Goal: Information Seeking & Learning: Learn about a topic

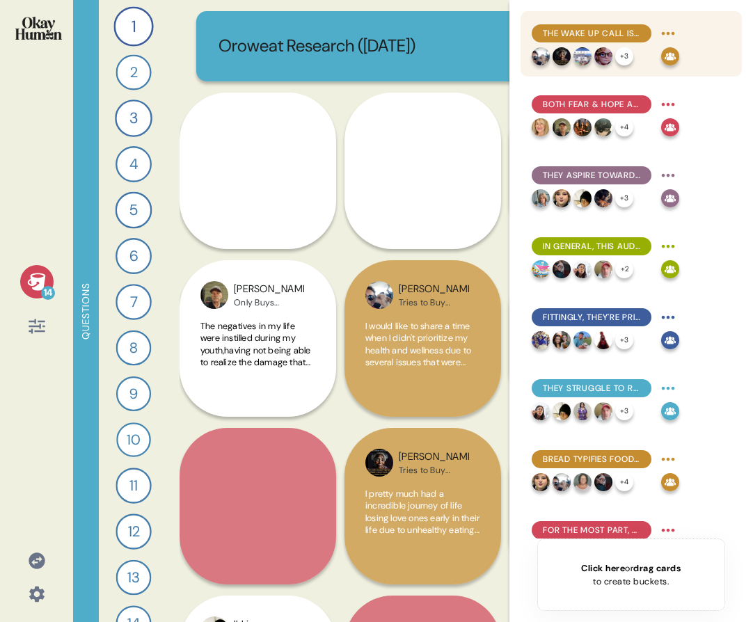
click at [576, 51] on img at bounding box center [583, 56] width 18 height 18
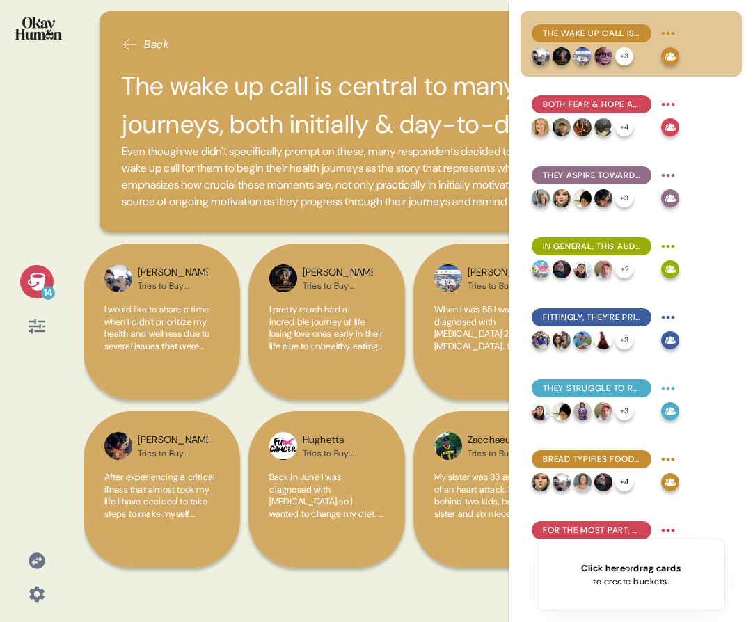
click at [33, 292] on div "14" at bounding box center [36, 281] width 33 height 33
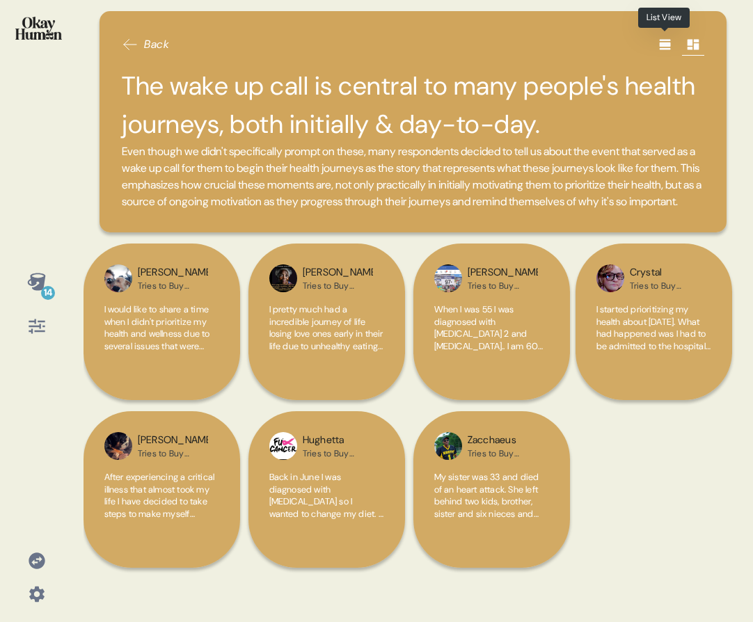
click at [668, 42] on div at bounding box center [665, 44] width 22 height 22
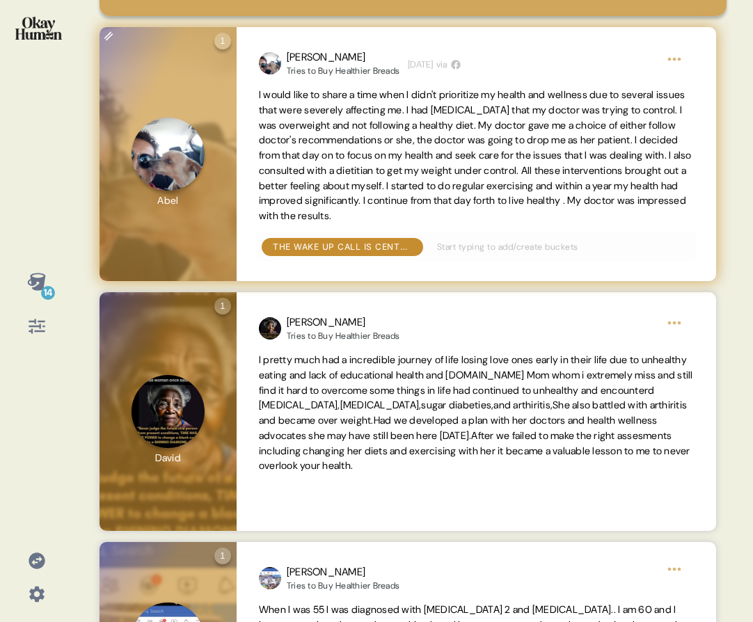
scroll to position [254, 0]
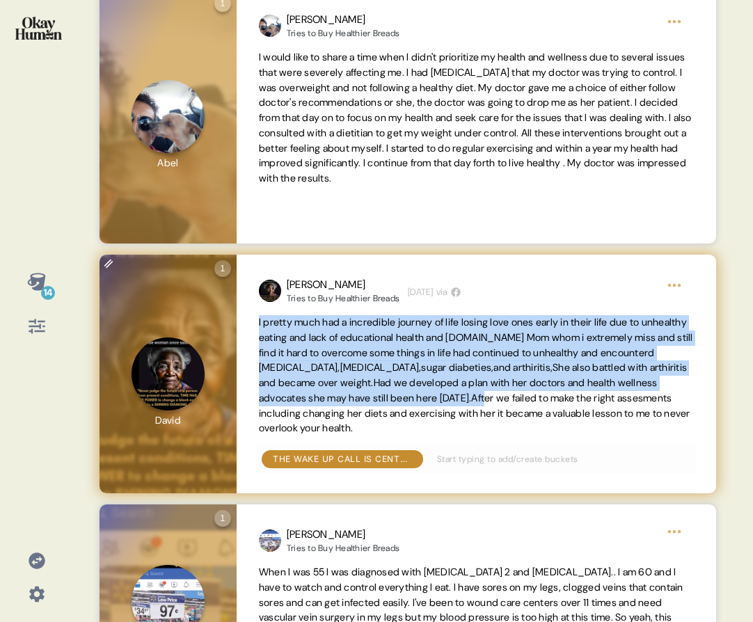
drag, startPoint x: 258, startPoint y: 338, endPoint x: 577, endPoint y: 415, distance: 328.6
click at [577, 415] on div "[PERSON_NAME] to Buy Healthier Breads [DATE] via I pretty much had a incredible…" at bounding box center [477, 374] width 480 height 239
copy span "I pretty much had a incredible journey of life losing love ones early in their …"
drag, startPoint x: 598, startPoint y: 443, endPoint x: 251, endPoint y: 338, distance: 362.3
click at [251, 338] on div "[PERSON_NAME] to Buy Healthier Breads [DATE] via I pretty much had a incredible…" at bounding box center [477, 374] width 480 height 239
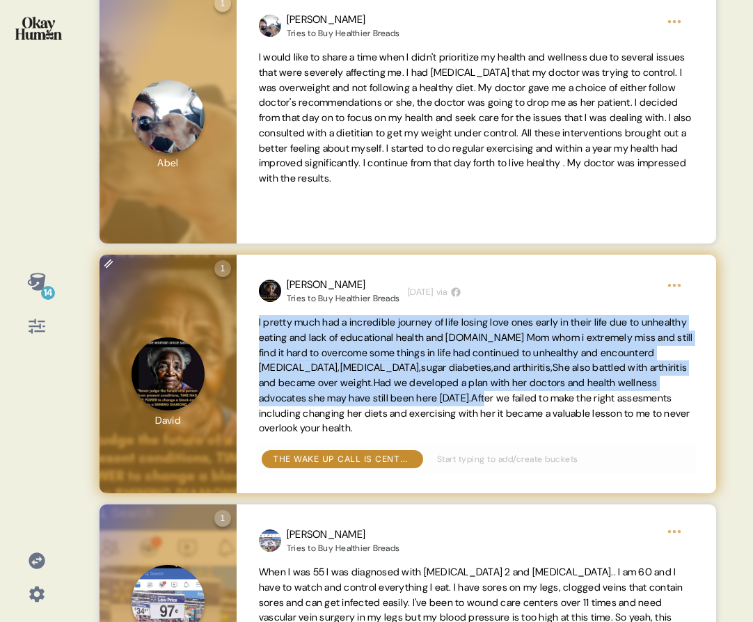
copy span "I pretty much had a incredible journey of life losing love ones early in their …"
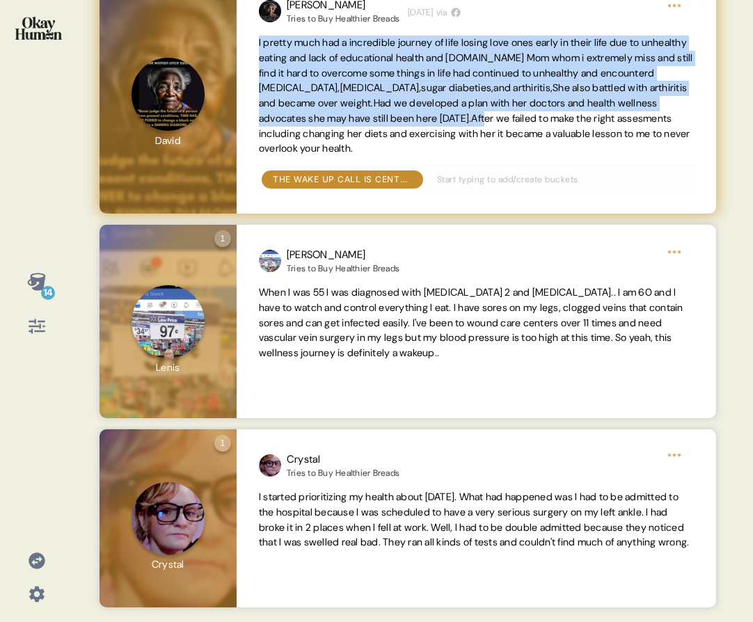
scroll to position [535, 0]
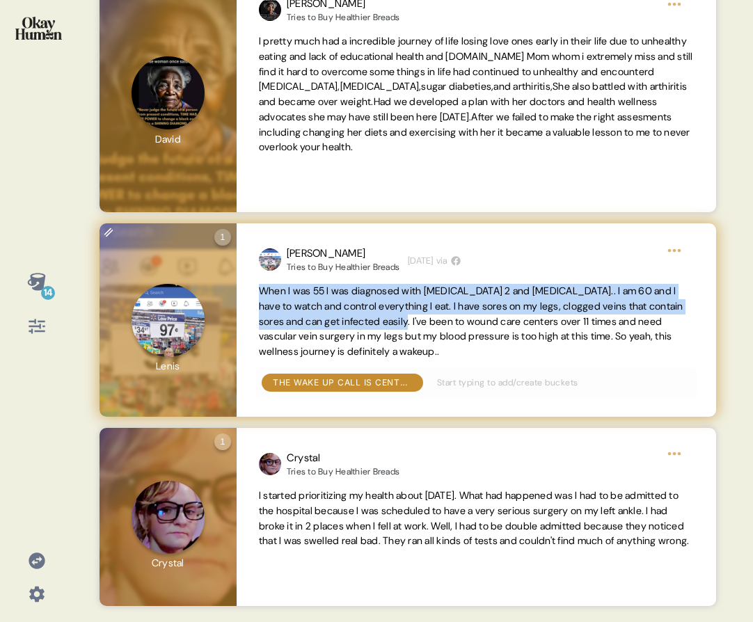
drag, startPoint x: 259, startPoint y: 307, endPoint x: 460, endPoint y: 341, distance: 204.1
click at [460, 341] on span "When I was 55 I was diagnosed with [MEDICAL_DATA] 2 and [MEDICAL_DATA].. I am 6…" at bounding box center [471, 321] width 425 height 73
copy span "When I was 55 I was diagnosed with [MEDICAL_DATA] 2 and [MEDICAL_DATA].. I am 6…"
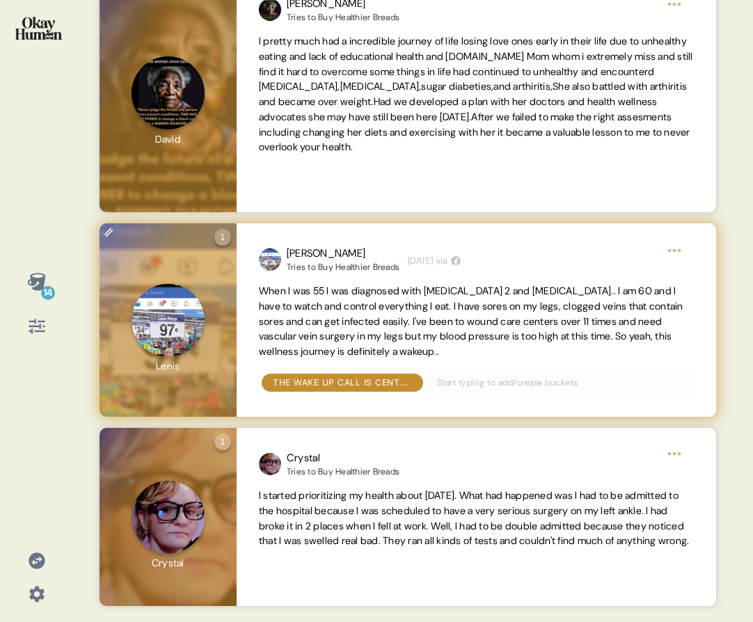
click at [558, 338] on span "When I was 55 I was diagnosed with [MEDICAL_DATA] 2 and [MEDICAL_DATA].. I am 6…" at bounding box center [471, 321] width 425 height 73
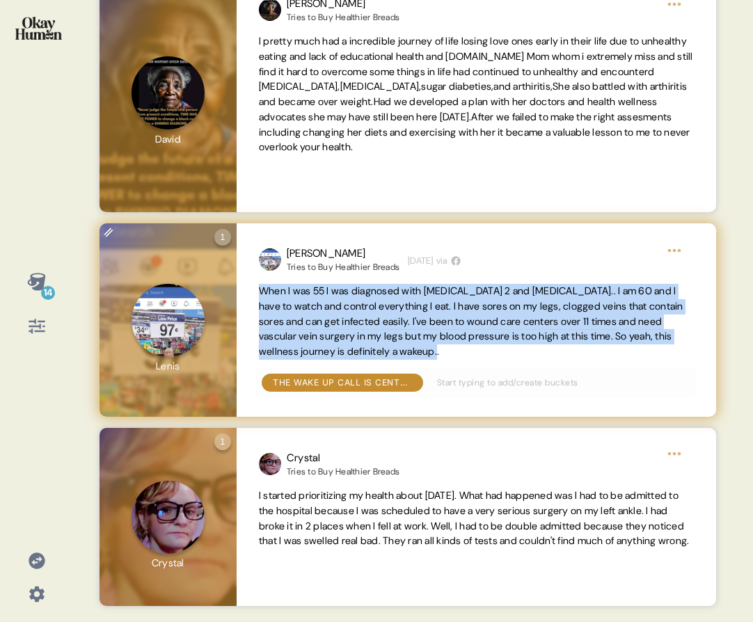
drag, startPoint x: 533, startPoint y: 372, endPoint x: 256, endPoint y: 304, distance: 285.5
click at [256, 304] on div "[PERSON_NAME] Tries to Buy Healthier Breads [DATE] via When I was 55 I was diag…" at bounding box center [477, 320] width 480 height 194
copy span "When I was 55 I was diagnosed with [MEDICAL_DATA] 2 and [MEDICAL_DATA].. I am 6…"
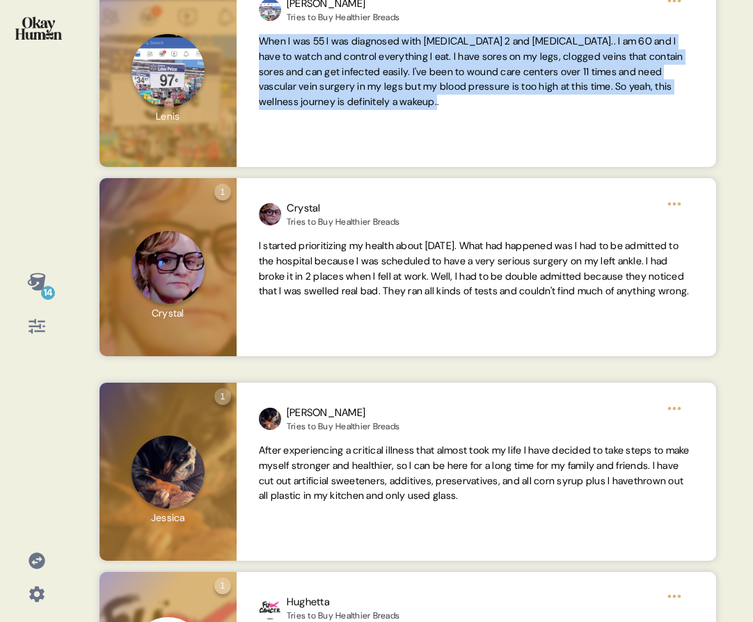
scroll to position [821, 0]
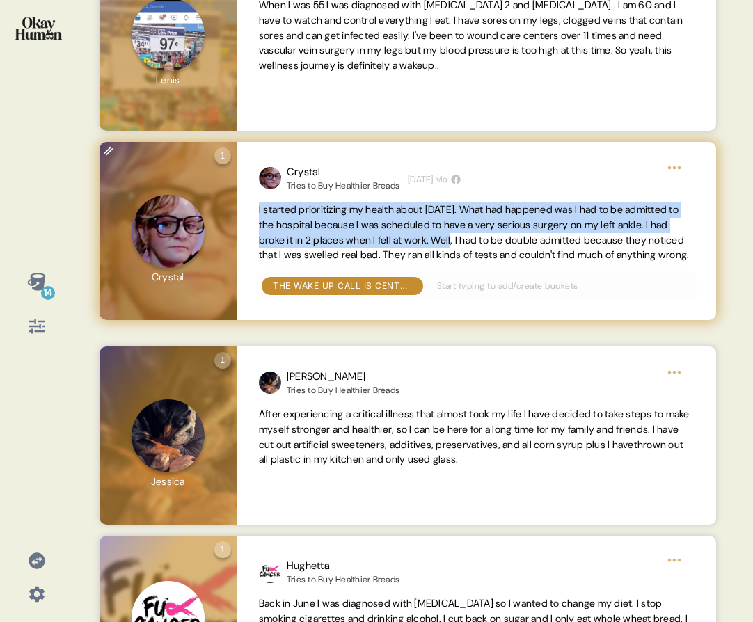
drag, startPoint x: 258, startPoint y: 228, endPoint x: 517, endPoint y: 261, distance: 261.1
click at [517, 261] on span "I started prioritizing my health about [DATE]. What had happened was I had to b…" at bounding box center [474, 232] width 431 height 58
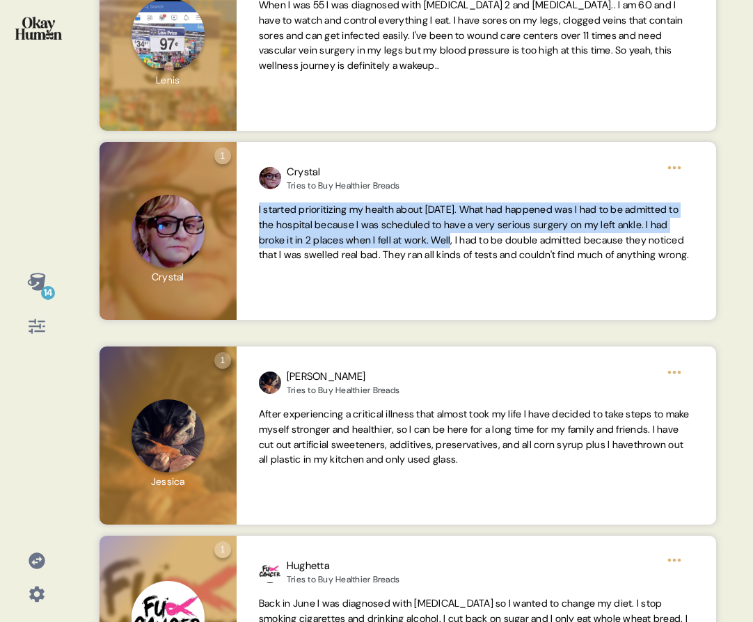
copy span "I started prioritizing my health about [DATE]. What had happened was I had to b…"
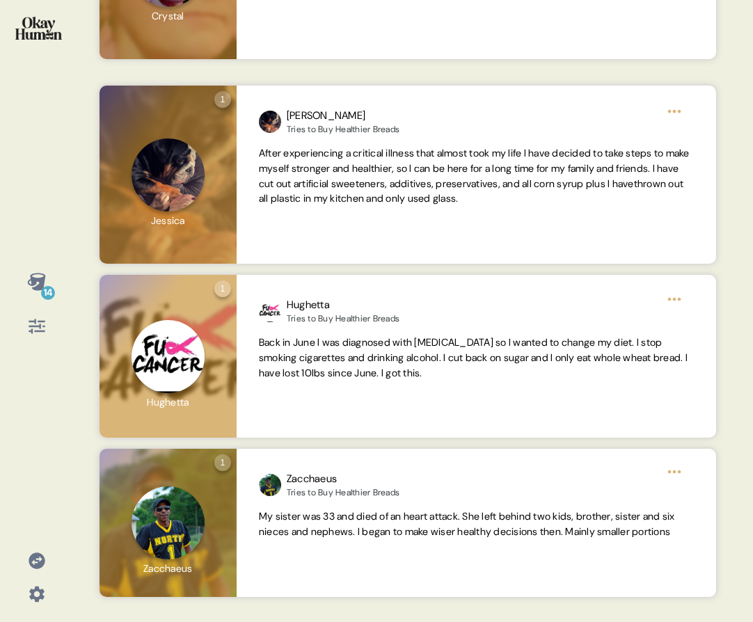
scroll to position [1100, 0]
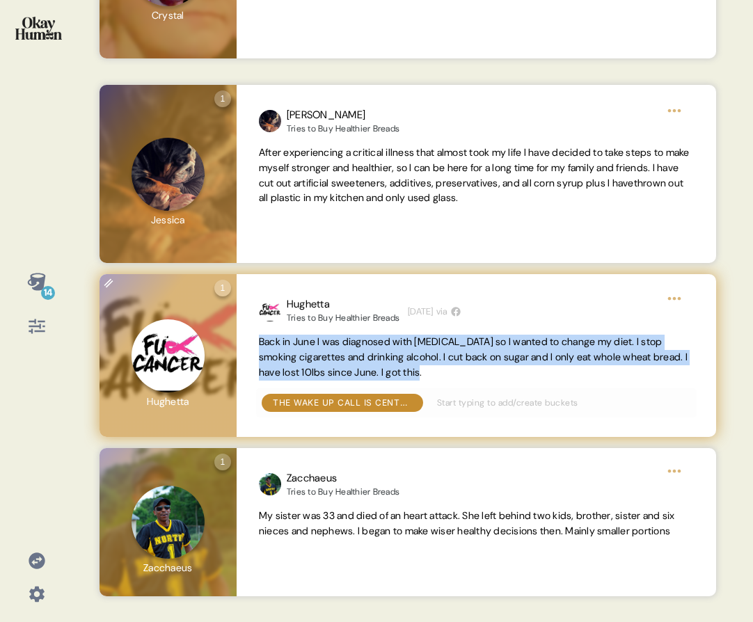
drag, startPoint x: 257, startPoint y: 342, endPoint x: 488, endPoint y: 378, distance: 233.9
click at [488, 378] on div "[PERSON_NAME] to Buy Healthier Breads [DATE] via Back in June I was diagnosed w…" at bounding box center [477, 355] width 480 height 163
copy span "Back in June I was diagnosed with [MEDICAL_DATA] so I wanted to change my diet.…"
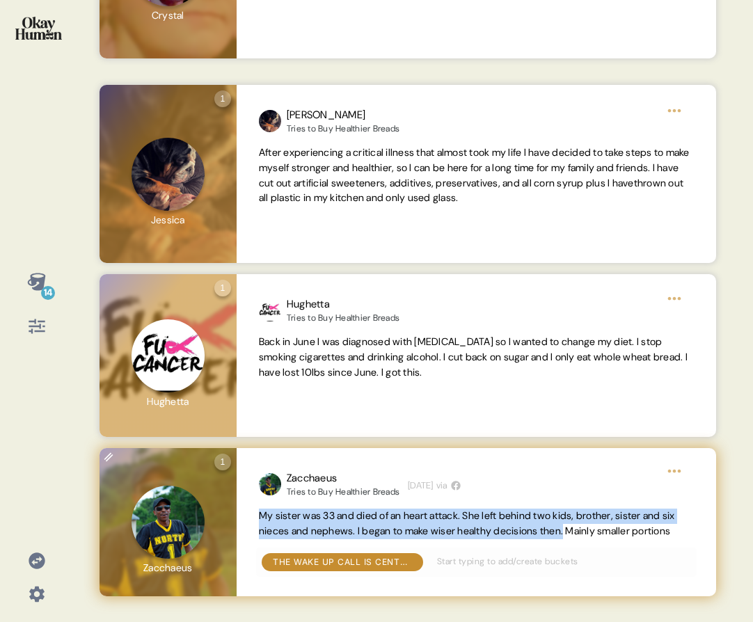
drag, startPoint x: 260, startPoint y: 517, endPoint x: 598, endPoint y: 535, distance: 338.8
click at [598, 535] on span "My sister was 33 and died of an heart attack. She left behind two kids, brother…" at bounding box center [467, 524] width 416 height 28
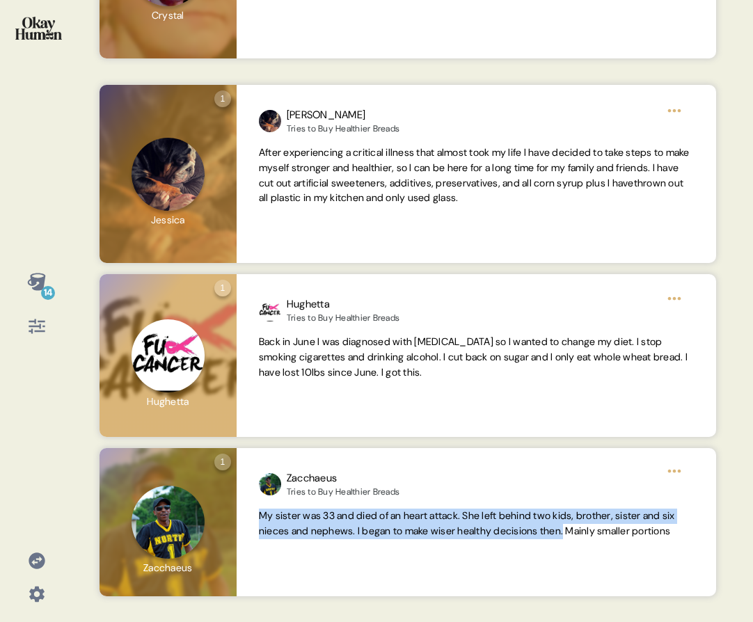
copy span "My sister was 33 and died of an heart attack. She left behind two kids, brother…"
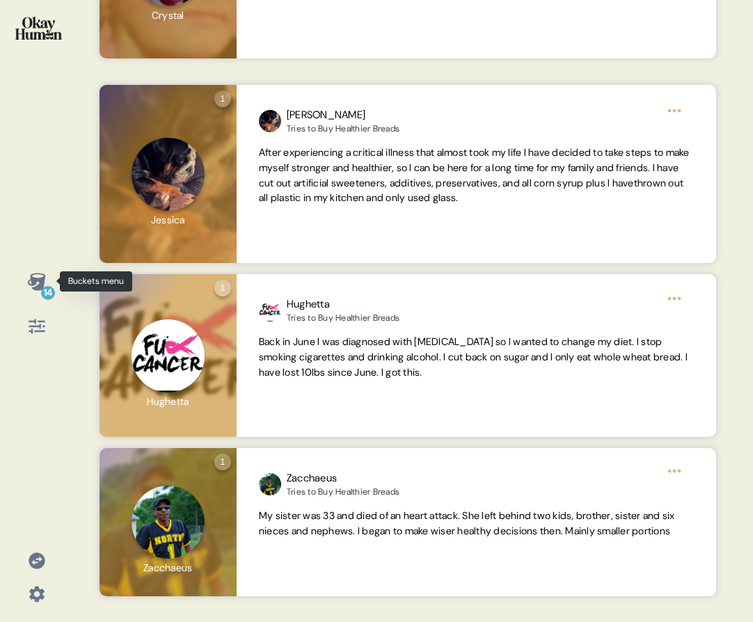
click at [30, 283] on icon at bounding box center [36, 281] width 19 height 19
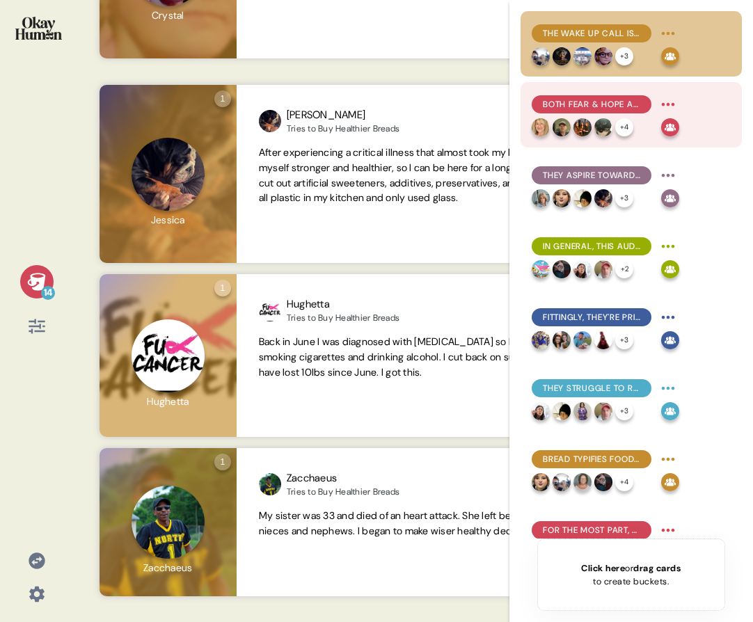
click at [654, 116] on div "Both fear & hope are key motivators, and they're often highly intertwined. + 4" at bounding box center [606, 114] width 148 height 43
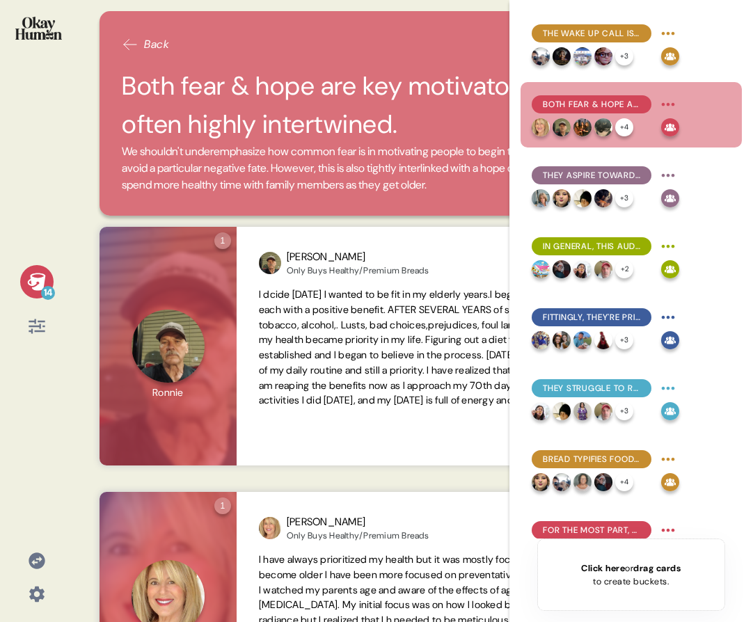
click at [27, 278] on icon at bounding box center [36, 281] width 19 height 19
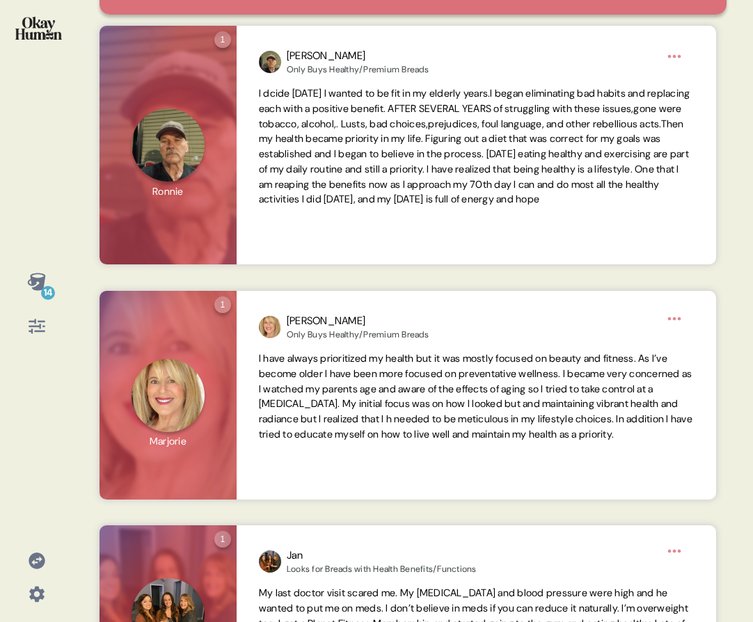
scroll to position [203, 0]
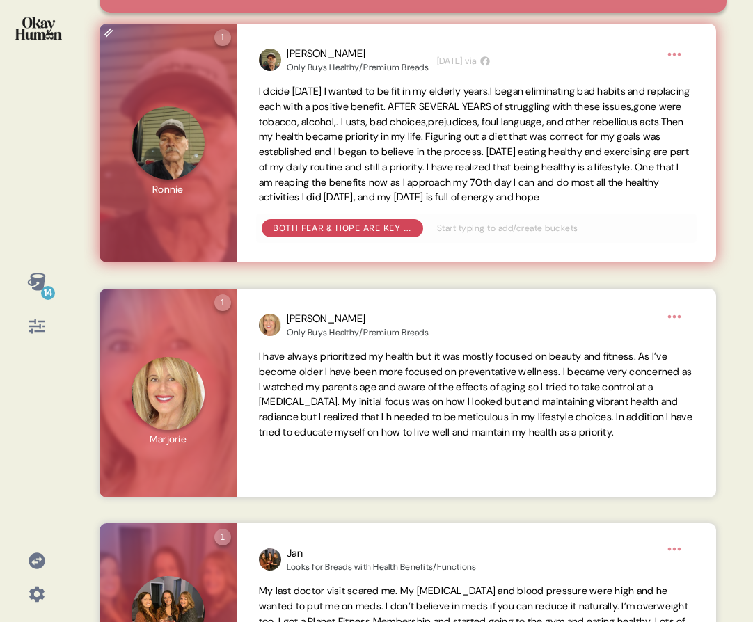
drag, startPoint x: 468, startPoint y: 109, endPoint x: 453, endPoint y: 214, distance: 106.1
click at [453, 205] on span "I dcide [DATE] I wanted to be fit in my elderly years.I began eliminating bad h…" at bounding box center [476, 144] width 435 height 121
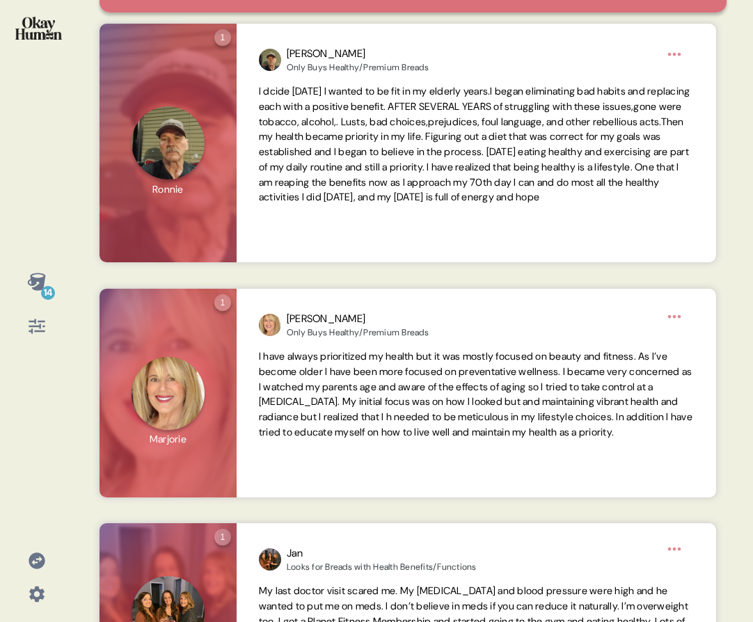
copy span "AFTER SEVERAL YEARS of struggling with these issues,gone were tobacco, alcohol,…"
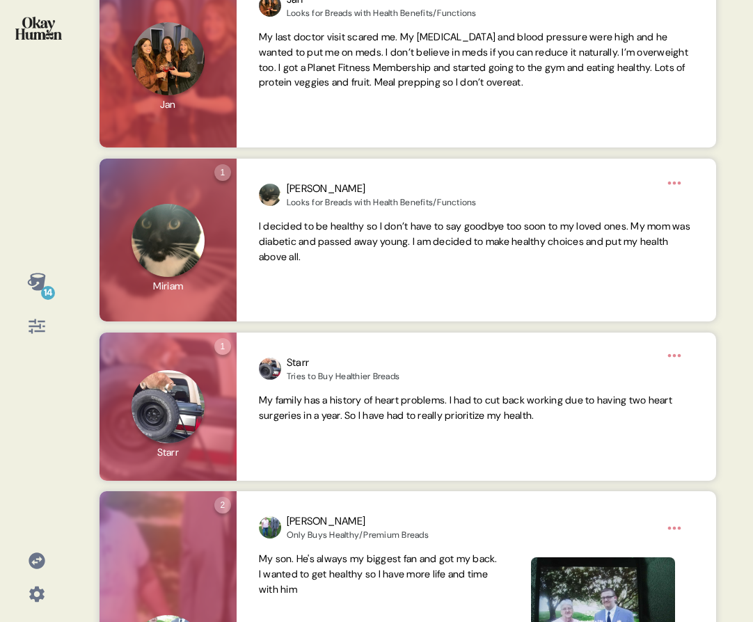
scroll to position [759, 0]
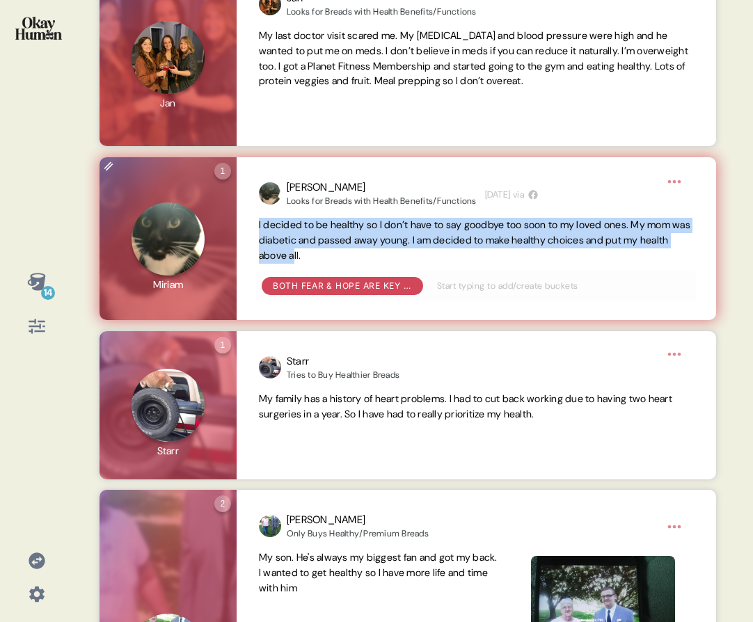
drag, startPoint x: 258, startPoint y: 226, endPoint x: 364, endPoint y: 255, distance: 110.0
click at [364, 255] on span "I decided to be healthy so I don’t have to say goodbye too soon to my loved one…" at bounding box center [475, 240] width 432 height 43
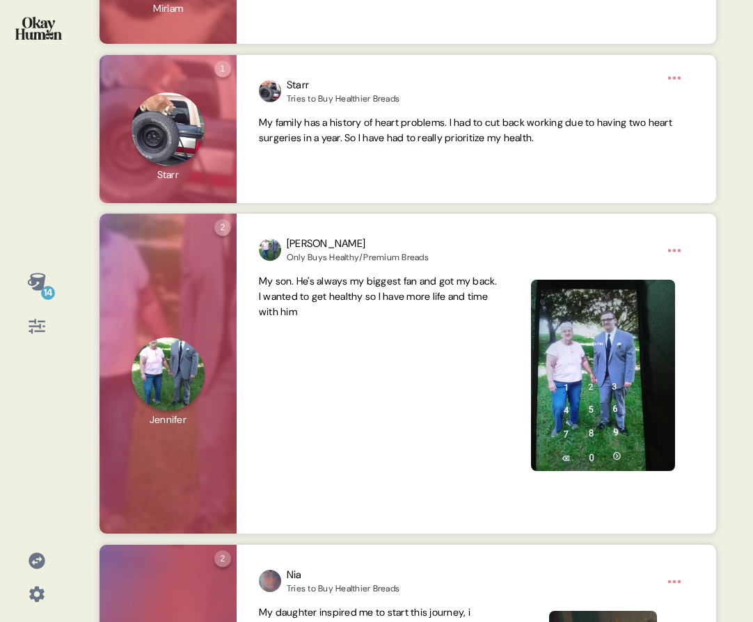
scroll to position [1034, 0]
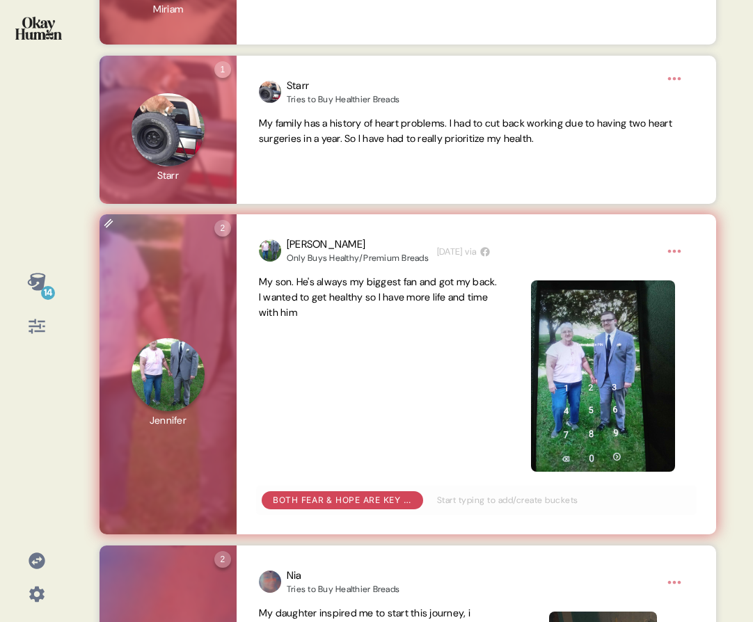
click at [363, 310] on span "My son. He's always my biggest fan and got my back. I wanted to get healthy so …" at bounding box center [380, 297] width 242 height 45
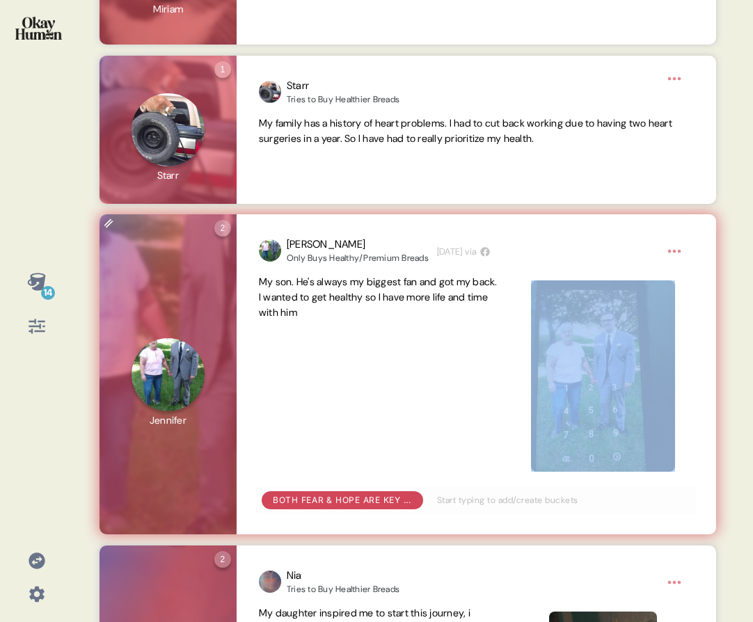
click at [363, 310] on span "My son. He's always my biggest fan and got my back. I wanted to get healthy so …" at bounding box center [380, 297] width 242 height 45
click at [362, 310] on span "My son. He's always my biggest fan and got my back. I wanted to get healthy so …" at bounding box center [380, 297] width 242 height 45
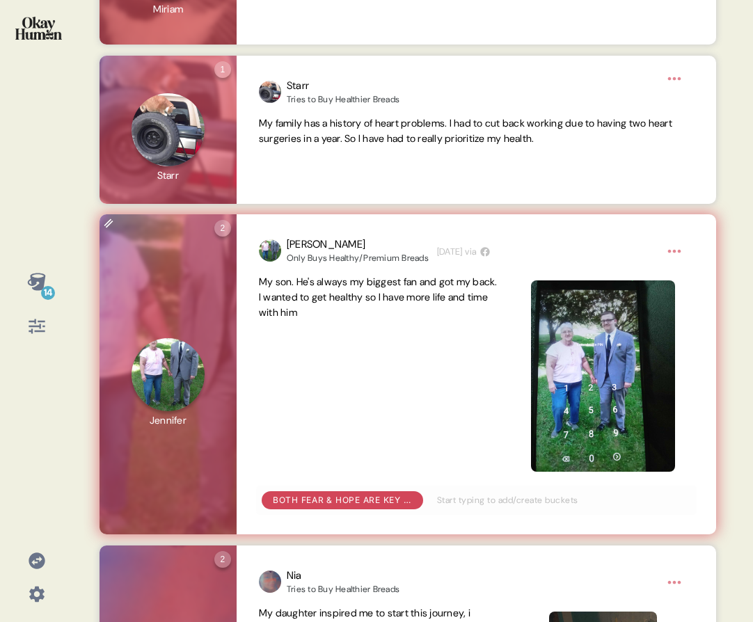
click at [356, 301] on span "My son. He's always my biggest fan and got my back. I wanted to get healthy so …" at bounding box center [378, 297] width 239 height 43
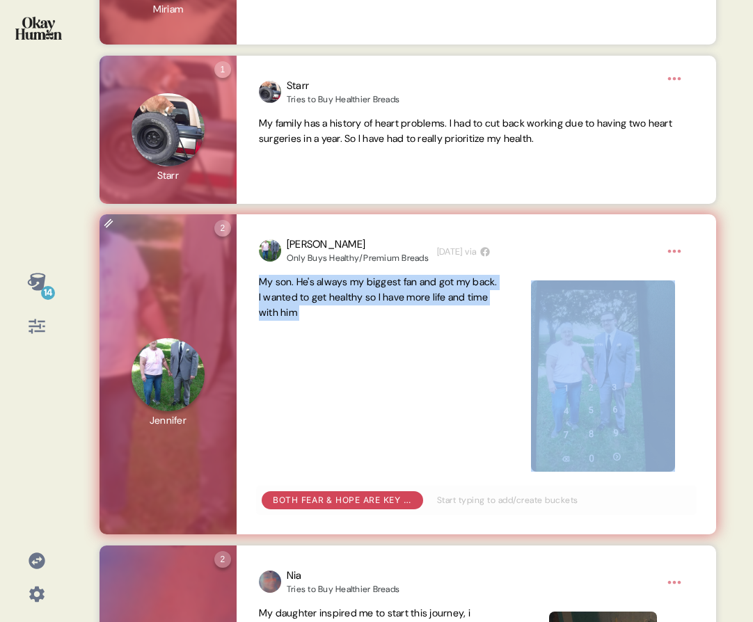
click at [356, 301] on span "My son. He's always my biggest fan and got my back. I wanted to get healthy so …" at bounding box center [378, 297] width 239 height 43
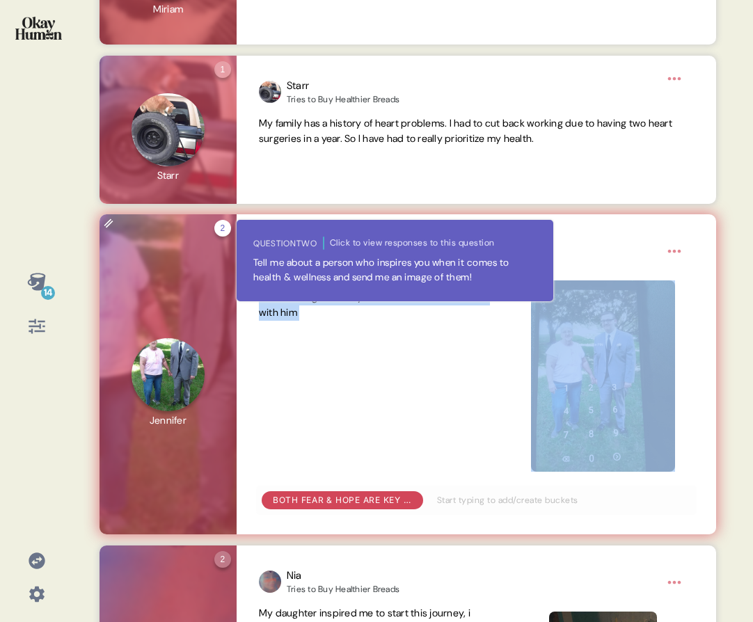
copy span "My son. He's always my biggest fan and got my back. I wanted to get healthy so …"
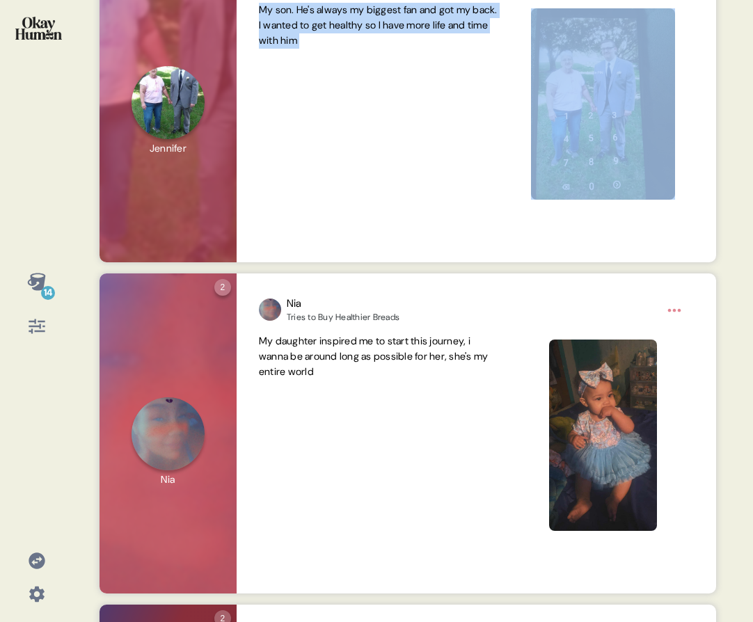
scroll to position [1422, 0]
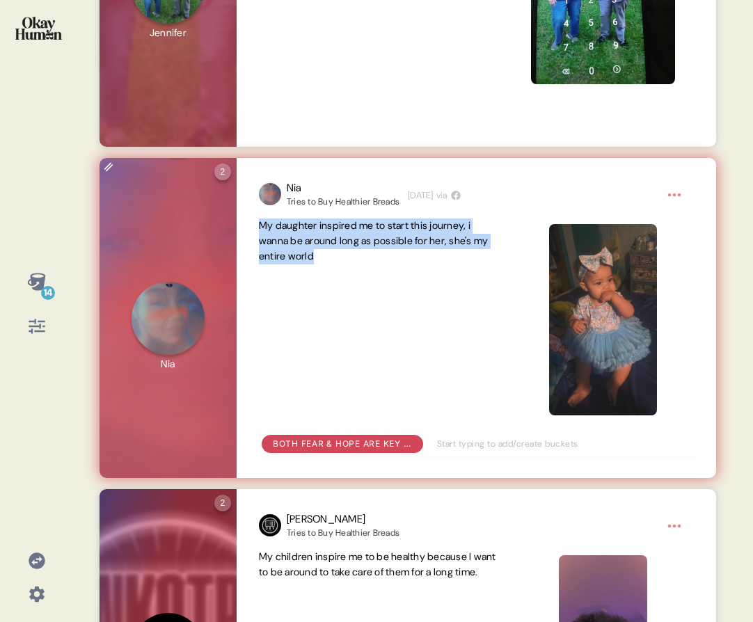
drag, startPoint x: 259, startPoint y: 225, endPoint x: 358, endPoint y: 265, distance: 106.5
click at [358, 265] on div "My daughter inspired me to start this journey, i wanna be around long as possib…" at bounding box center [476, 320] width 435 height 203
copy span "My daughter inspired me to start this journey, i wanna be around long as possib…"
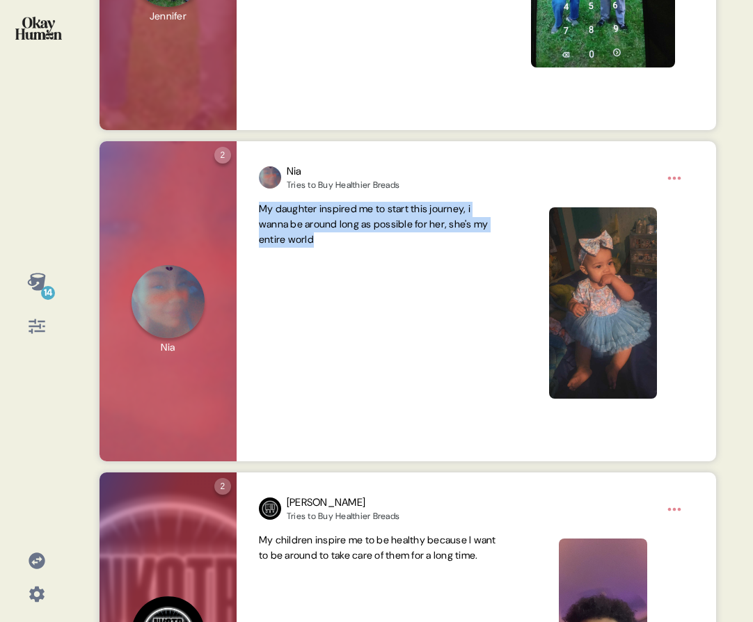
scroll to position [1598, 0]
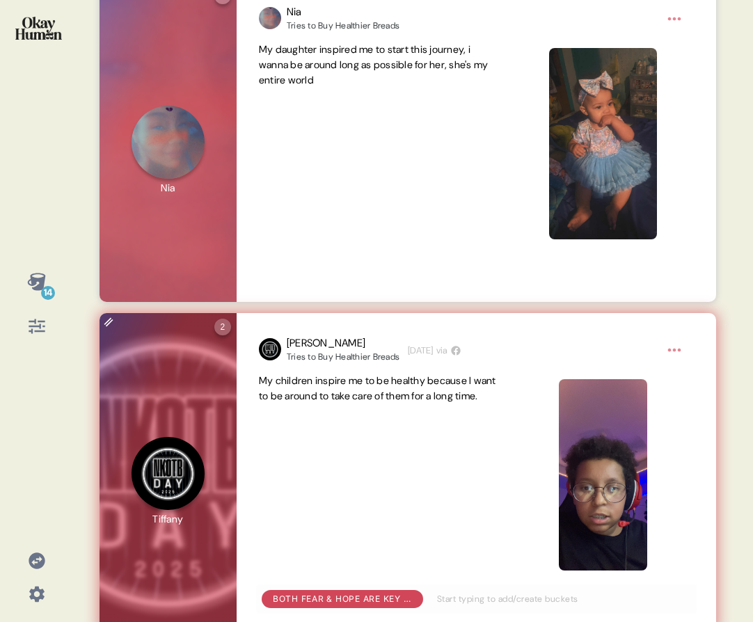
click at [425, 394] on span "My children inspire me to be healthy because I want to be around to take care o…" at bounding box center [377, 389] width 237 height 28
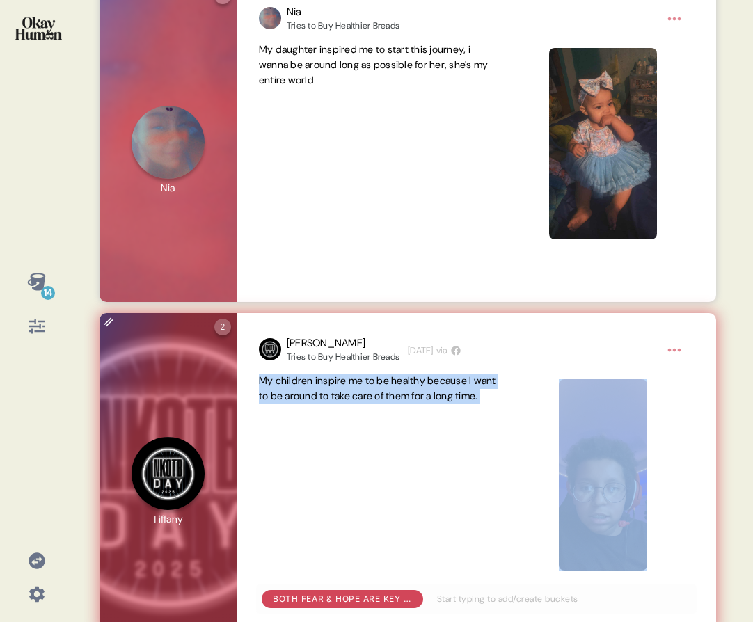
click at [425, 395] on span "My children inspire me to be healthy because I want to be around to take care o…" at bounding box center [377, 389] width 237 height 28
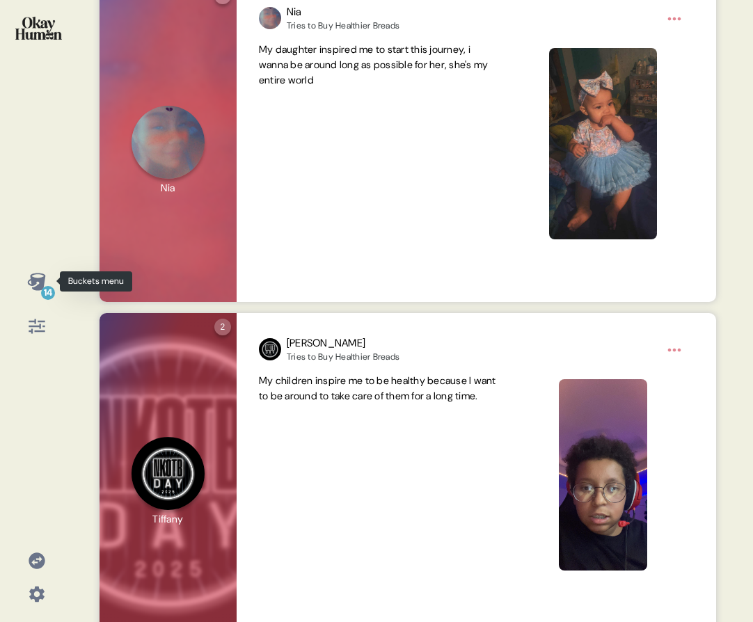
click at [36, 285] on icon at bounding box center [36, 281] width 19 height 19
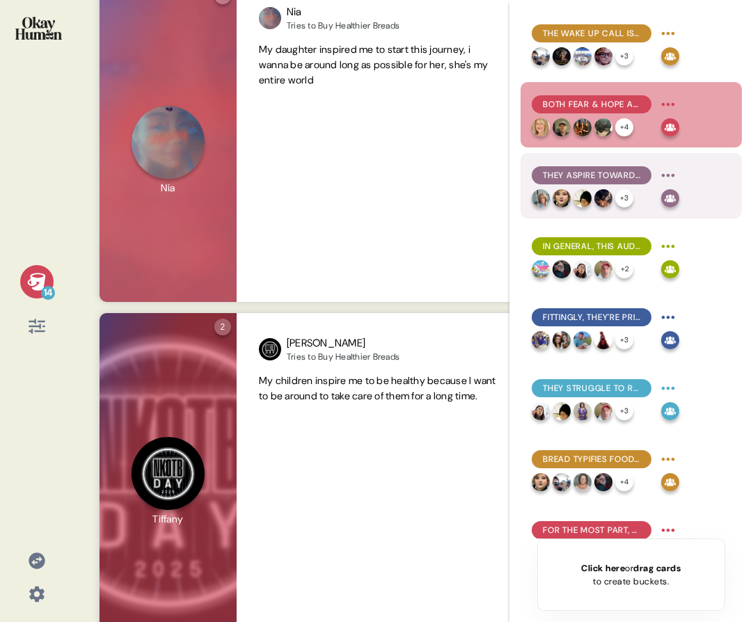
click at [654, 197] on div "+ 3" at bounding box center [594, 198] width 124 height 18
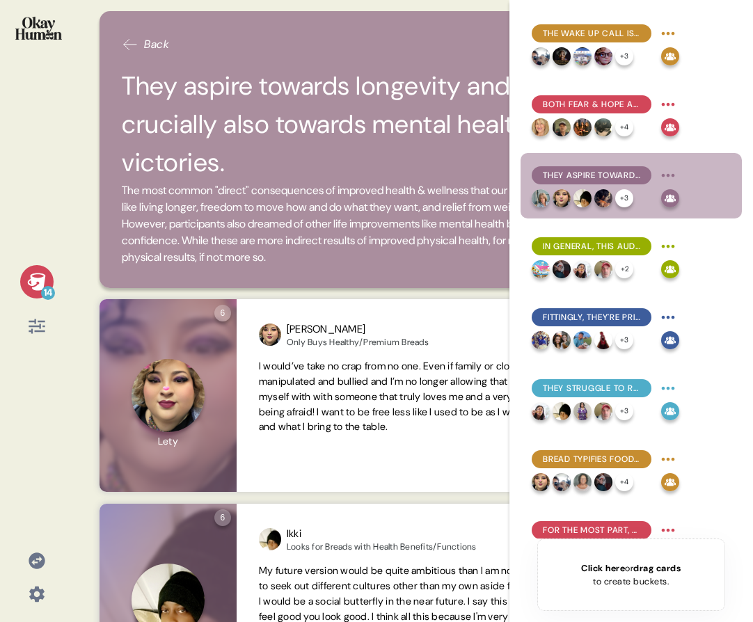
click at [52, 279] on div "14" at bounding box center [36, 281] width 33 height 33
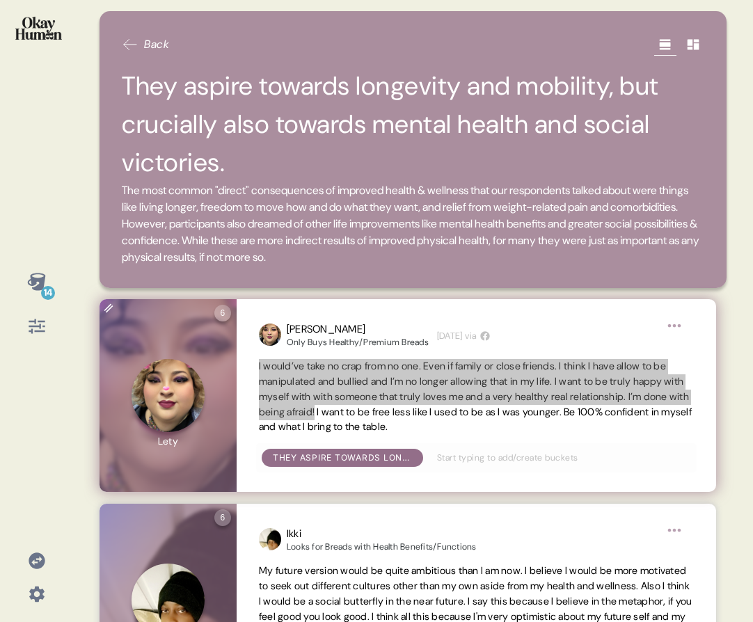
drag, startPoint x: 258, startPoint y: 368, endPoint x: 448, endPoint y: 417, distance: 195.7
click at [448, 417] on span "I would’ve take no crap from no one. Even if family or close friends. I think I…" at bounding box center [475, 396] width 433 height 73
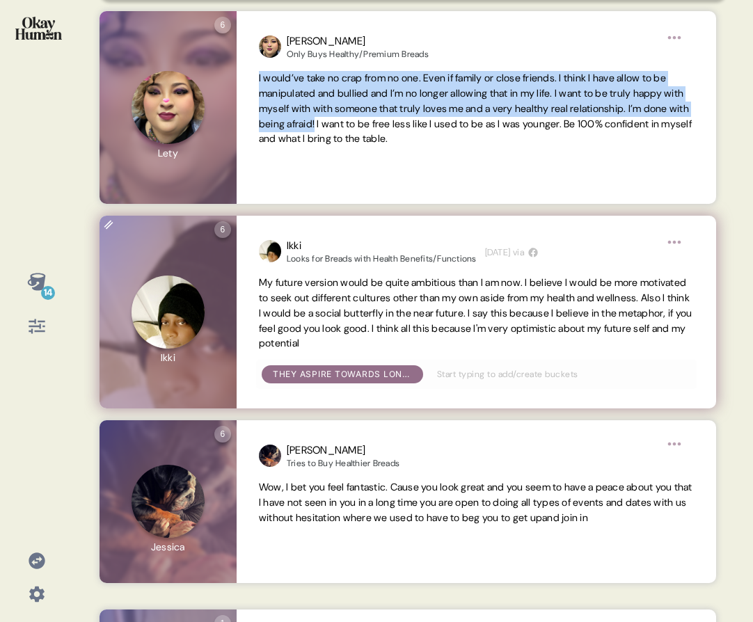
scroll to position [308, 0]
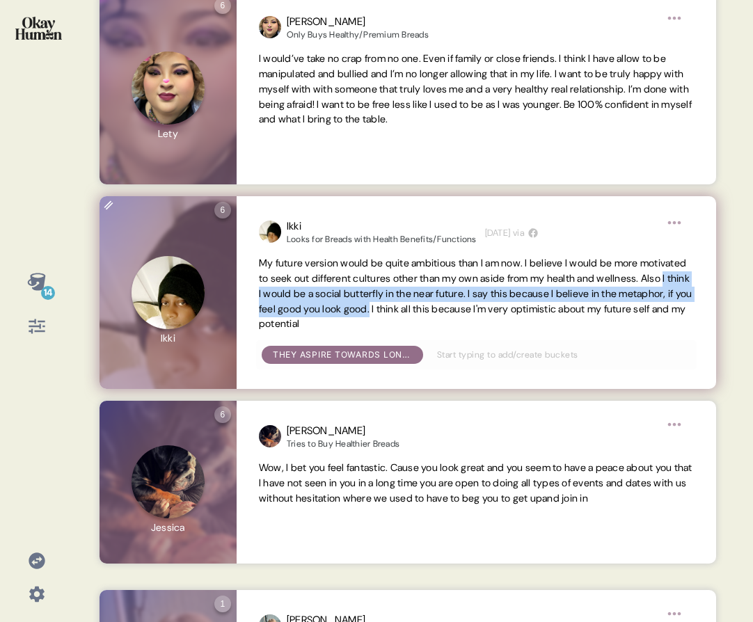
drag, startPoint x: 329, startPoint y: 295, endPoint x: 525, endPoint y: 309, distance: 196.8
click at [525, 309] on span "My future version would be quite ambitious than I am now. I believe I would be …" at bounding box center [476, 293] width 434 height 73
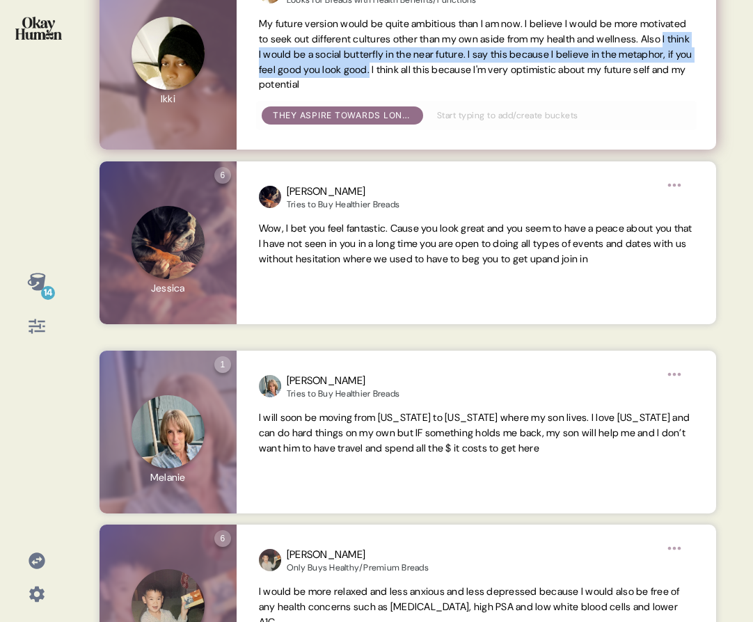
scroll to position [588, 0]
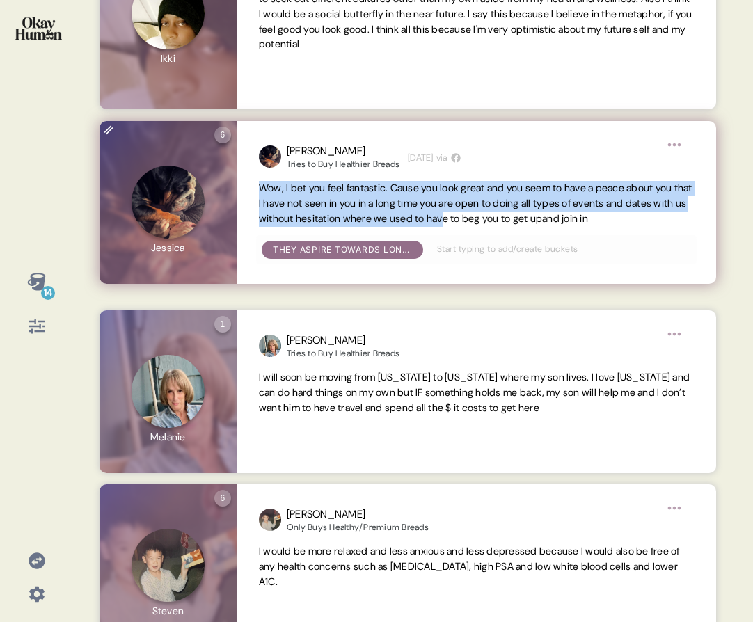
drag, startPoint x: 260, startPoint y: 189, endPoint x: 538, endPoint y: 226, distance: 280.9
click at [540, 225] on span "Wow, I bet you feel fantastic. Cause you look great and you seem to have a peac…" at bounding box center [476, 203] width 435 height 45
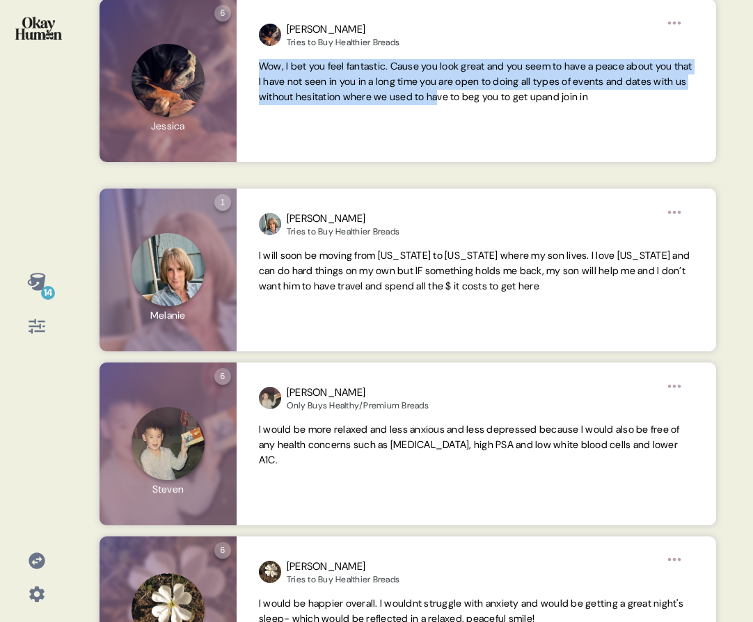
scroll to position [714, 0]
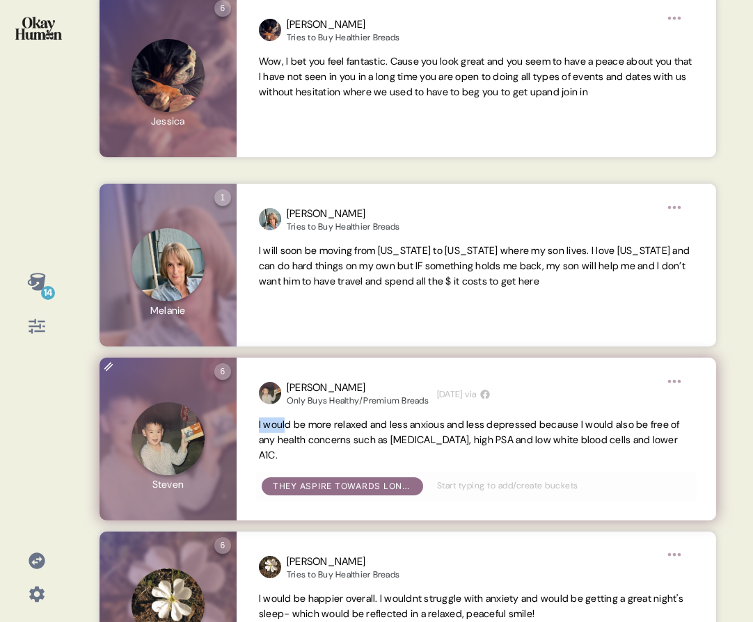
drag, startPoint x: 254, startPoint y: 425, endPoint x: 287, endPoint y: 425, distance: 32.7
click at [287, 425] on div "[PERSON_NAME] Only Buys Healthy/Premium Breads [DATE] via I would be more relax…" at bounding box center [477, 439] width 480 height 163
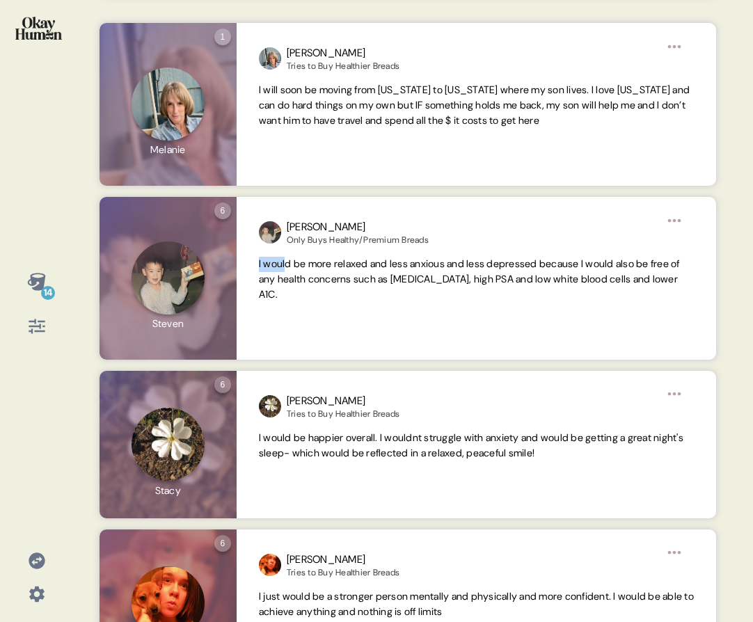
scroll to position [888, 0]
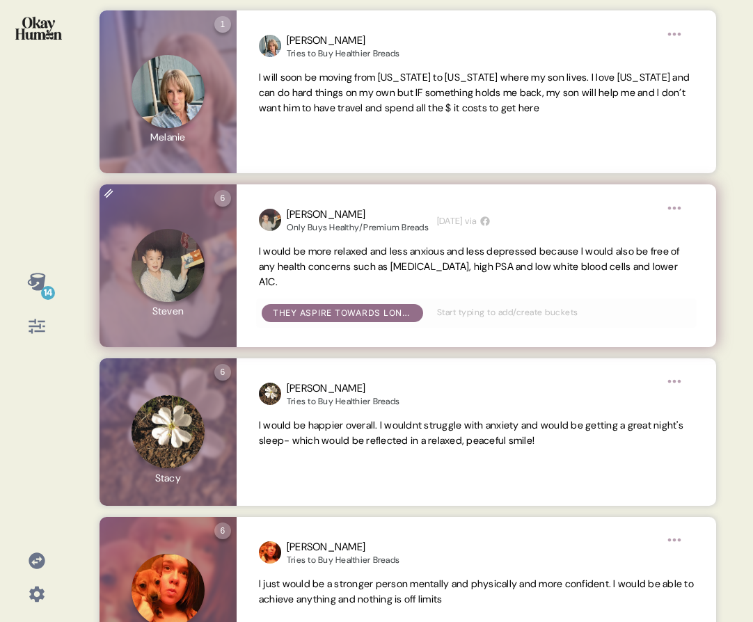
click at [244, 237] on div "[PERSON_NAME] Only Buys Healthy/Premium Breads [DATE] via I would be more relax…" at bounding box center [477, 265] width 480 height 163
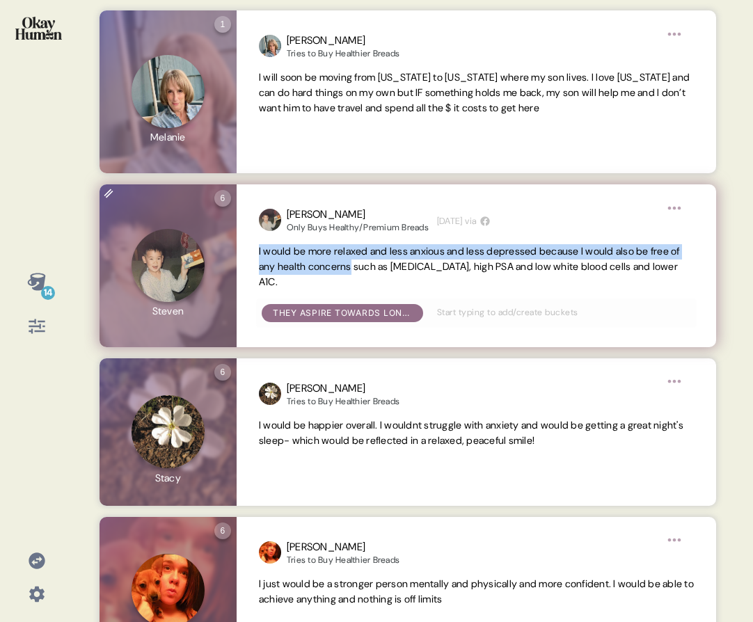
drag, startPoint x: 255, startPoint y: 251, endPoint x: 369, endPoint y: 268, distance: 115.5
click at [369, 268] on div "[PERSON_NAME] Only Buys Healthy/Premium Breads [DATE] via I would be more relax…" at bounding box center [477, 265] width 480 height 163
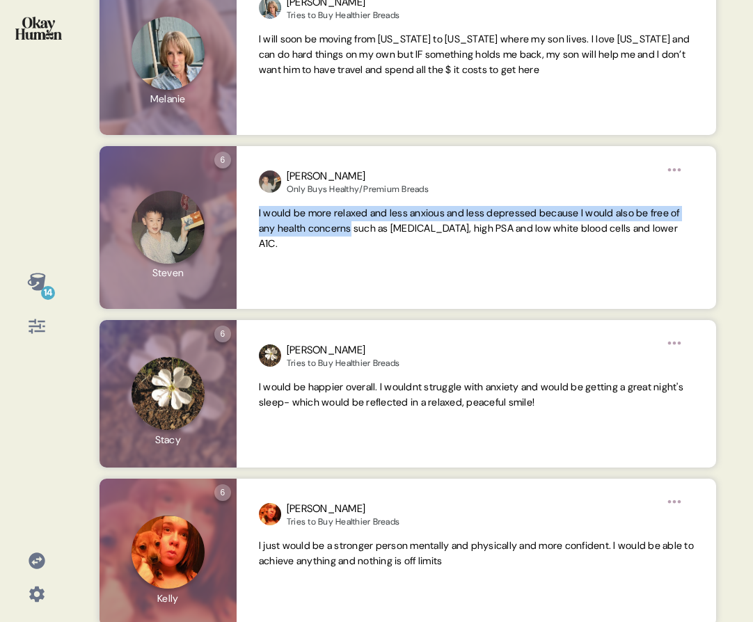
scroll to position [941, 0]
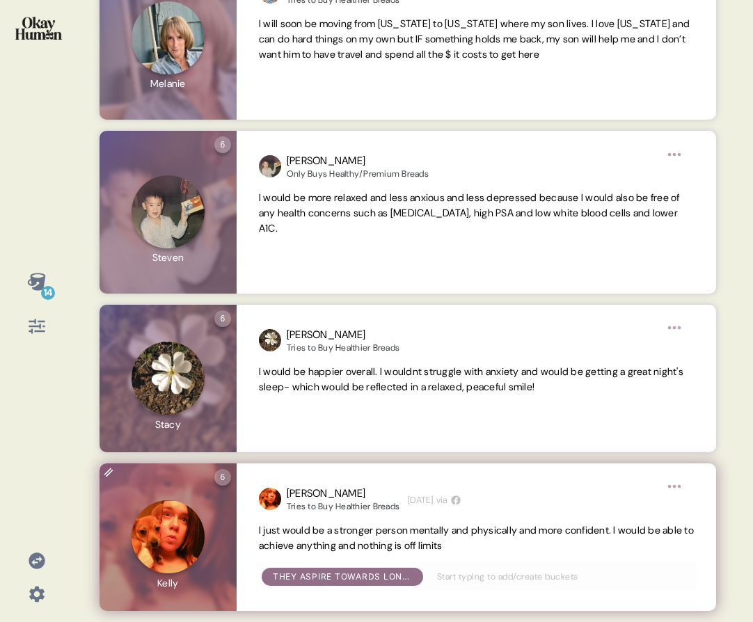
click at [359, 534] on span "I just would be a stronger person mentally and physically and more confident. I…" at bounding box center [476, 538] width 435 height 28
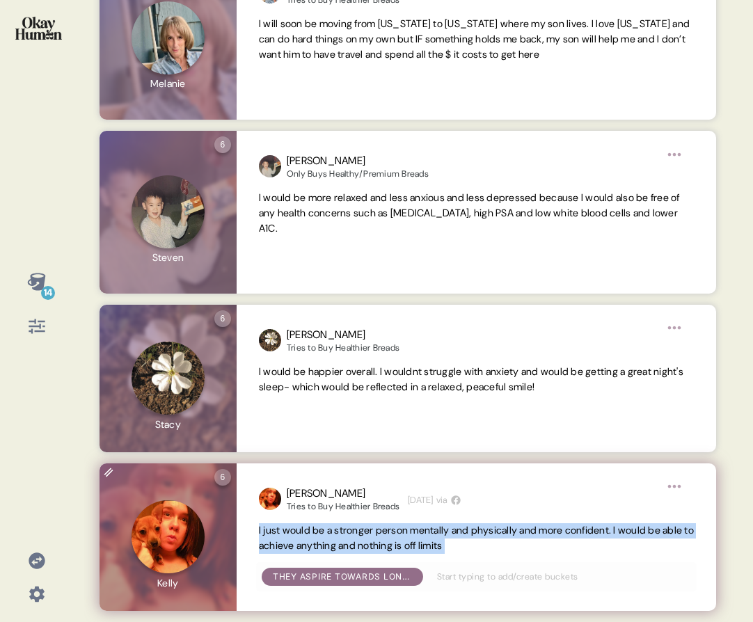
click at [359, 534] on span "I just would be a stronger person mentally and physically and more confident. I…" at bounding box center [476, 538] width 435 height 28
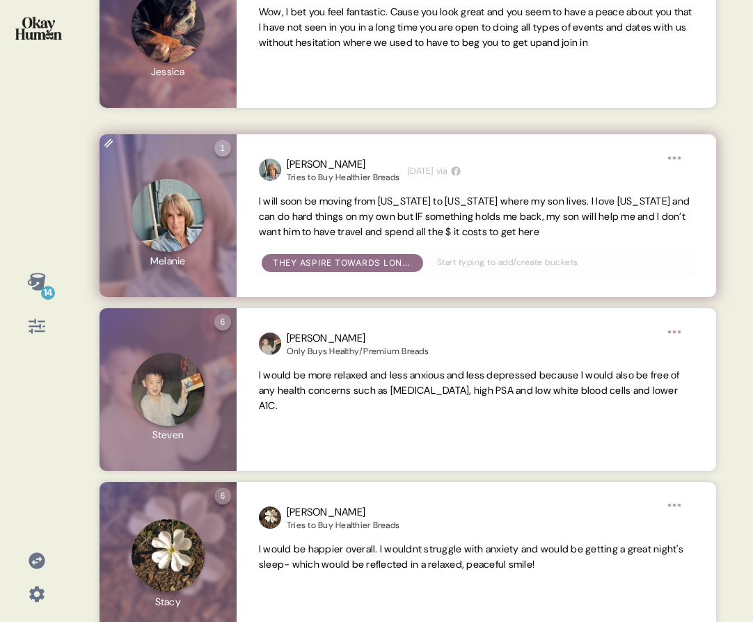
scroll to position [763, 0]
drag, startPoint x: 574, startPoint y: 203, endPoint x: 578, endPoint y: 225, distance: 22.1
click at [578, 225] on span "I will soon be moving from [US_STATE] to [US_STATE] where my son lives. I love …" at bounding box center [476, 217] width 435 height 45
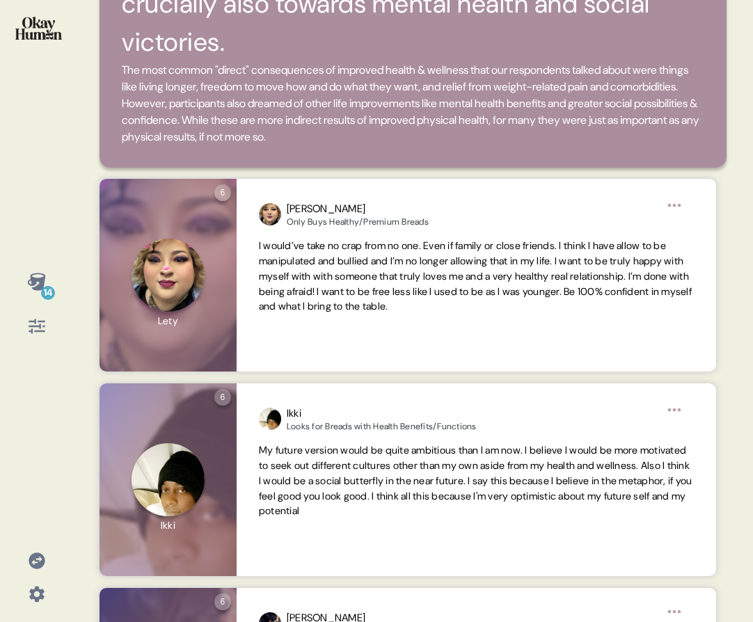
scroll to position [0, 0]
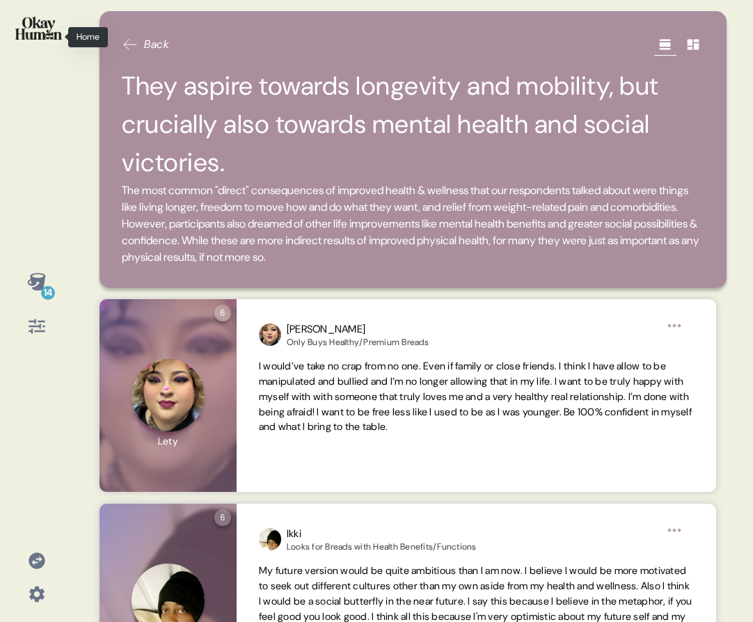
click at [54, 42] on div at bounding box center [36, 37] width 51 height 52
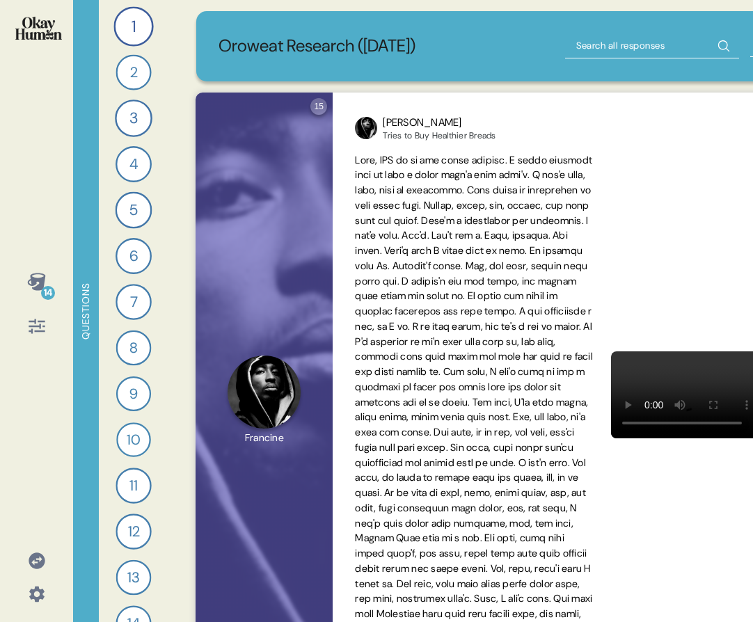
click at [623, 73] on div "Oroweat Research ([DATE])" at bounding box center [509, 46] width 627 height 70
click at [615, 58] on div "Oroweat Research ([DATE])" at bounding box center [509, 46] width 627 height 70
click at [612, 53] on input "text" at bounding box center [652, 45] width 174 height 25
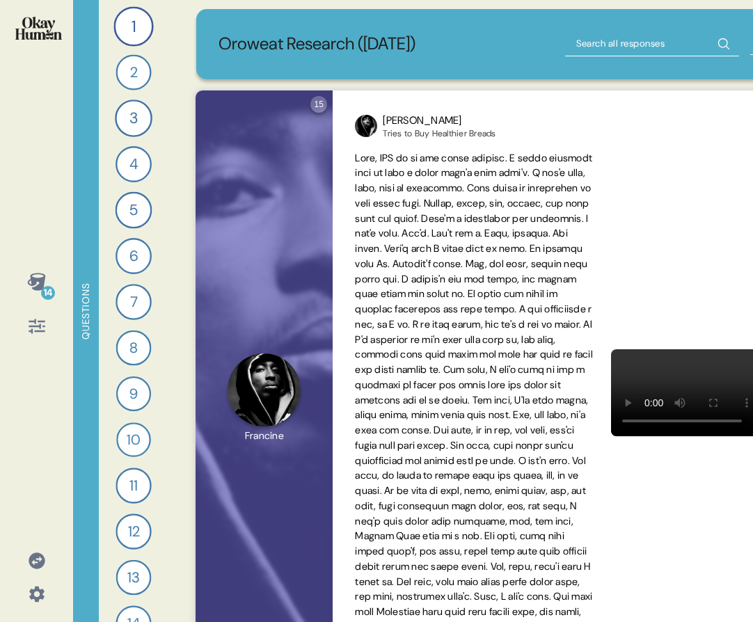
click at [601, 32] on div "Oroweat Research ([DATE])" at bounding box center [509, 44] width 627 height 70
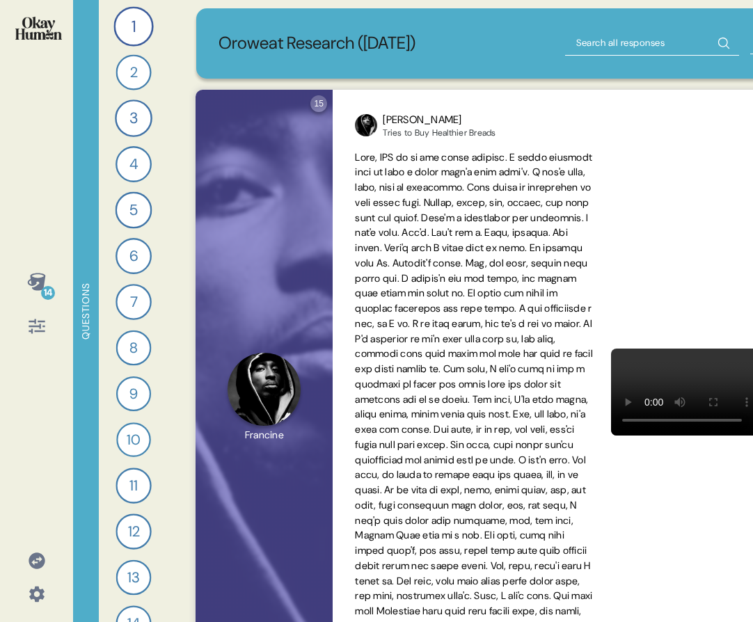
click at [603, 38] on input "text" at bounding box center [652, 43] width 174 height 25
type input "run"
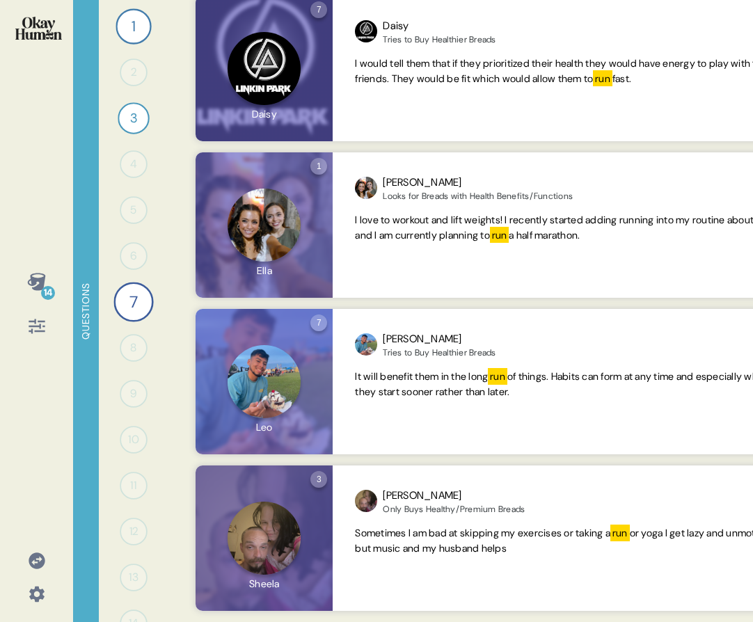
scroll to position [0, 0]
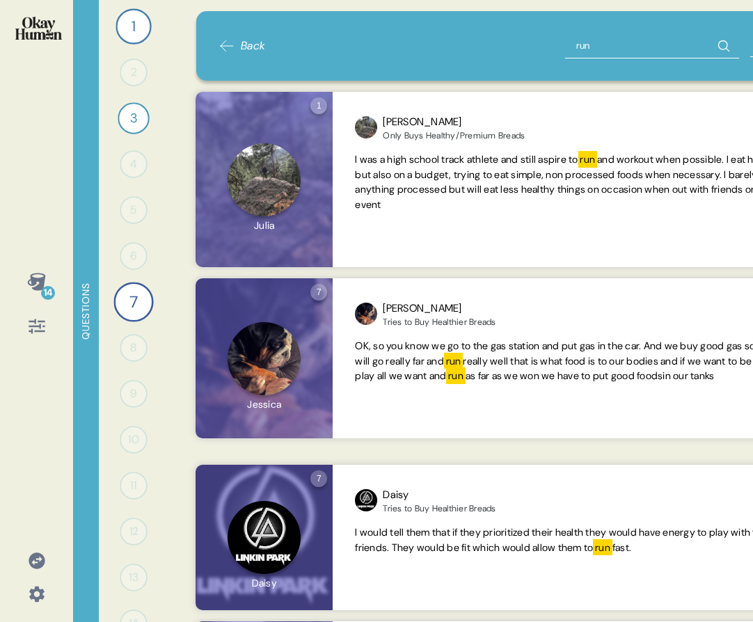
click at [585, 56] on input "run" at bounding box center [652, 45] width 174 height 25
click at [585, 58] on input "run" at bounding box center [652, 45] width 174 height 25
type input "walk"
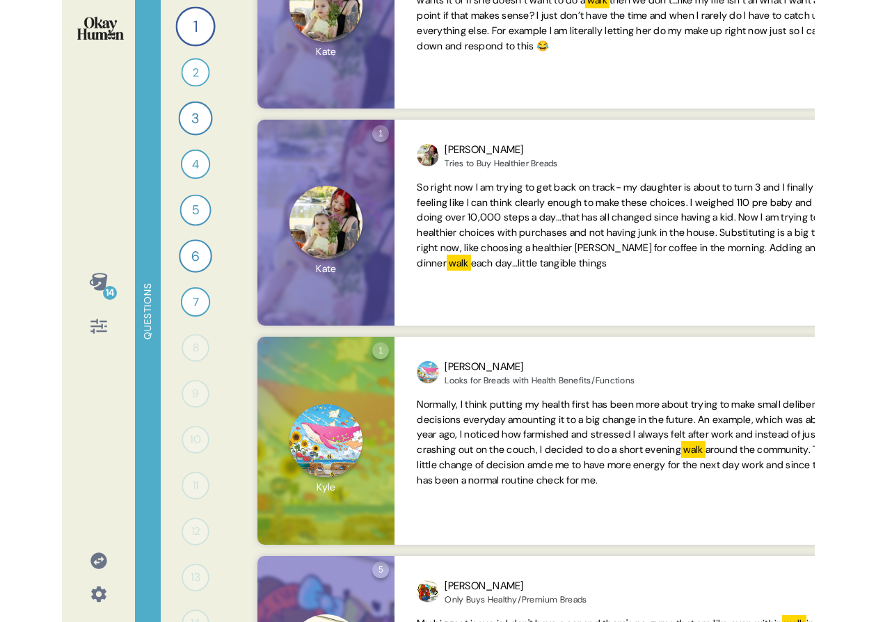
scroll to position [723, 0]
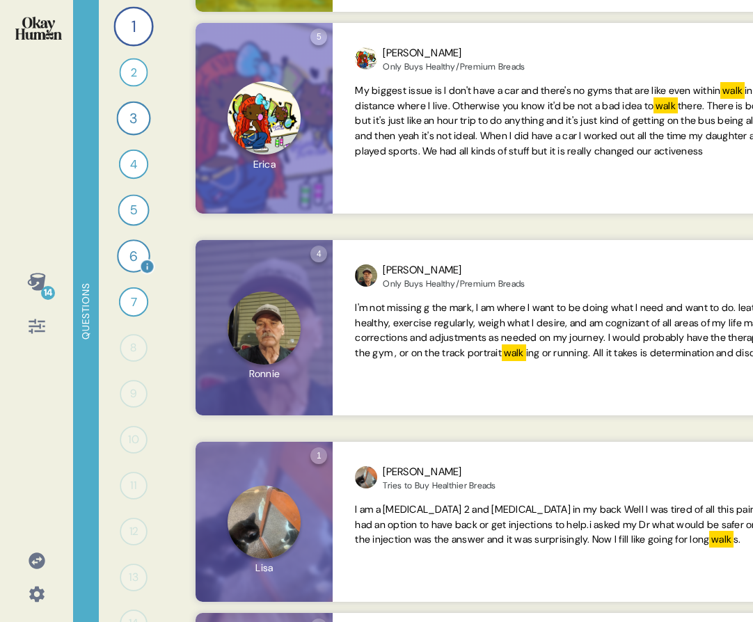
click at [131, 257] on div "6" at bounding box center [133, 255] width 33 height 33
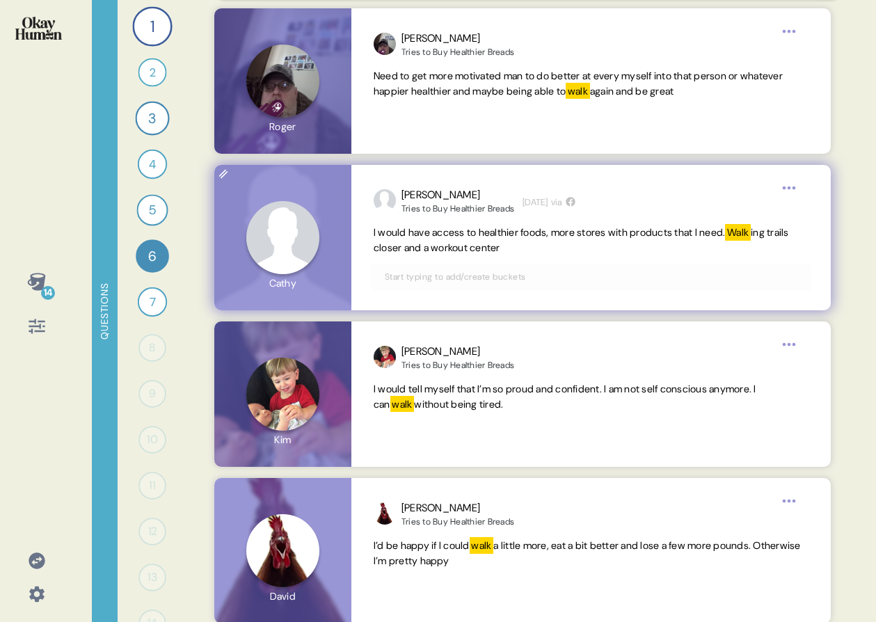
scroll to position [167, 0]
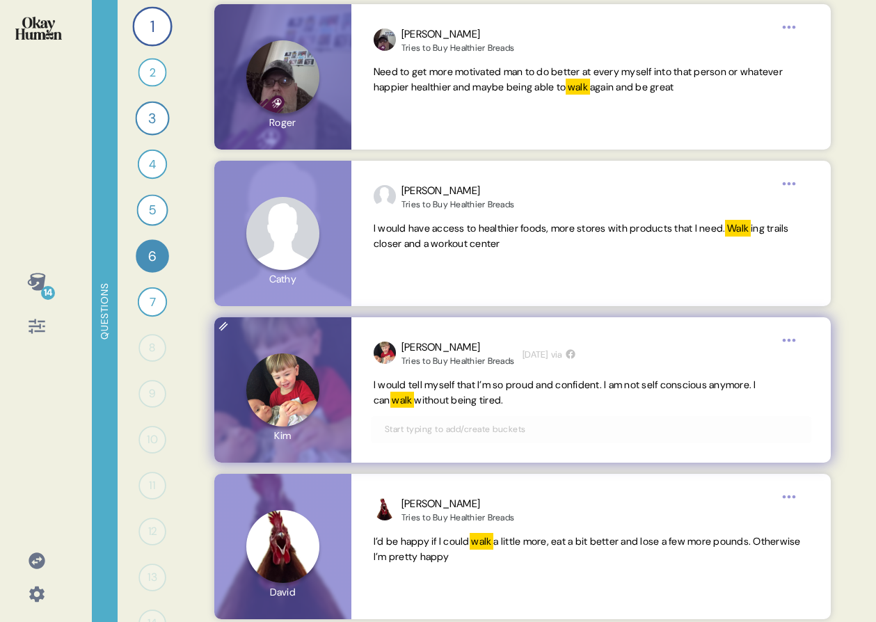
drag, startPoint x: 373, startPoint y: 384, endPoint x: 526, endPoint y: 400, distance: 153.4
click at [526, 400] on div "[PERSON_NAME] to Buy Healthier Breads [DATE] via I would tell myself that I’m s…" at bounding box center [592, 389] width 480 height 145
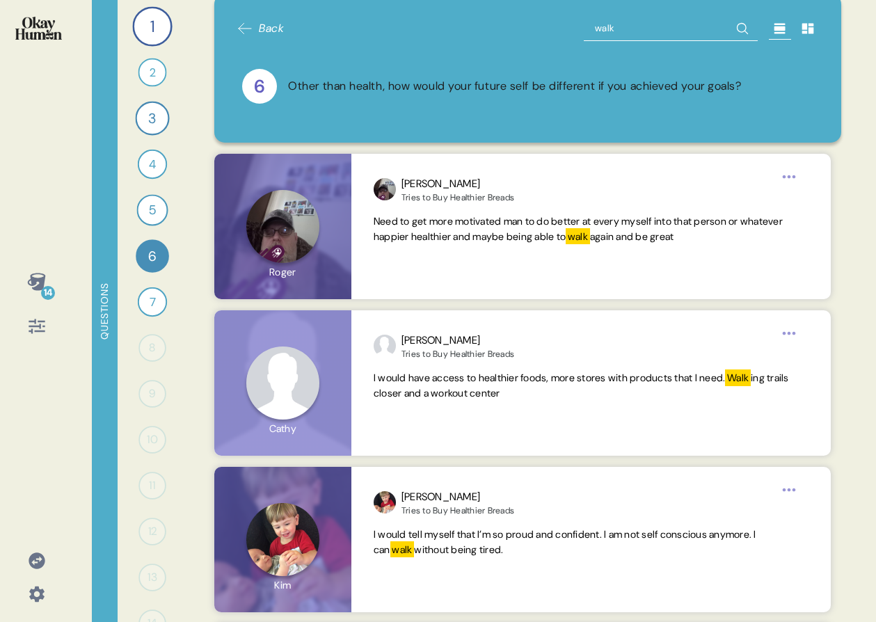
scroll to position [0, 0]
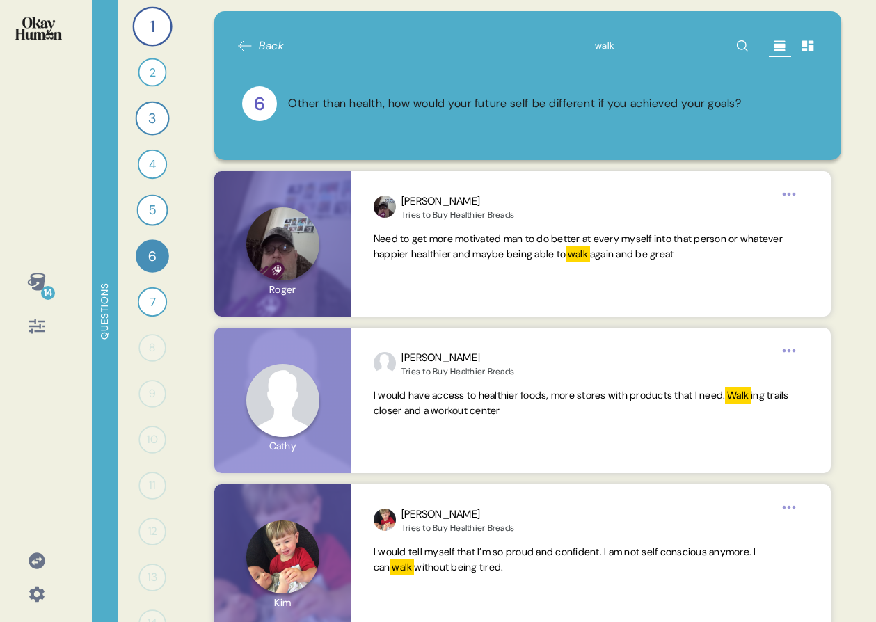
click at [604, 45] on input "walk" at bounding box center [671, 45] width 174 height 25
click at [604, 44] on input "walk" at bounding box center [671, 45] width 174 height 25
type input "exerci"
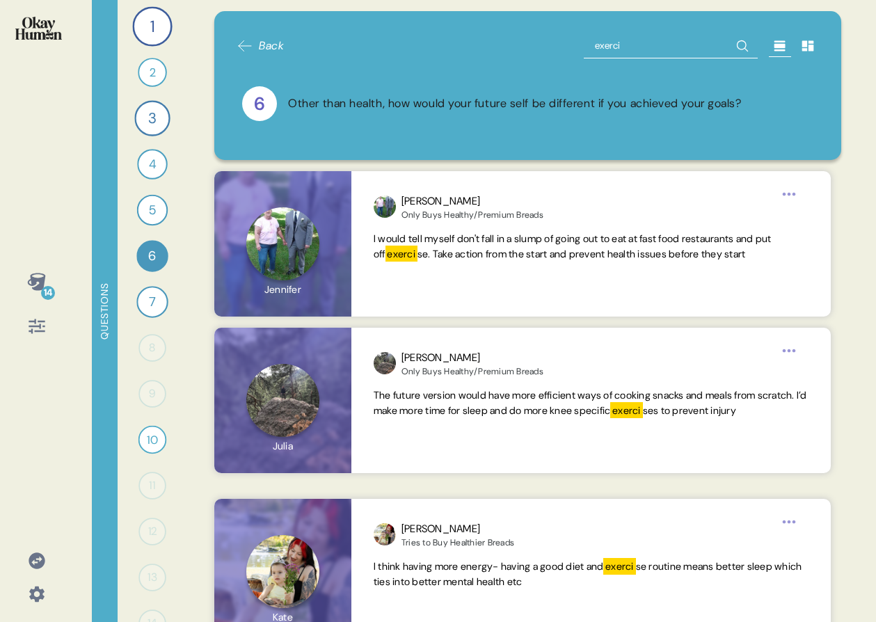
click at [662, 46] on input "exerci" at bounding box center [671, 45] width 174 height 25
type input "live"
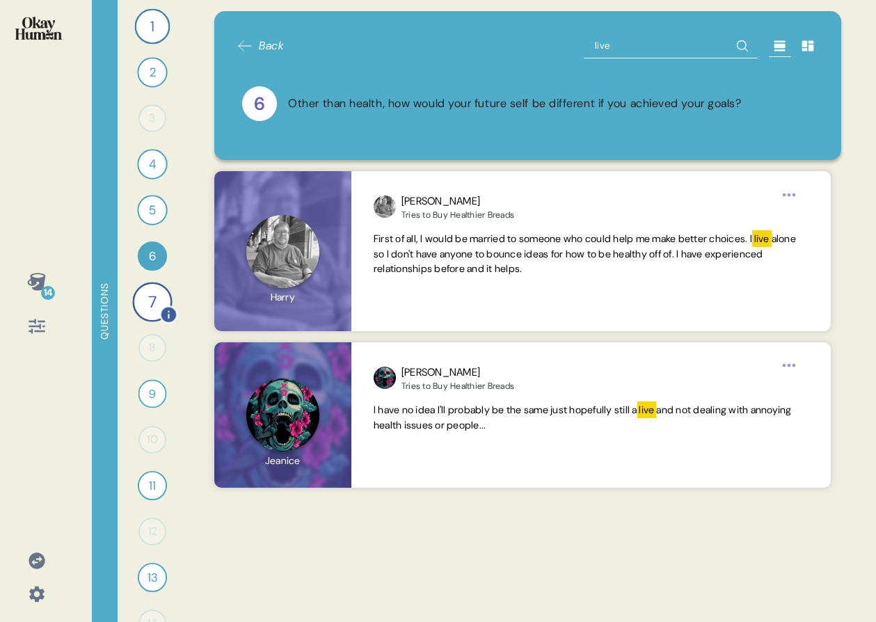
click at [147, 304] on div "7" at bounding box center [152, 302] width 40 height 40
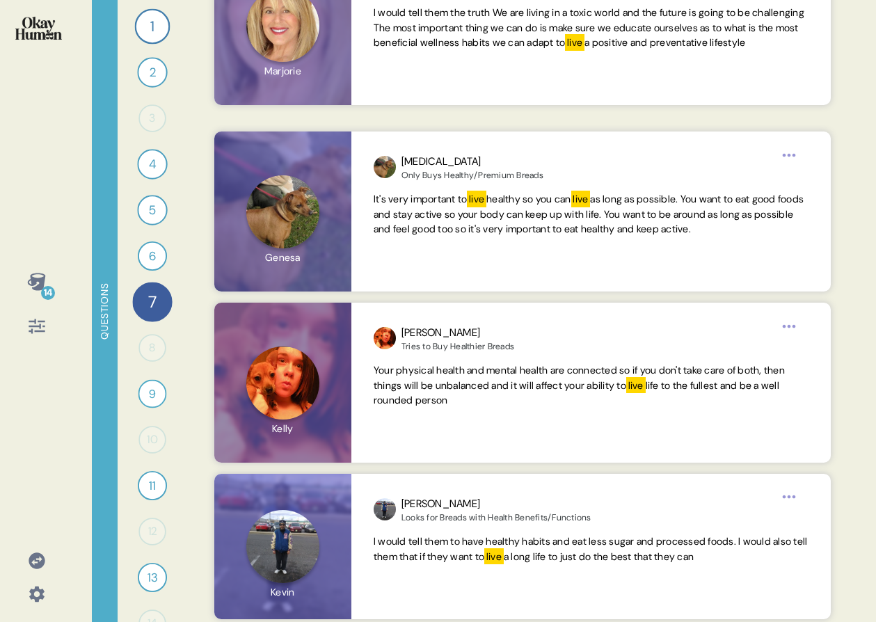
scroll to position [226, 0]
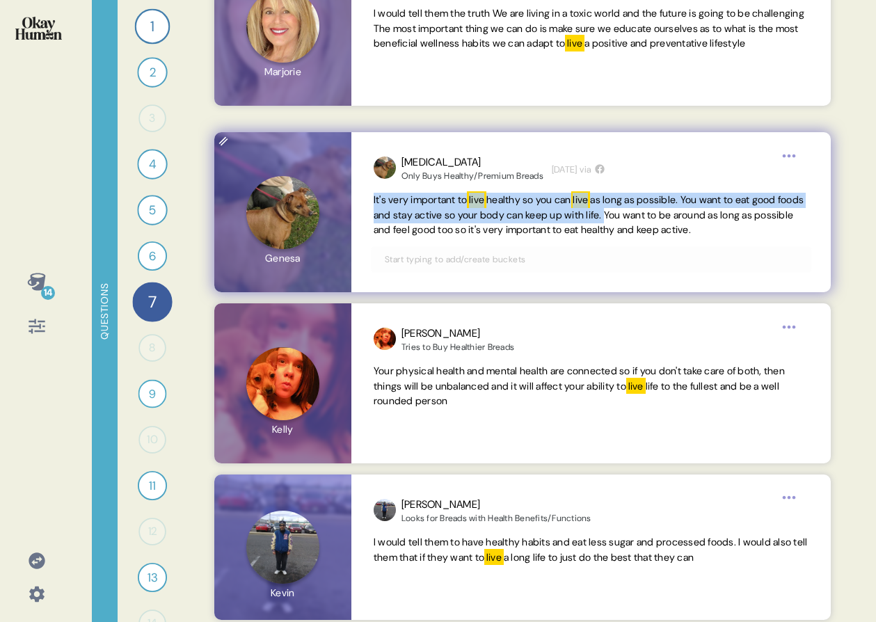
drag, startPoint x: 370, startPoint y: 202, endPoint x: 675, endPoint y: 215, distance: 305.2
click at [668, 215] on div "[MEDICAL_DATA] Only Buys Healthy/Premium Breads [DATE] via It's very important …" at bounding box center [592, 212] width 480 height 160
drag, startPoint x: 802, startPoint y: 229, endPoint x: 362, endPoint y: 194, distance: 441.4
click at [362, 194] on div "[MEDICAL_DATA] Only Buys Healthy/Premium Breads [DATE] via It's very important …" at bounding box center [592, 212] width 480 height 160
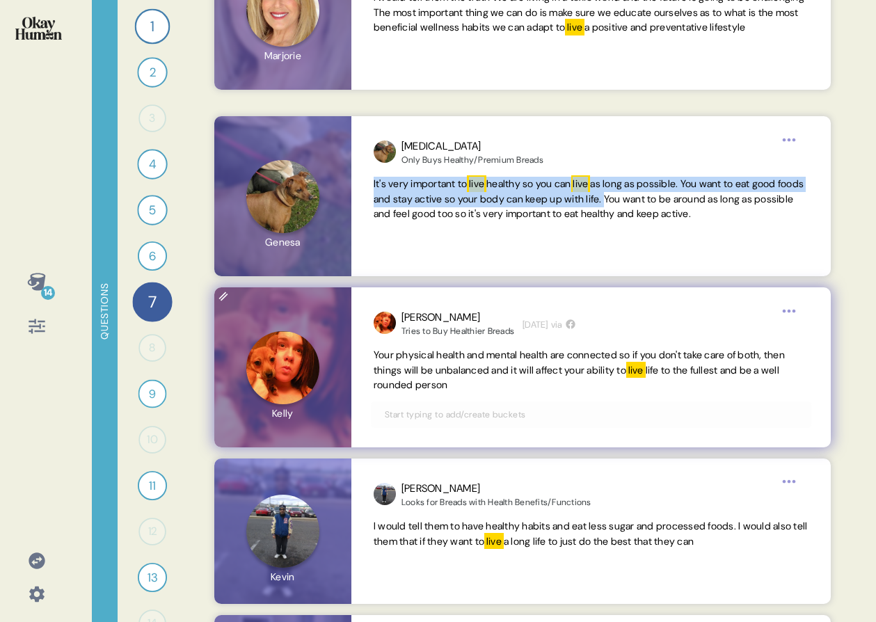
scroll to position [263, 0]
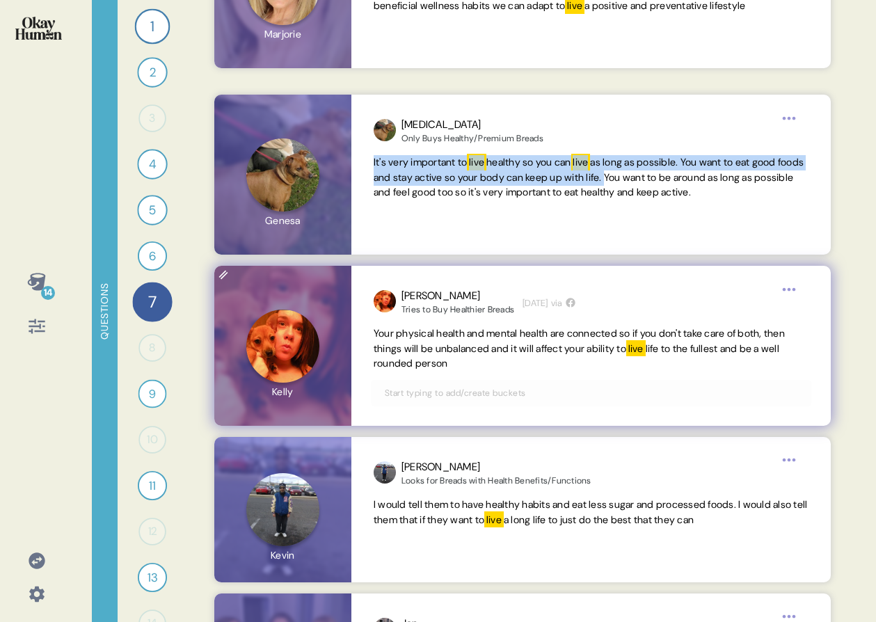
drag, startPoint x: 554, startPoint y: 357, endPoint x: 369, endPoint y: 337, distance: 186.3
click at [369, 337] on div "[PERSON_NAME] to Buy Healthier Breads [DATE] via Your physical health and menta…" at bounding box center [592, 346] width 480 height 160
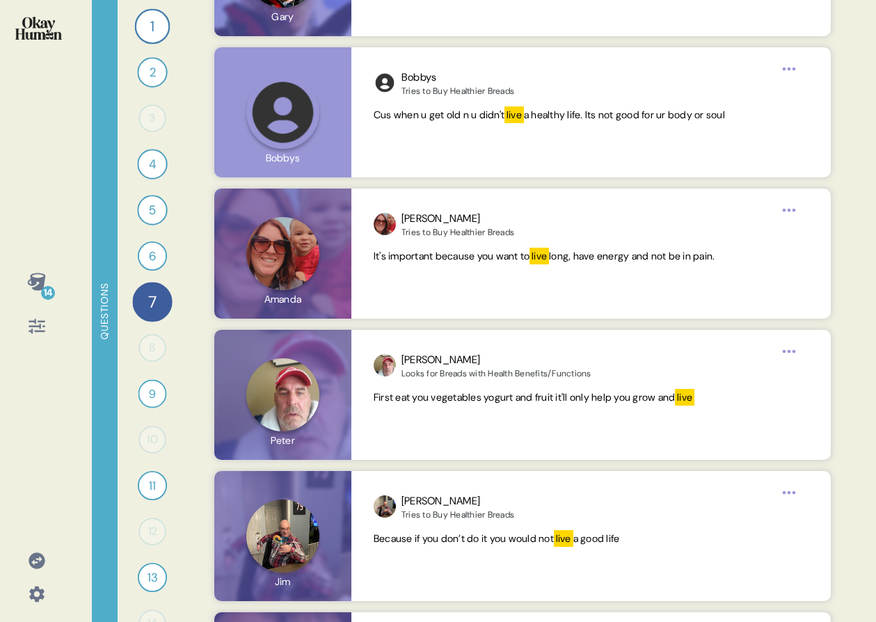
scroll to position [1263, 0]
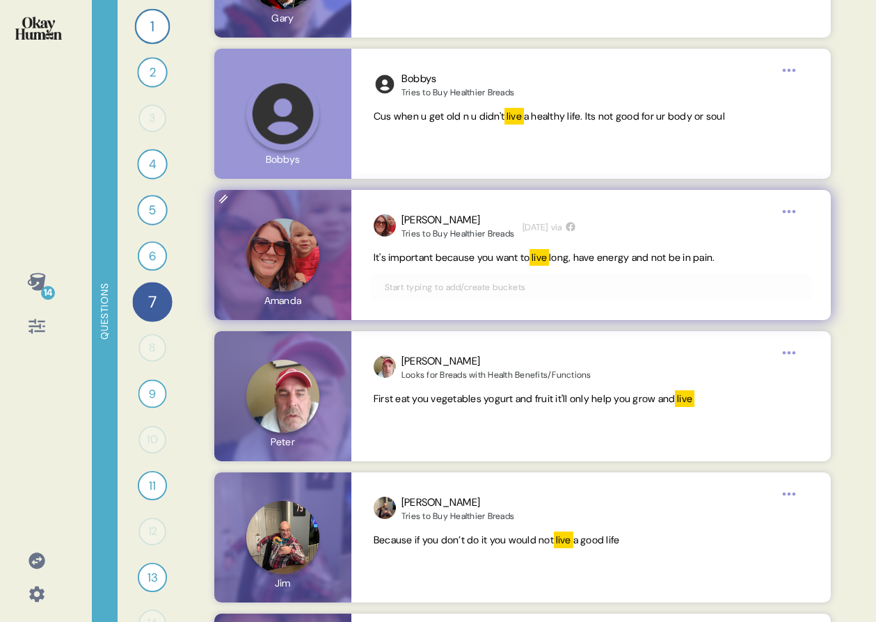
click at [510, 254] on span "It's important because you want to" at bounding box center [452, 257] width 157 height 13
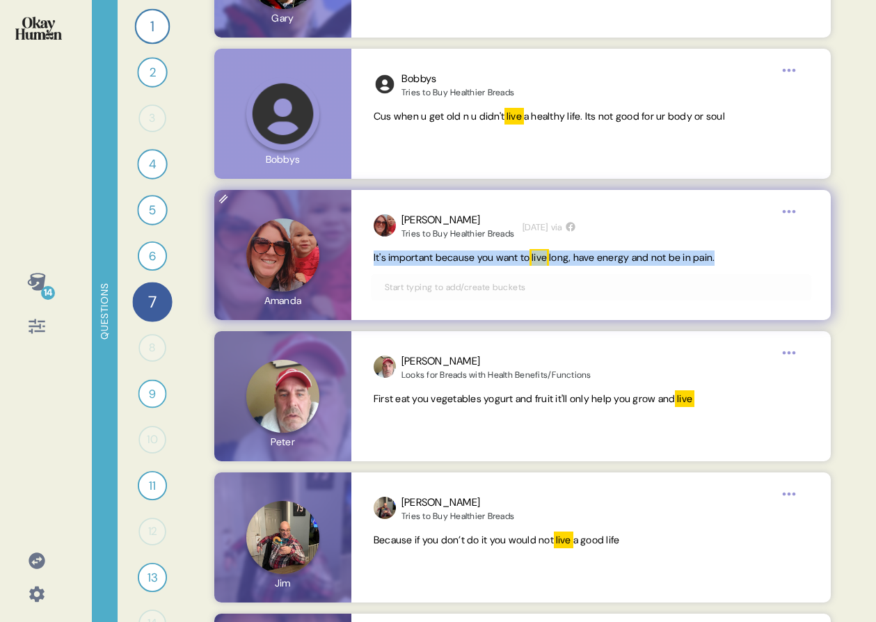
click at [510, 254] on span "It's important because you want to" at bounding box center [452, 257] width 157 height 13
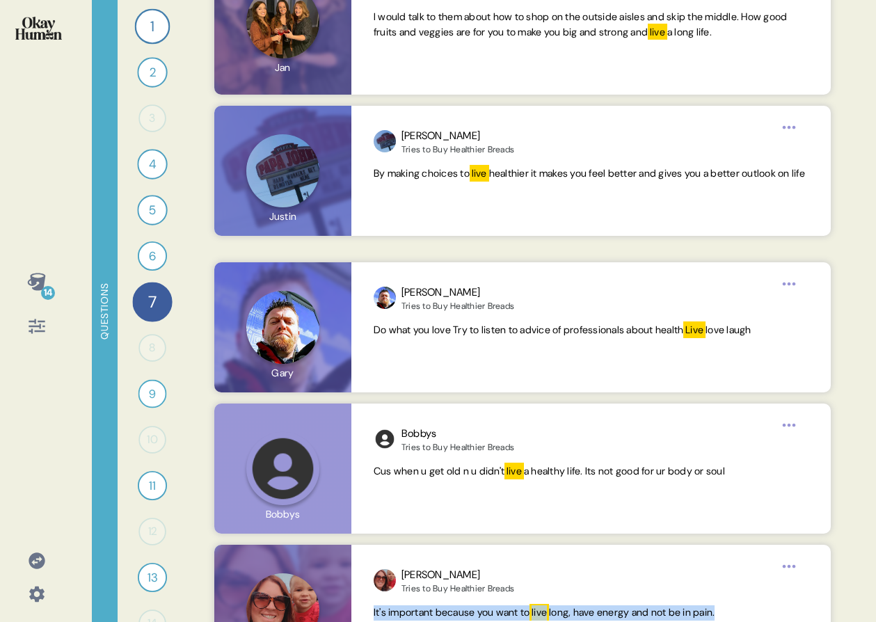
scroll to position [0, 0]
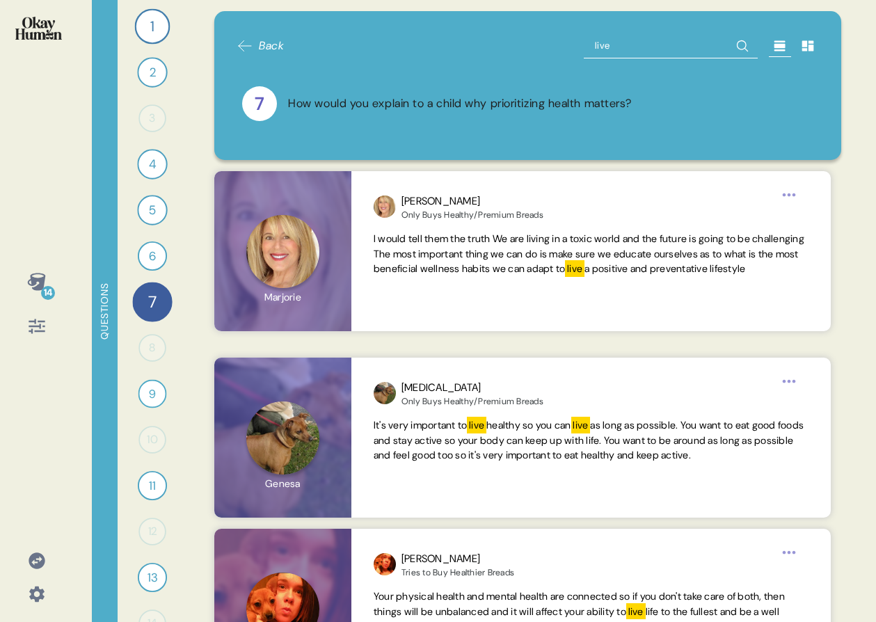
click at [618, 47] on input "live" at bounding box center [671, 45] width 174 height 25
type input "mobil"
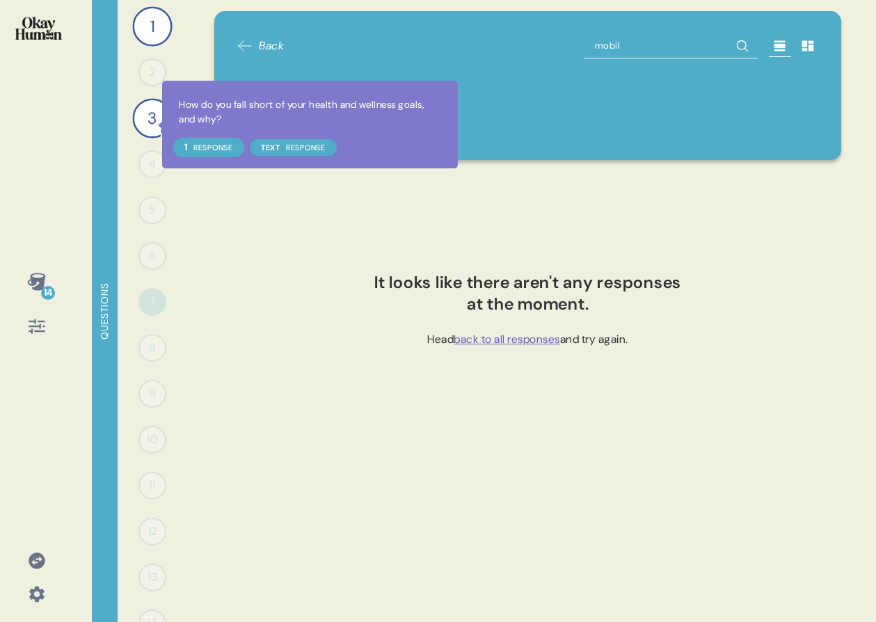
click at [159, 125] on div at bounding box center [168, 131] width 18 height 18
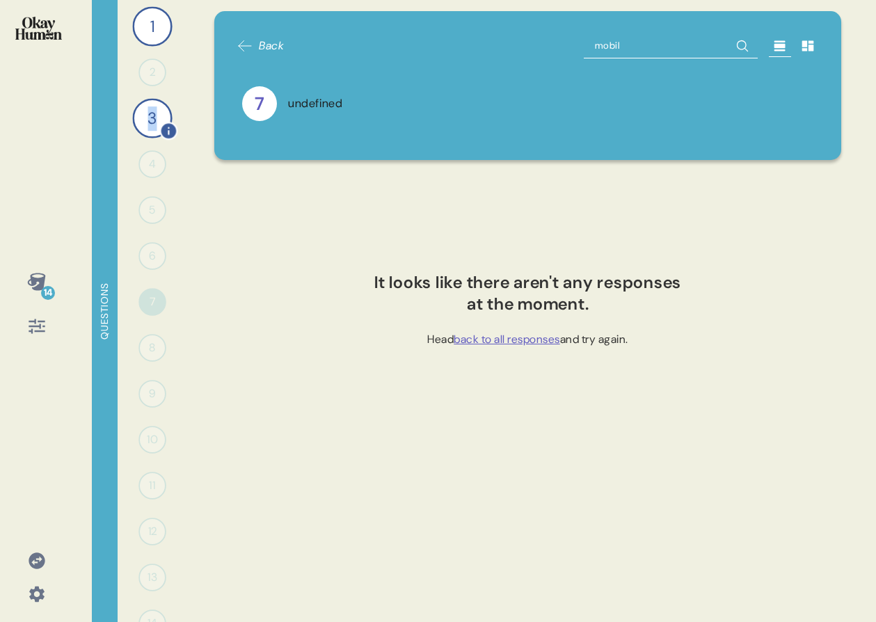
click at [146, 119] on div "3" at bounding box center [152, 118] width 40 height 40
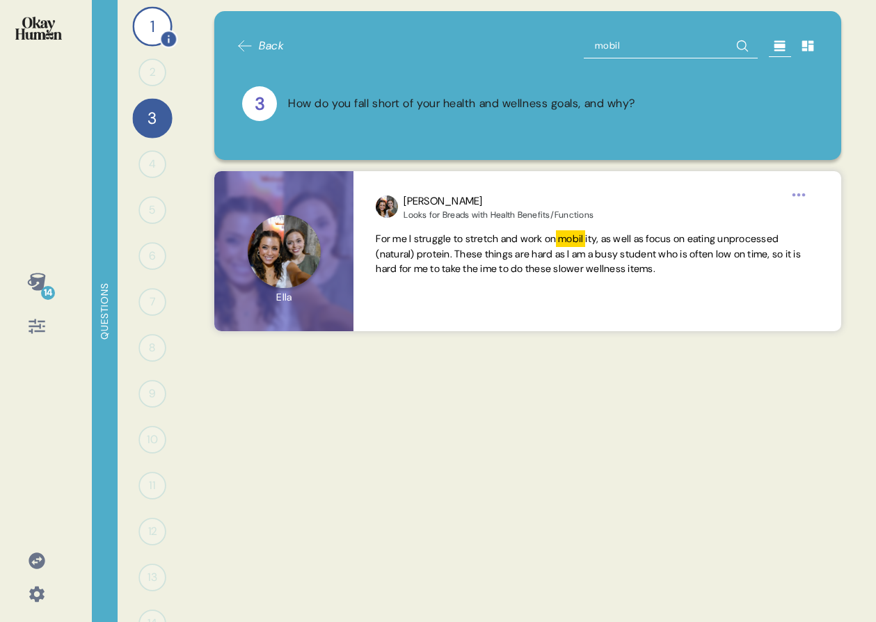
click at [135, 23] on div "1" at bounding box center [152, 26] width 40 height 40
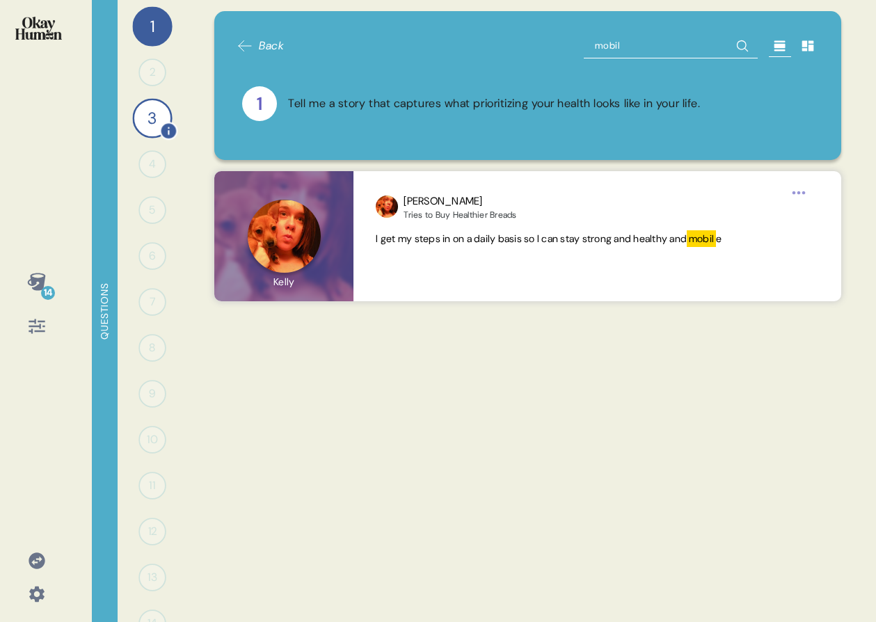
click at [136, 109] on div "3" at bounding box center [152, 118] width 40 height 40
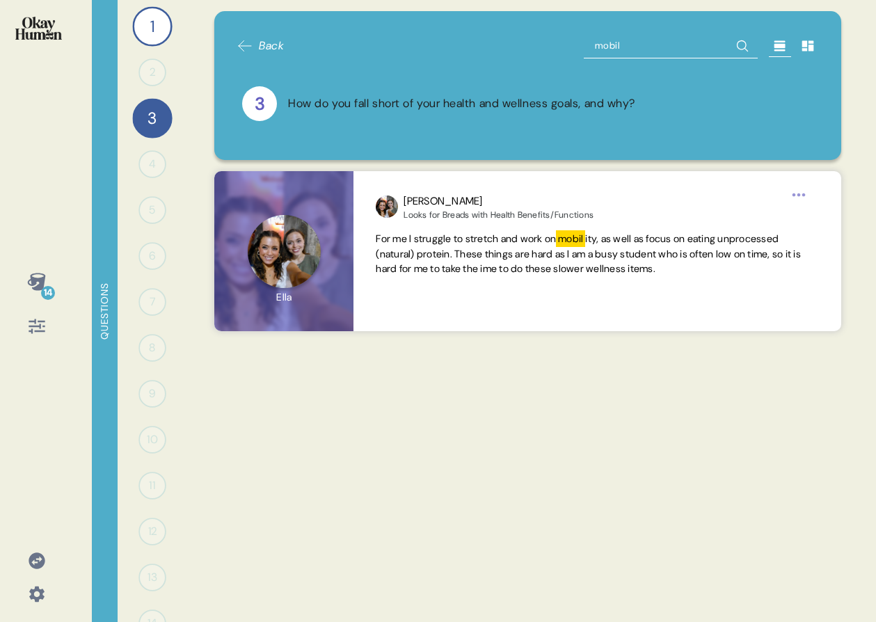
click at [622, 46] on input "mobil" at bounding box center [671, 45] width 174 height 25
click at [622, 45] on input "mobil" at bounding box center [671, 45] width 174 height 25
type input "walk"
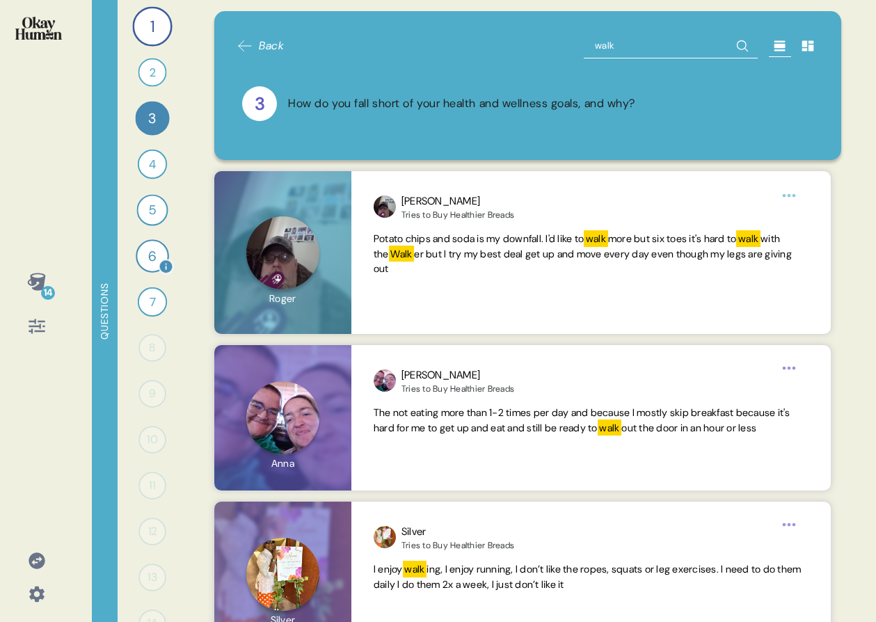
click at [141, 260] on div "6" at bounding box center [152, 255] width 33 height 33
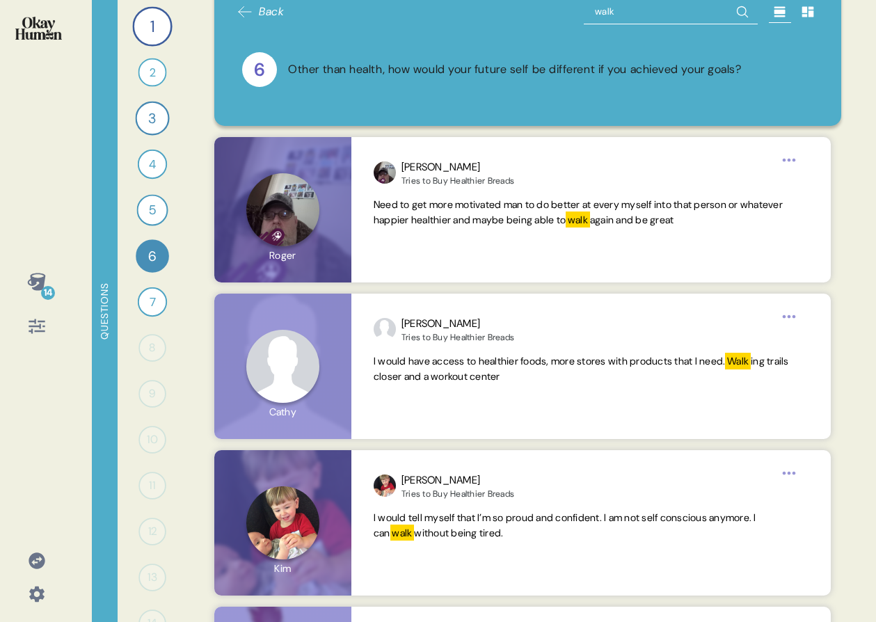
scroll to position [37, 0]
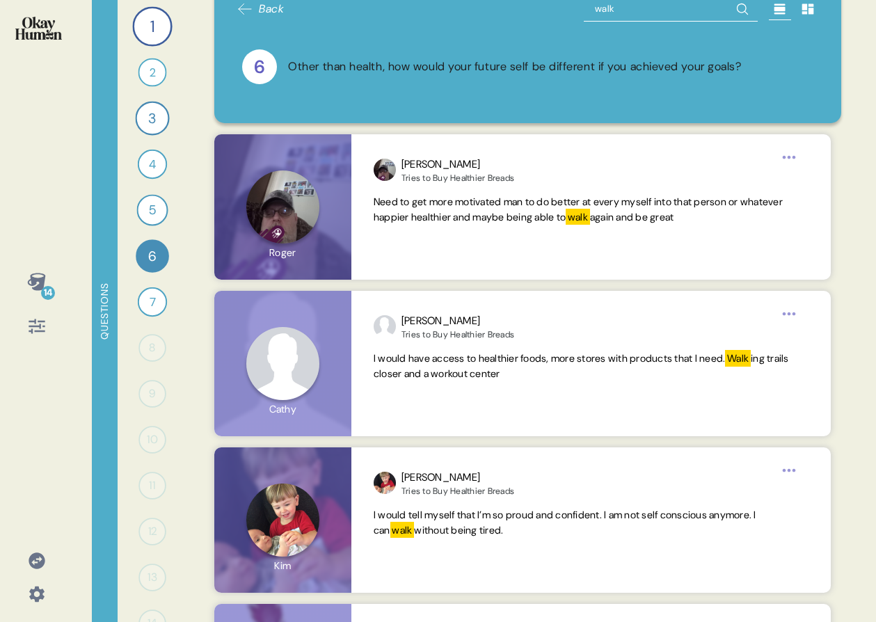
click at [549, 4] on div "Back walk" at bounding box center [528, 9] width 583 height 25
click at [597, 19] on input "walk" at bounding box center [671, 9] width 174 height 25
type input "move"
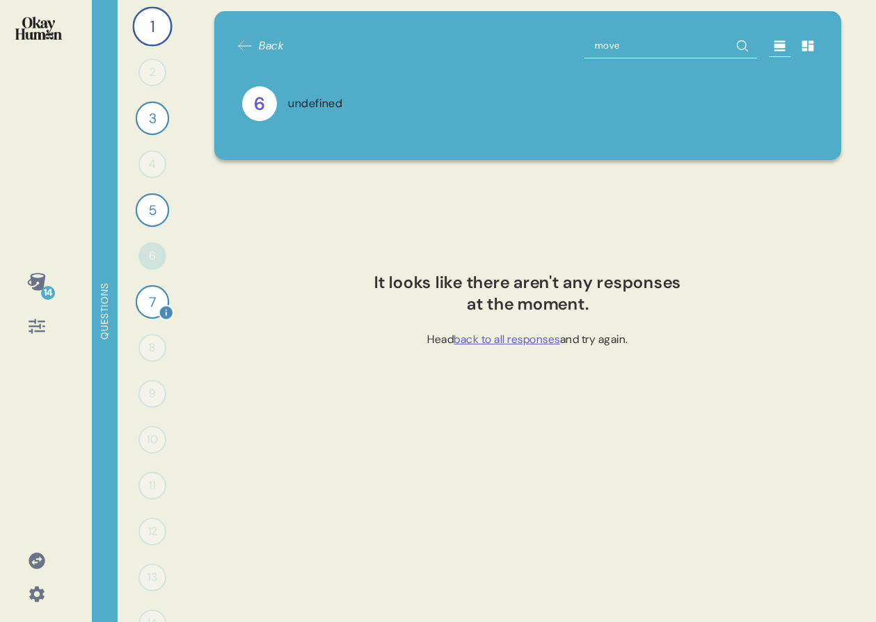
click at [135, 304] on div "7" at bounding box center [151, 301] width 33 height 33
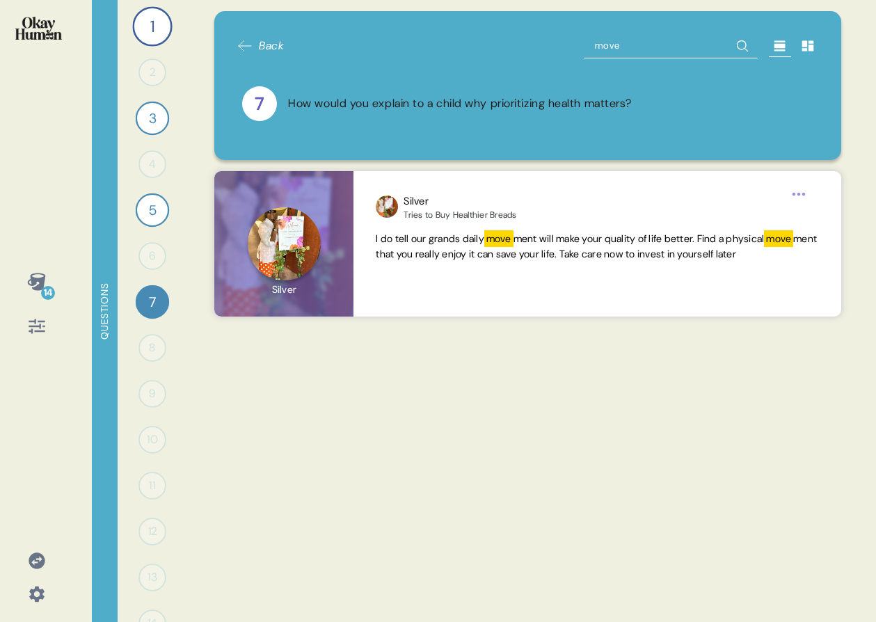
click at [137, 207] on div "5" at bounding box center [151, 210] width 33 height 33
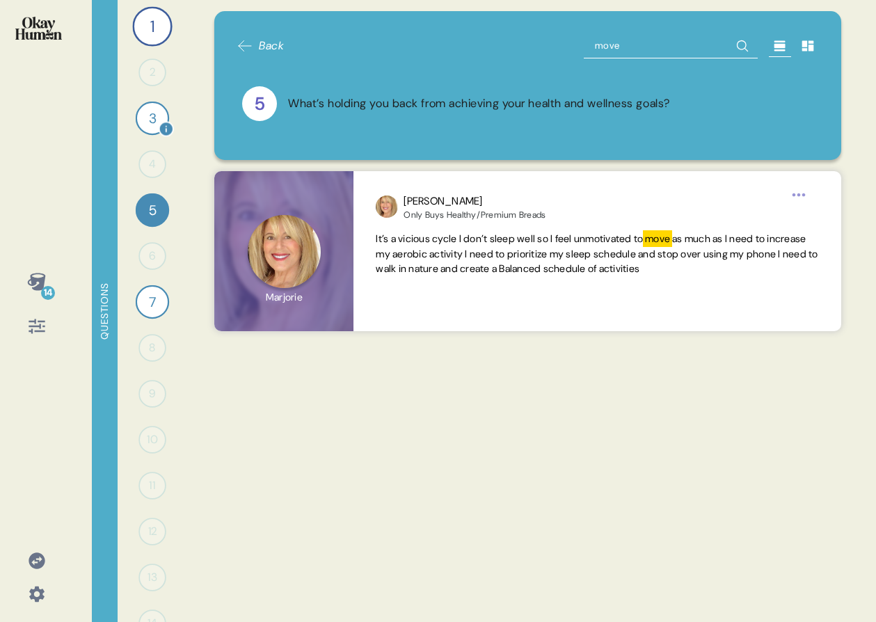
click at [135, 114] on div "3" at bounding box center [151, 118] width 33 height 33
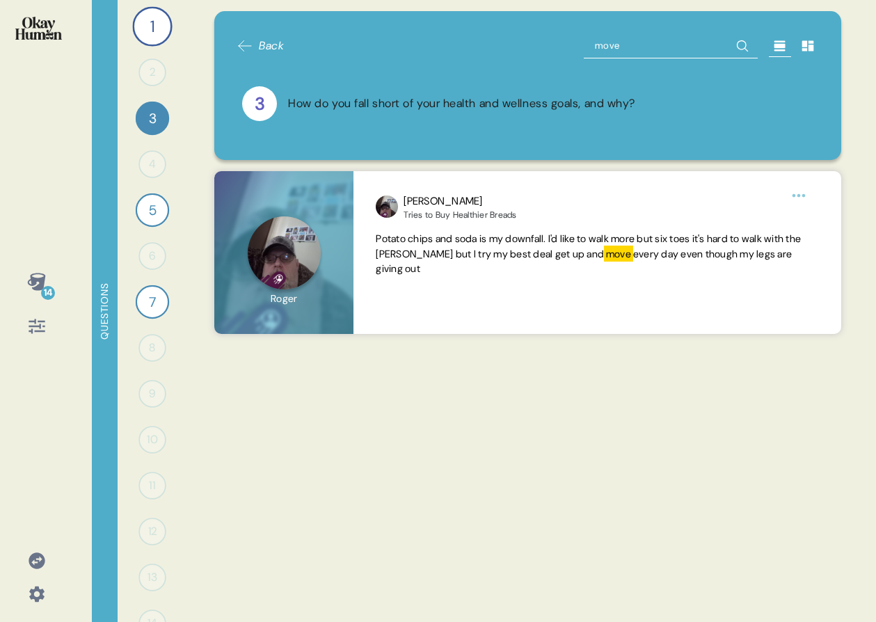
click at [663, 38] on input "move" at bounding box center [671, 45] width 174 height 25
click at [662, 39] on input "move" at bounding box center [671, 45] width 174 height 25
type input "long"
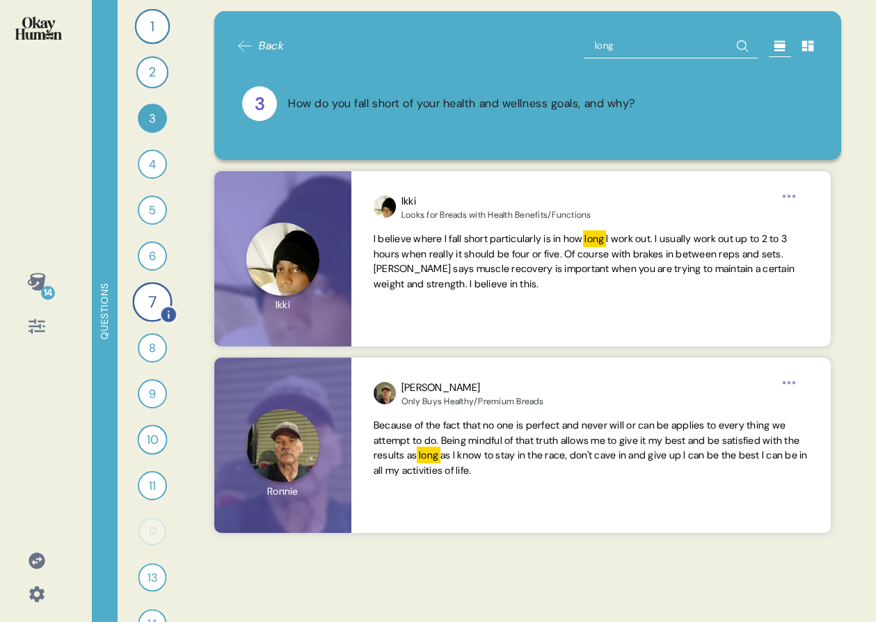
click at [151, 318] on div "7" at bounding box center [152, 302] width 40 height 40
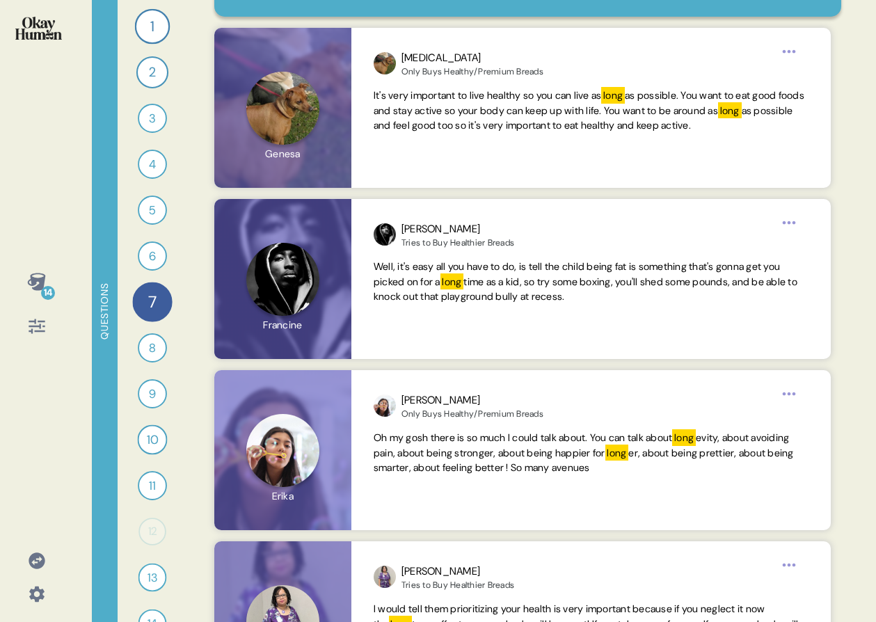
scroll to position [182, 0]
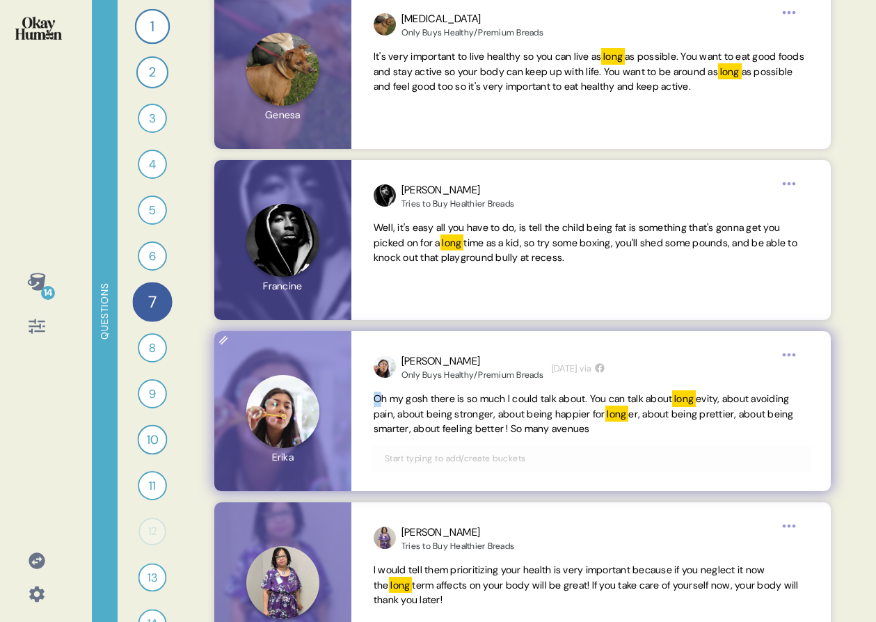
drag, startPoint x: 368, startPoint y: 395, endPoint x: 382, endPoint y: 400, distance: 14.5
click at [382, 400] on div "[PERSON_NAME] Only Buys Healthy/Premium Breads [DATE] via Oh my gosh there is s…" at bounding box center [592, 411] width 480 height 160
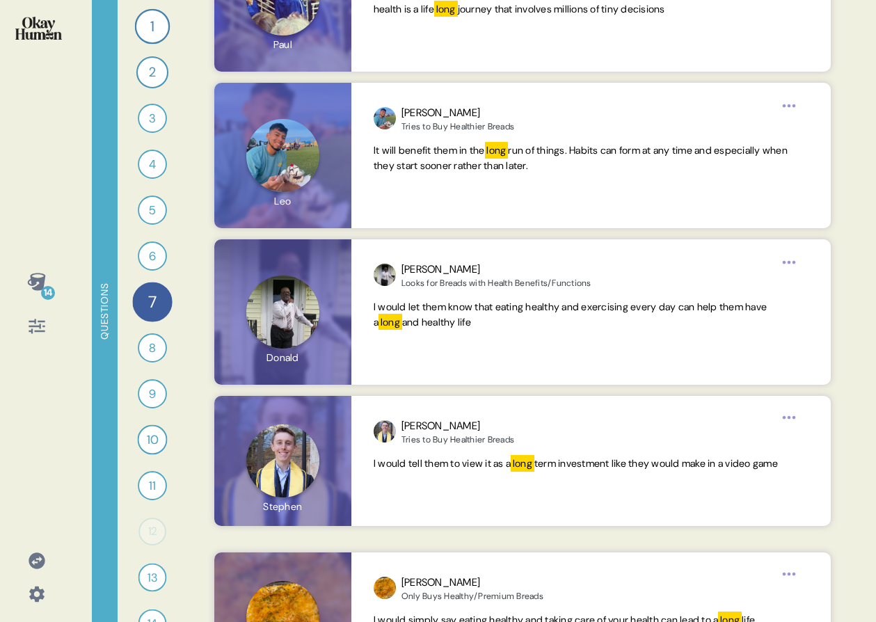
scroll to position [1401, 0]
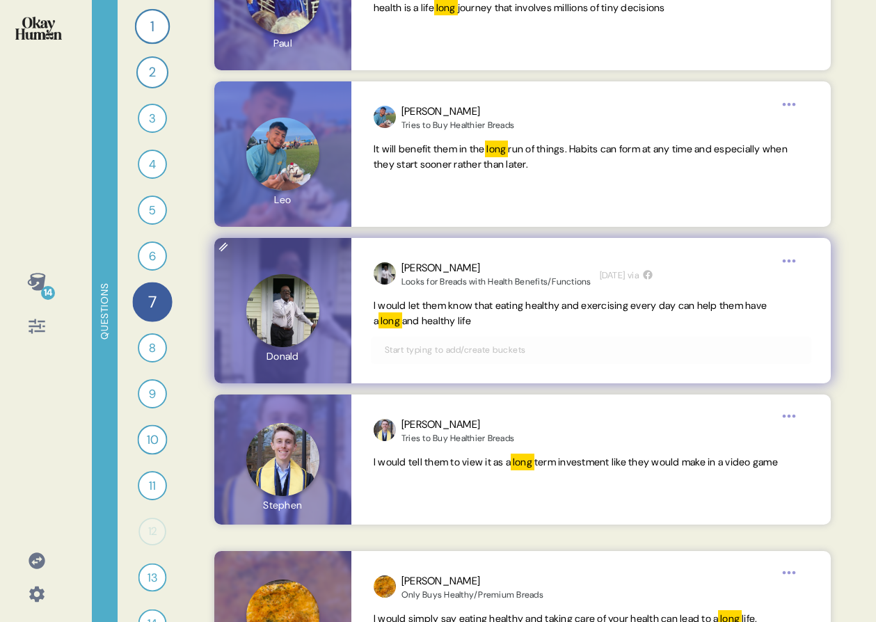
drag, startPoint x: 372, startPoint y: 301, endPoint x: 494, endPoint y: 323, distance: 123.7
click at [494, 323] on div "[PERSON_NAME] Looks for Breads with Health Benefits/Functions [DATE] via I woul…" at bounding box center [592, 310] width 480 height 145
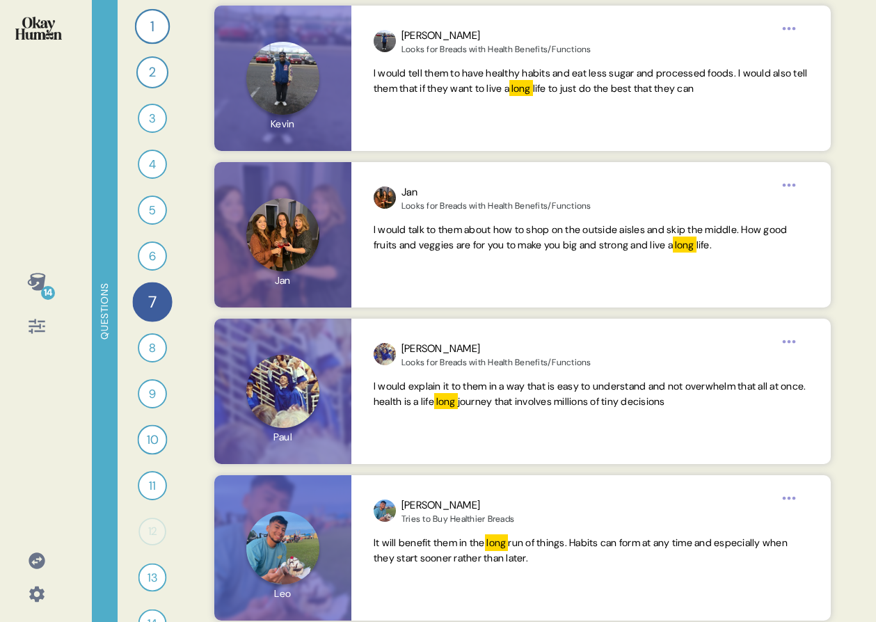
scroll to position [1005, 0]
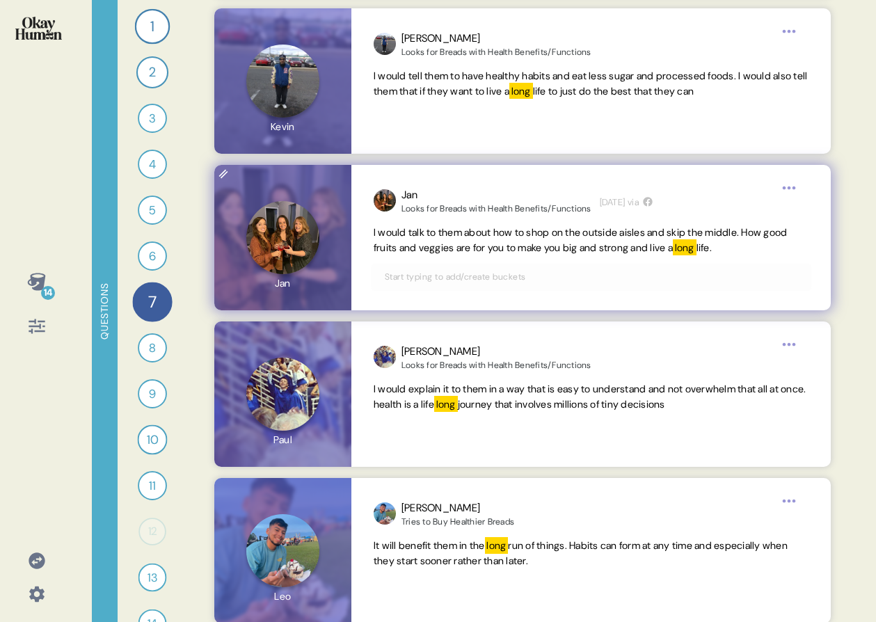
drag, startPoint x: 777, startPoint y: 254, endPoint x: 354, endPoint y: 233, distance: 423.8
click at [354, 233] on div "Jan Looks for Breads with Health Benefits/Functions [DATE] via I would talk to …" at bounding box center [592, 237] width 480 height 145
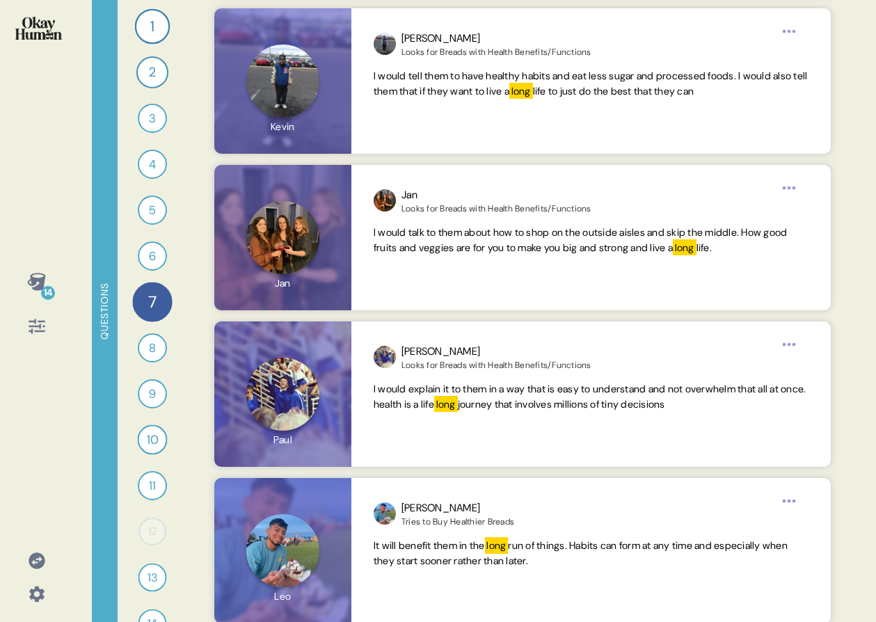
click at [44, 281] on icon at bounding box center [36, 281] width 19 height 19
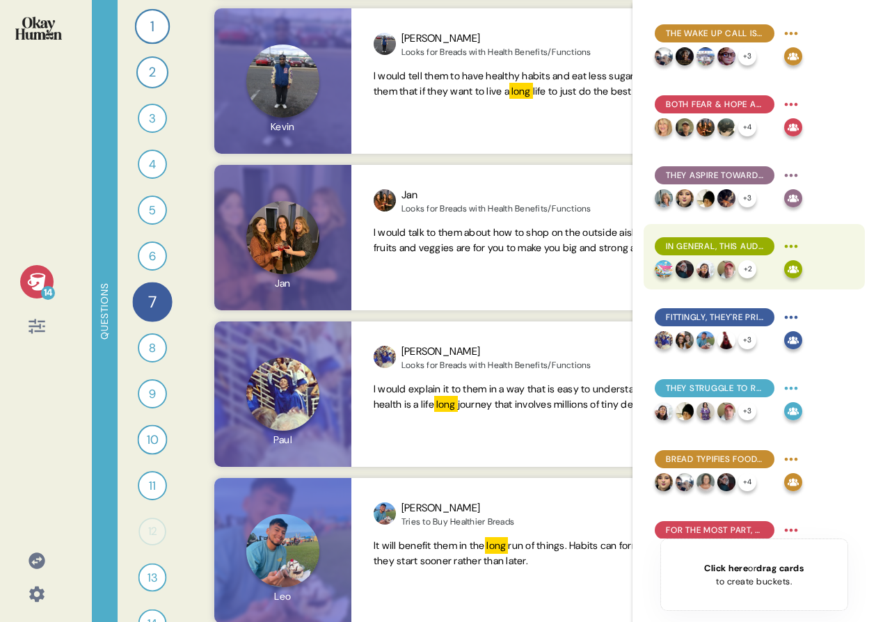
click at [668, 244] on span "In general, this audience conceives of health & wellness as consistency in the …" at bounding box center [714, 246] width 97 height 13
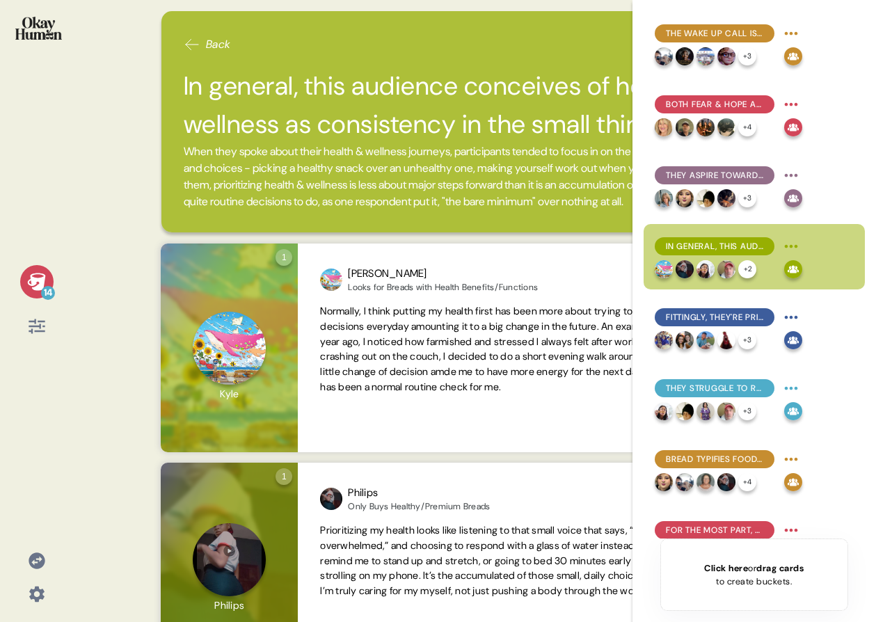
click at [42, 288] on icon at bounding box center [36, 281] width 18 height 17
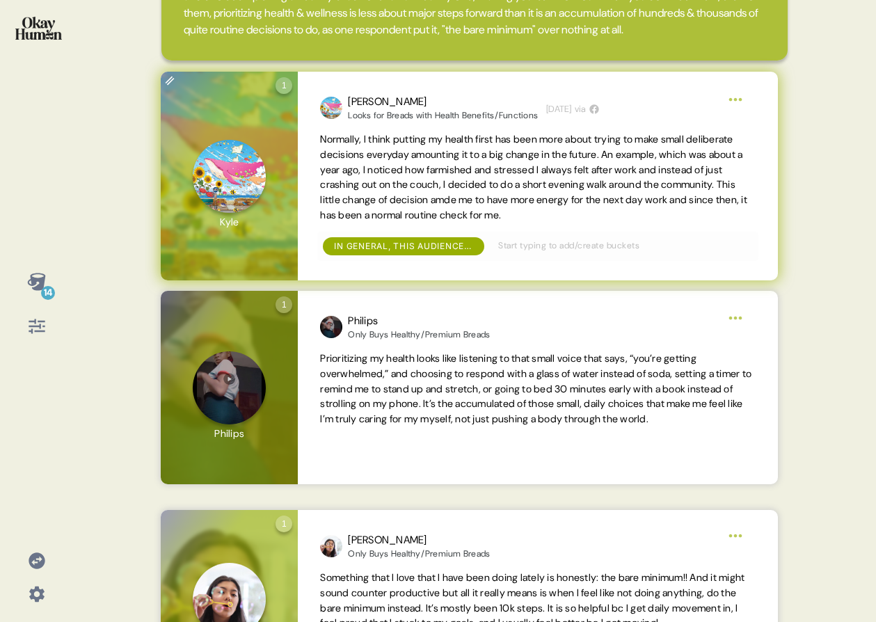
scroll to position [262, 0]
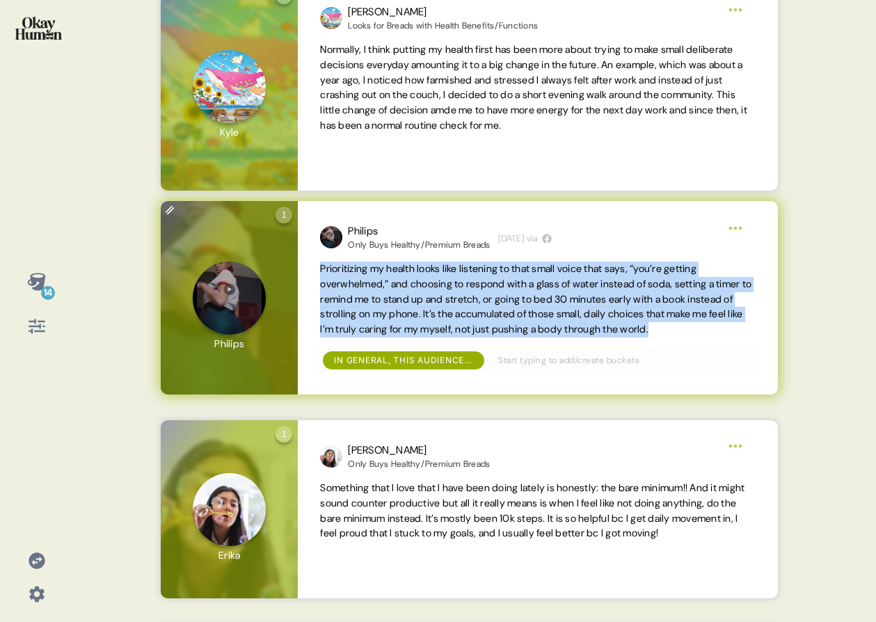
drag, startPoint x: 322, startPoint y: 285, endPoint x: 388, endPoint y: 358, distance: 97.6
click at [388, 338] on span "Prioritizing my health looks like listening to that small voice that says, “you…" at bounding box center [537, 300] width 435 height 76
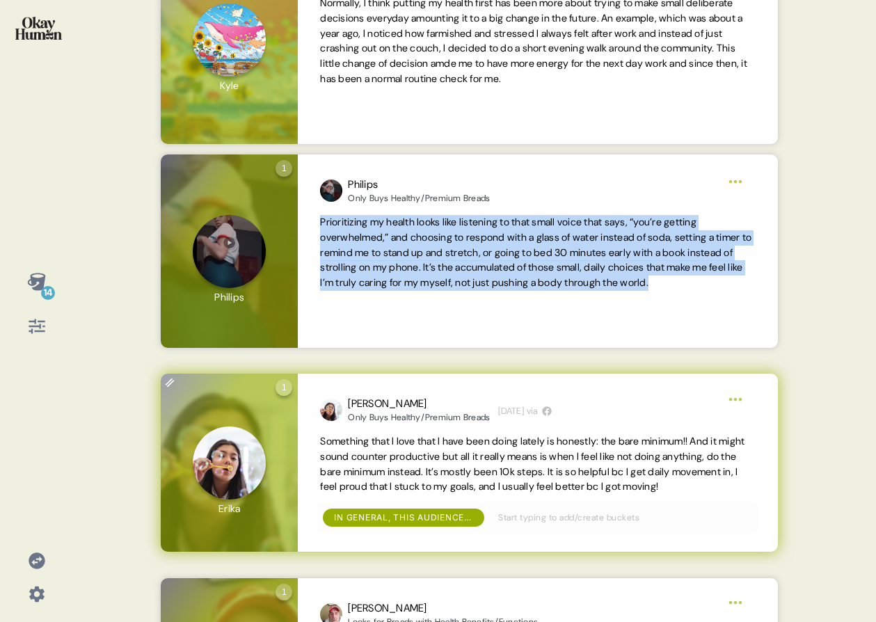
scroll to position [375, 0]
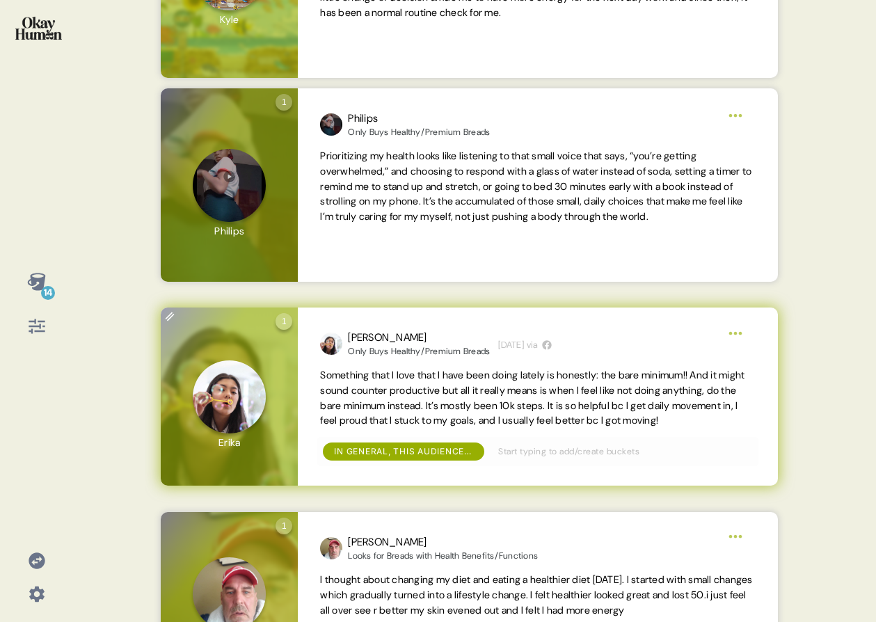
click at [338, 417] on span "Something that I love that I have been doing lately is honestly: the bare minim…" at bounding box center [532, 398] width 425 height 58
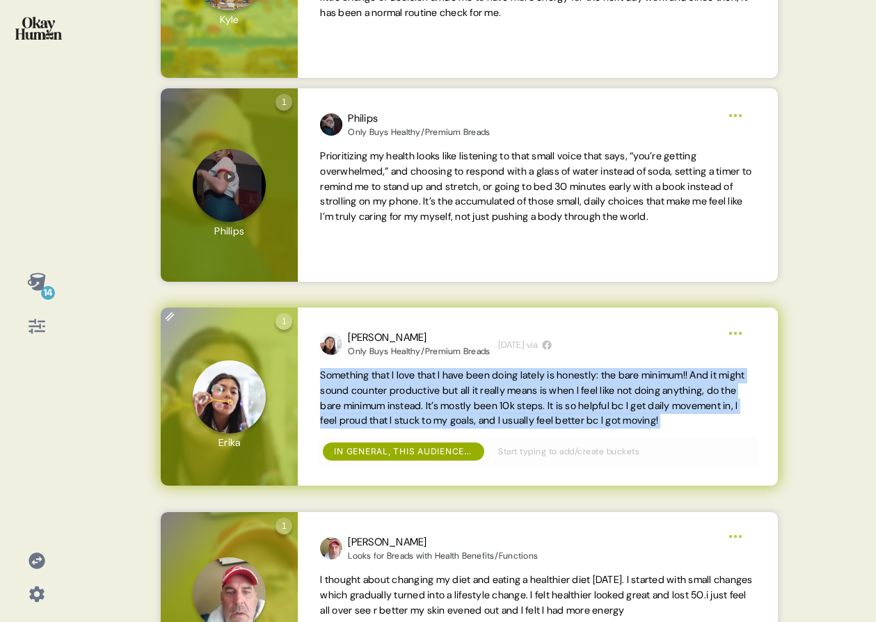
click at [338, 417] on span "Something that I love that I have been doing lately is honestly: the bare minim…" at bounding box center [532, 398] width 425 height 58
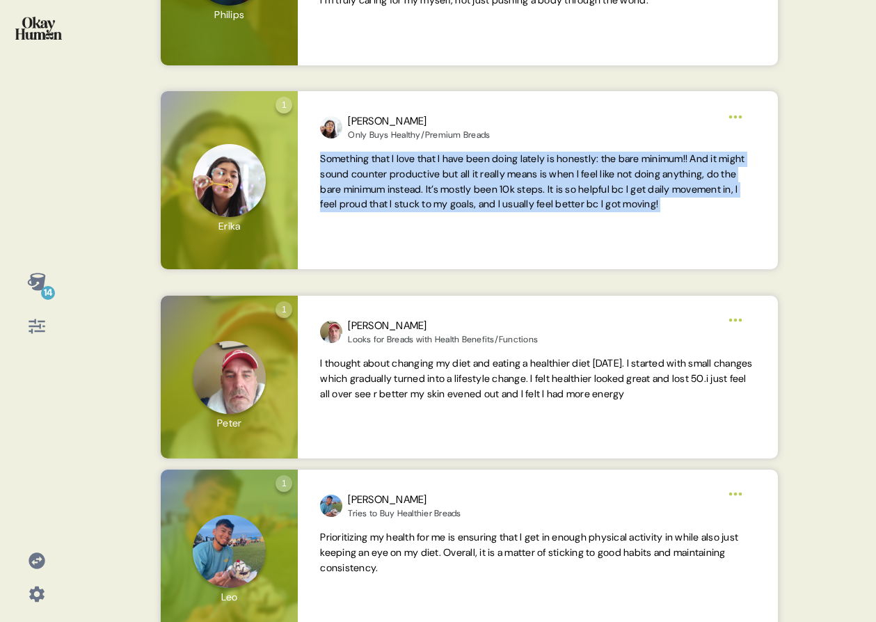
scroll to position [788, 0]
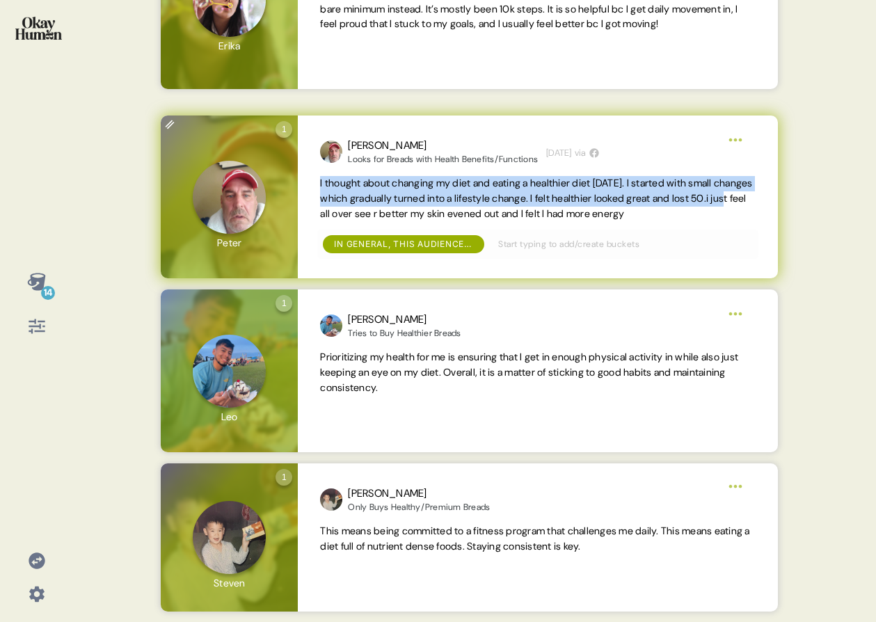
drag, startPoint x: 321, startPoint y: 182, endPoint x: 376, endPoint y: 212, distance: 62.9
click at [376, 212] on span "I thought about changing my diet and eating a healthier diet [DATE]. I started …" at bounding box center [536, 198] width 432 height 43
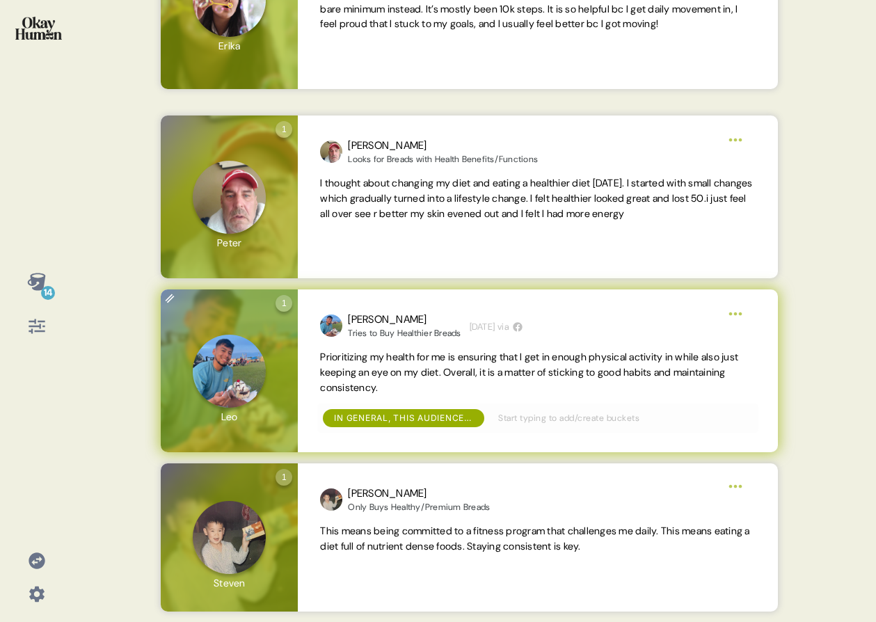
click at [399, 373] on span "Prioritizing my health for me is ensuring that I get in enough physical activit…" at bounding box center [529, 372] width 418 height 43
click at [398, 373] on span "Prioritizing my health for me is ensuring that I get in enough physical activit…" at bounding box center [529, 372] width 418 height 43
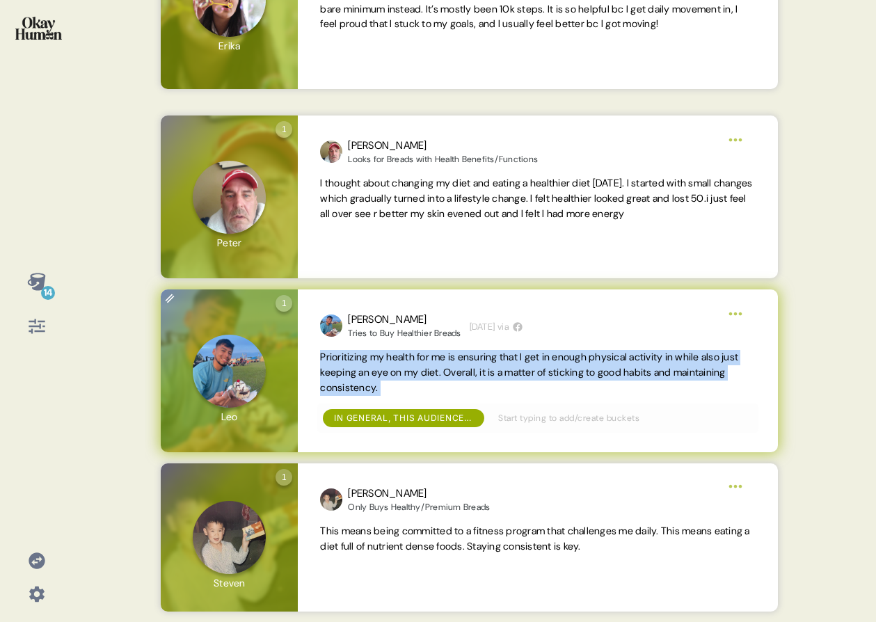
click at [398, 373] on span "Prioritizing my health for me is ensuring that I get in enough physical activit…" at bounding box center [529, 372] width 418 height 43
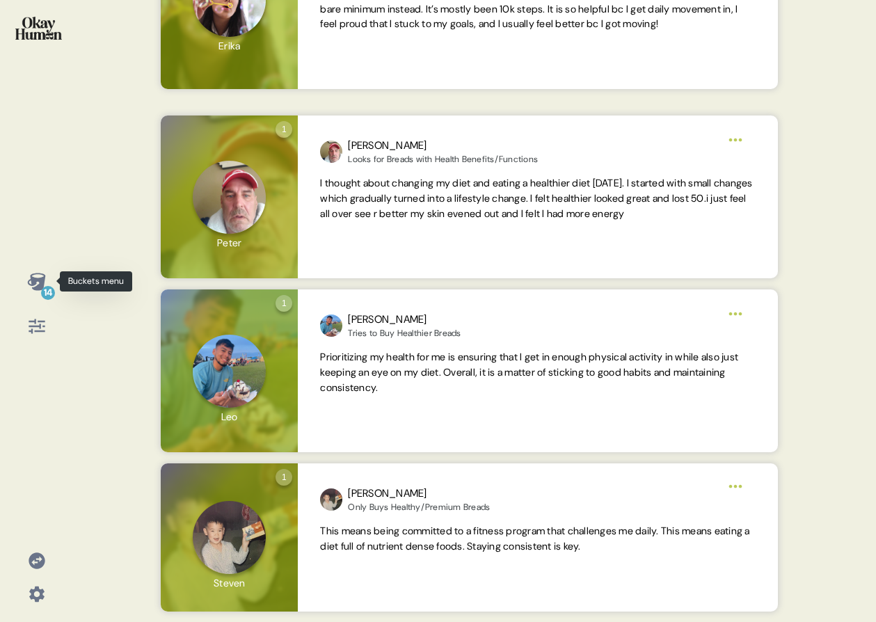
click at [43, 287] on div "14" at bounding box center [48, 293] width 14 height 14
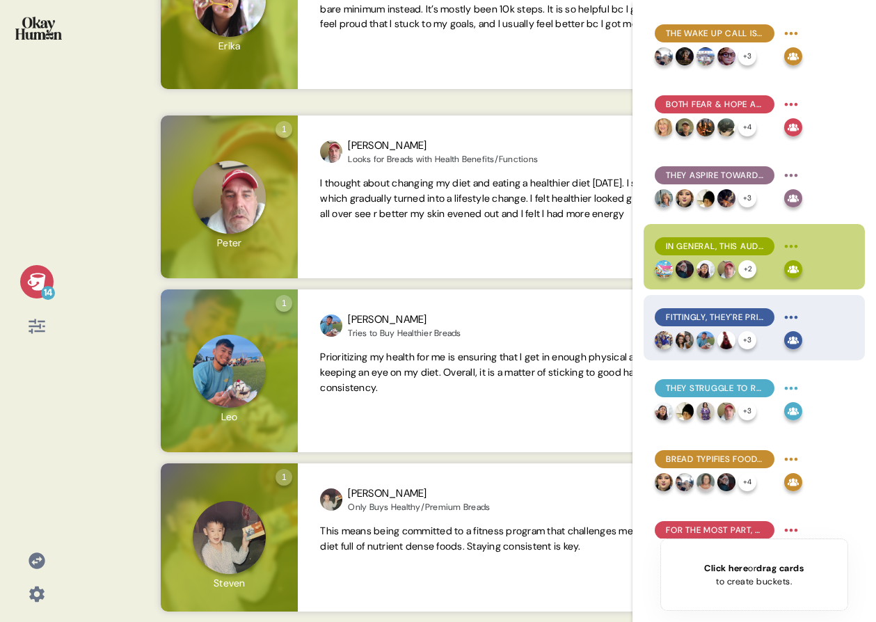
click at [668, 319] on span "Fittingly, they're primarily inspired by attainable representations of health, …" at bounding box center [714, 317] width 97 height 13
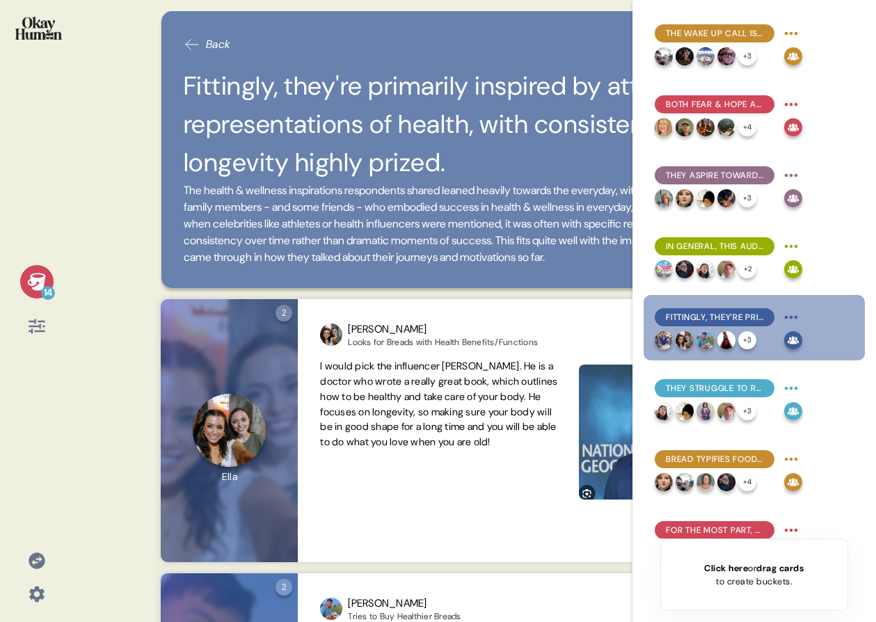
click at [43, 286] on div "14" at bounding box center [48, 293] width 14 height 14
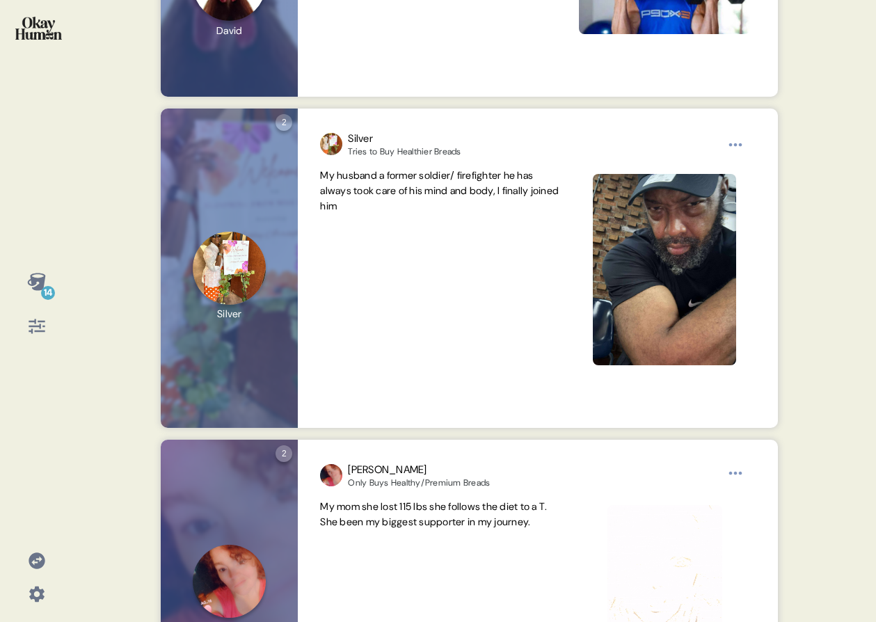
scroll to position [1381, 0]
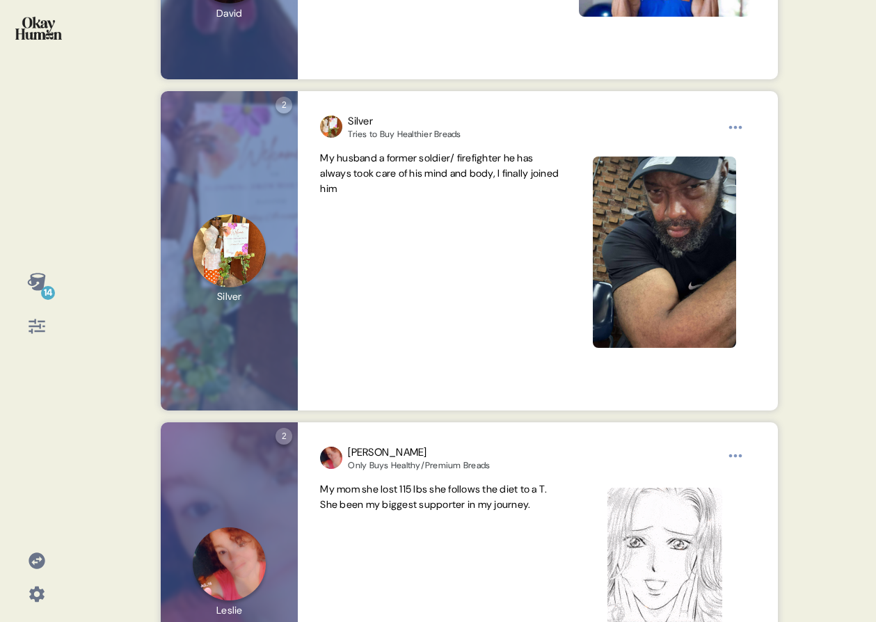
drag, startPoint x: 661, startPoint y: 282, endPoint x: 881, endPoint y: 356, distance: 232.2
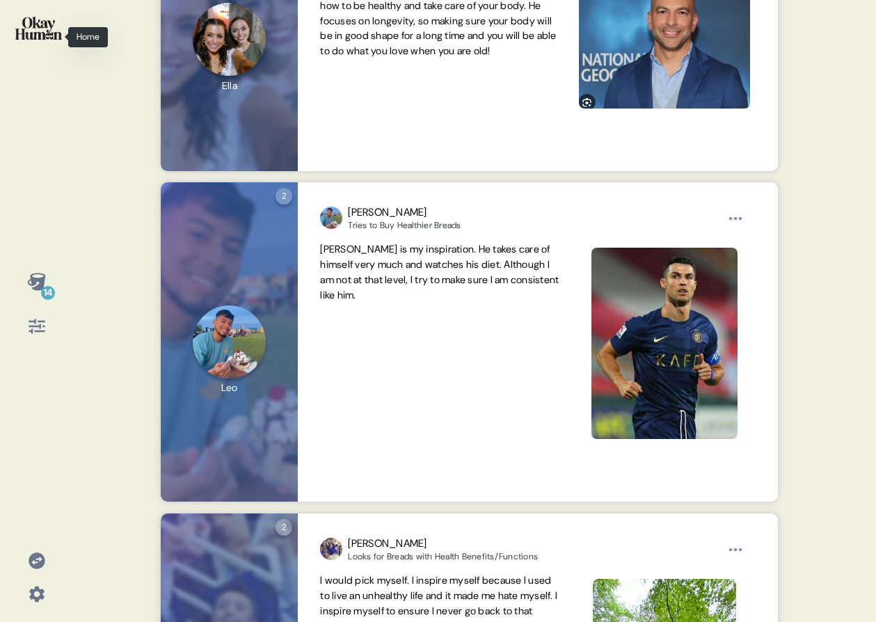
scroll to position [399, 0]
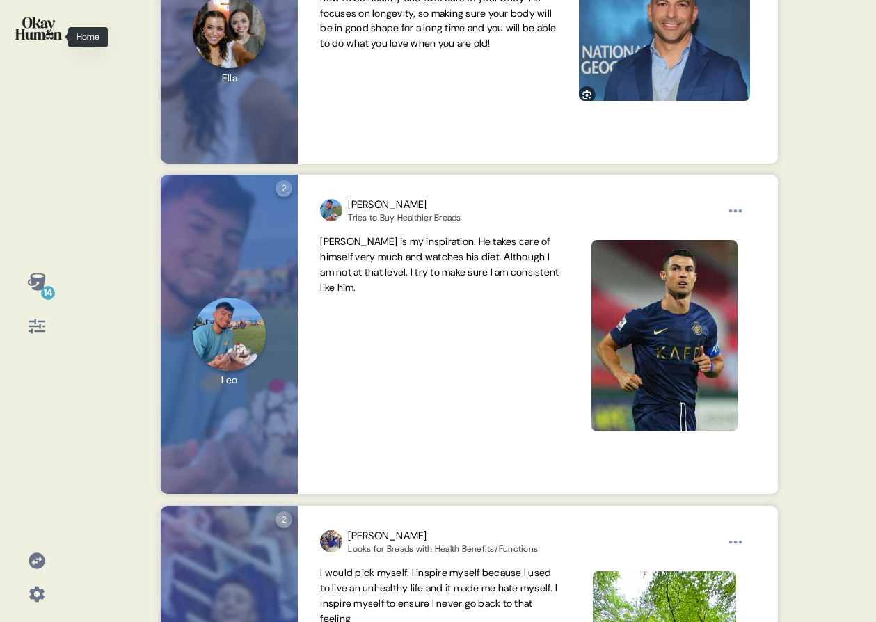
click at [58, 69] on div "14" at bounding box center [36, 311] width 73 height 622
click at [49, 50] on div at bounding box center [36, 37] width 51 height 52
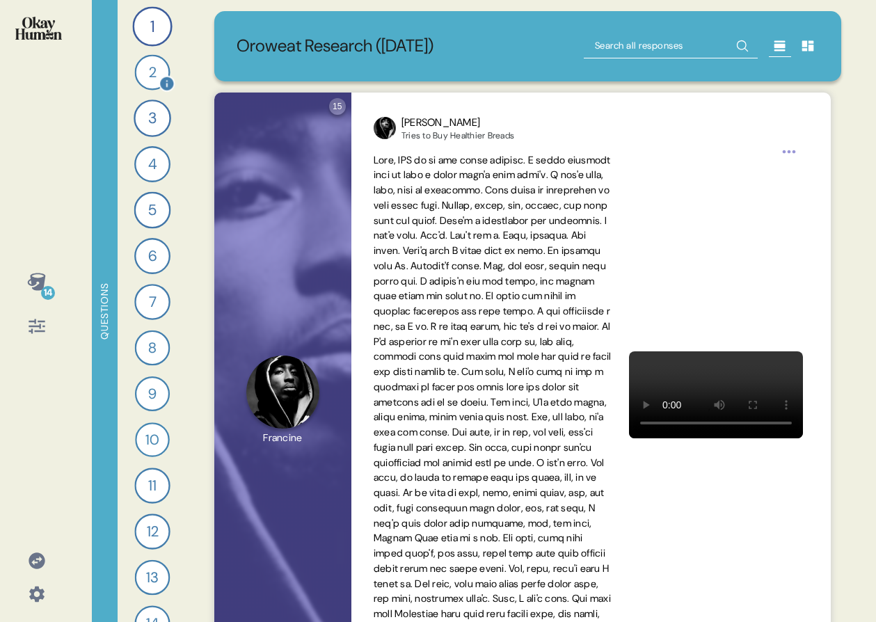
click at [147, 51] on div "1 Tell me a story that captures what prioritizing your health looks like in you…" at bounding box center [153, 311] width 70 height 622
click at [147, 63] on div "2" at bounding box center [152, 72] width 36 height 36
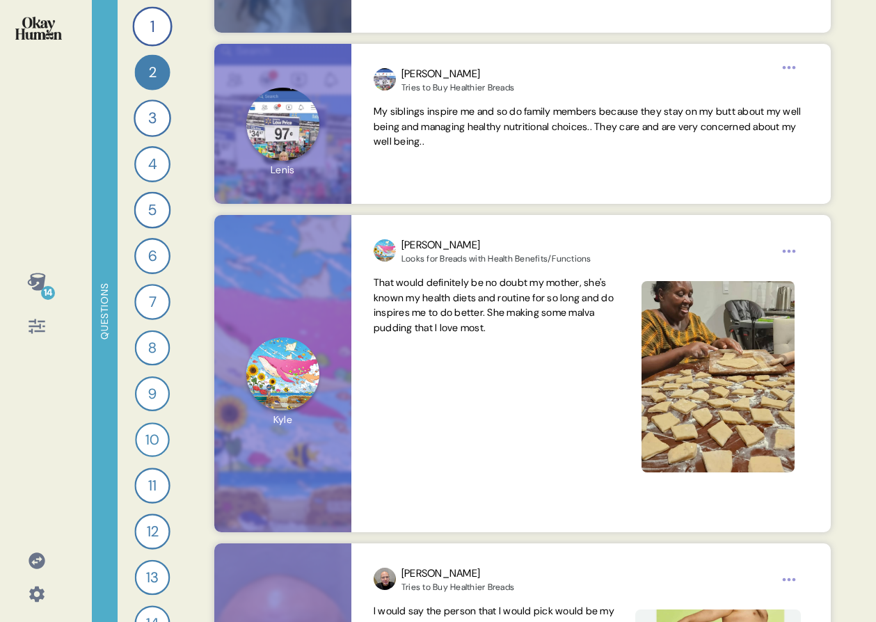
scroll to position [1117, 0]
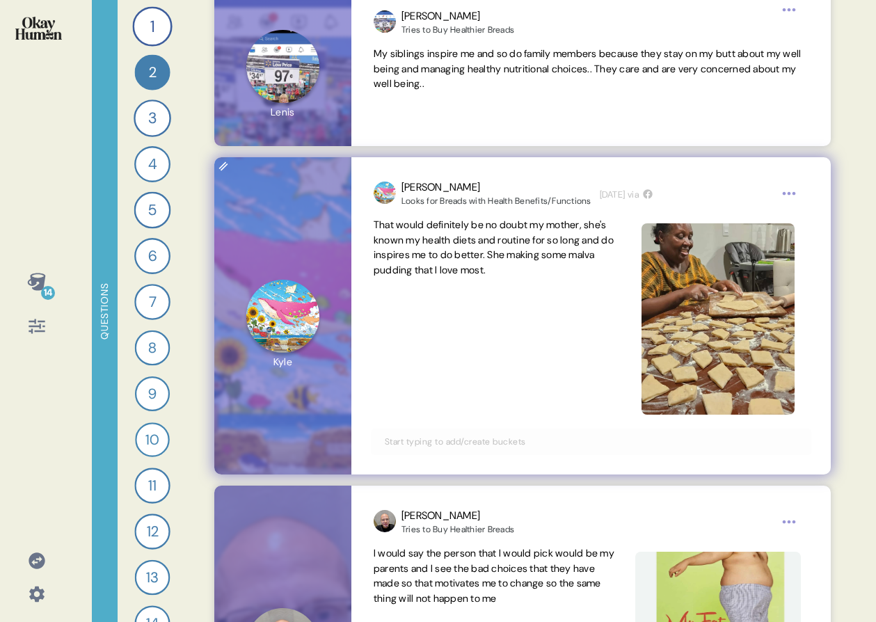
click at [515, 262] on span "That would definitely be no doubt my mother, she's known my health diets and ro…" at bounding box center [495, 248] width 242 height 61
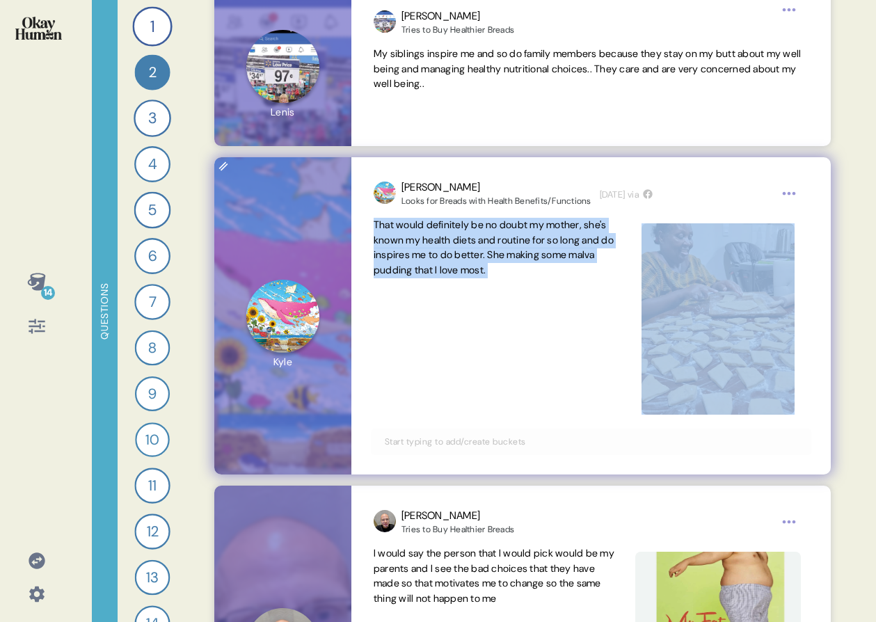
click at [515, 262] on span "That would definitely be no doubt my mother, she's known my health diets and ro…" at bounding box center [495, 248] width 242 height 61
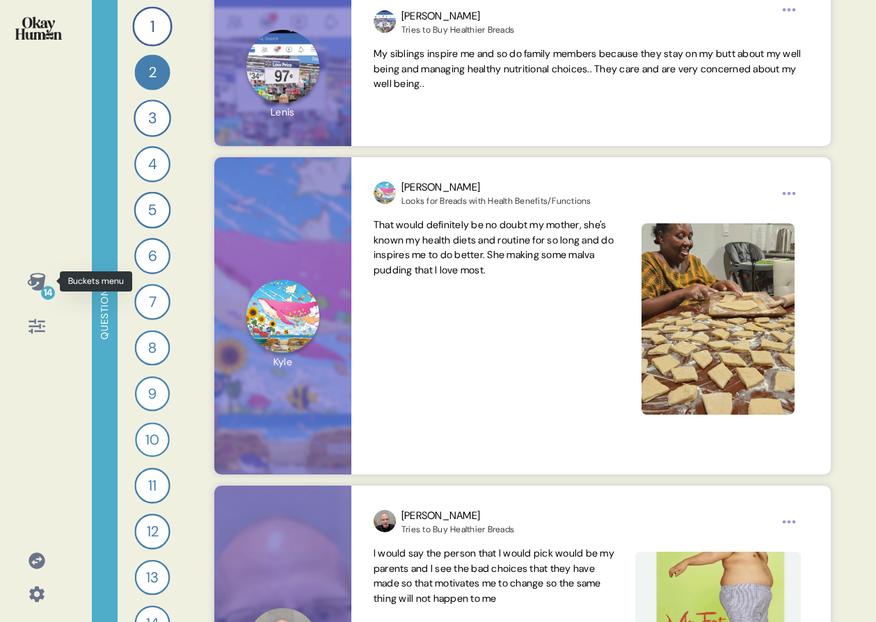
click at [40, 282] on icon at bounding box center [36, 281] width 18 height 17
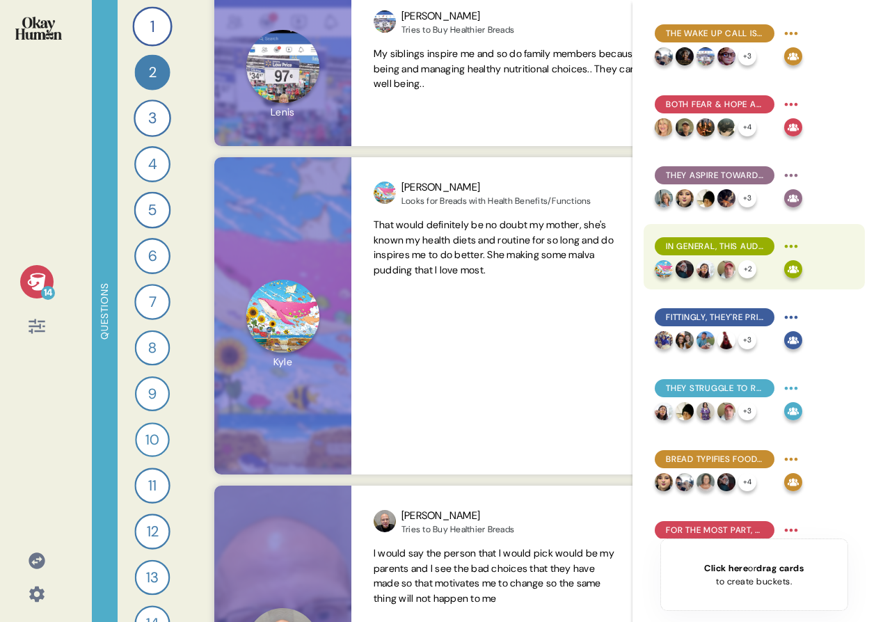
click at [668, 244] on span "In general, this audience conceives of health & wellness as consistency in the …" at bounding box center [714, 246] width 97 height 13
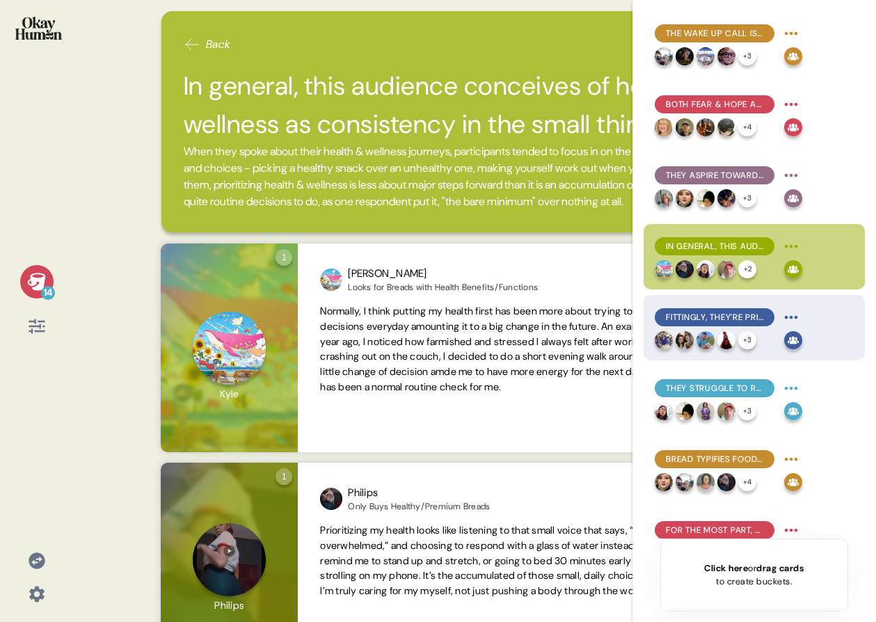
click at [657, 329] on div "Fittingly, they're primarily inspired by attainable representations of health, …" at bounding box center [729, 327] width 148 height 43
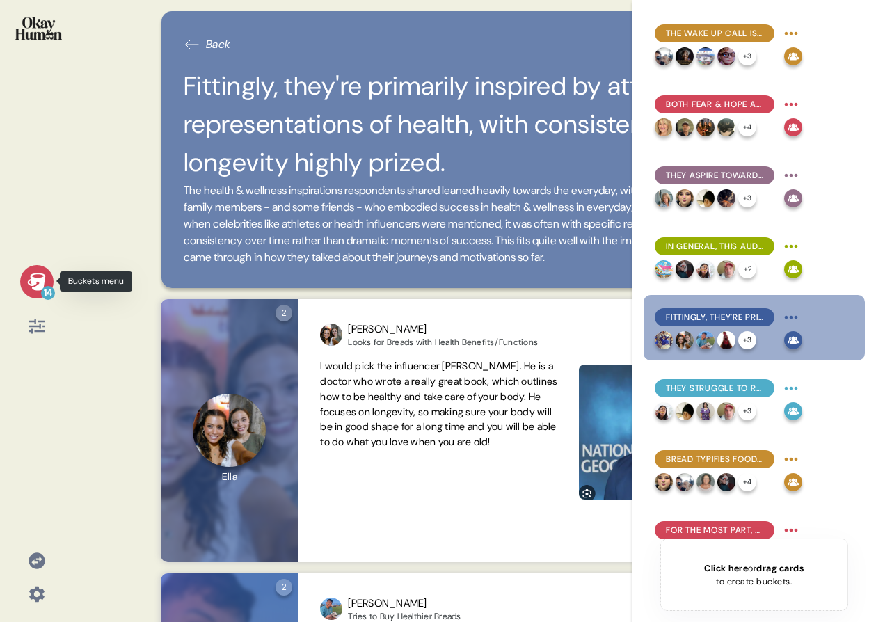
click at [31, 285] on icon at bounding box center [36, 281] width 18 height 17
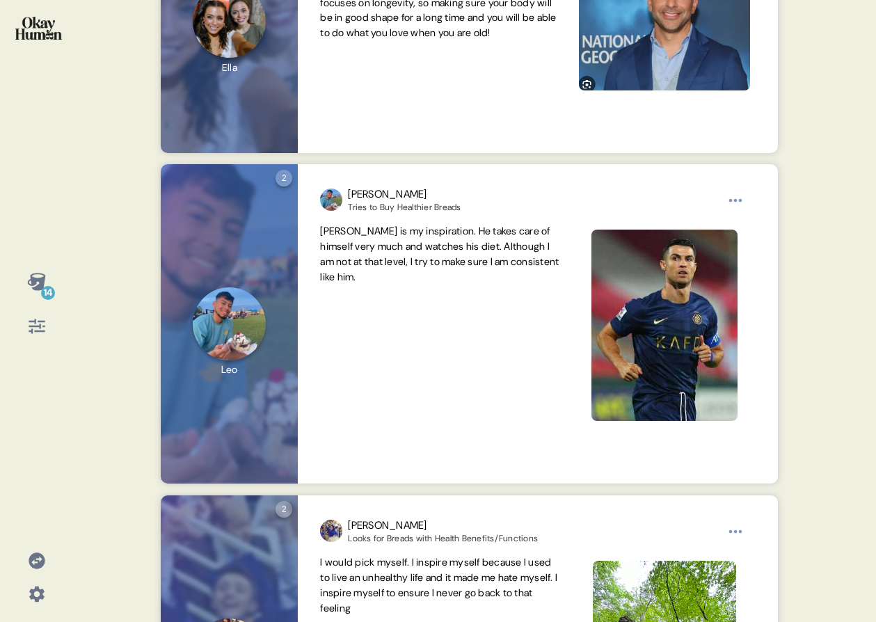
scroll to position [413, 0]
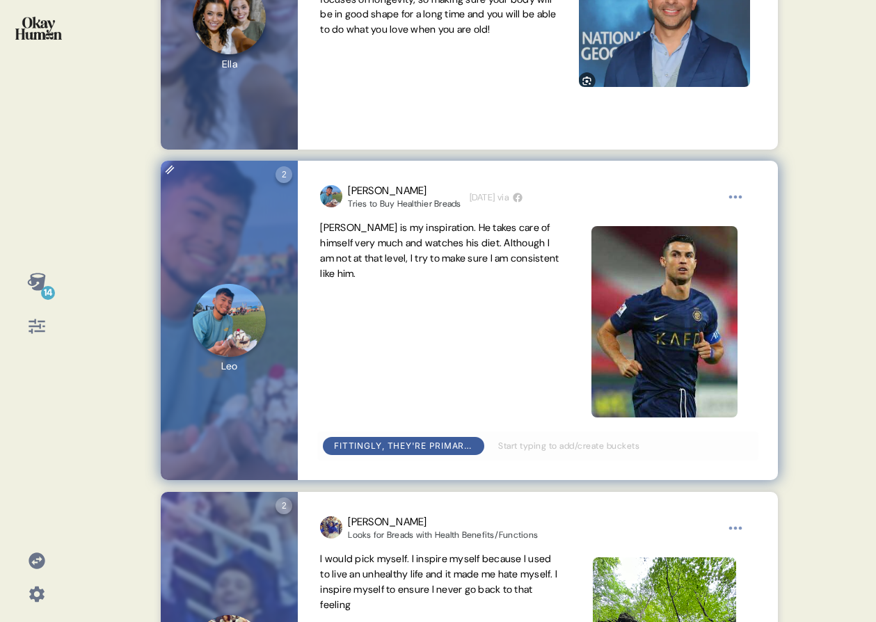
click at [441, 267] on span "[PERSON_NAME] is my inspiration. He takes care of himself very much and watches…" at bounding box center [441, 251] width 242 height 61
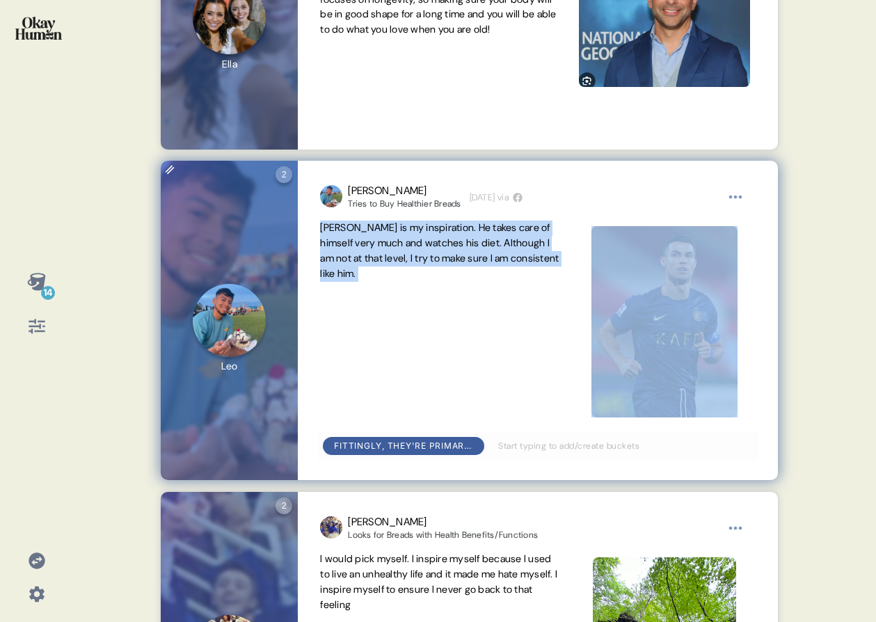
click at [441, 267] on span "[PERSON_NAME] is my inspiration. He takes care of himself very much and watches…" at bounding box center [441, 251] width 242 height 61
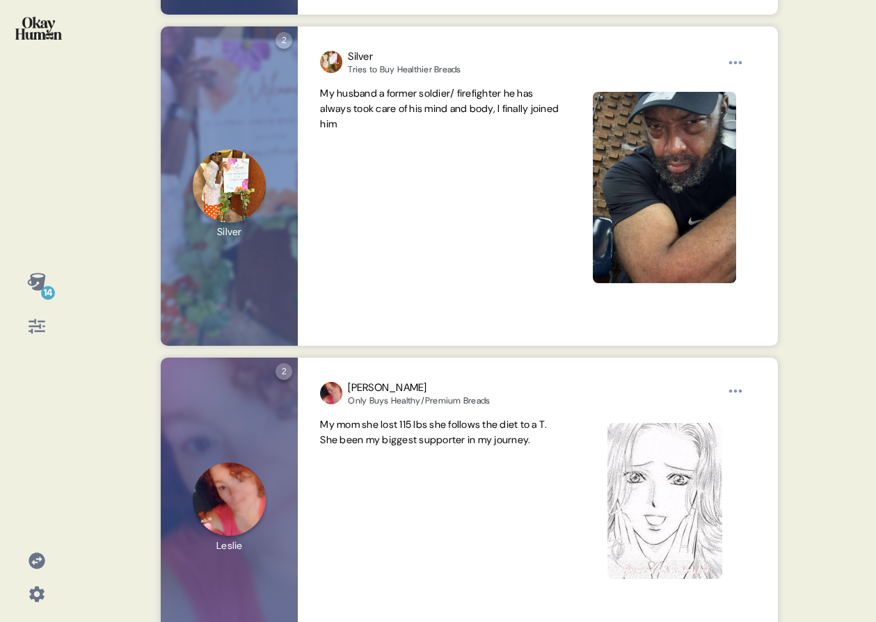
scroll to position [1483, 0]
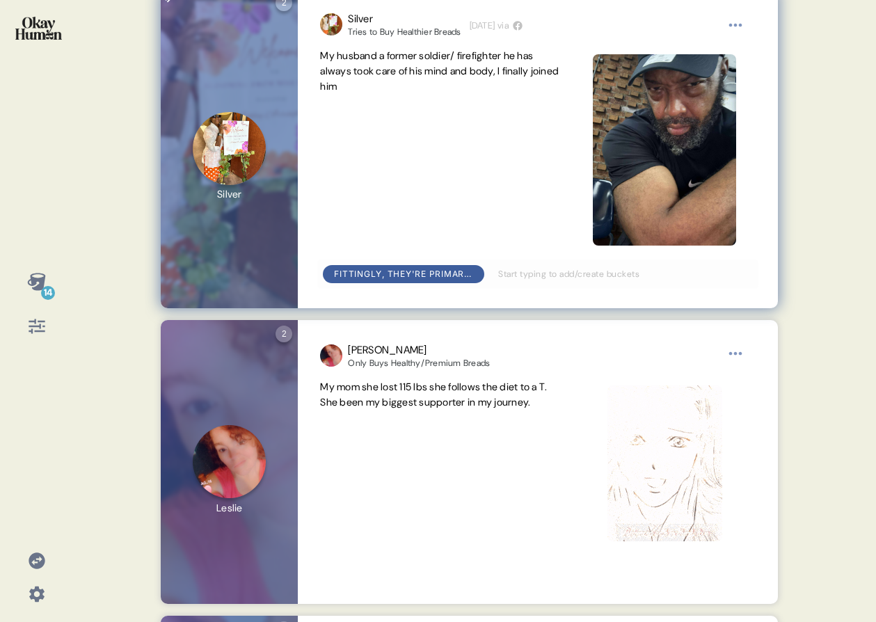
click at [417, 78] on span "My husband a former soldier/ firefighter he has always took care of his mind an…" at bounding box center [439, 70] width 239 height 43
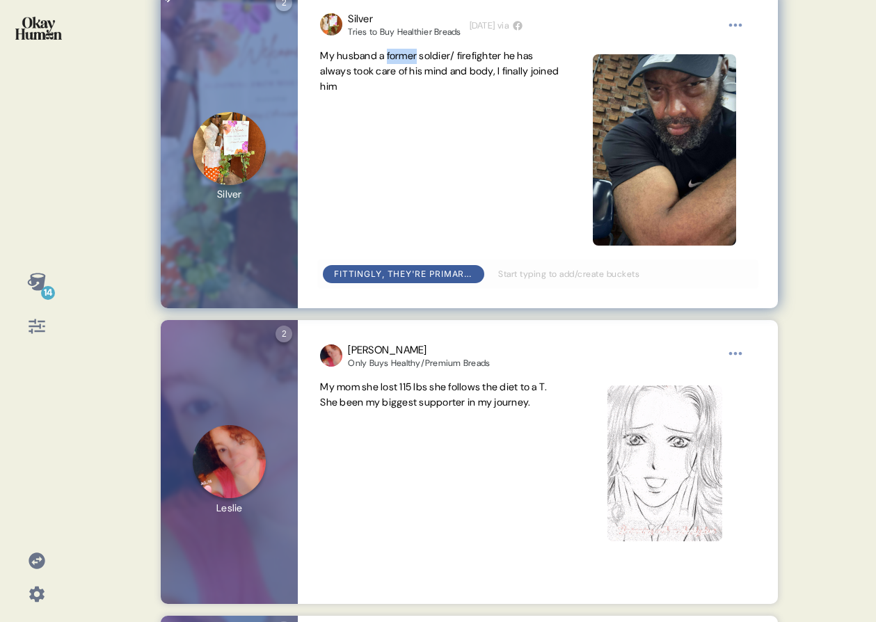
click at [417, 77] on span "My husband a former soldier/ firefighter he has always took care of his mind an…" at bounding box center [439, 70] width 239 height 43
click at [389, 87] on span "My husband a former soldier/ firefighter he has always took care of his mind an…" at bounding box center [439, 70] width 239 height 43
click at [389, 88] on span "My husband a former soldier/ firefighter he has always took care of his mind an…" at bounding box center [439, 70] width 239 height 43
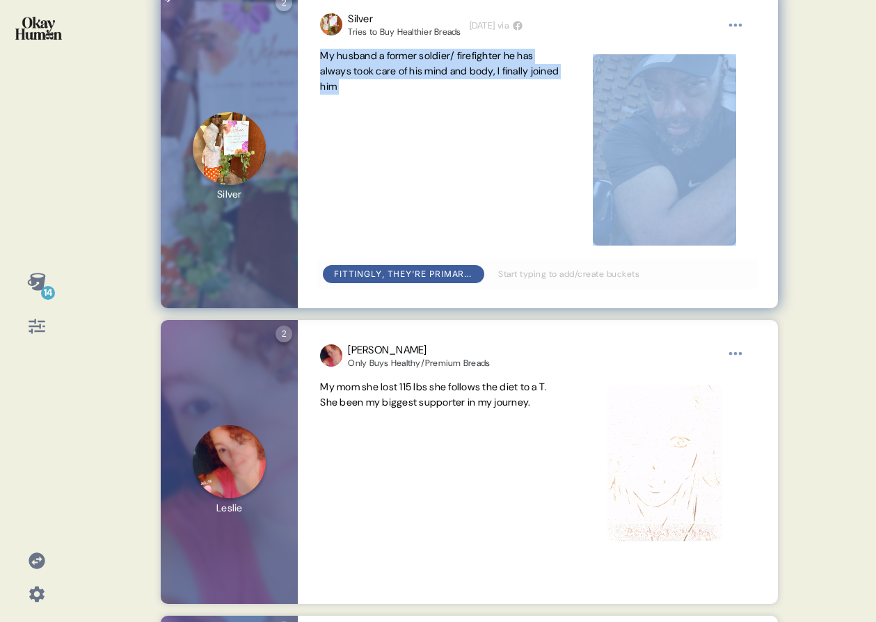
click at [389, 88] on span "My husband a former soldier/ firefighter he has always took care of his mind an…" at bounding box center [439, 70] width 239 height 43
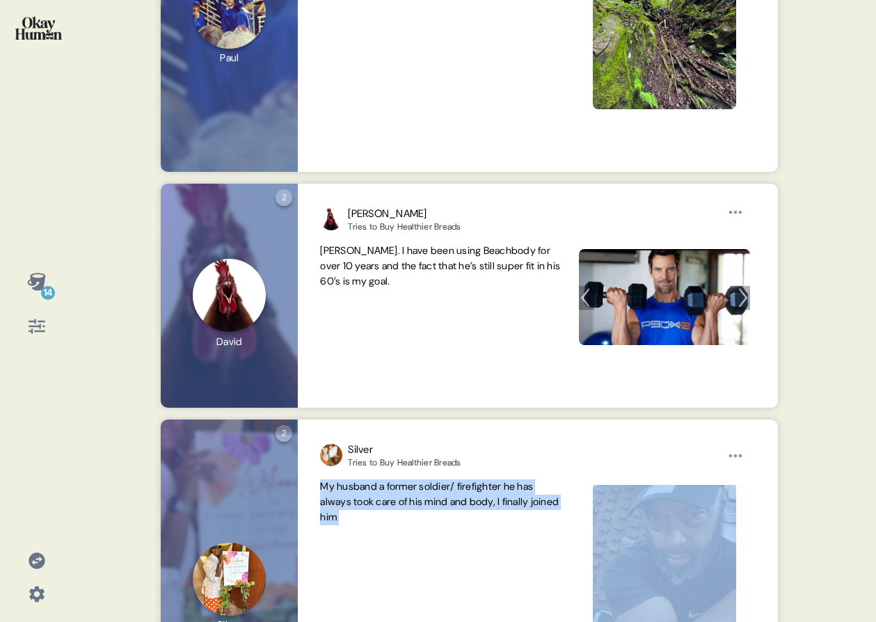
scroll to position [954, 0]
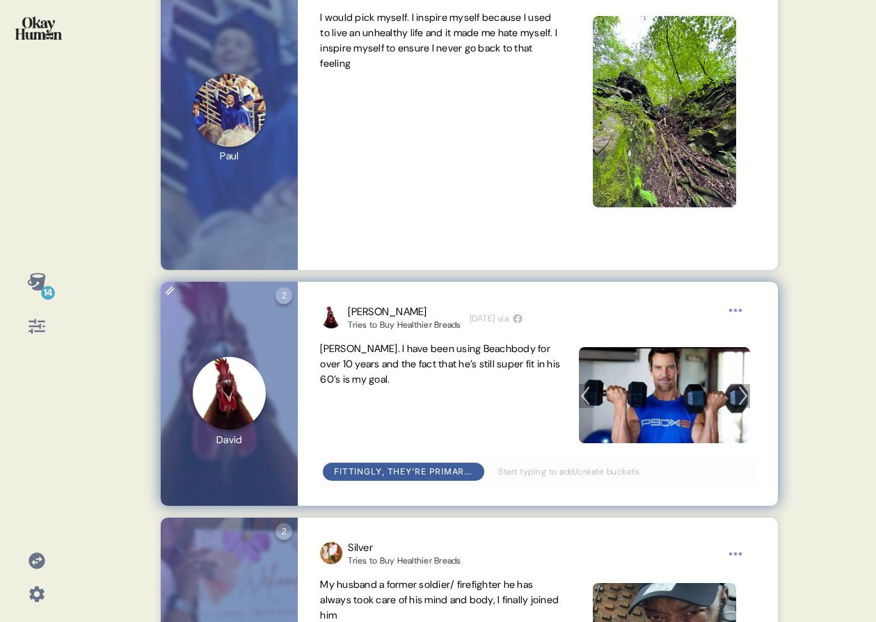
click at [473, 384] on span "[PERSON_NAME]. I have been using Beachbody for over 10 years and the fact that …" at bounding box center [440, 364] width 240 height 43
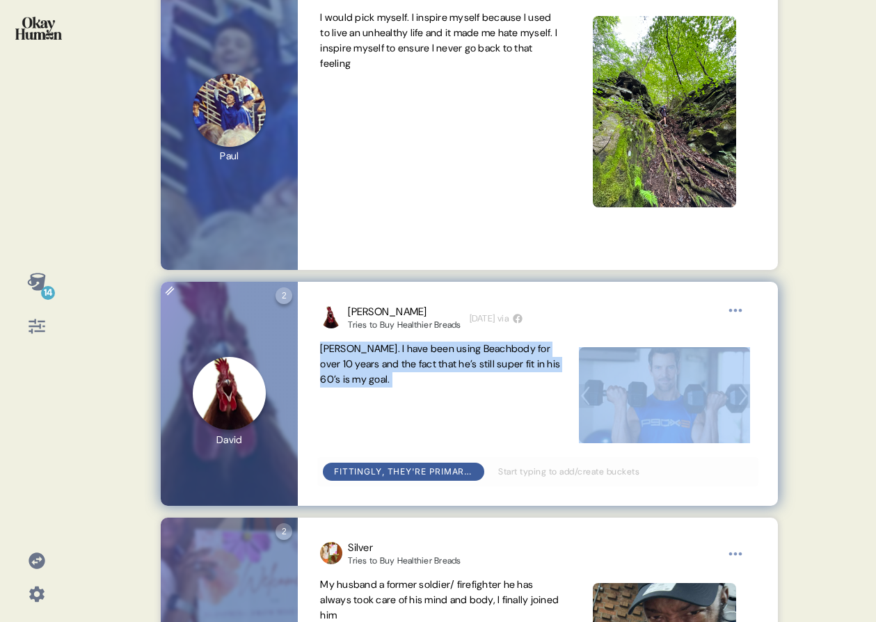
click at [473, 384] on span "[PERSON_NAME]. I have been using Beachbody for over 10 years and the fact that …" at bounding box center [440, 364] width 240 height 43
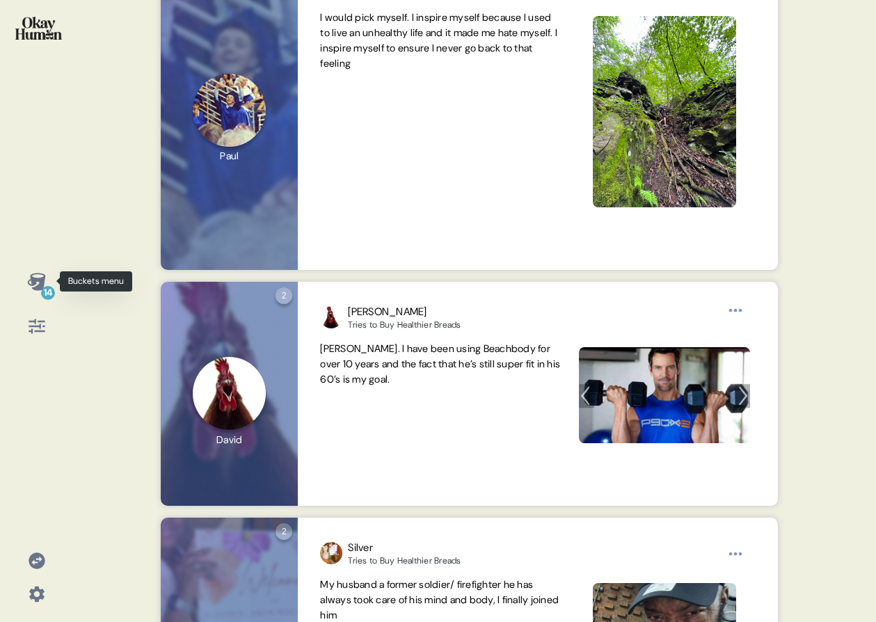
click at [33, 272] on icon at bounding box center [36, 281] width 19 height 19
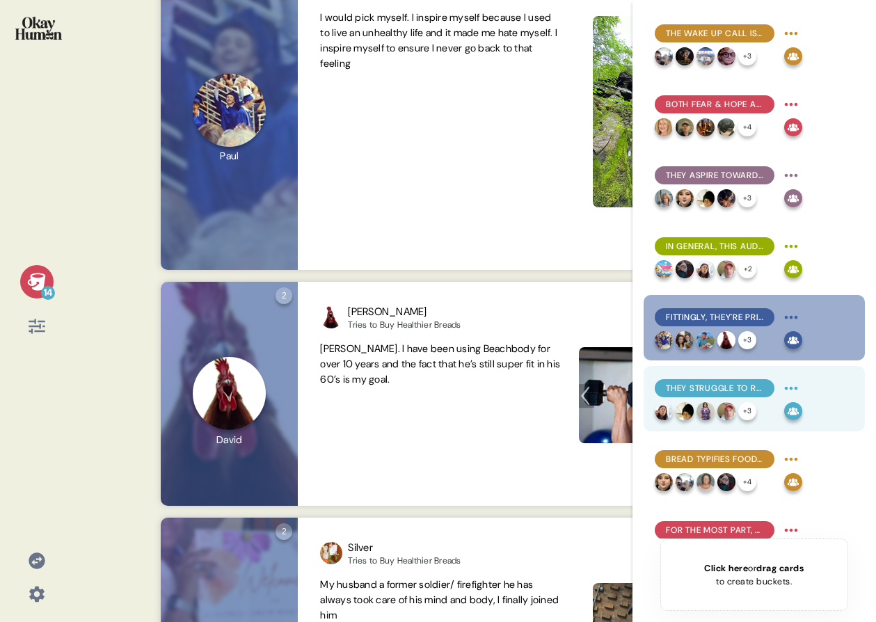
click at [668, 382] on span "They struggle to resist food temptations, explaining they lack both the discipl…" at bounding box center [714, 388] width 97 height 13
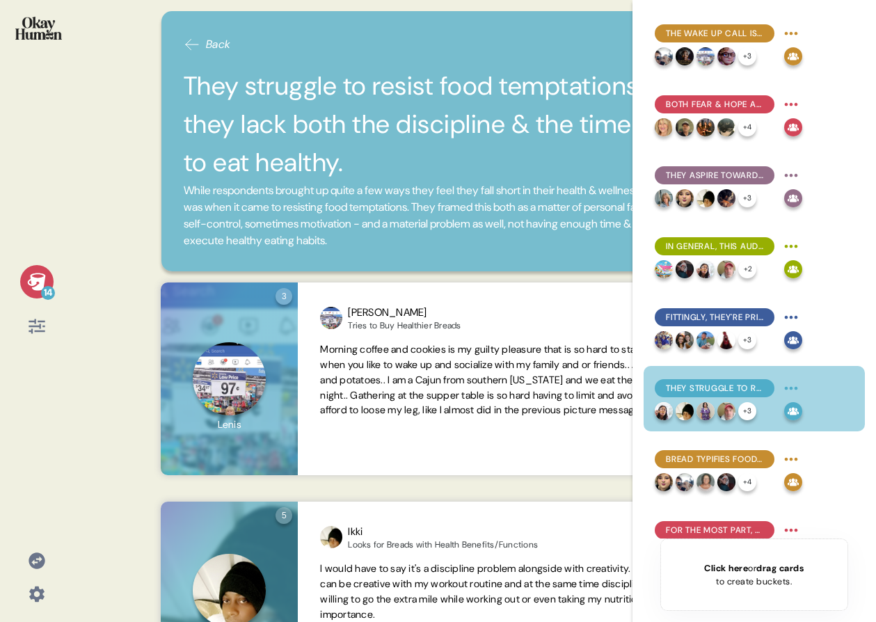
click at [35, 268] on div "14" at bounding box center [36, 281] width 33 height 33
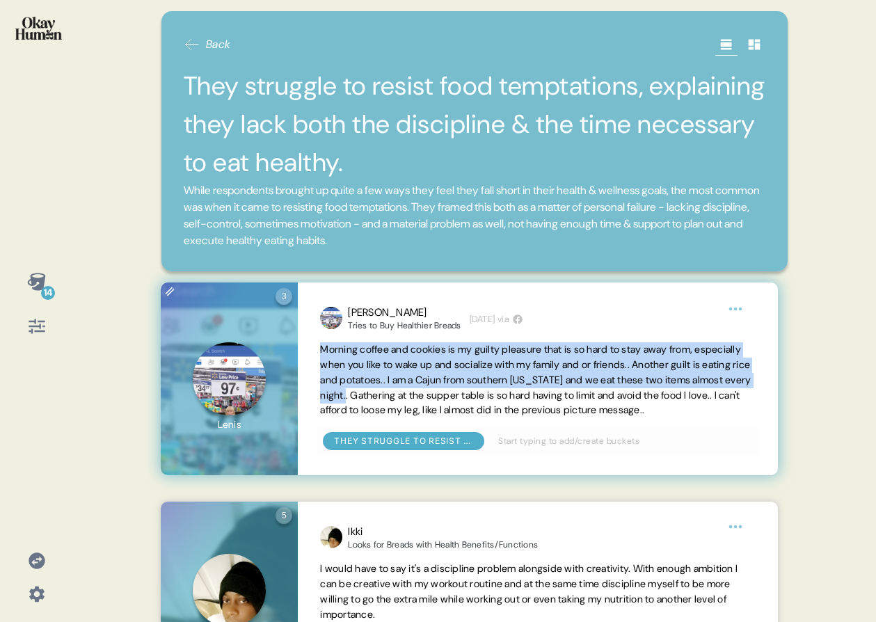
drag, startPoint x: 321, startPoint y: 349, endPoint x: 466, endPoint y: 389, distance: 150.1
click at [466, 389] on span "Morning coffee and cookies is my guilty pleasure that is so hard to stay away f…" at bounding box center [535, 379] width 431 height 73
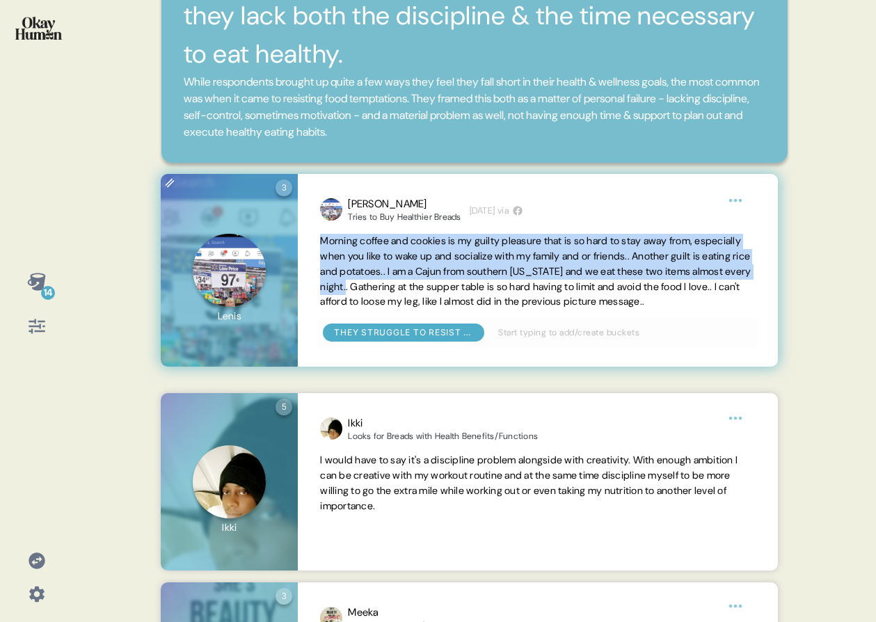
scroll to position [236, 0]
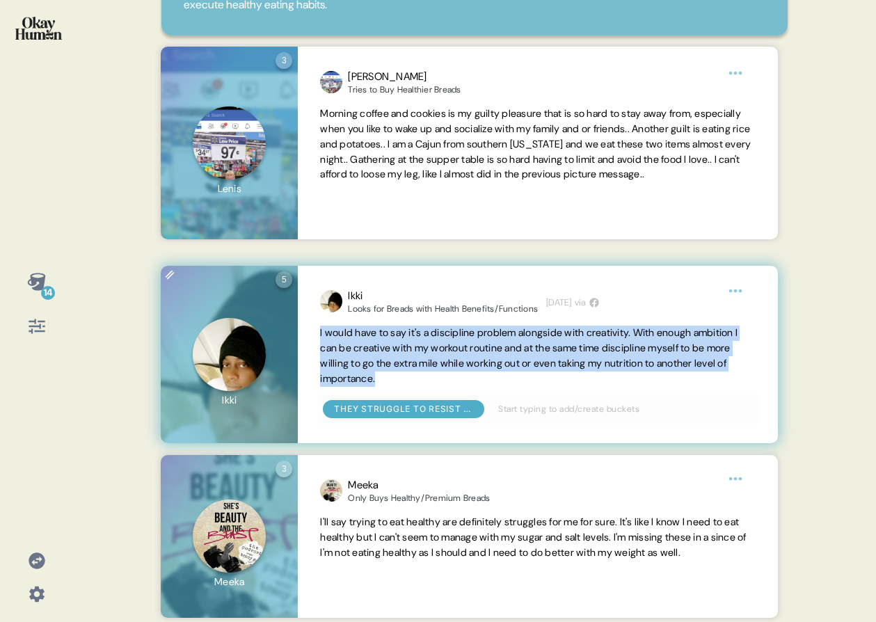
drag, startPoint x: 313, startPoint y: 332, endPoint x: 473, endPoint y: 374, distance: 165.5
click at [473, 374] on div "Ikki Looks for Breads with Health Benefits/Functions [DATE] via I would have to…" at bounding box center [538, 355] width 480 height 178
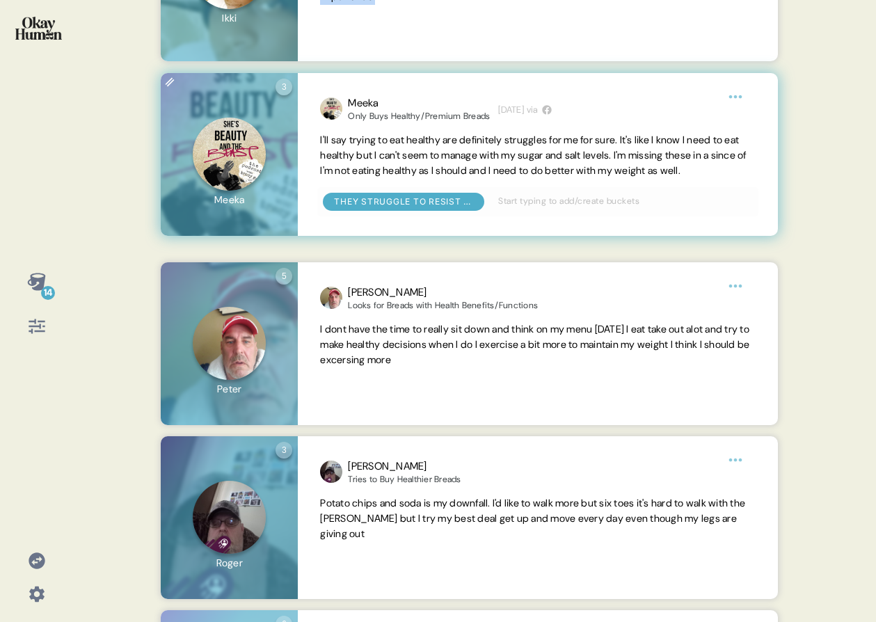
scroll to position [621, 0]
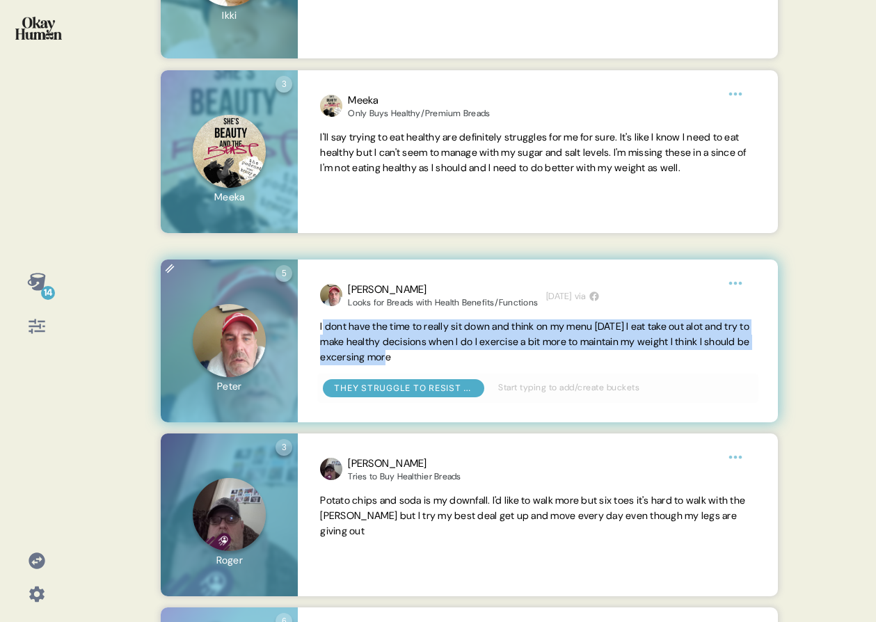
drag, startPoint x: 322, startPoint y: 327, endPoint x: 556, endPoint y: 366, distance: 237.1
click at [556, 366] on div "[PERSON_NAME] Looks for Breads with Health Benefits/Functions [DATE] via I dont…" at bounding box center [538, 341] width 480 height 163
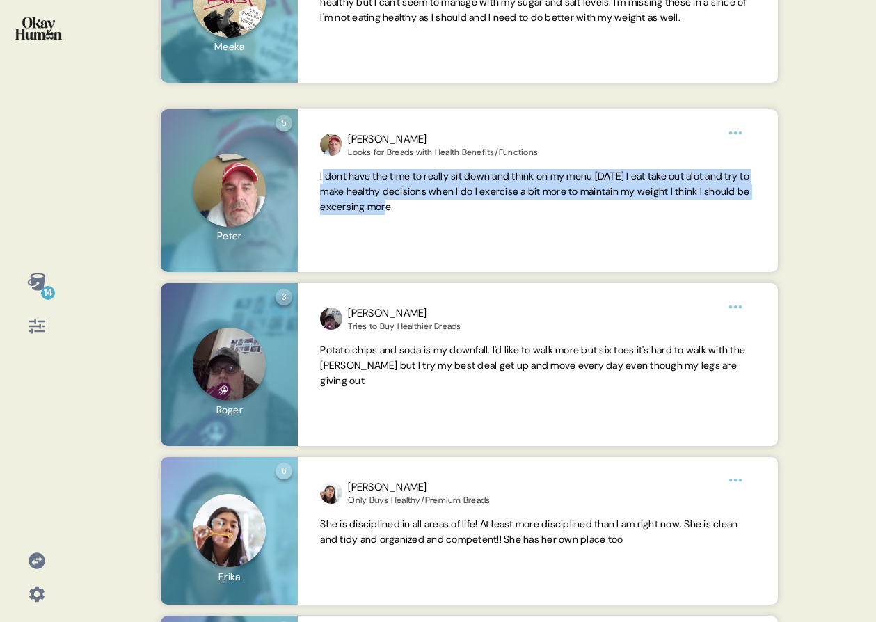
scroll to position [845, 0]
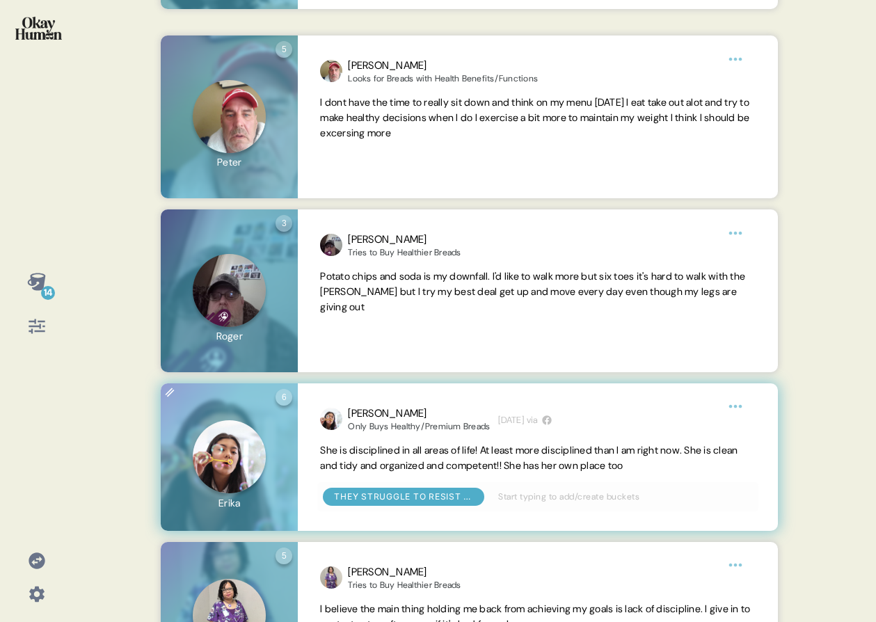
click at [415, 453] on span "She is disciplined in all areas of life! At least more disciplined than I am ri…" at bounding box center [529, 458] width 418 height 28
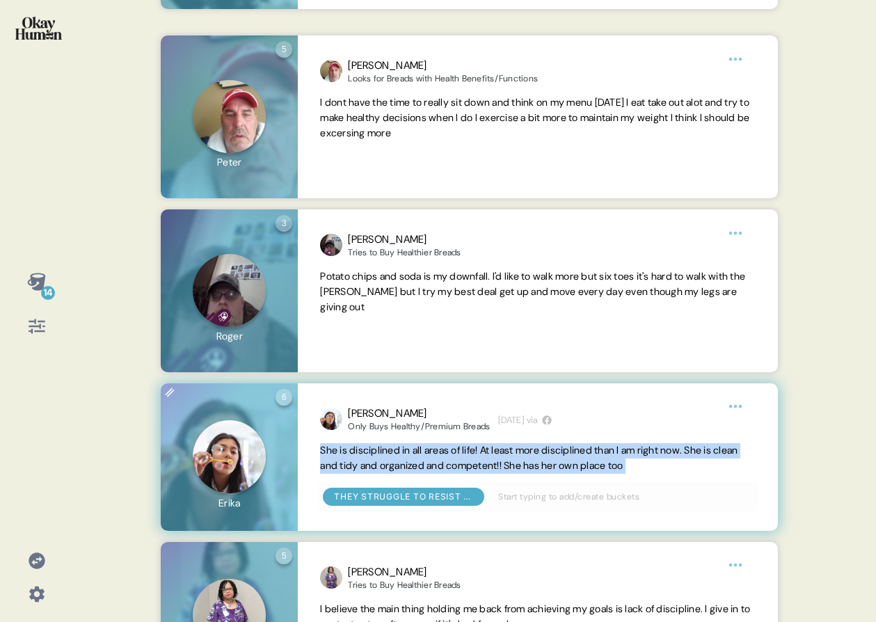
click at [415, 453] on span "She is disciplined in all areas of life! At least more disciplined than I am ri…" at bounding box center [529, 458] width 418 height 28
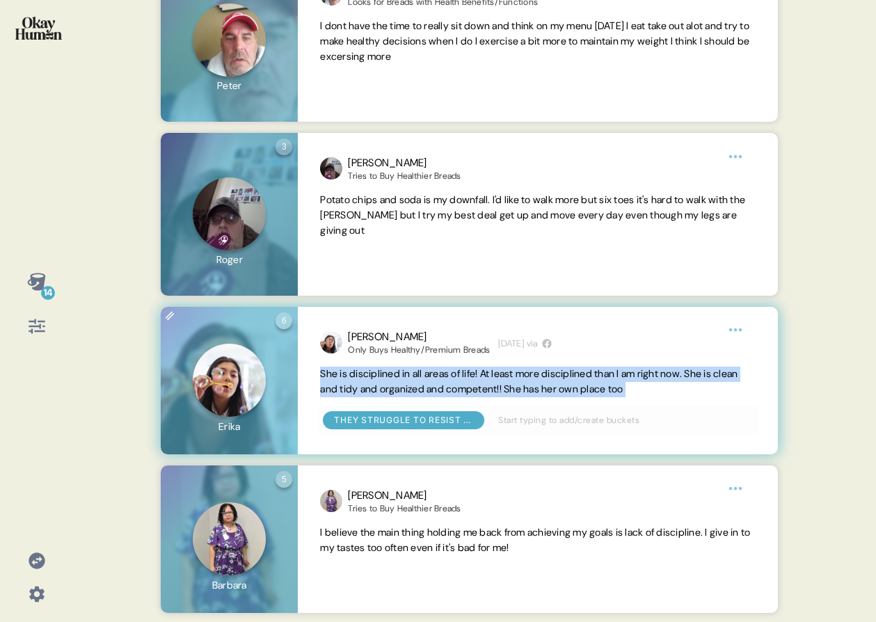
scroll to position [924, 0]
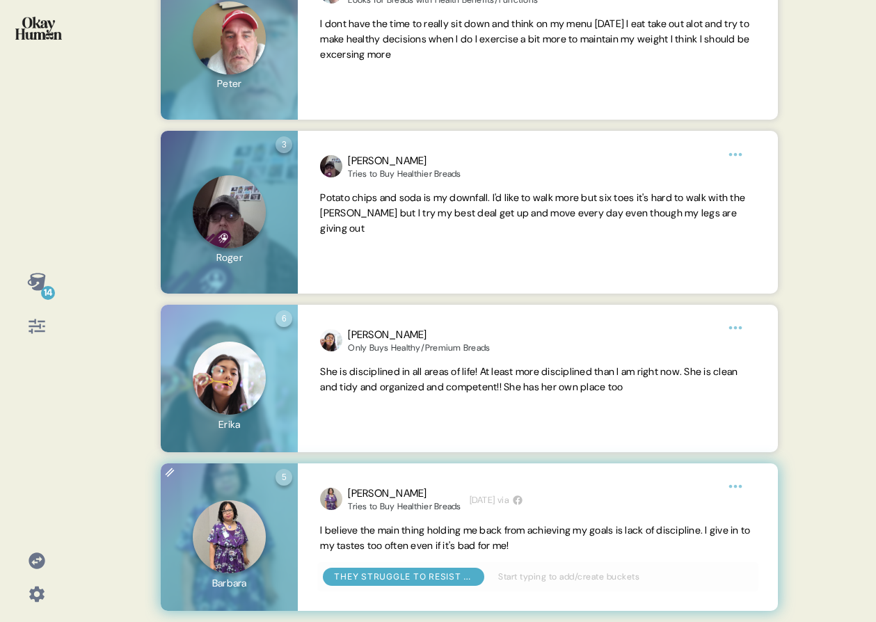
click at [393, 536] on span "I believe the main thing holding me back from achieving my goals is lack of dis…" at bounding box center [535, 538] width 430 height 28
click at [393, 535] on span "I believe the main thing holding me back from achieving my goals is lack of dis…" at bounding box center [535, 538] width 430 height 28
click at [394, 537] on span "I believe the main thing holding me back from achieving my goals is lack of dis…" at bounding box center [537, 538] width 435 height 31
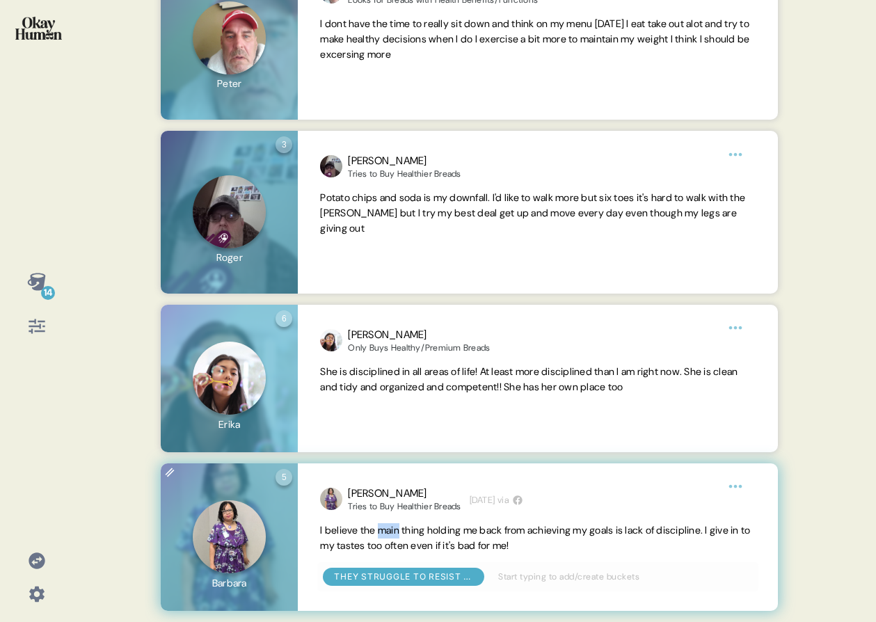
click at [393, 535] on span "I believe the main thing holding me back from achieving my goals is lack of dis…" at bounding box center [535, 538] width 430 height 28
click at [394, 527] on span "I believe the main thing holding me back from achieving my goals is lack of dis…" at bounding box center [535, 538] width 430 height 28
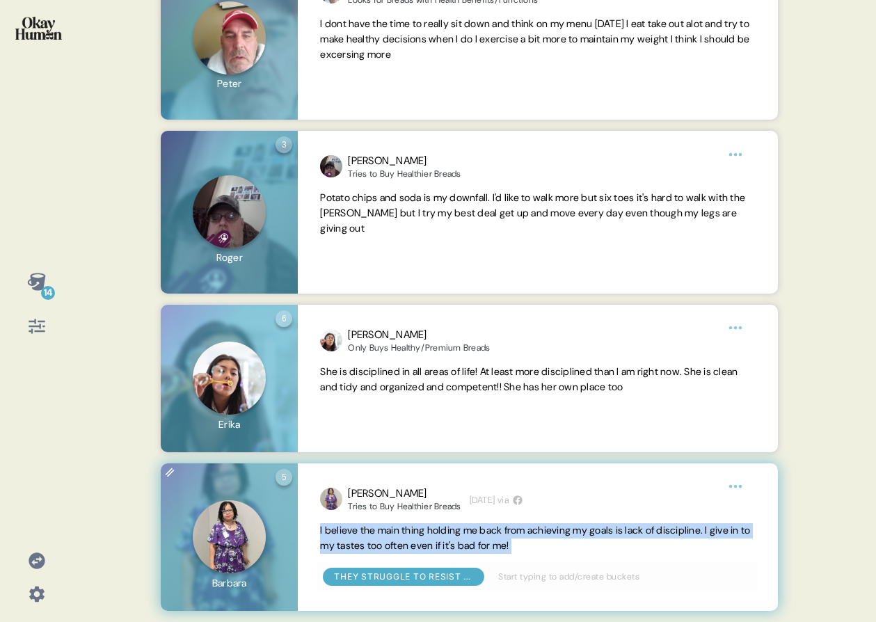
click at [394, 527] on span "I believe the main thing holding me back from achieving my goals is lack of dis…" at bounding box center [535, 538] width 430 height 28
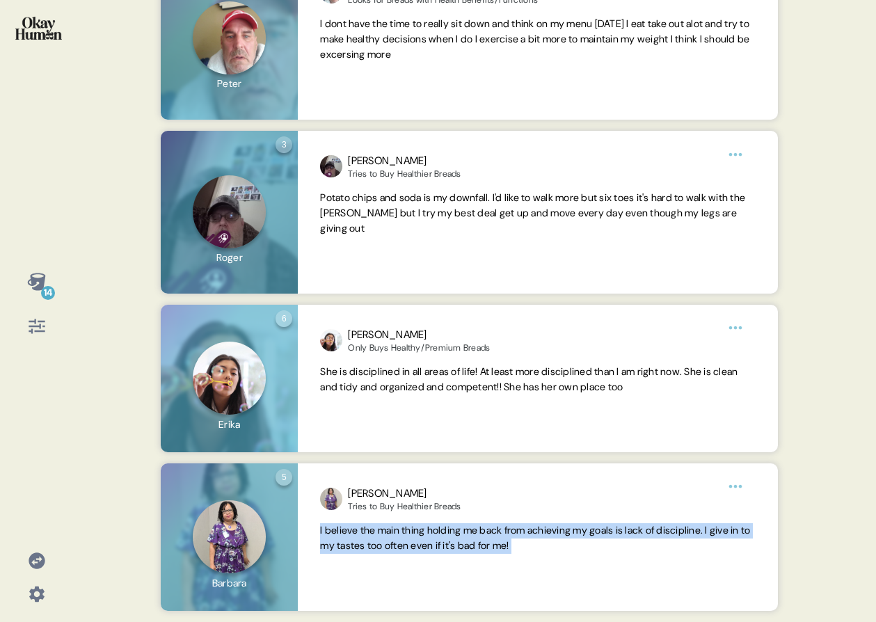
scroll to position [0, 0]
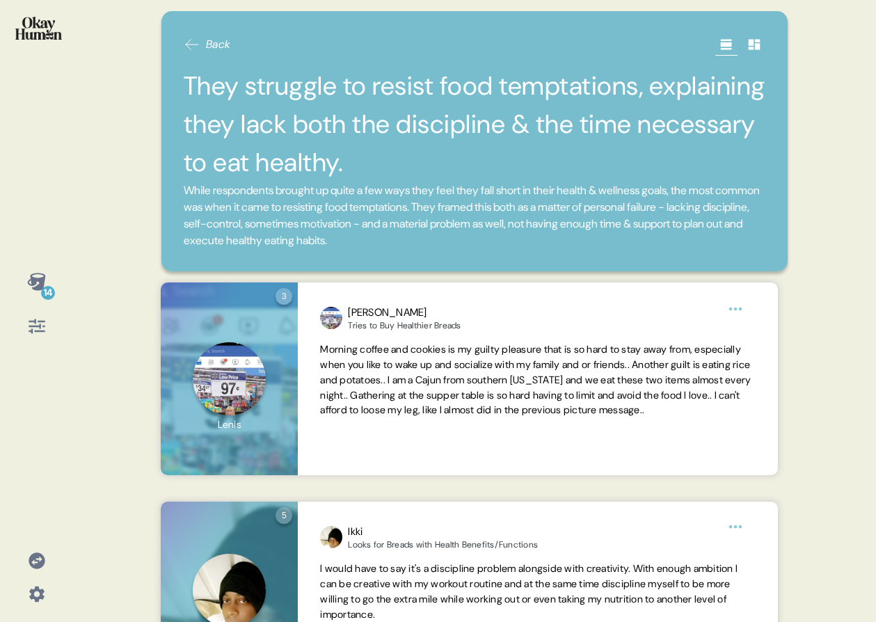
click at [62, 18] on div "14" at bounding box center [36, 311] width 73 height 622
click at [58, 17] on img at bounding box center [38, 28] width 47 height 23
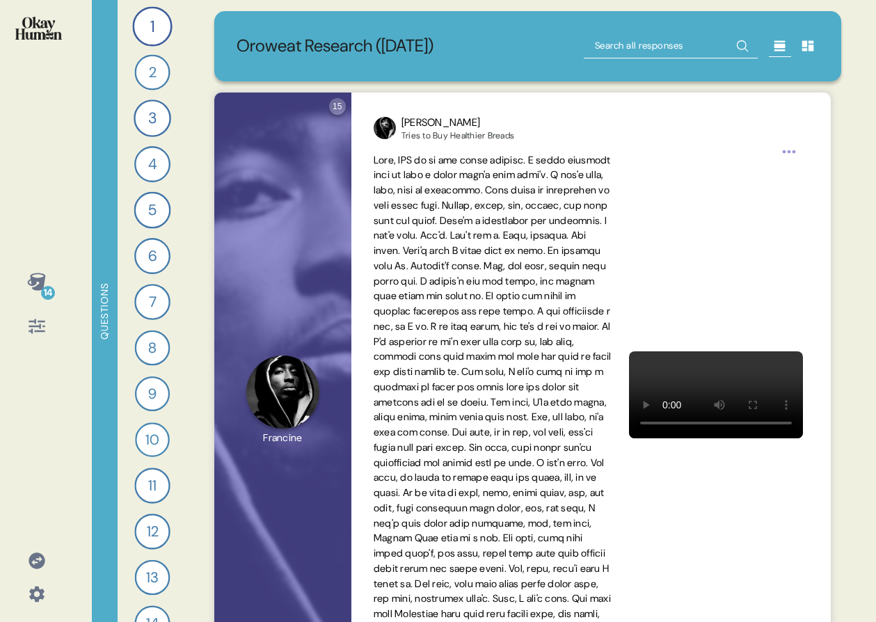
click at [599, 39] on input "text" at bounding box center [671, 45] width 174 height 25
type input "support"
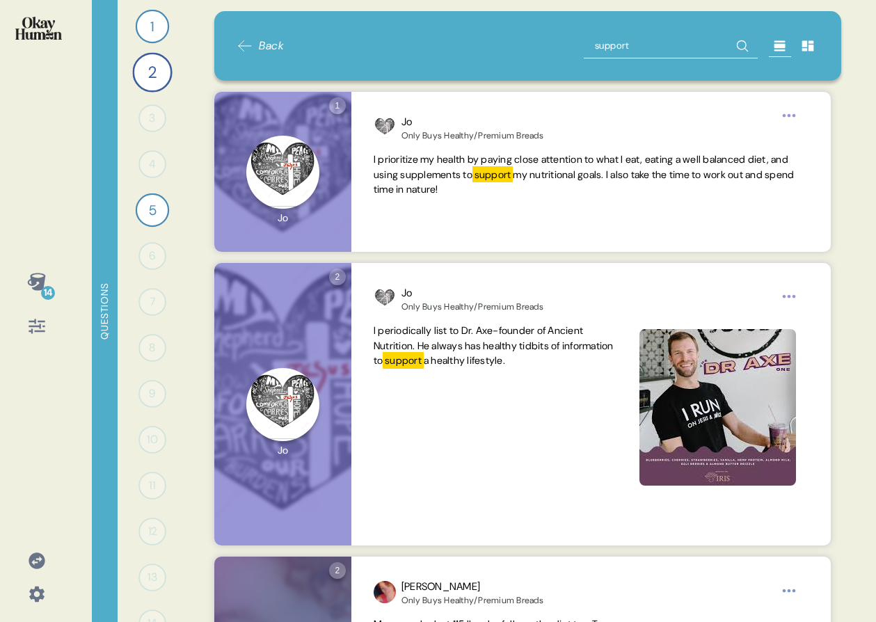
click at [626, 43] on input "support" at bounding box center [671, 45] width 174 height 25
type input "time"
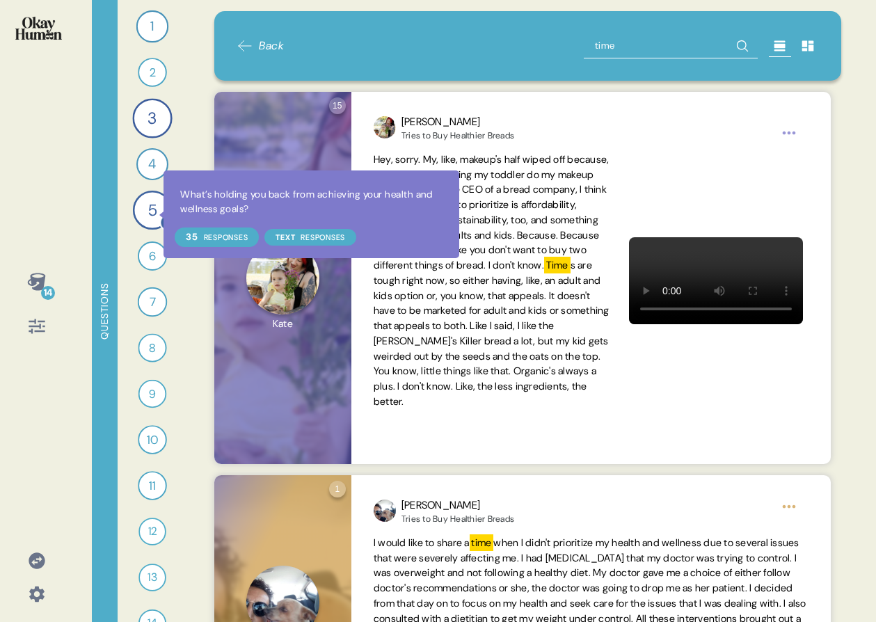
click at [159, 214] on div at bounding box center [168, 223] width 18 height 18
click at [152, 212] on div "5" at bounding box center [151, 210] width 39 height 39
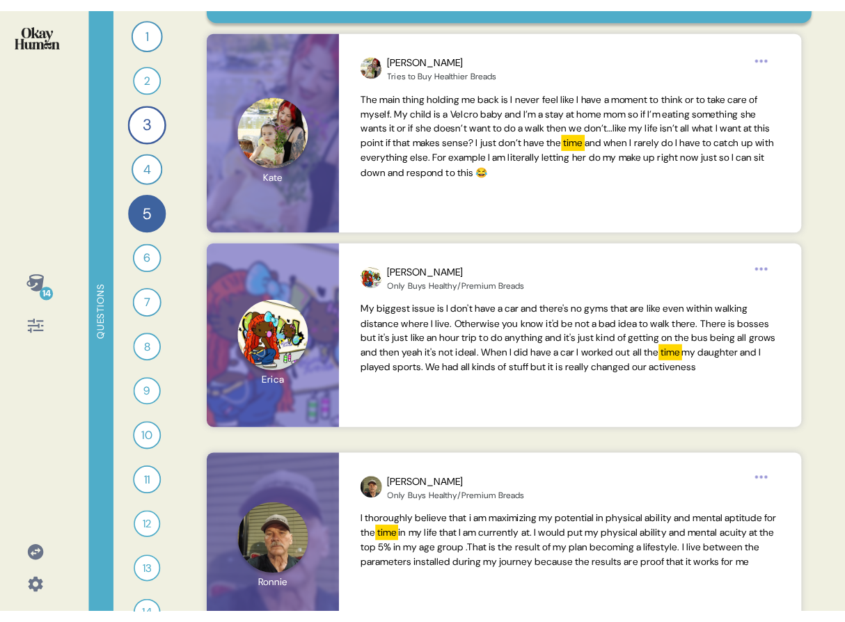
scroll to position [150, 0]
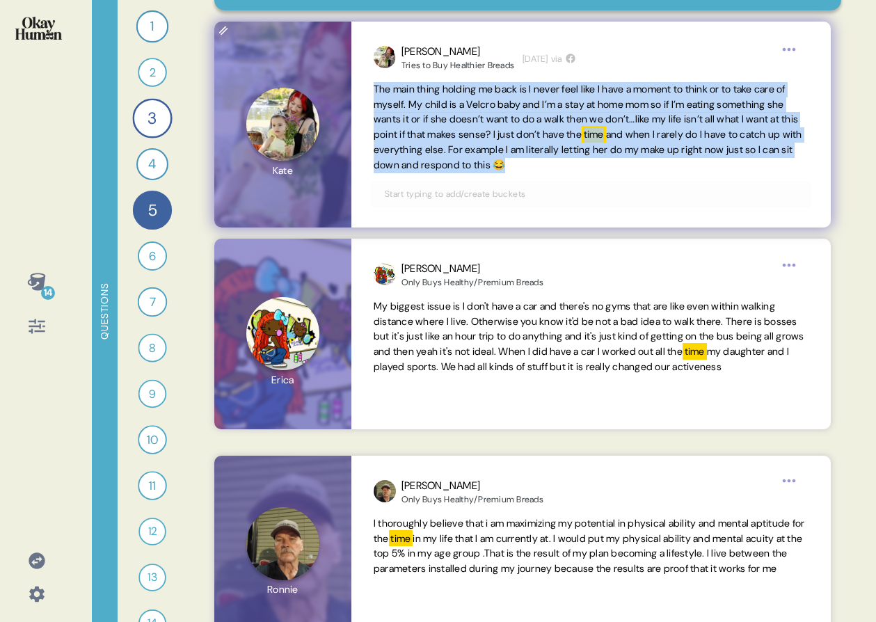
drag, startPoint x: 368, startPoint y: 88, endPoint x: 704, endPoint y: 168, distance: 345.5
click at [668, 175] on div "[PERSON_NAME] to Buy Healthier Breads [DATE] via The main thing holding me back…" at bounding box center [592, 125] width 480 height 206
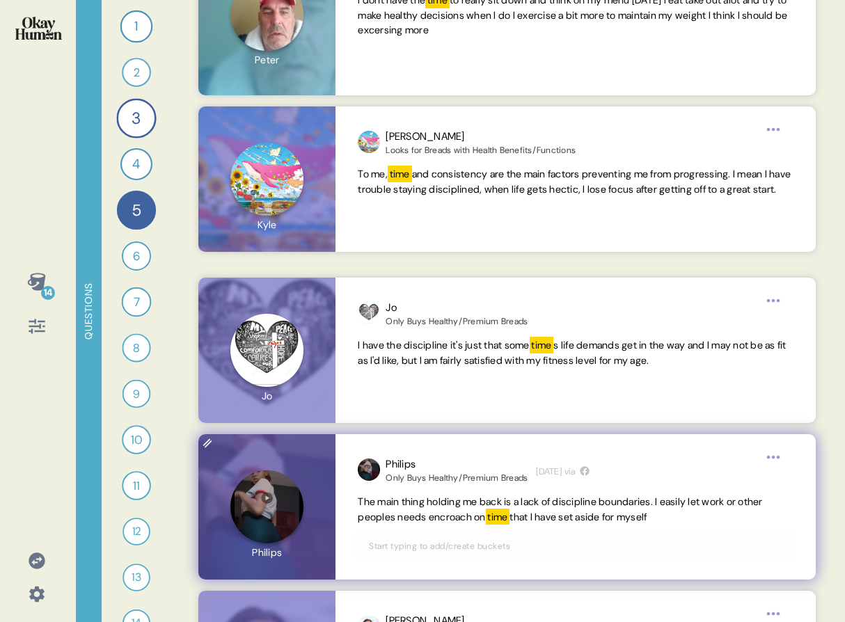
scroll to position [1581, 0]
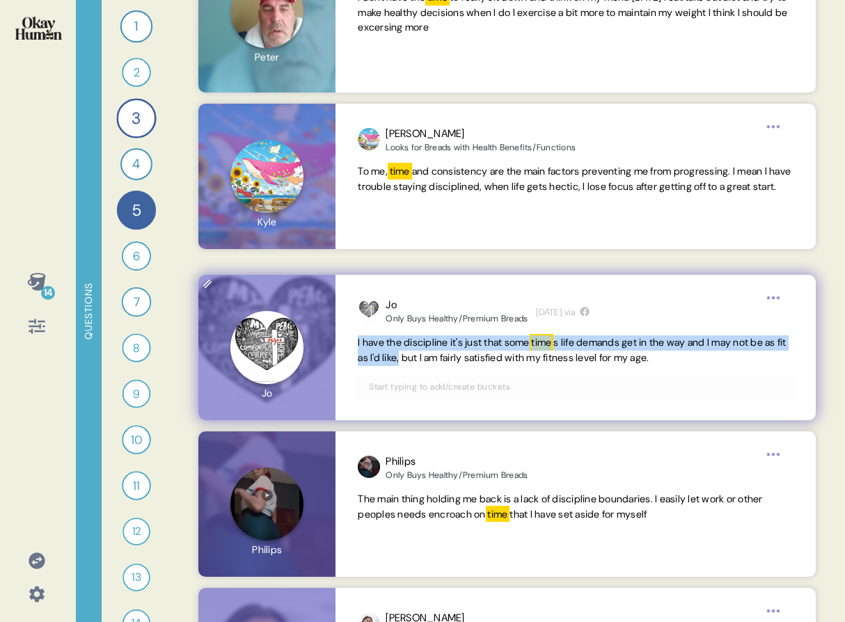
drag, startPoint x: 354, startPoint y: 344, endPoint x: 444, endPoint y: 356, distance: 91.4
click at [444, 356] on div "Jo Only Buys Healthy/Premium Breads [DATE] via I have the discipline it's just …" at bounding box center [576, 347] width 480 height 145
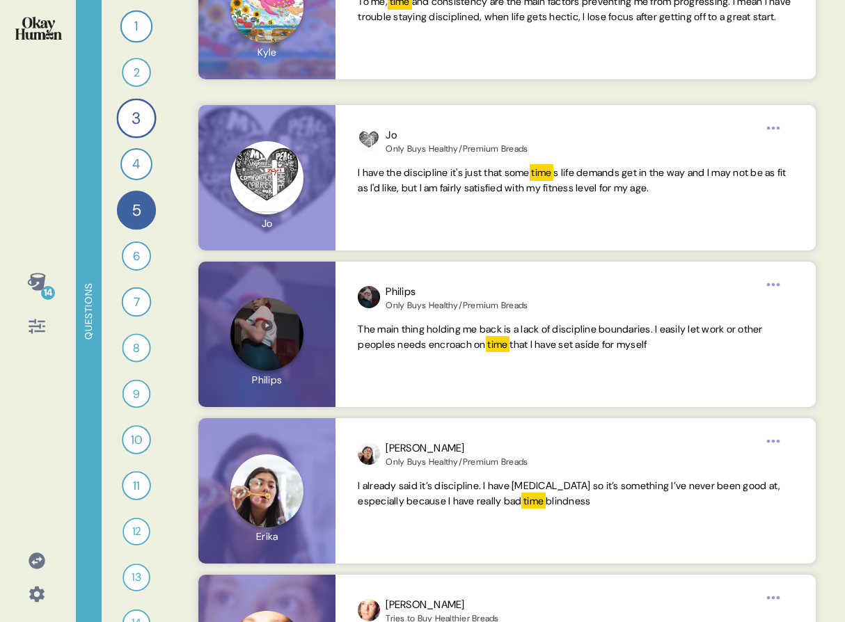
scroll to position [1765, 0]
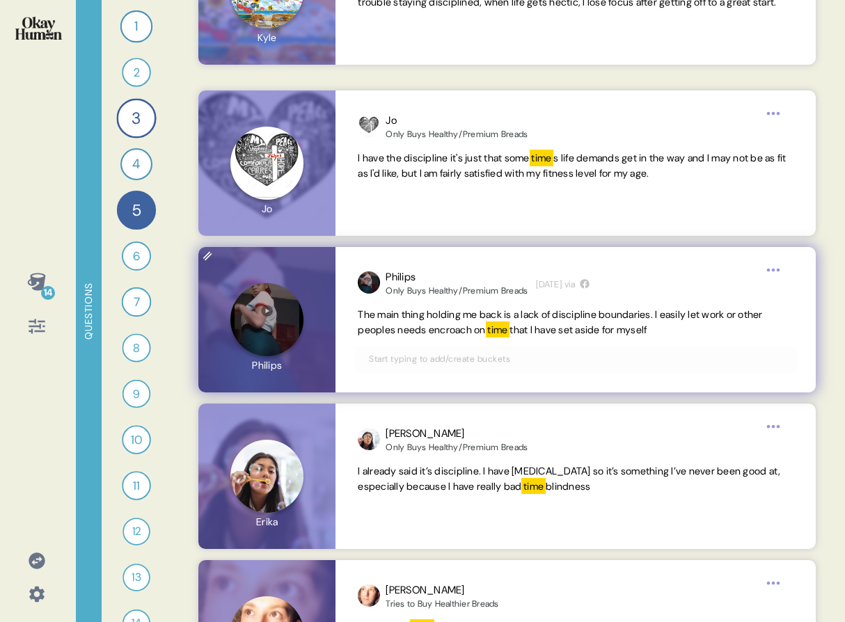
drag, startPoint x: 685, startPoint y: 331, endPoint x: 359, endPoint y: 311, distance: 327.1
click at [359, 311] on span "The main thing holding me back is a lack of discipline boundaries. I easily let…" at bounding box center [575, 323] width 435 height 31
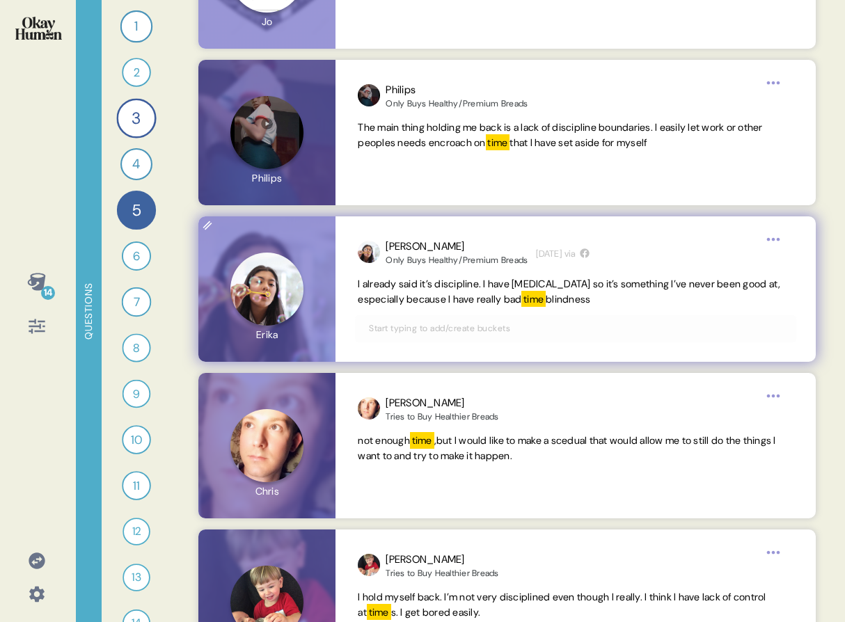
scroll to position [1971, 0]
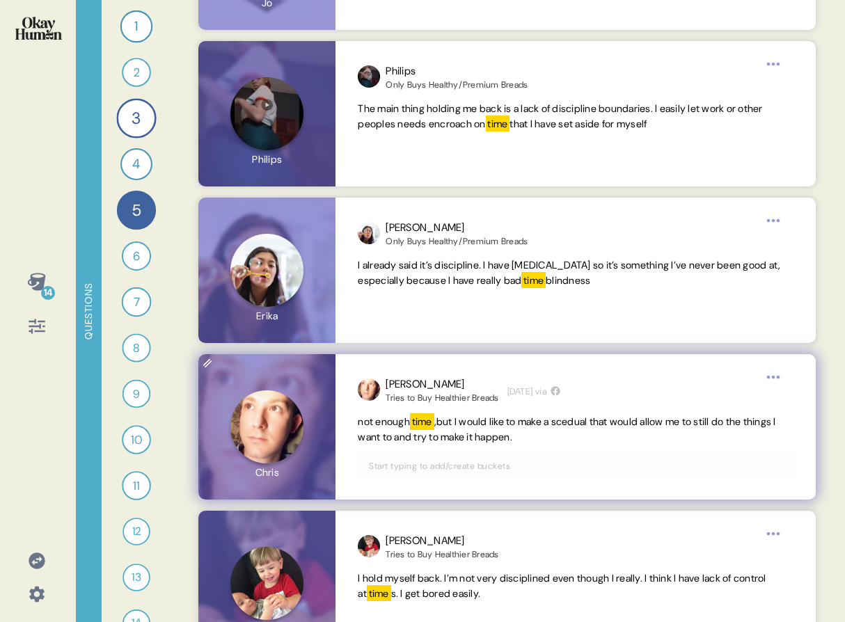
click at [427, 421] on mark "time" at bounding box center [422, 422] width 24 height 17
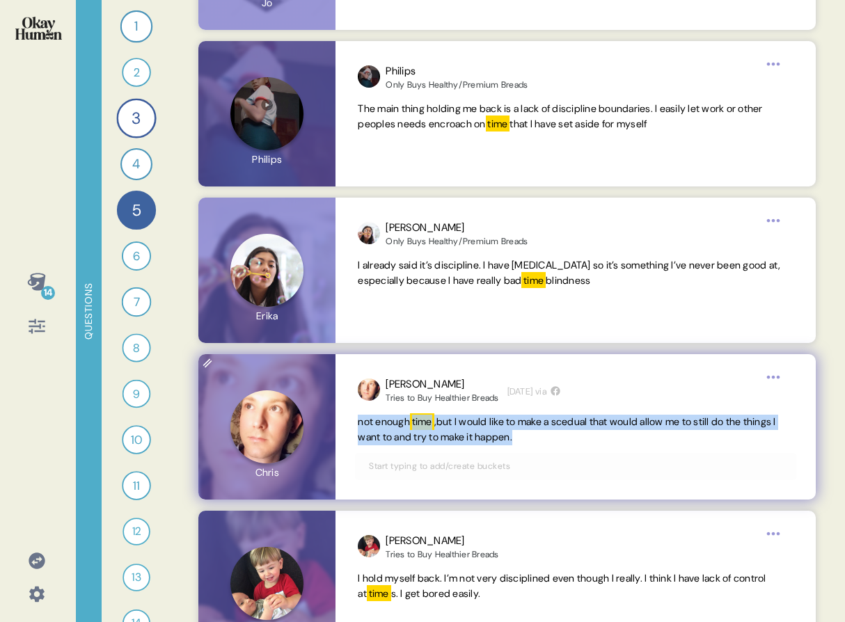
click at [427, 421] on mark "time" at bounding box center [422, 422] width 24 height 17
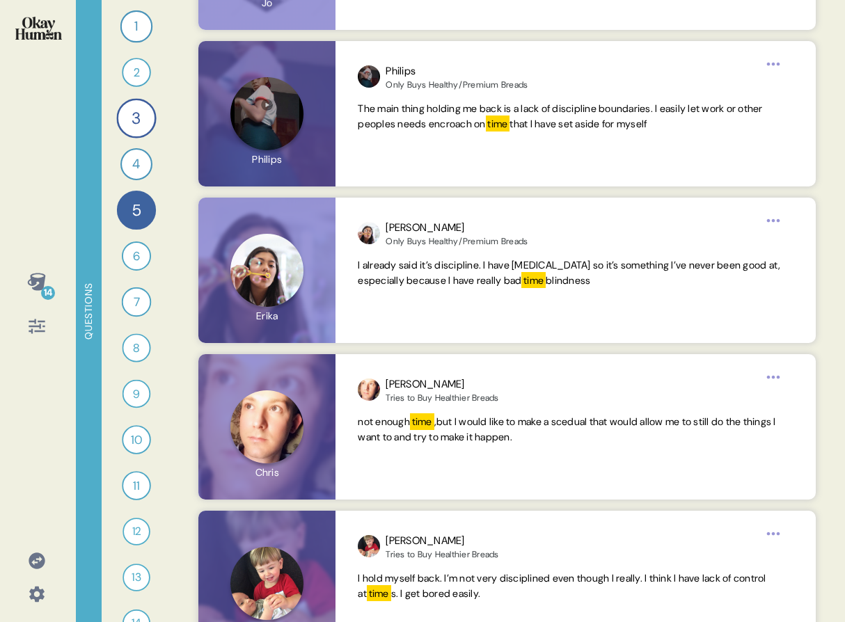
click at [31, 282] on icon at bounding box center [36, 281] width 18 height 17
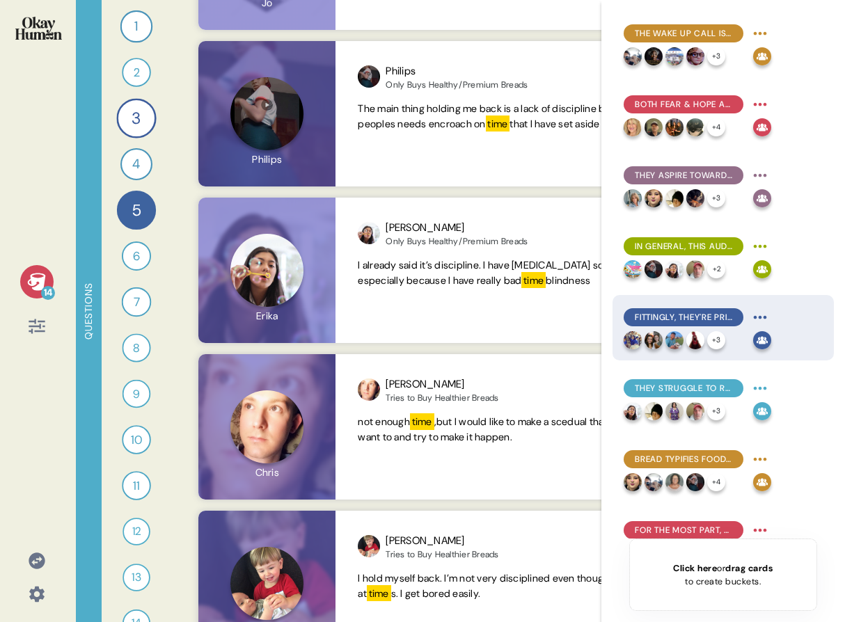
scroll to position [3, 0]
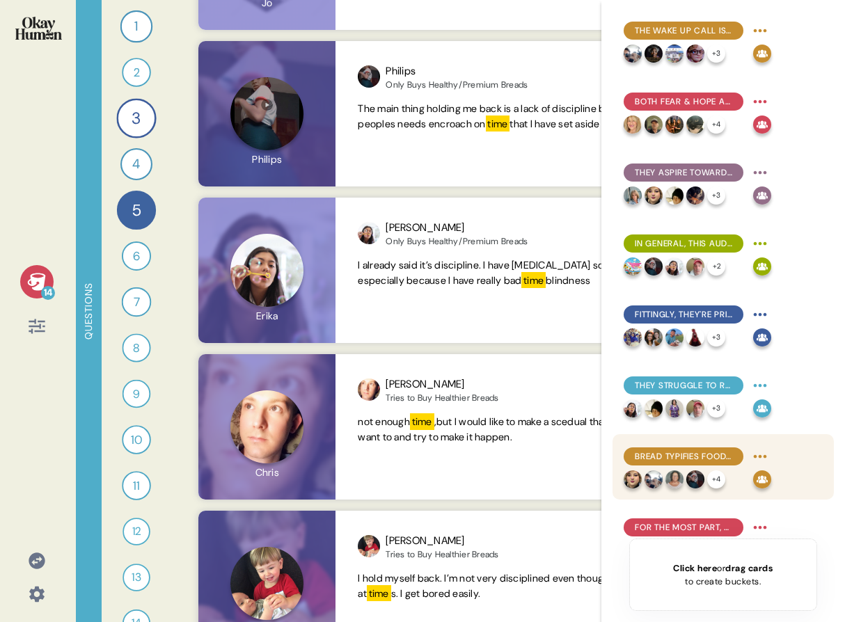
click at [668, 440] on div "Bread typifies food temptations - and there are BIG emotions around it. + 4" at bounding box center [723, 466] width 221 height 65
click at [668, 448] on div "Bread typifies food temptations - and there are BIG emotions around it." at bounding box center [684, 457] width 120 height 18
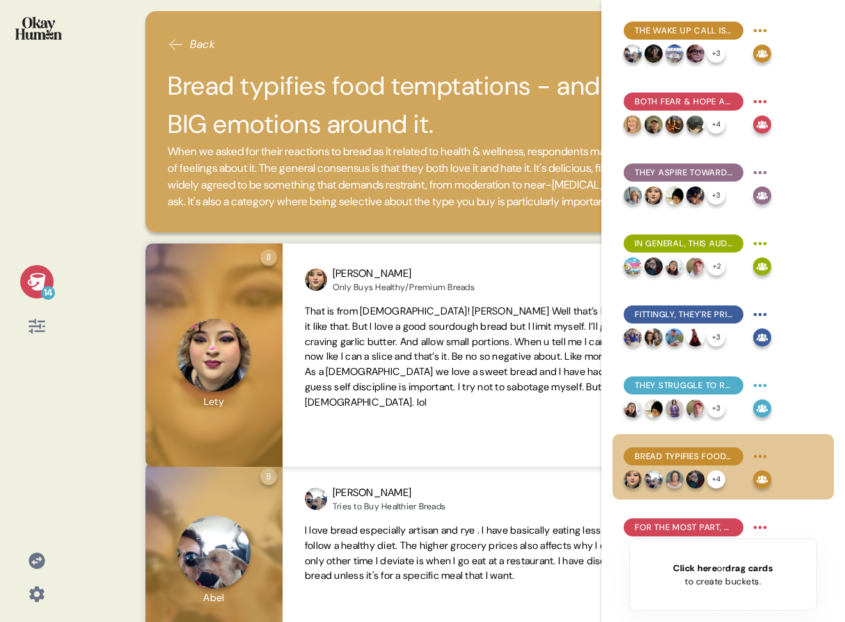
click at [51, 290] on div "14" at bounding box center [48, 293] width 14 height 14
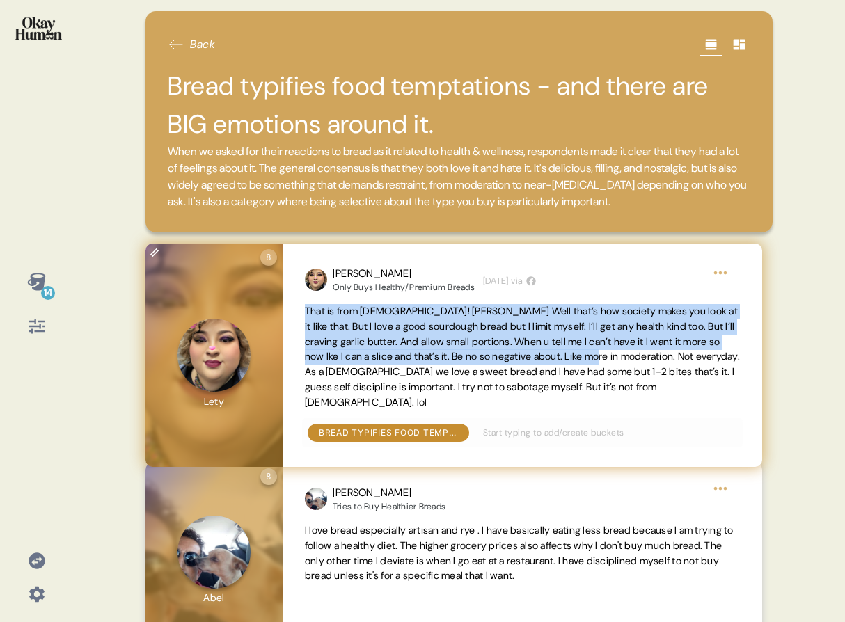
drag, startPoint x: 305, startPoint y: 325, endPoint x: 684, endPoint y: 368, distance: 381.1
click at [668, 368] on span "That is from [DEMOGRAPHIC_DATA]! [PERSON_NAME] Well that’s how society makes yo…" at bounding box center [522, 357] width 435 height 104
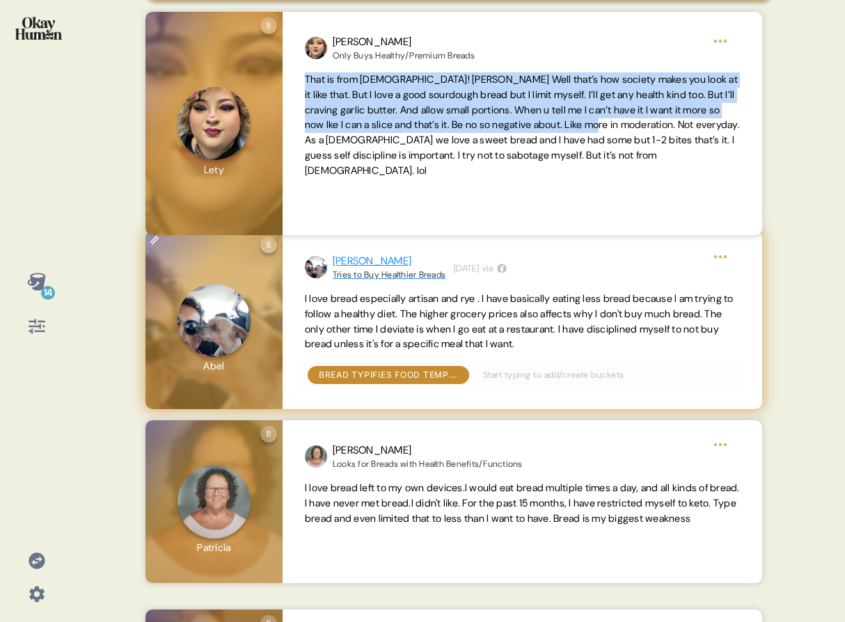
scroll to position [234, 0]
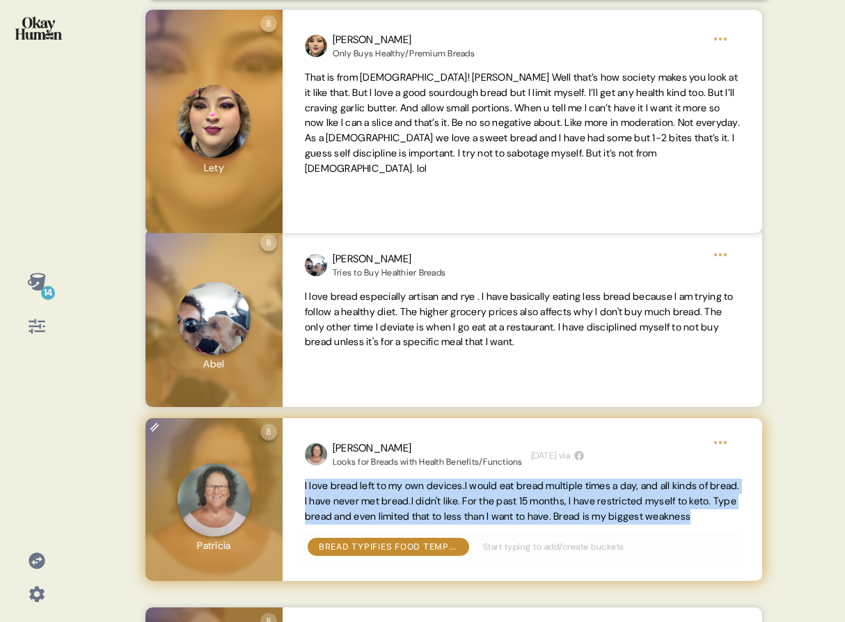
drag, startPoint x: 290, startPoint y: 505, endPoint x: 636, endPoint y: 546, distance: 348.3
click at [636, 546] on div "[PERSON_NAME] Looks for Breads with Health Benefits/Functions [DATE] via I love…" at bounding box center [523, 499] width 480 height 163
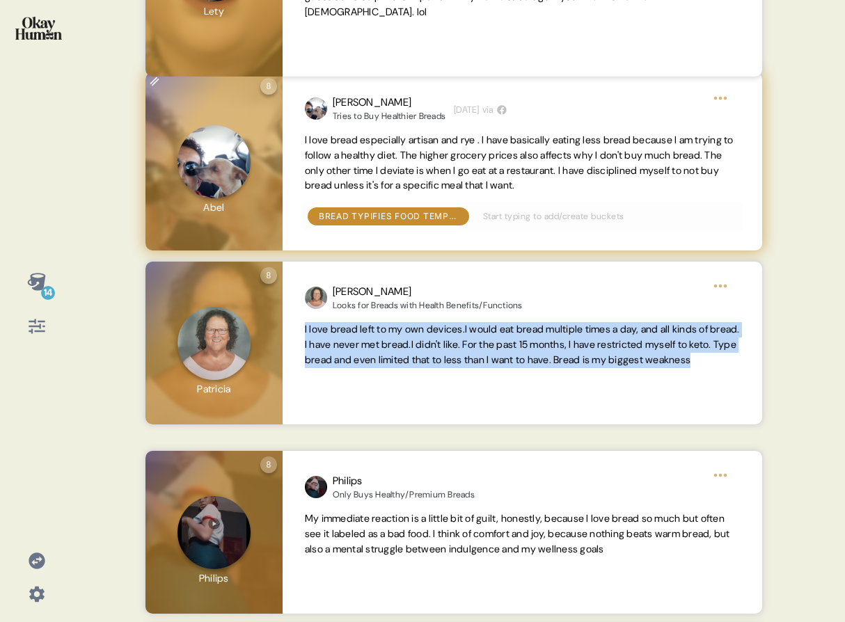
scroll to position [482, 0]
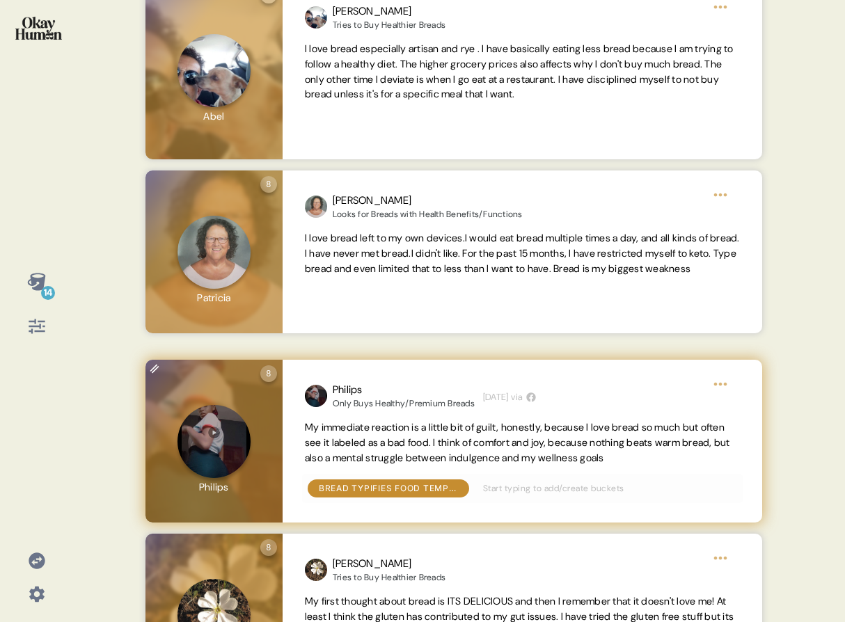
click at [359, 463] on span "My immediate reaction is a little bit of guilt, honestly, because I love bread …" at bounding box center [517, 442] width 425 height 43
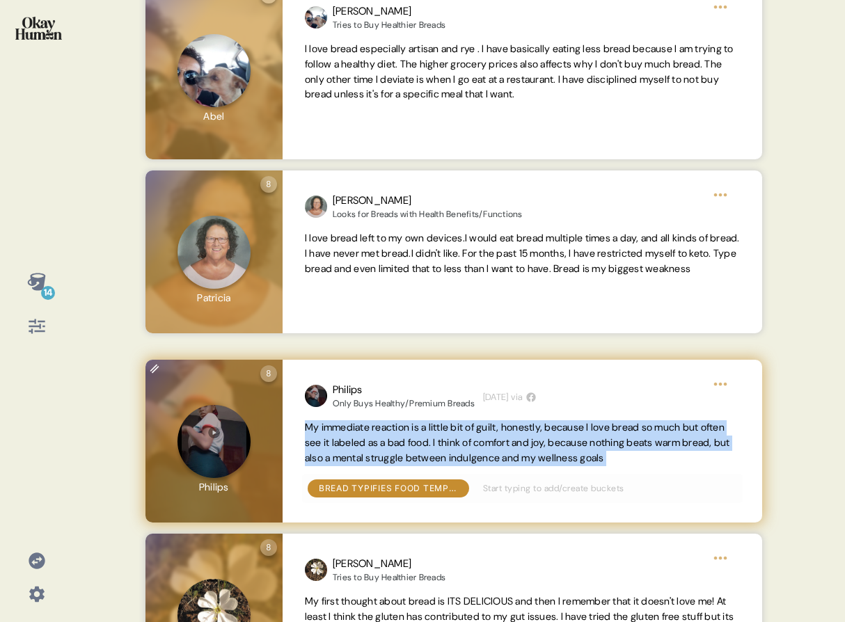
click at [359, 463] on span "My immediate reaction is a little bit of guilt, honestly, because I love bread …" at bounding box center [517, 442] width 425 height 43
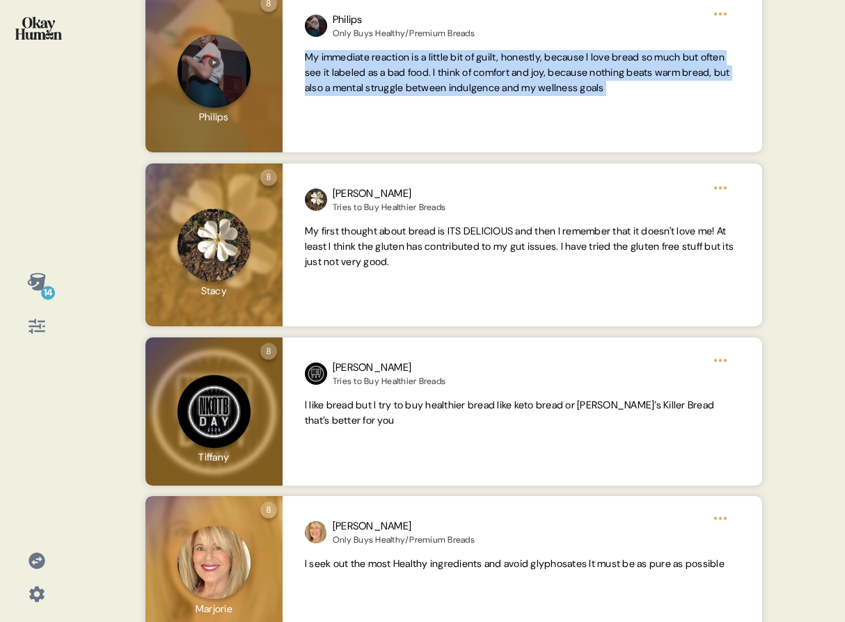
scroll to position [927, 0]
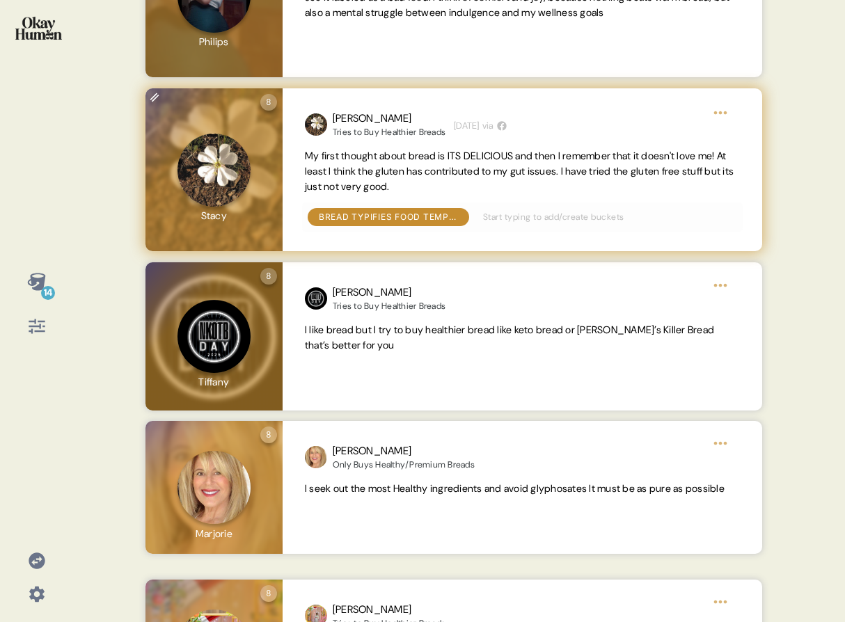
click at [397, 186] on span "My first thought about bread is ITS DELICIOUS and then I remember that it doesn…" at bounding box center [519, 171] width 429 height 43
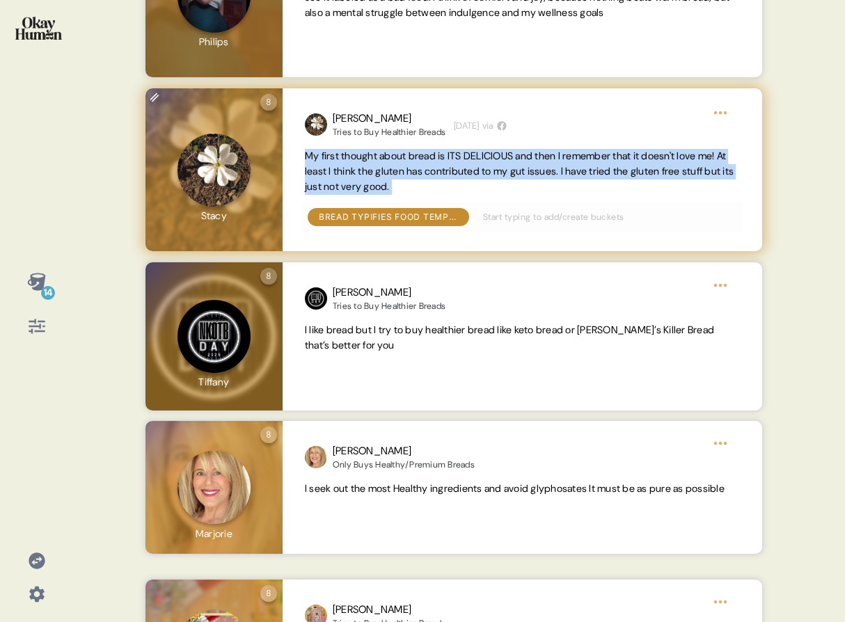
click at [397, 186] on span "My first thought about bread is ITS DELICIOUS and then I remember that it doesn…" at bounding box center [519, 171] width 429 height 43
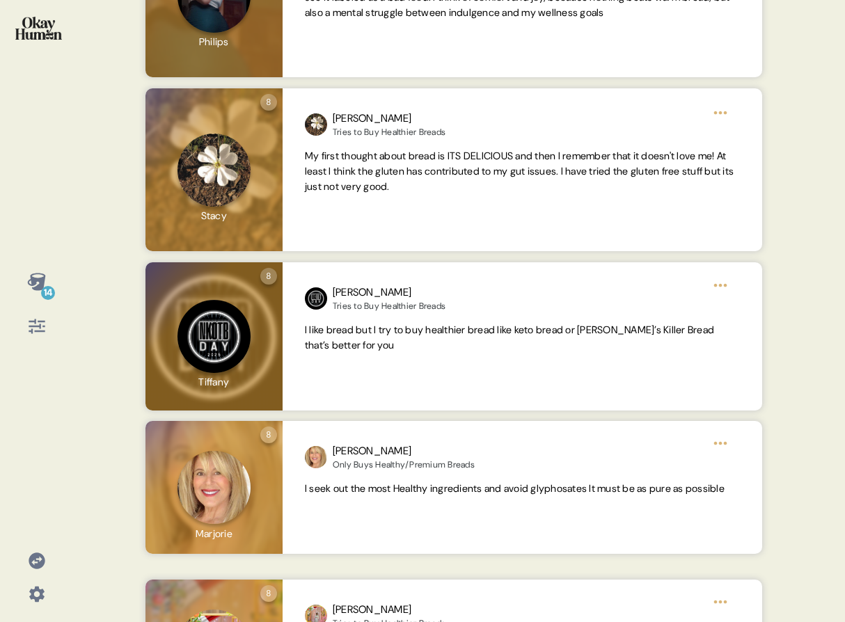
click at [53, 280] on div "14" at bounding box center [36, 304] width 51 height 78
click at [39, 283] on icon at bounding box center [36, 281] width 18 height 17
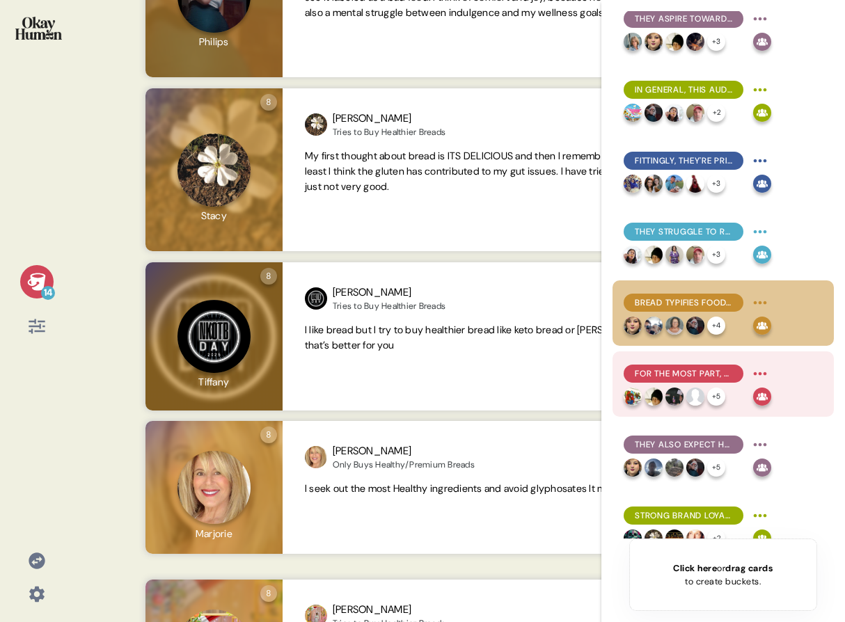
scroll to position [179, 0]
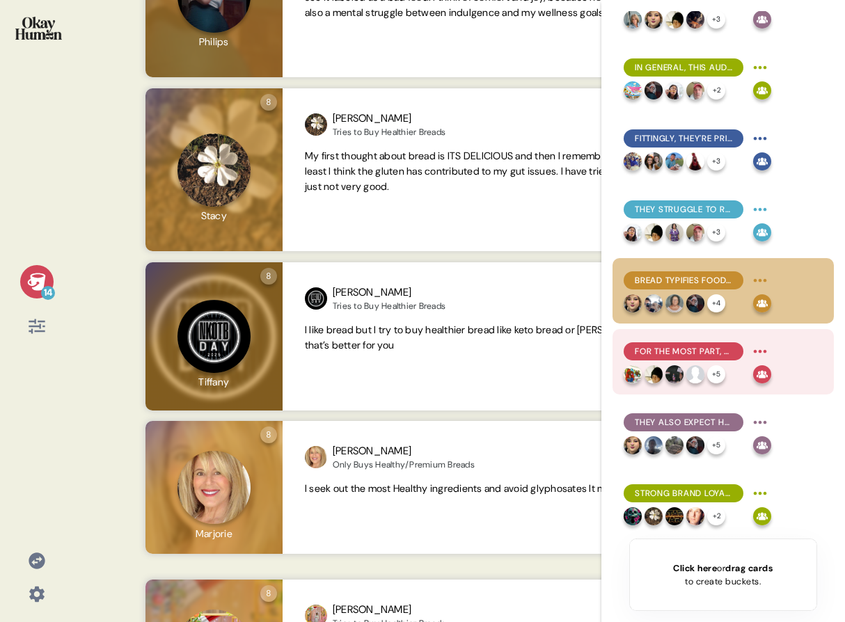
click at [668, 359] on div "For the most part, healthy bread is a question of ingredients - and mostly what…" at bounding box center [698, 351] width 148 height 22
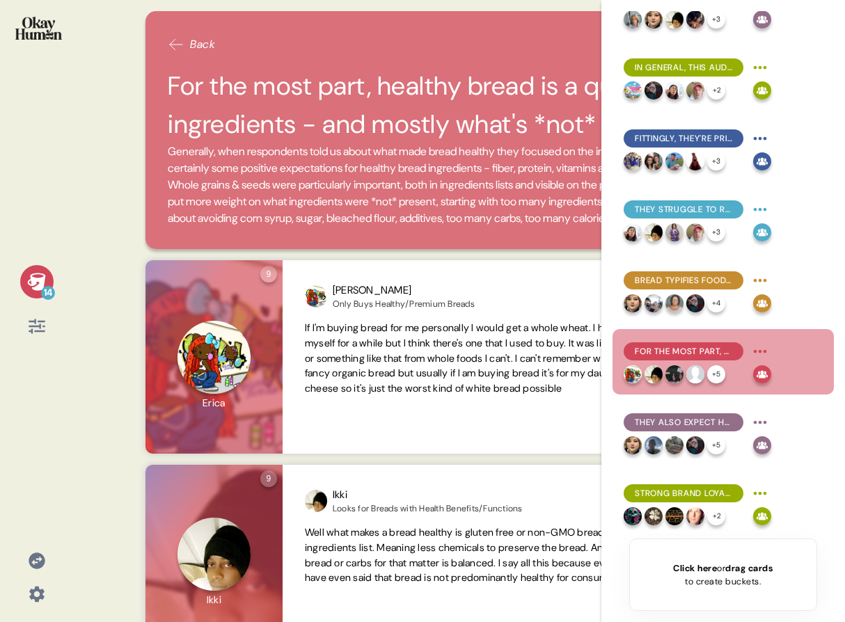
click at [45, 283] on icon at bounding box center [36, 281] width 19 height 19
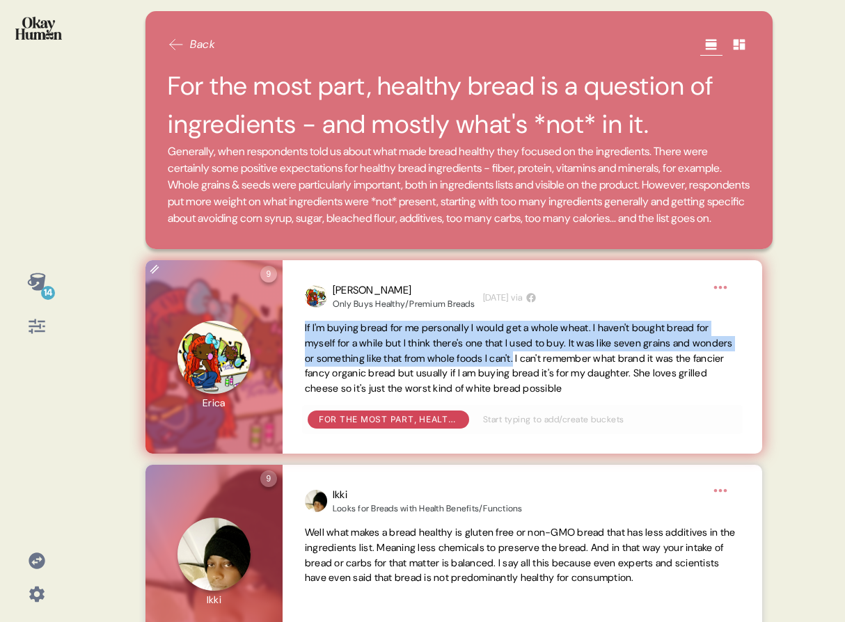
drag, startPoint x: 301, startPoint y: 347, endPoint x: 574, endPoint y: 372, distance: 273.3
click at [574, 372] on div "[PERSON_NAME] Only Buys Healthy/Premium Breads [DATE] via If I'm buying bread f…" at bounding box center [523, 357] width 480 height 194
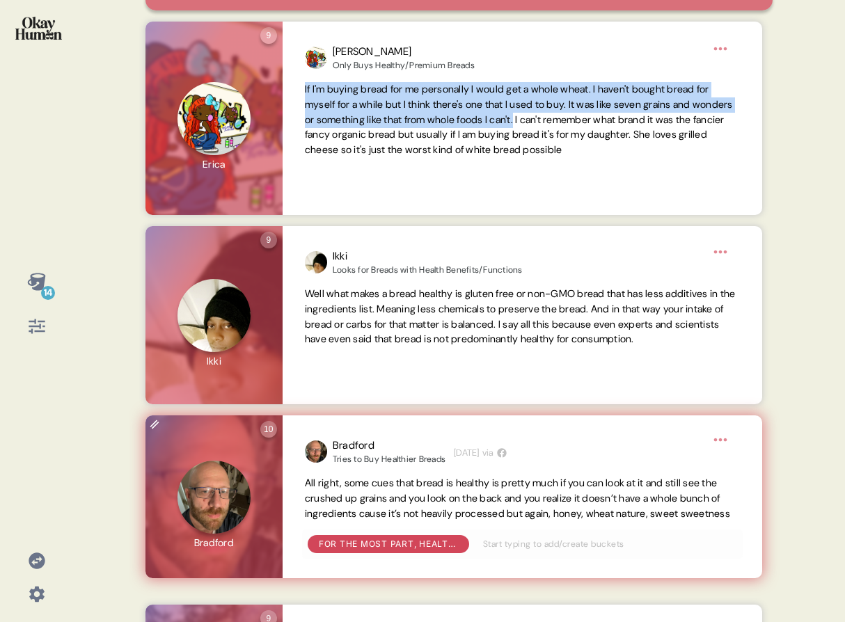
scroll to position [307, 0]
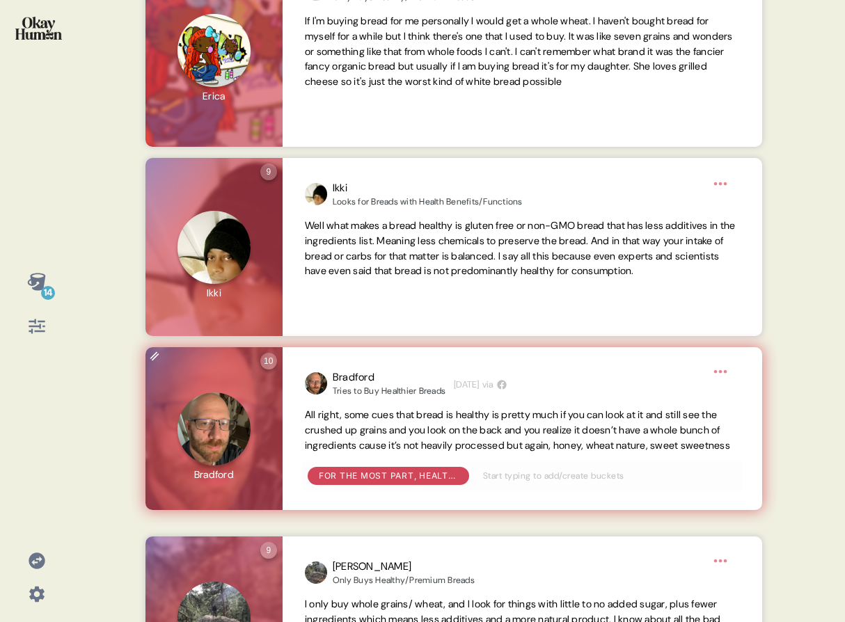
click at [370, 450] on span "All right, some cues that bread is healthy is pretty much if you can look at it…" at bounding box center [517, 430] width 425 height 43
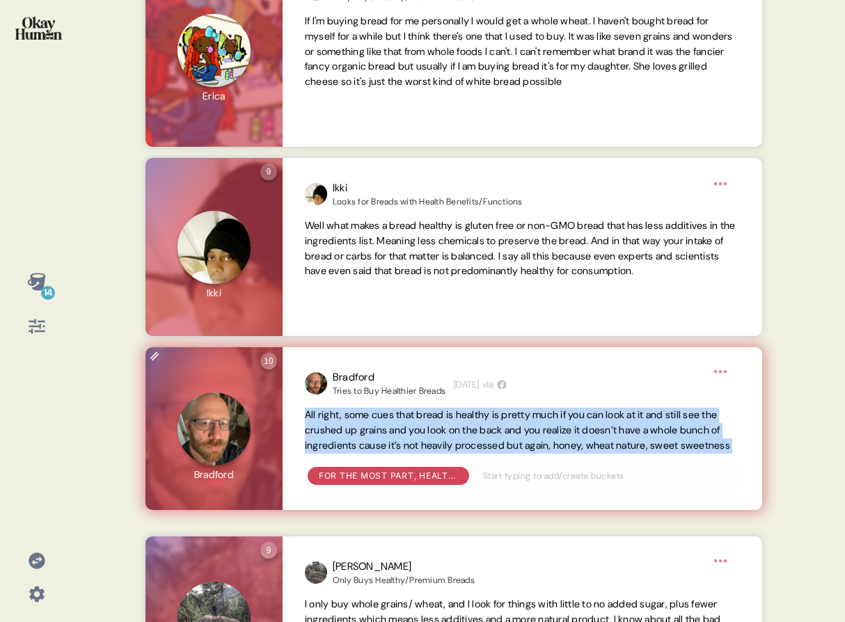
click at [370, 450] on span "All right, some cues that bread is healthy is pretty much if you can look at it…" at bounding box center [517, 430] width 425 height 43
click at [498, 453] on span "All right, some cues that bread is healthy is pretty much if you can look at it…" at bounding box center [522, 430] width 435 height 45
drag, startPoint x: 561, startPoint y: 464, endPoint x: 302, endPoint y: 437, distance: 260.3
click at [302, 437] on div "Bradford Tries to Buy Healthier Breads [DATE] via All right, some cues that bre…" at bounding box center [523, 428] width 480 height 163
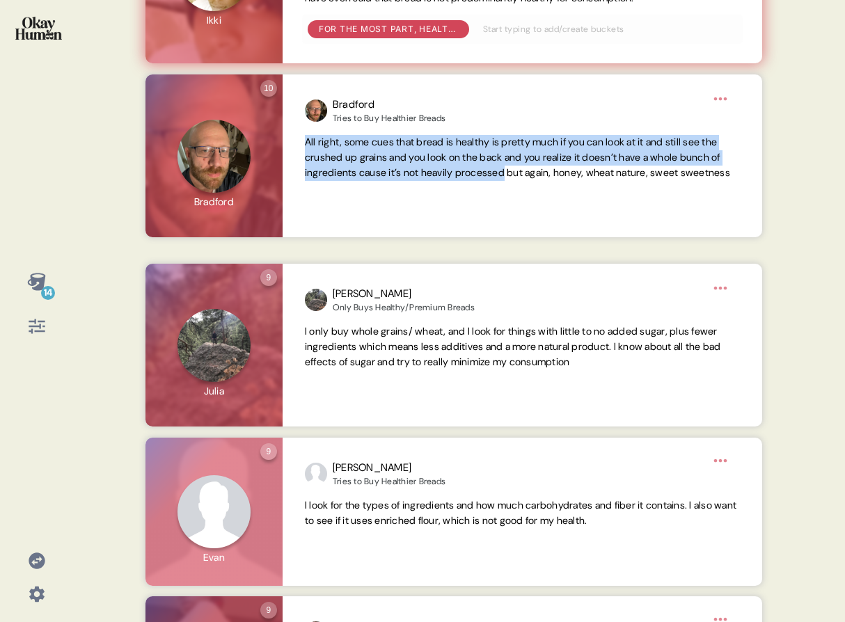
scroll to position [689, 0]
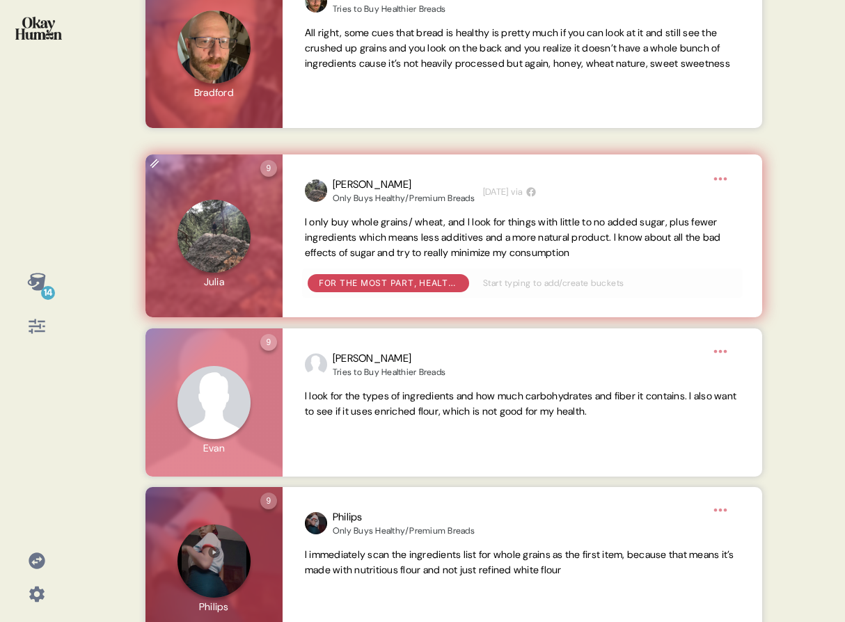
click at [490, 256] on span "I only buy whole grains/ wheat, and I look for things with little to no added s…" at bounding box center [513, 237] width 416 height 43
click at [490, 255] on span "I only buy whole grains/ wheat, and I look for things with little to no added s…" at bounding box center [513, 237] width 416 height 43
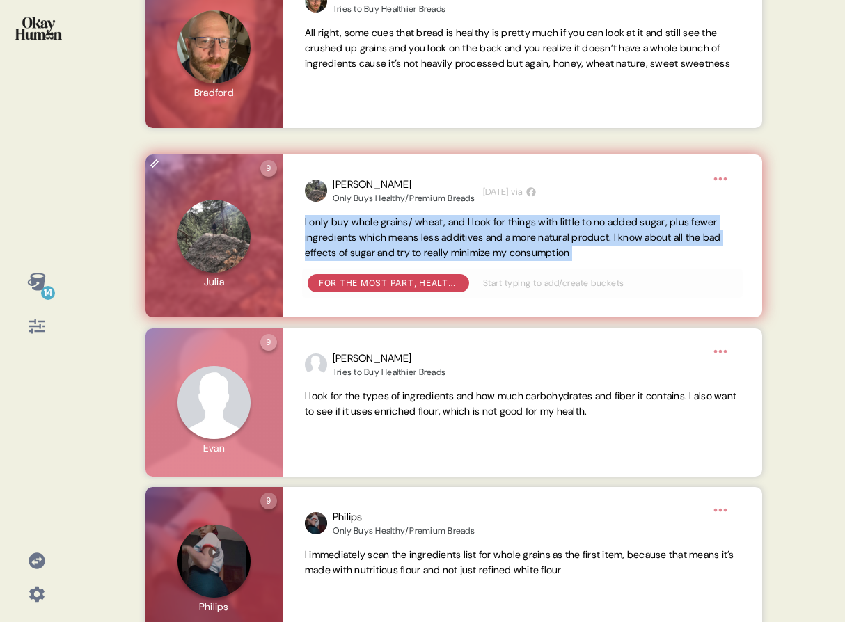
click at [490, 255] on span "I only buy whole grains/ wheat, and I look for things with little to no added s…" at bounding box center [513, 237] width 416 height 43
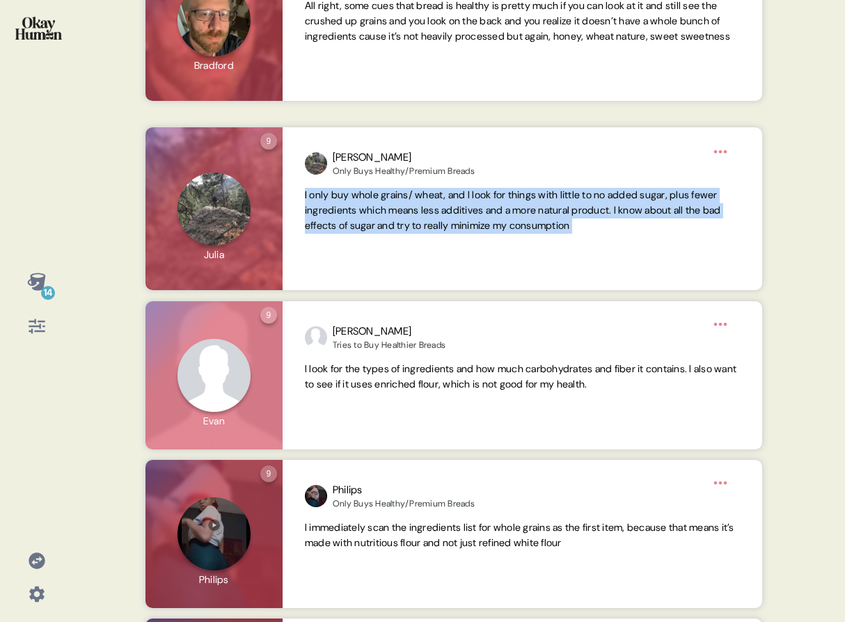
scroll to position [734, 0]
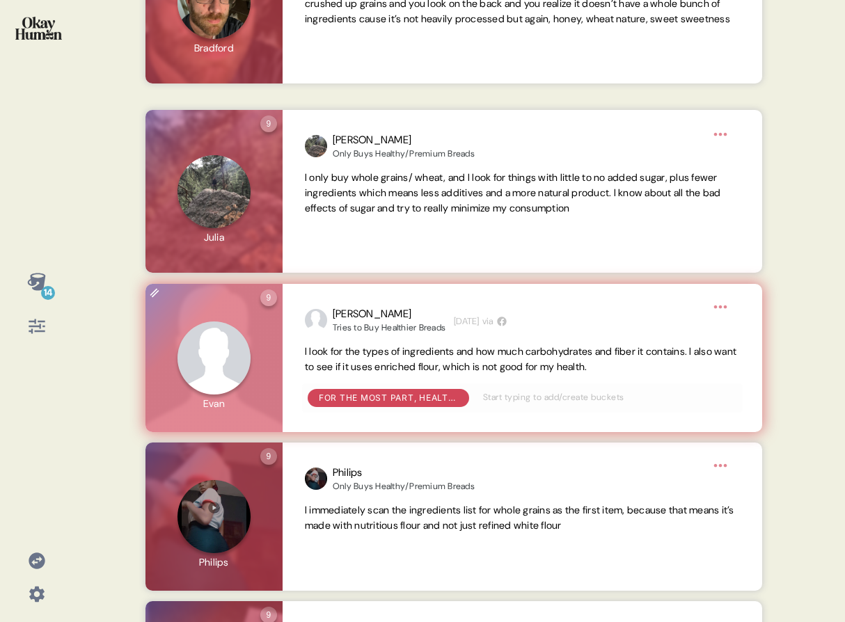
click at [523, 369] on span "I look for the types of ingredients and how much carbohydrates and fiber it con…" at bounding box center [521, 359] width 432 height 28
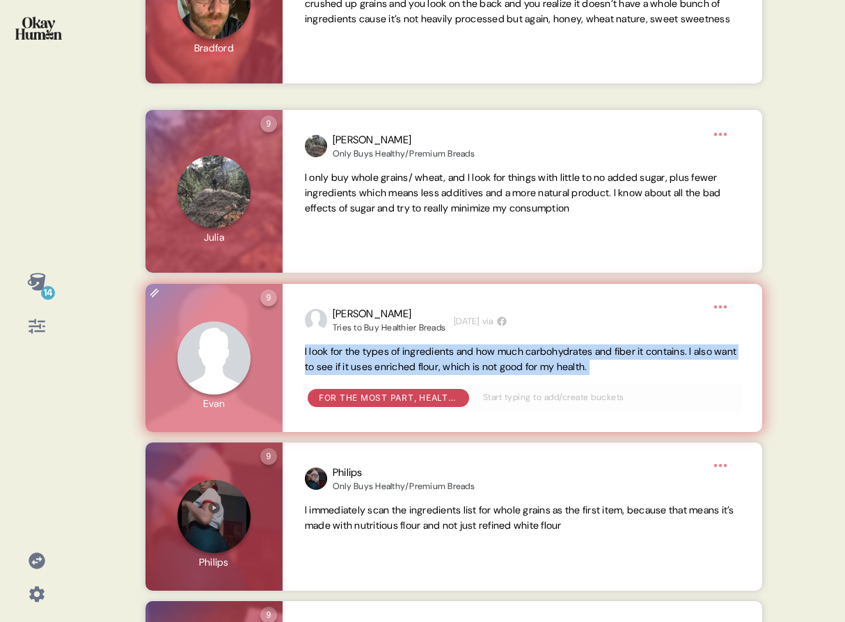
click at [523, 369] on span "I look for the types of ingredients and how much carbohydrates and fiber it con…" at bounding box center [521, 359] width 432 height 28
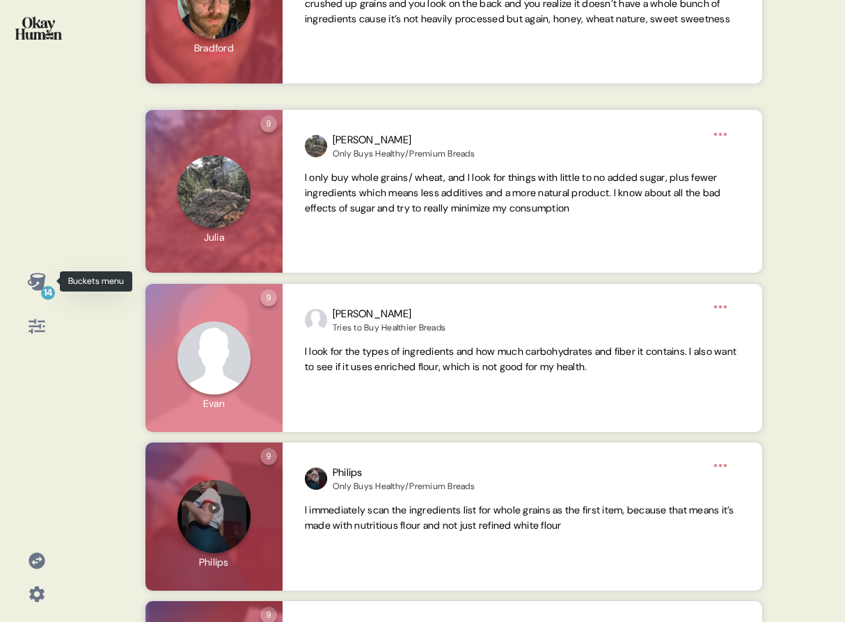
click at [42, 284] on icon at bounding box center [36, 281] width 18 height 17
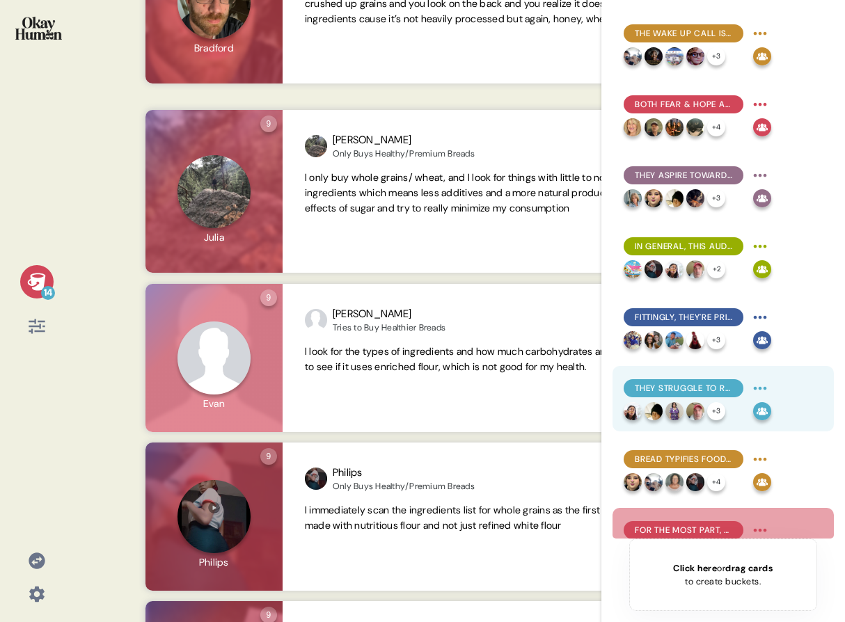
scroll to position [298, 0]
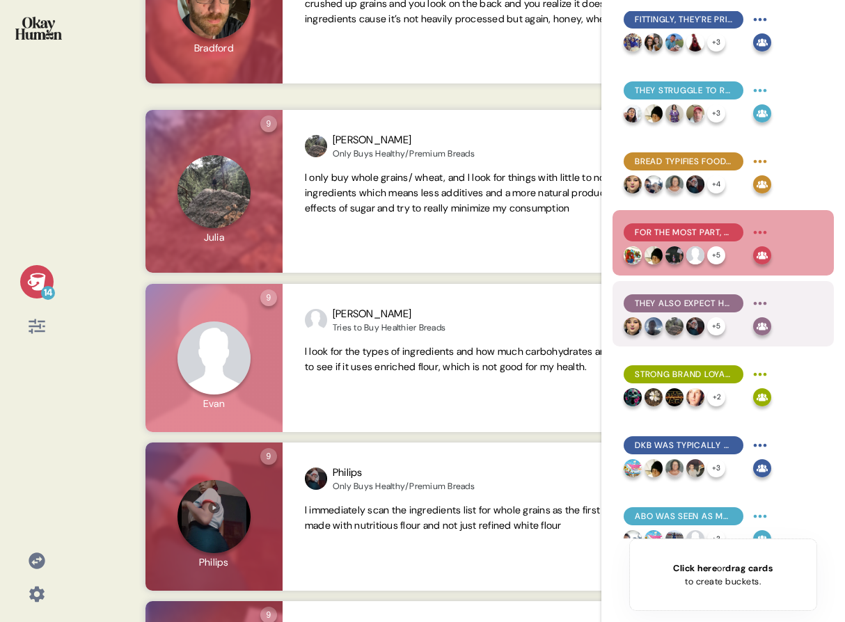
click at [668, 308] on span "They also expect healthy bread to have a different taste, texture, & price poin…" at bounding box center [683, 303] width 97 height 13
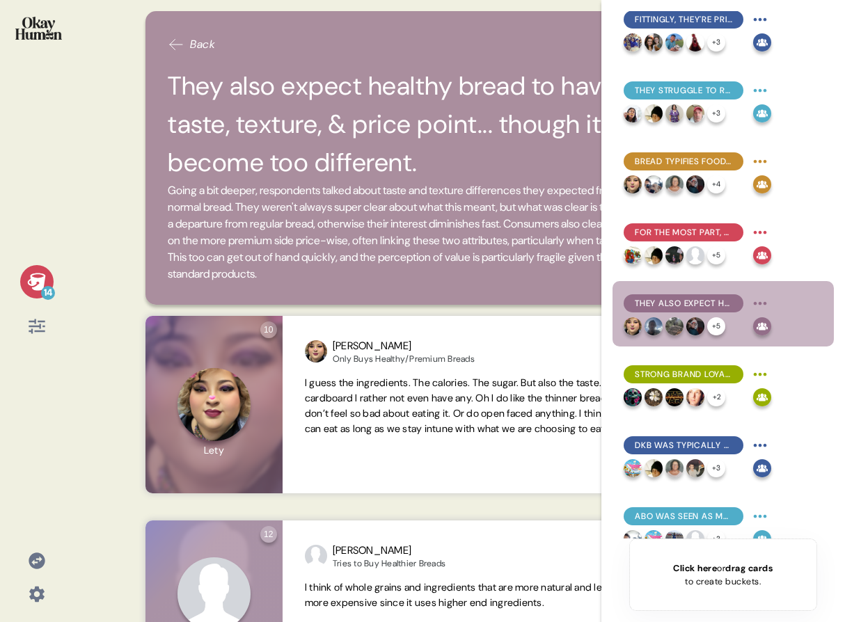
click at [37, 279] on icon at bounding box center [36, 281] width 18 height 17
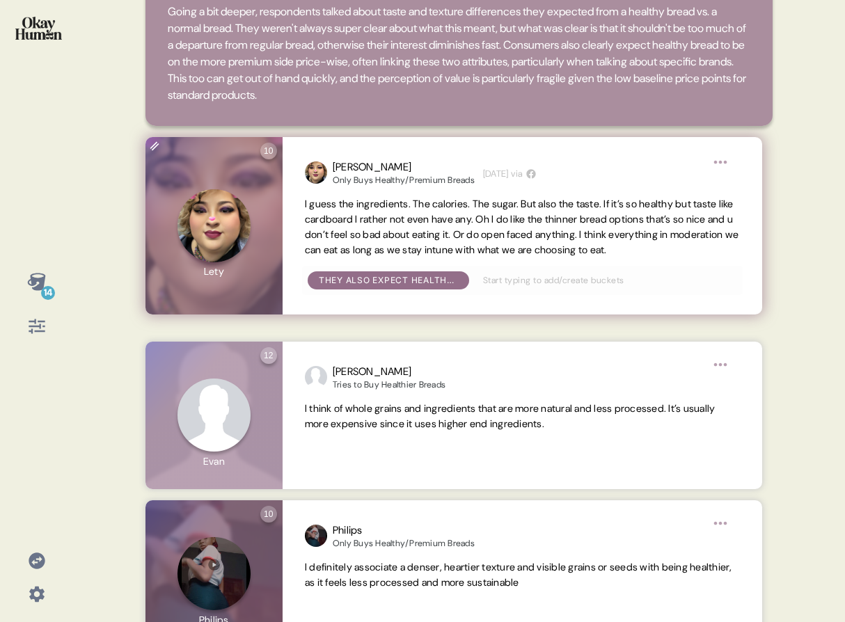
scroll to position [214, 0]
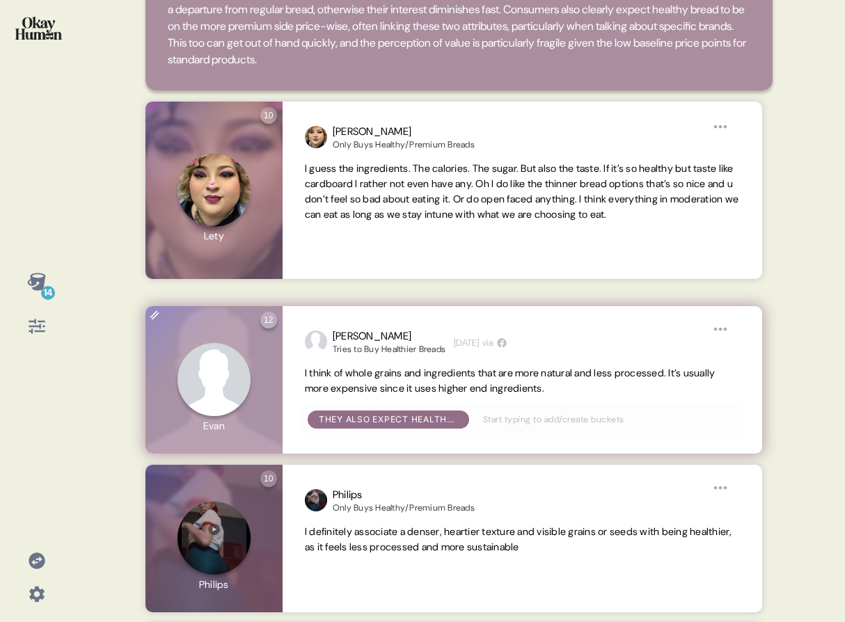
click at [404, 375] on span "I think of whole grains and ingredients that are more natural and less processe…" at bounding box center [510, 381] width 411 height 28
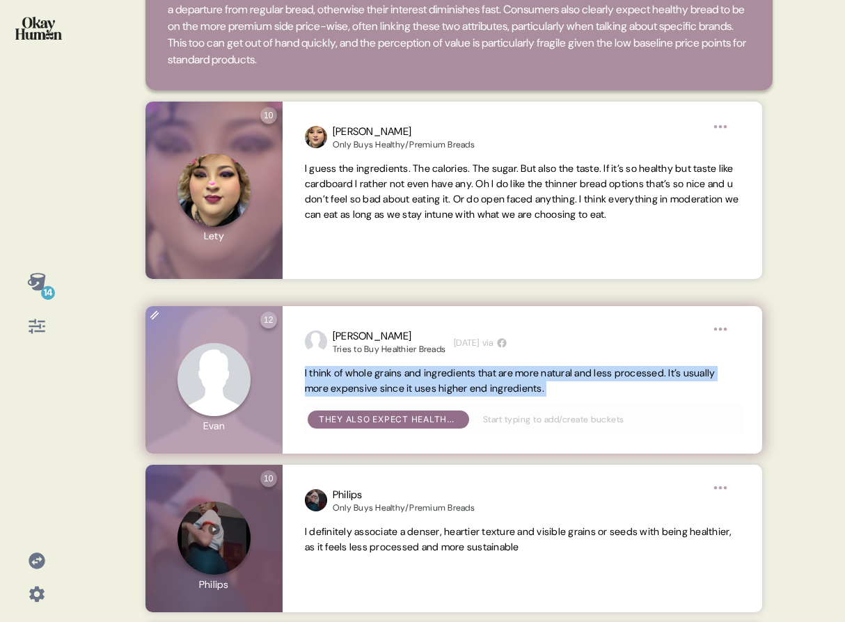
click at [404, 375] on span "I think of whole grains and ingredients that are more natural and less processe…" at bounding box center [510, 381] width 411 height 28
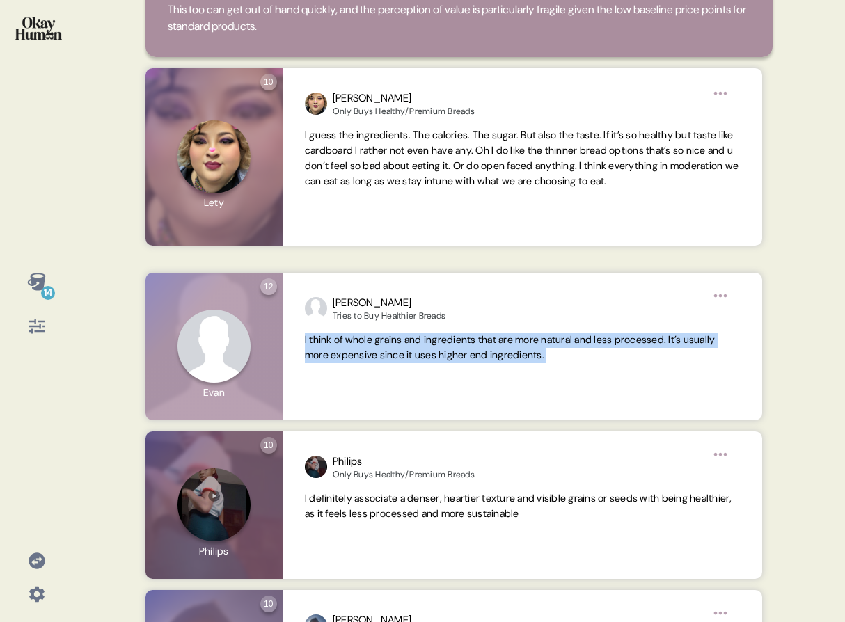
scroll to position [271, 0]
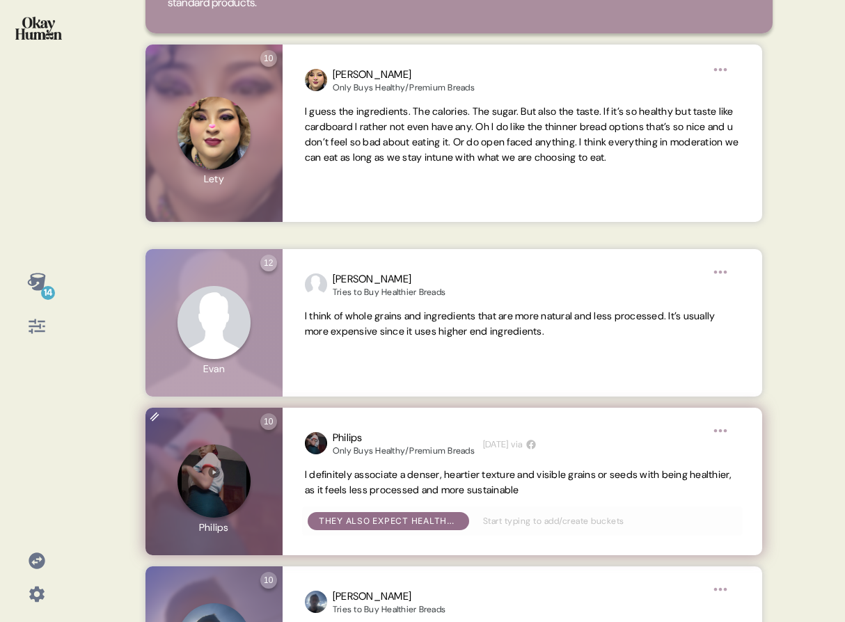
click at [420, 475] on span "I definitely associate a denser, heartier texture and visible grains or seeds w…" at bounding box center [518, 483] width 427 height 28
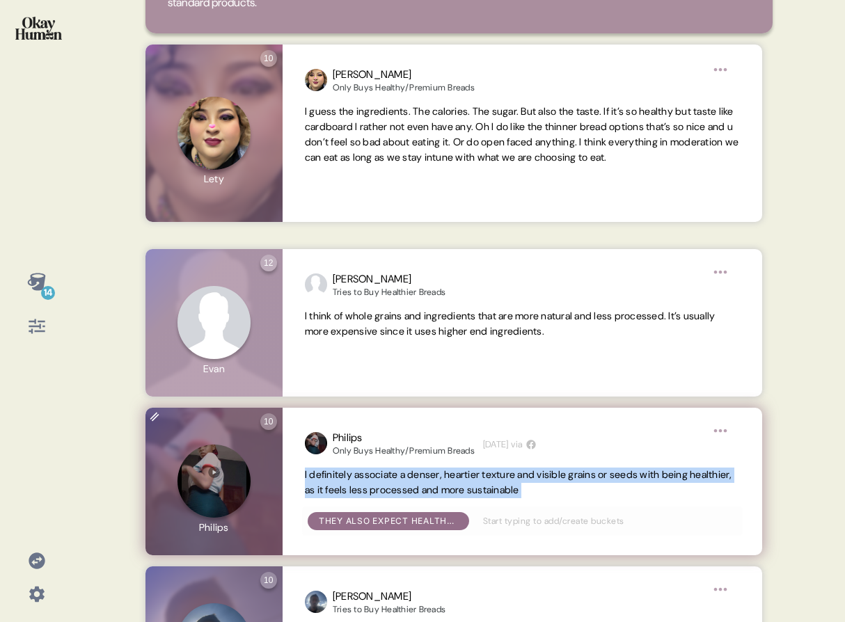
click at [420, 475] on span "I definitely associate a denser, heartier texture and visible grains or seeds w…" at bounding box center [518, 483] width 427 height 28
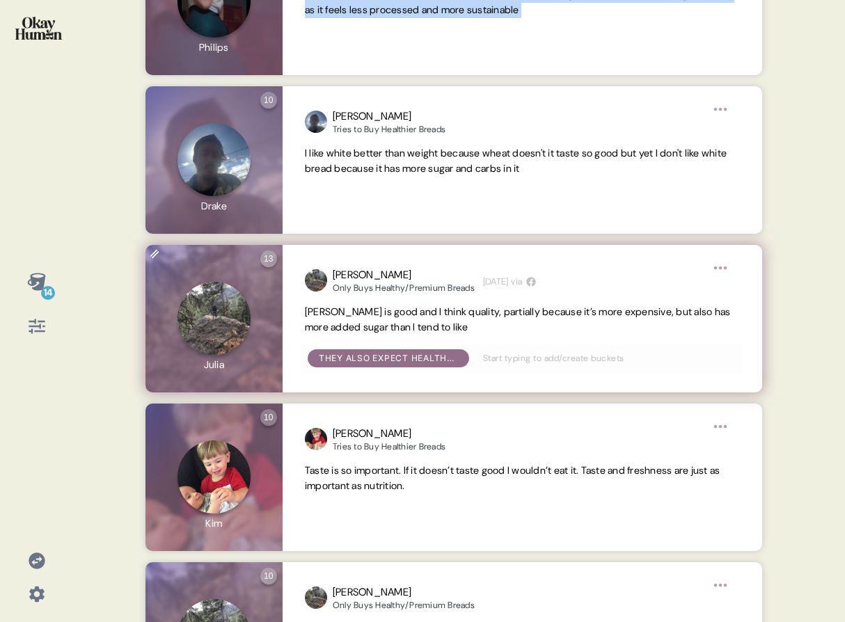
scroll to position [766, 0]
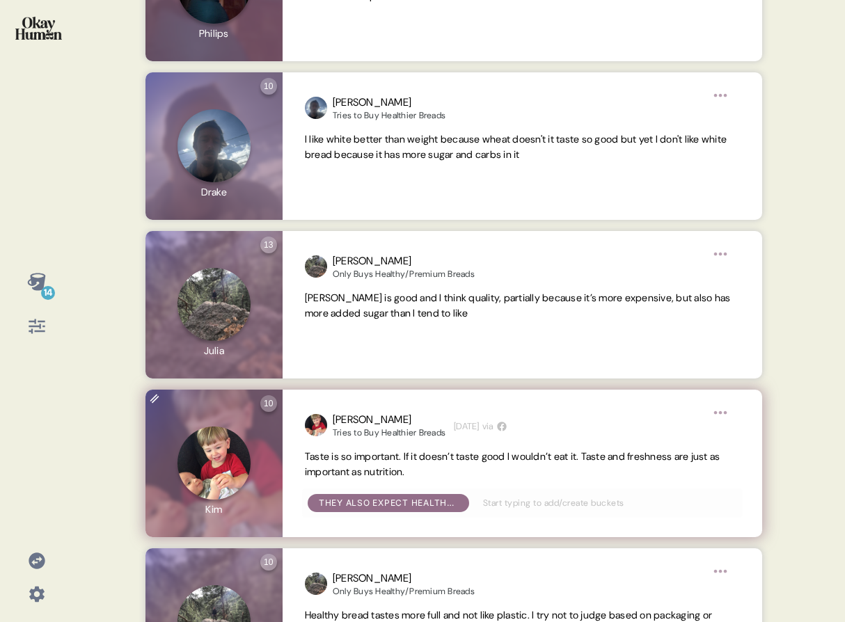
click at [415, 453] on span "Taste is so important. If it doesn’t taste good I wouldn’t eat it. Taste and fr…" at bounding box center [513, 464] width 416 height 28
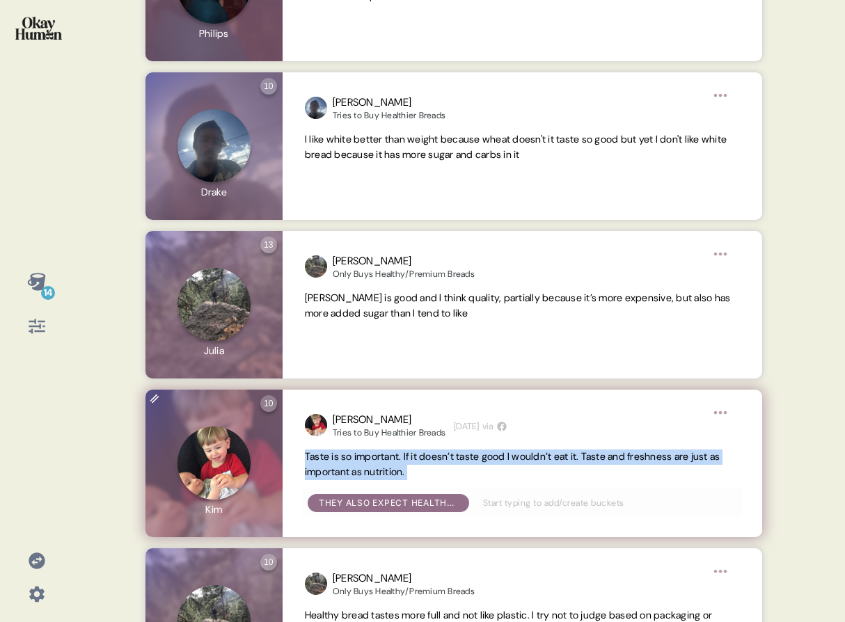
click at [415, 453] on span "Taste is so important. If it doesn’t taste good I wouldn’t eat it. Taste and fr…" at bounding box center [513, 464] width 416 height 28
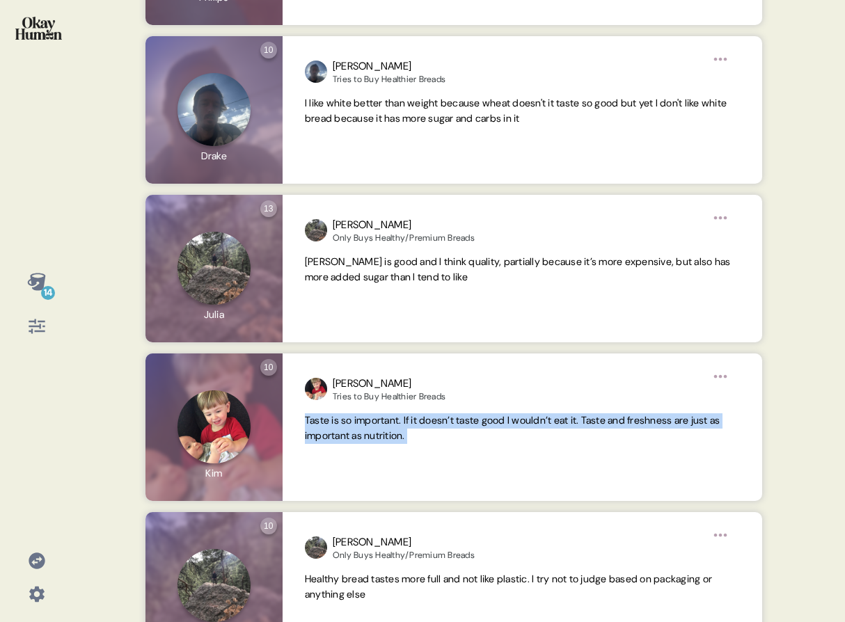
scroll to position [1041, 0]
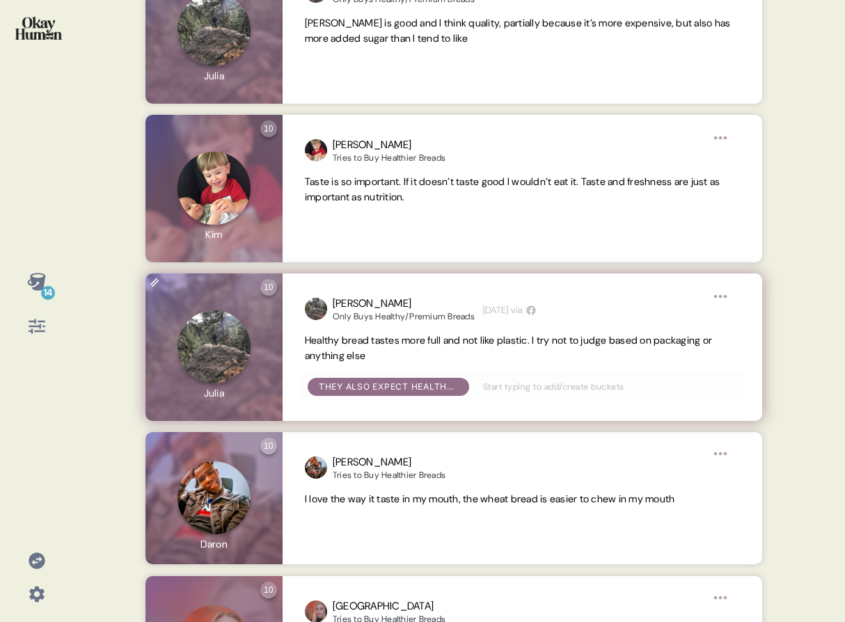
click at [347, 339] on span "Healthy bread tastes more full and not like plastic. I try not to judge based o…" at bounding box center [508, 348] width 407 height 28
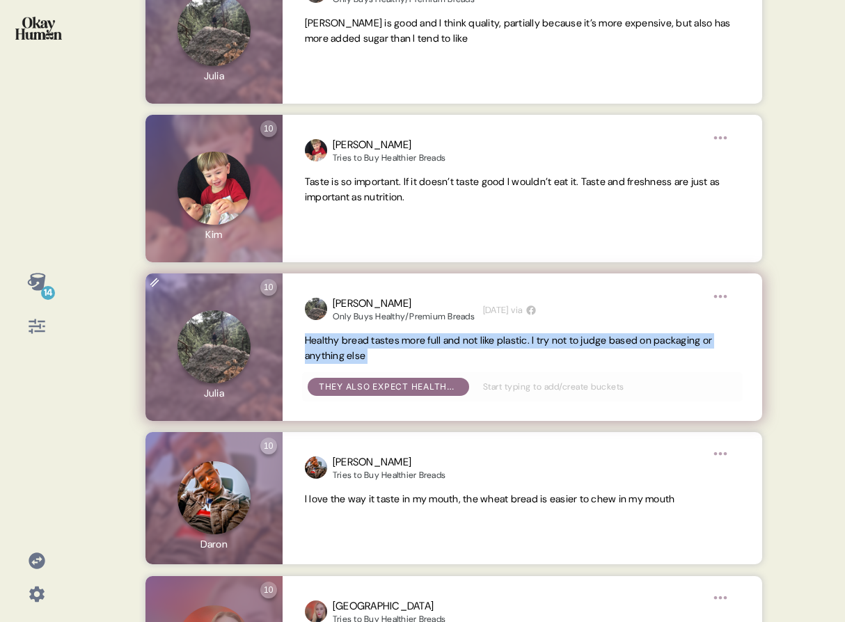
click at [347, 339] on span "Healthy bread tastes more full and not like plastic. I try not to judge based o…" at bounding box center [508, 348] width 407 height 28
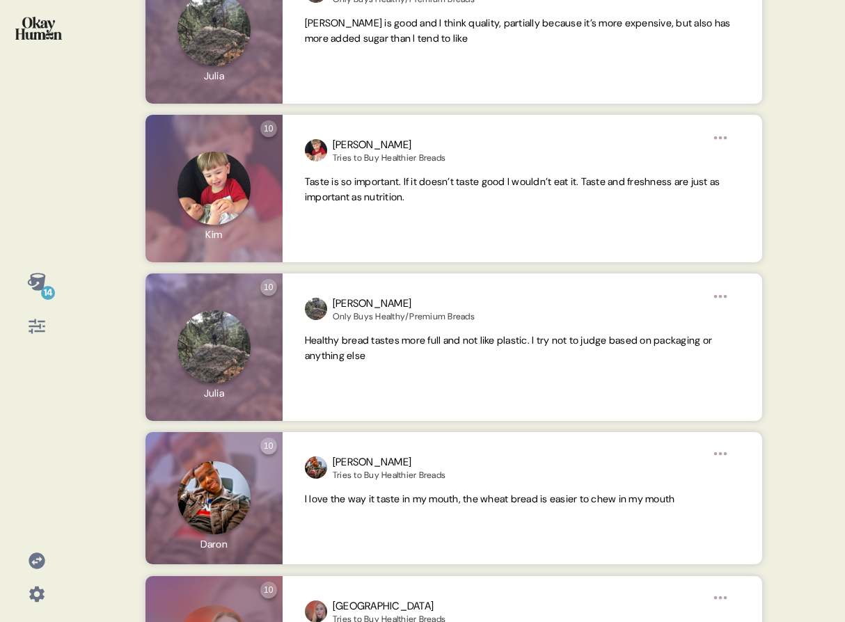
click at [42, 280] on icon at bounding box center [36, 281] width 18 height 17
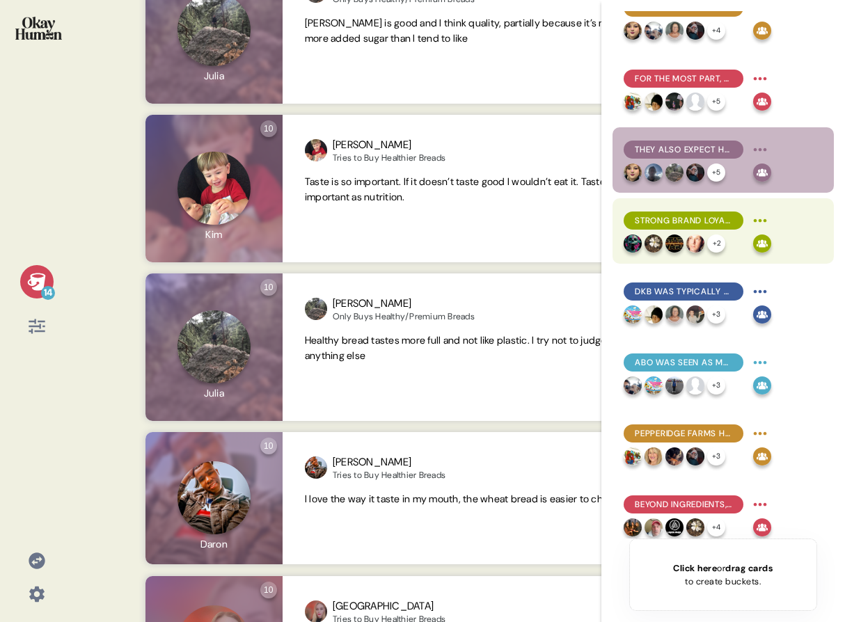
scroll to position [461, 0]
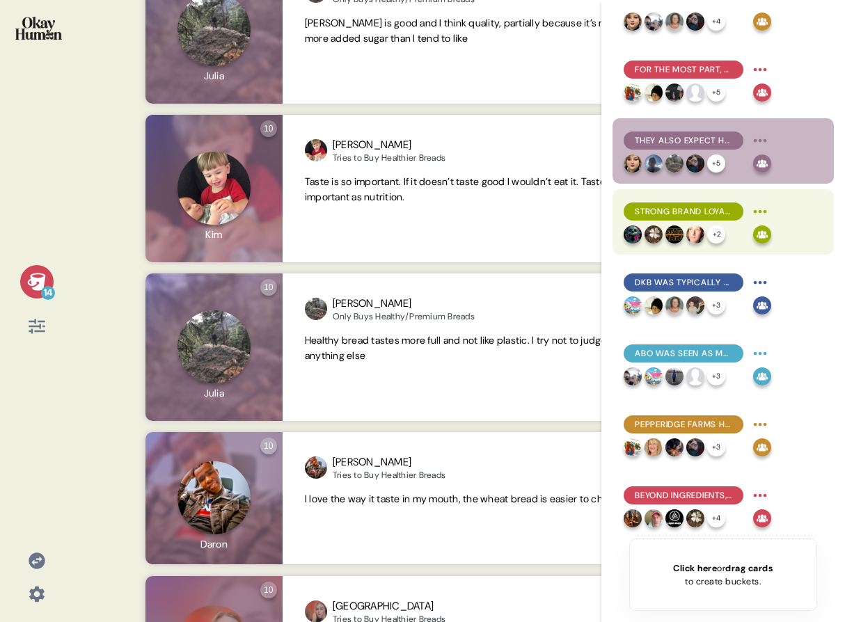
click at [668, 205] on span "Strong brand loyalty was pretty uncommon in the sample and tended to be more ab…" at bounding box center [683, 211] width 97 height 13
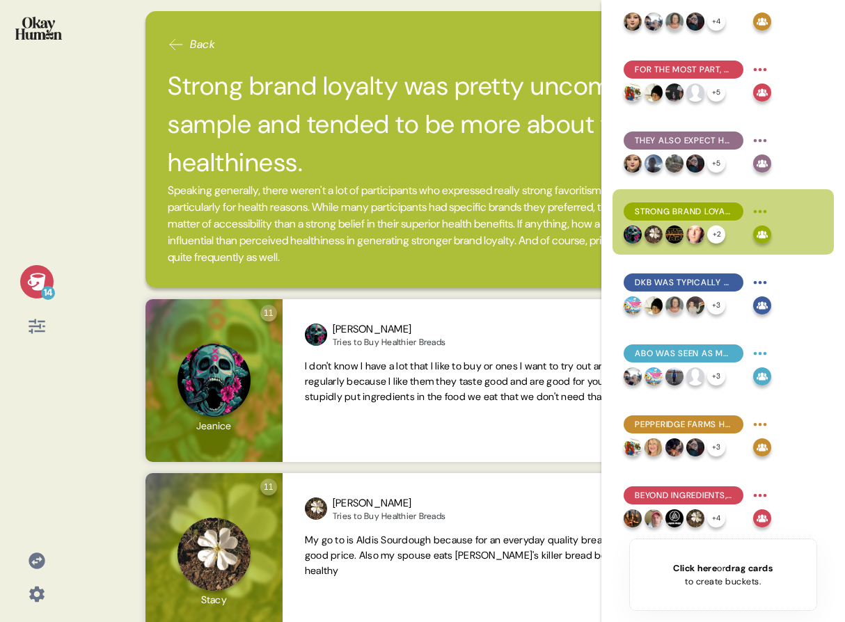
click at [22, 284] on div "14" at bounding box center [36, 281] width 33 height 33
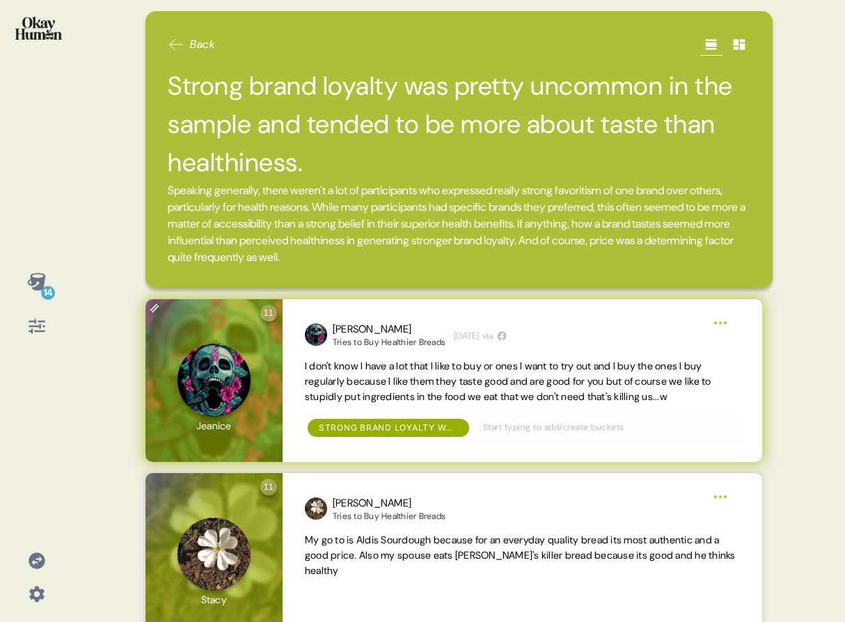
click at [330, 372] on span "I don't know I have a lot that I like to buy or ones I want to try out and I bu…" at bounding box center [508, 381] width 407 height 43
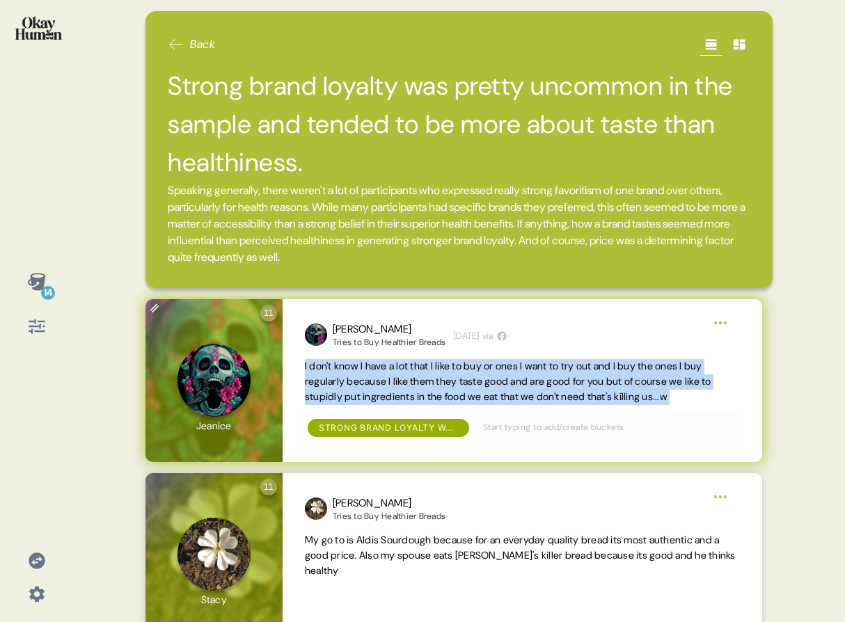
click at [330, 372] on span "I don't know I have a lot that I like to buy or ones I want to try out and I bu…" at bounding box center [508, 381] width 407 height 43
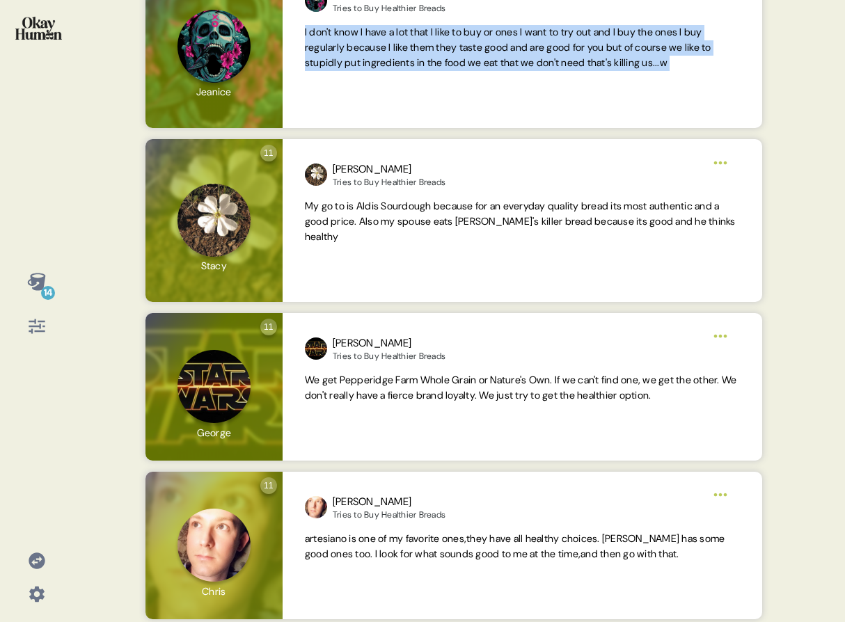
scroll to position [378, 0]
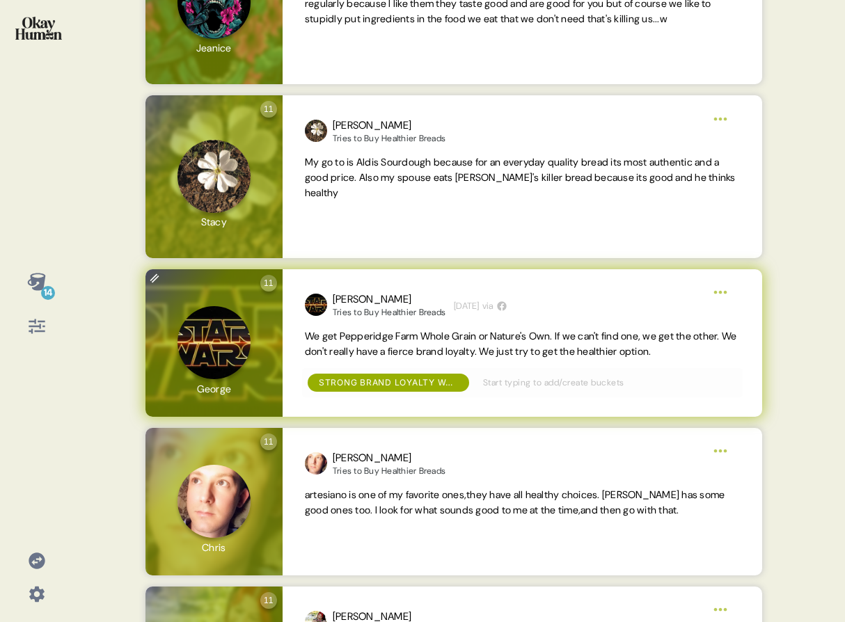
click at [461, 345] on span "We get Pepperidge Farm Whole Grain or Nature's Own. If we can't find one, we ge…" at bounding box center [521, 344] width 432 height 28
click at [494, 352] on span "We get Pepperidge Farm Whole Grain or Nature's Own. If we can't find one, we ge…" at bounding box center [521, 344] width 432 height 28
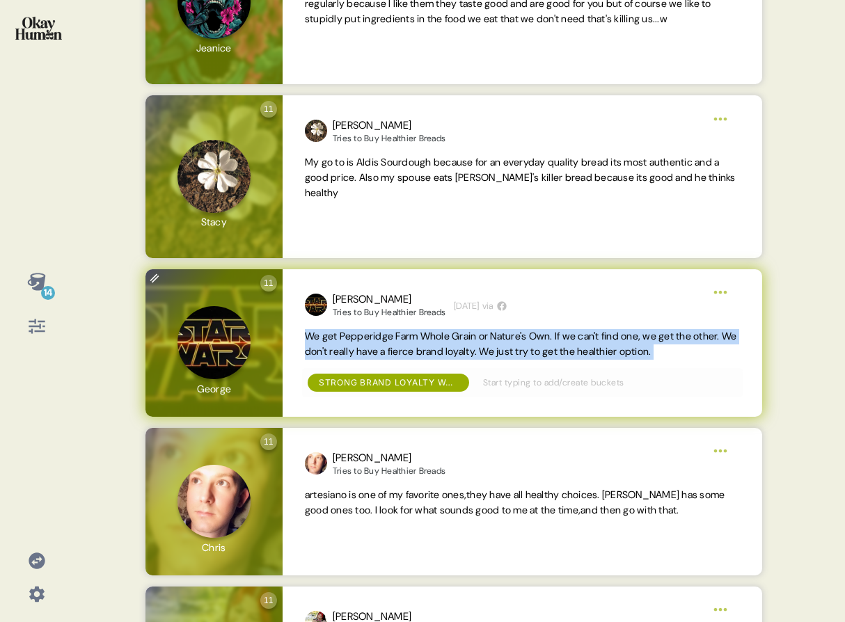
click at [494, 352] on span "We get Pepperidge Farm Whole Grain or Nature's Own. If we can't find one, we ge…" at bounding box center [521, 344] width 432 height 28
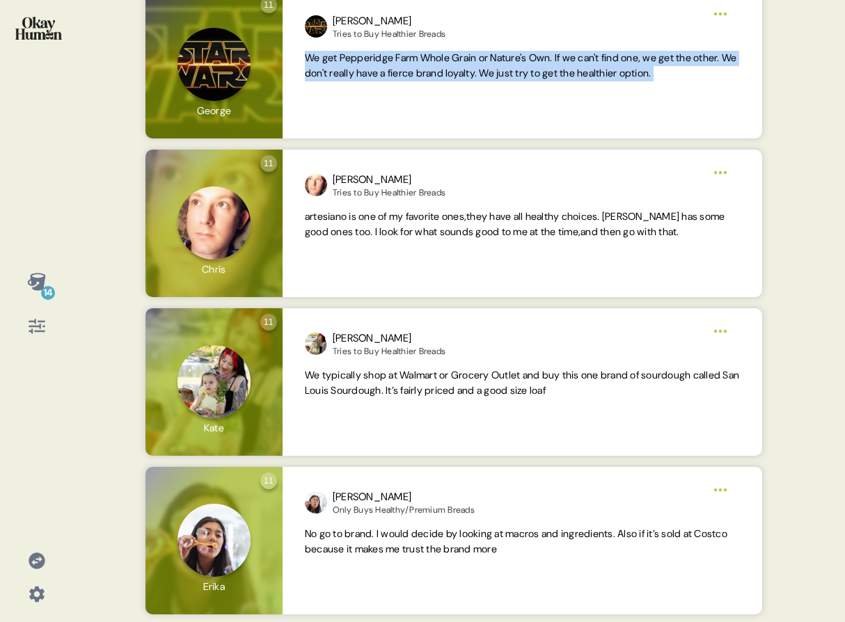
scroll to position [660, 0]
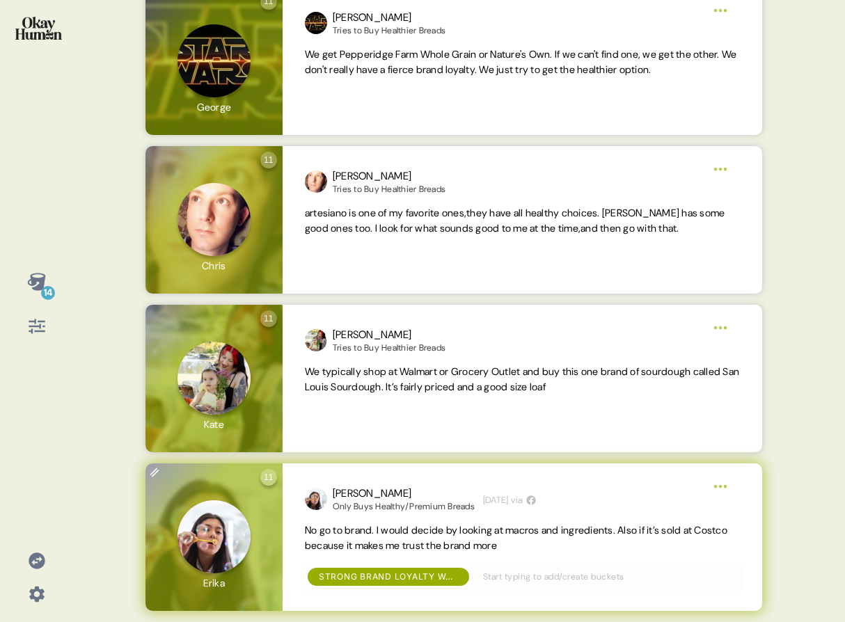
click at [498, 528] on span "No go to brand. I would decide by looking at macros and ingredients. Also if it…" at bounding box center [516, 538] width 423 height 28
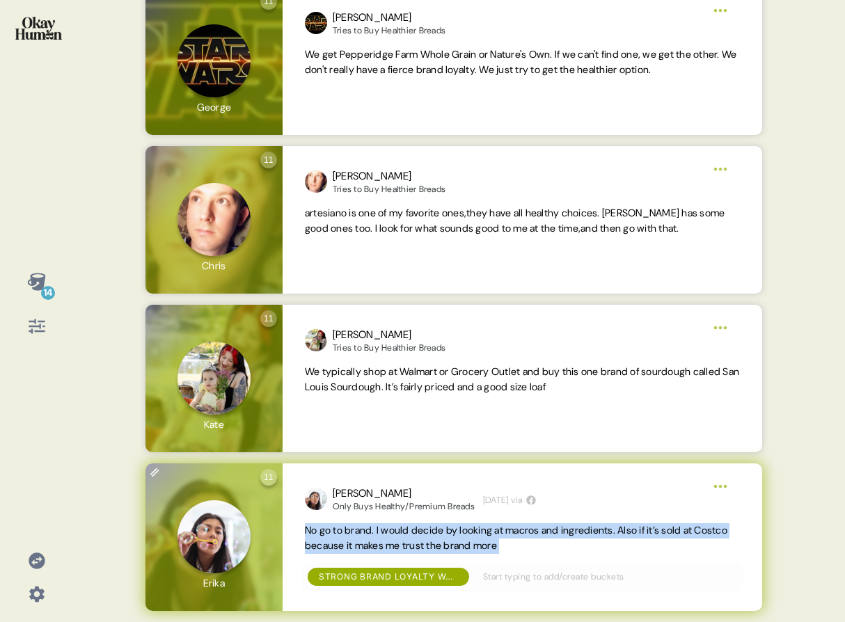
click at [498, 528] on span "No go to brand. I would decide by looking at macros and ingredients. Also if it…" at bounding box center [516, 538] width 423 height 28
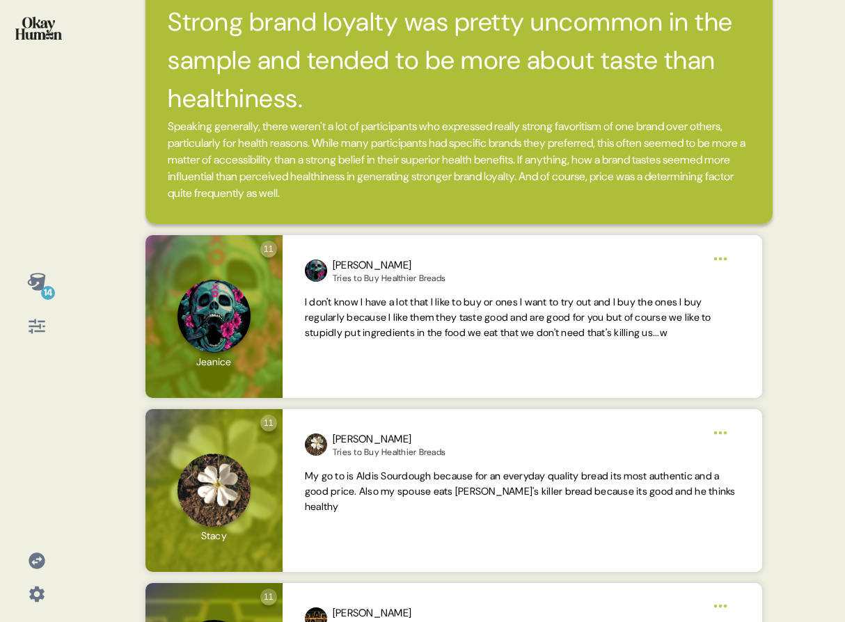
scroll to position [0, 0]
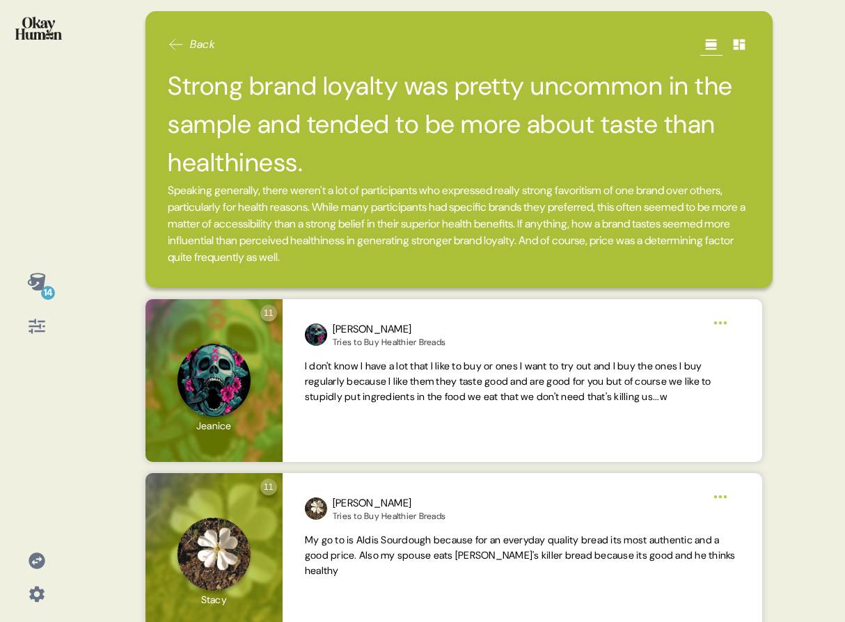
click at [47, 38] on img at bounding box center [38, 28] width 47 height 23
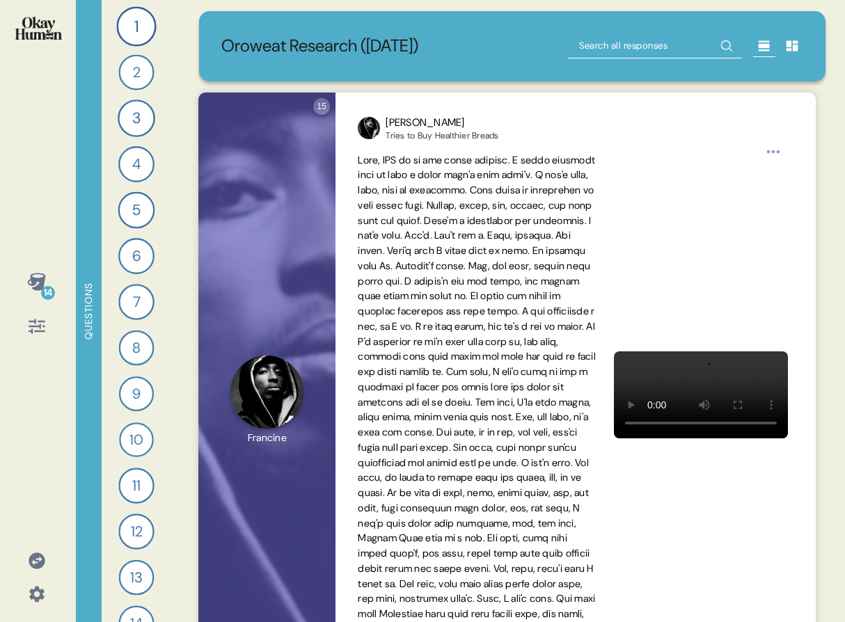
click at [650, 30] on div "Oroweat Research ([DATE])" at bounding box center [512, 46] width 627 height 70
click at [649, 36] on input "text" at bounding box center [655, 45] width 174 height 25
type input "taste"
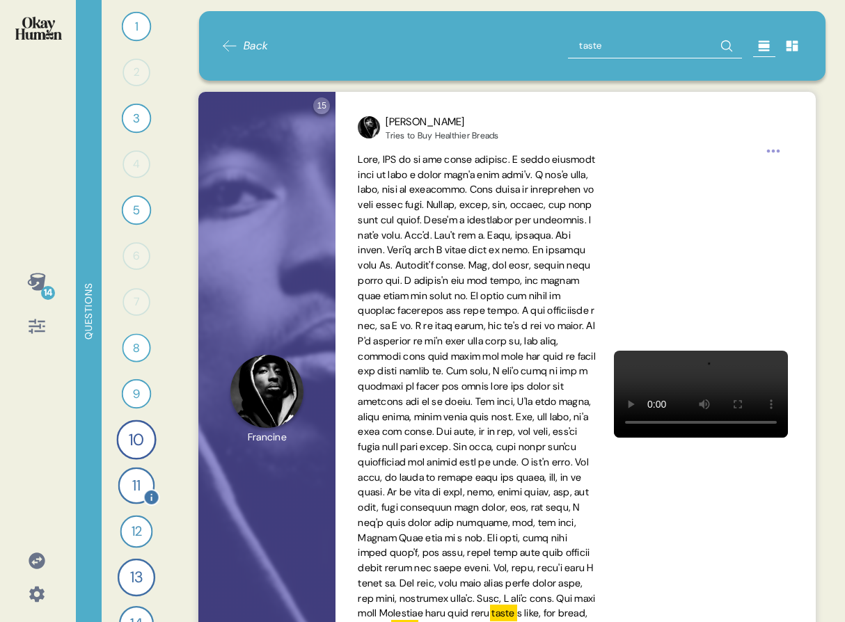
click at [126, 488] on div "11" at bounding box center [136, 486] width 37 height 37
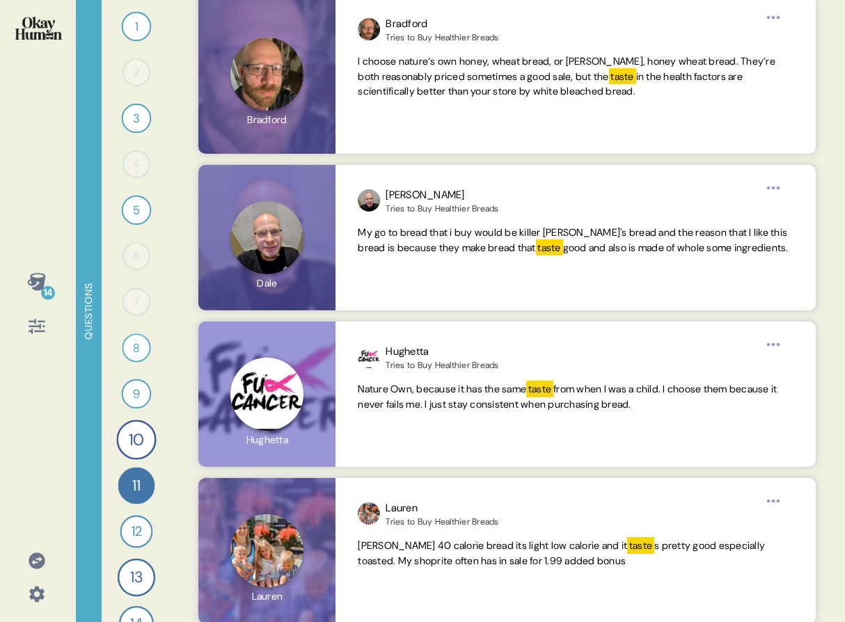
scroll to position [354, 0]
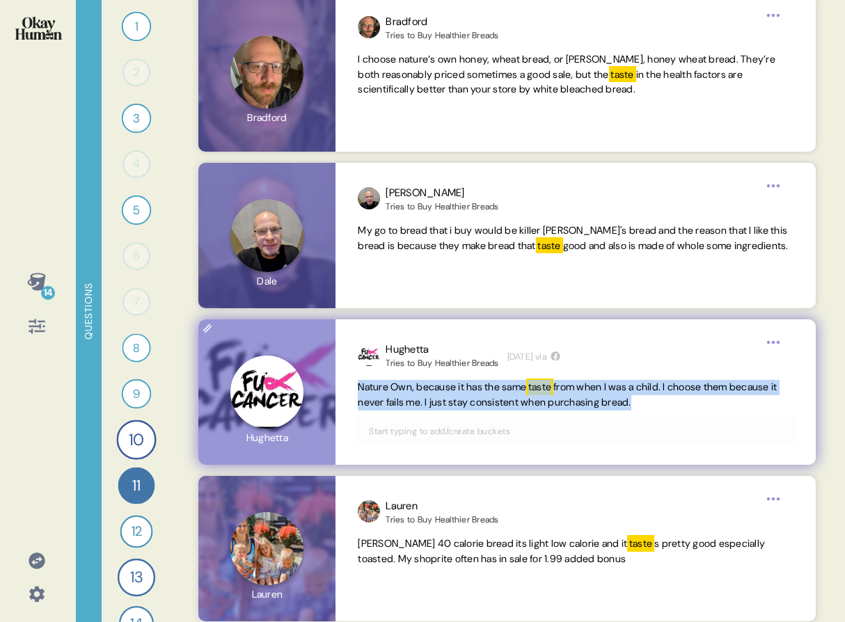
drag, startPoint x: 355, startPoint y: 388, endPoint x: 741, endPoint y: 429, distance: 387.8
click at [668, 429] on div "[PERSON_NAME] to Buy Healthier Breads [DATE] via Nature Own, because it has the…" at bounding box center [576, 392] width 480 height 145
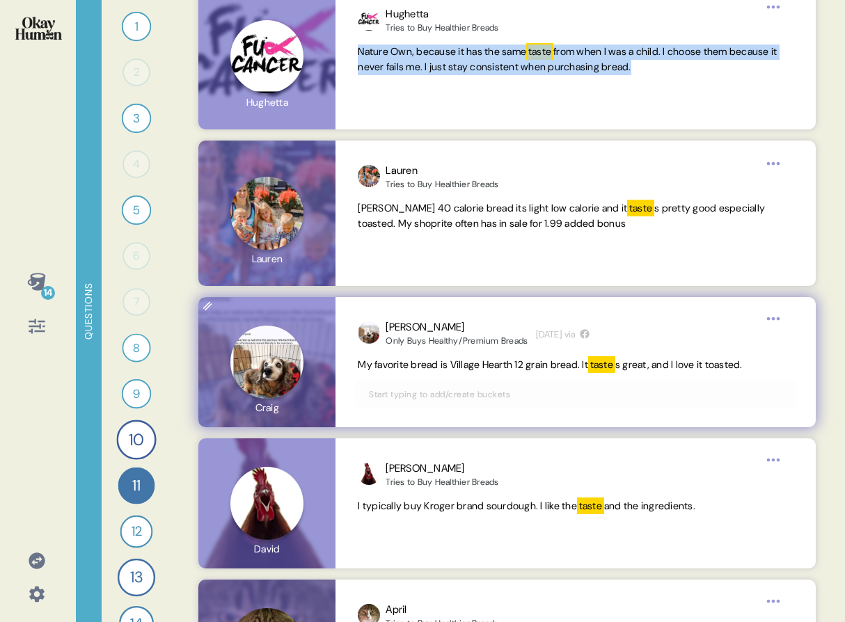
scroll to position [669, 0]
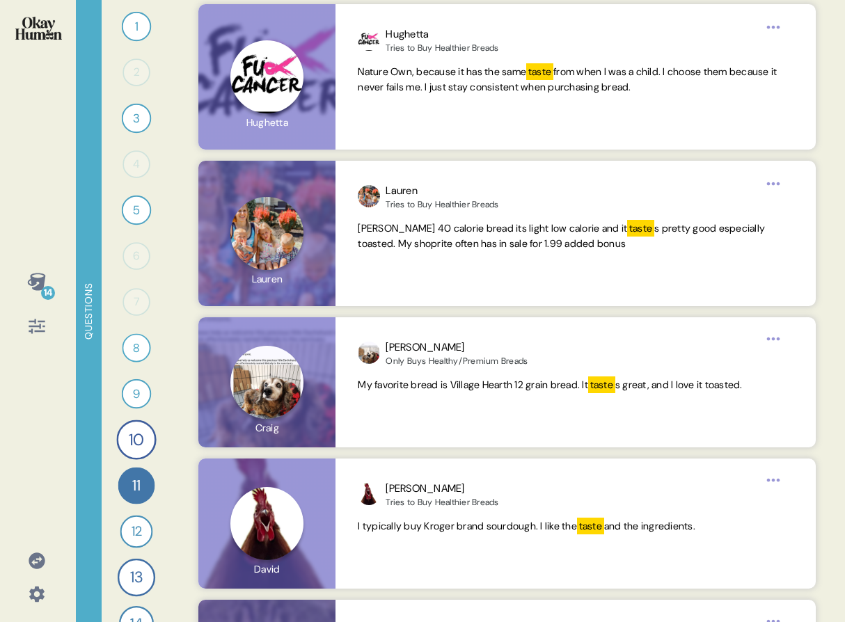
click at [49, 283] on div "14" at bounding box center [36, 281] width 33 height 33
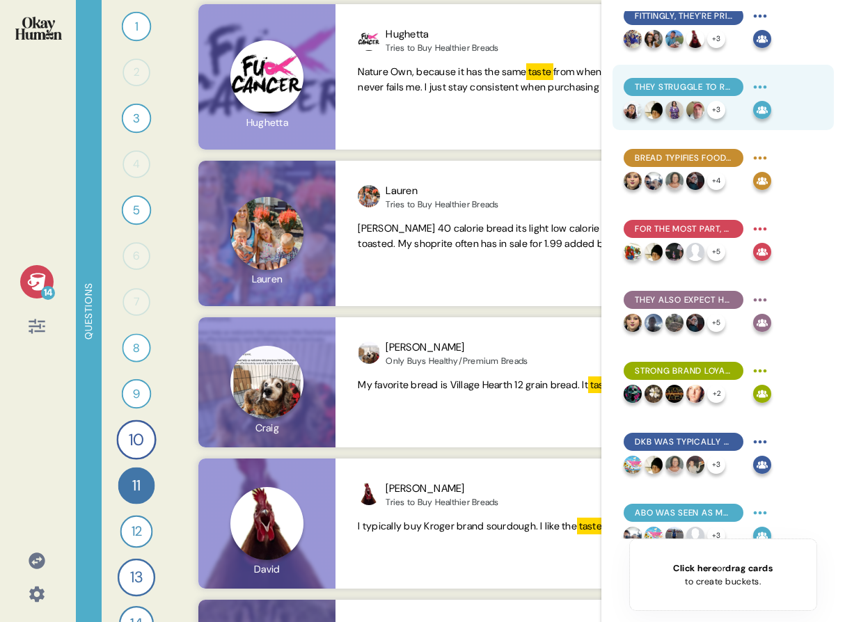
scroll to position [461, 0]
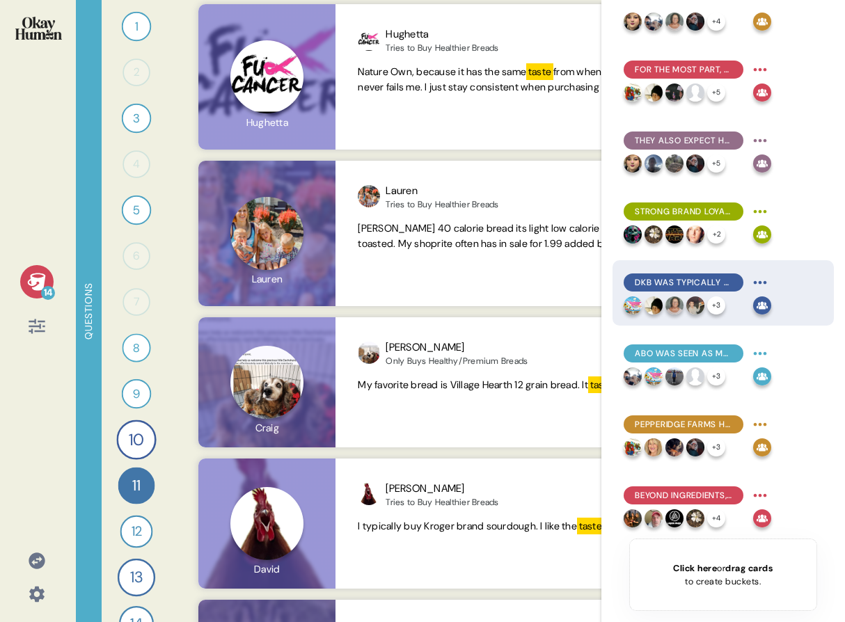
click at [668, 288] on span "DKB was typically seen as both highly healthy & premium, with fairly good feedb…" at bounding box center [683, 282] width 97 height 13
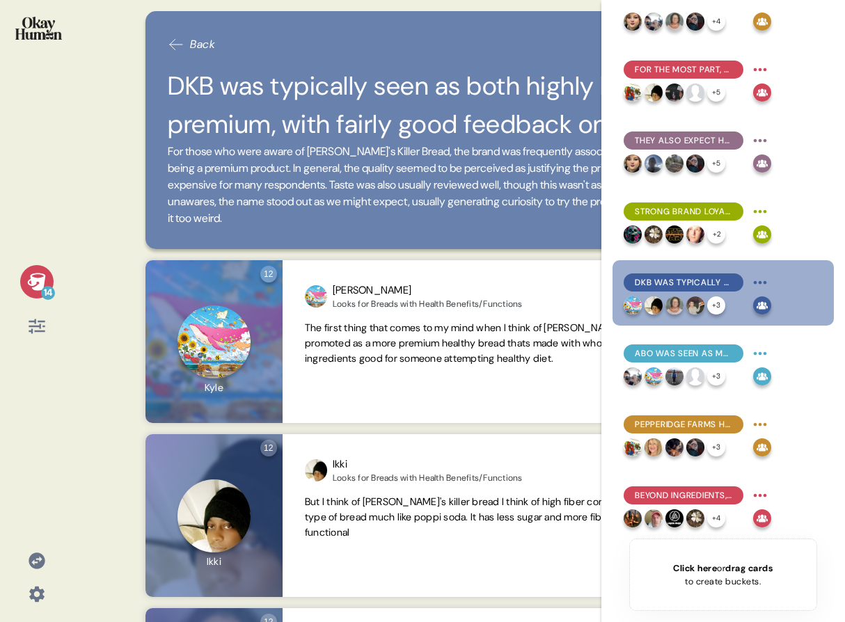
click at [57, 290] on div "14" at bounding box center [36, 304] width 51 height 78
click at [27, 276] on icon at bounding box center [36, 281] width 19 height 19
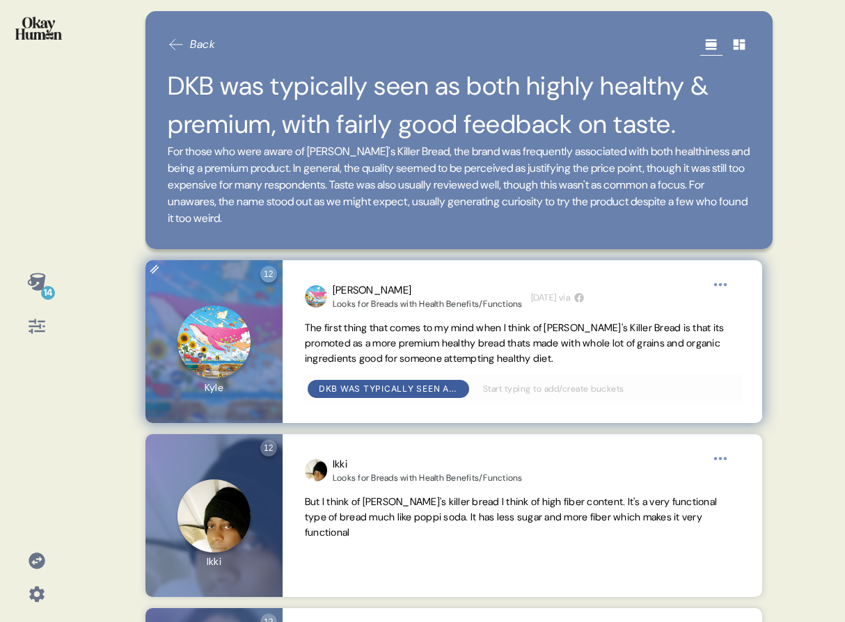
click at [403, 342] on span "The first thing that comes to my mind when I think of [PERSON_NAME]'s Killer Br…" at bounding box center [515, 343] width 420 height 43
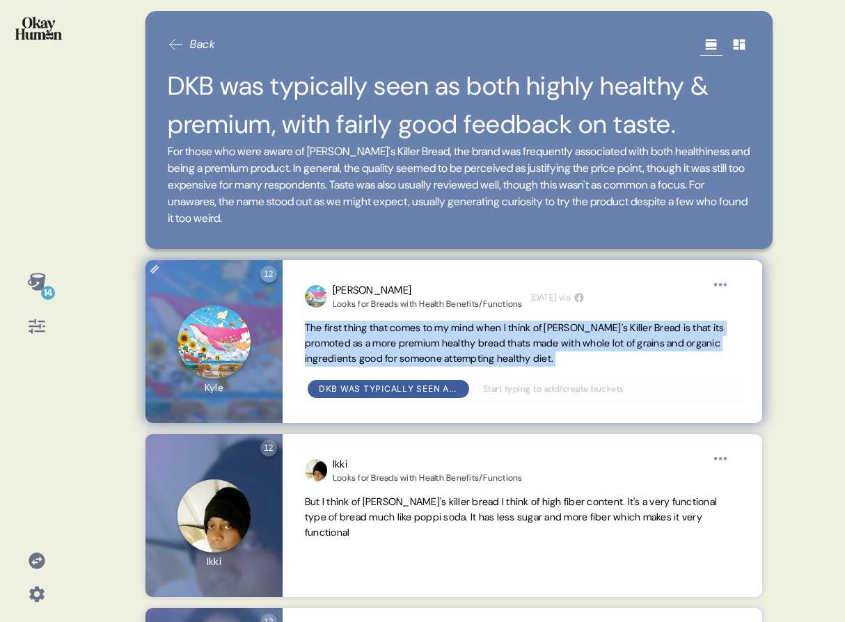
click at [403, 342] on span "The first thing that comes to my mind when I think of [PERSON_NAME]'s Killer Br…" at bounding box center [515, 343] width 420 height 43
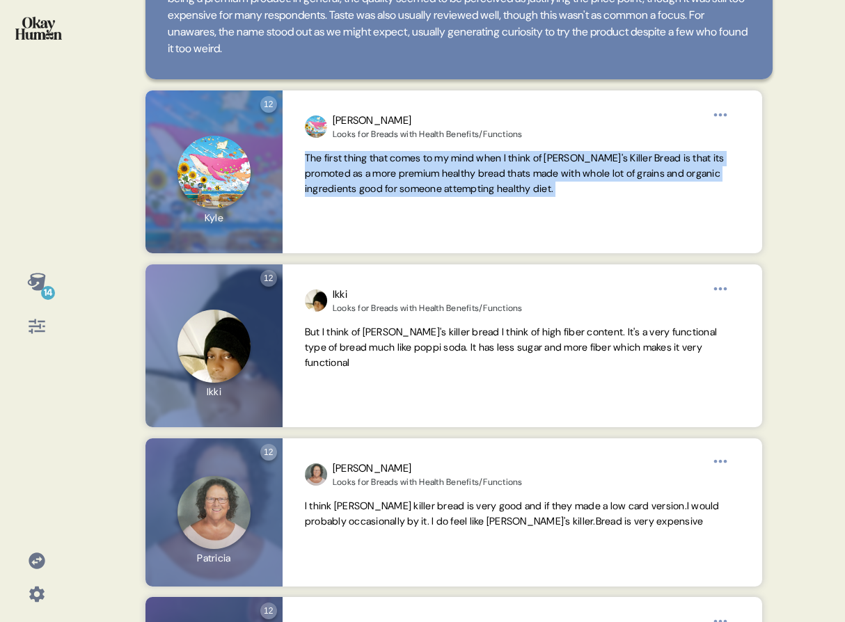
scroll to position [258, 0]
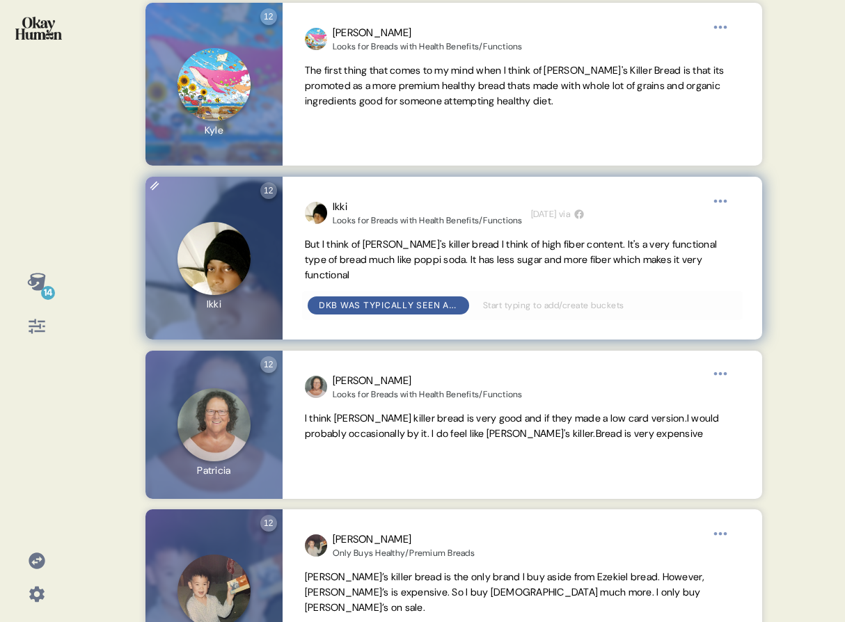
click at [543, 258] on span "But I think of [PERSON_NAME]'s killer bread I think of high fiber content. It's…" at bounding box center [511, 259] width 412 height 43
click at [542, 258] on span "But I think of [PERSON_NAME]'s killer bread I think of high fiber content. It's…" at bounding box center [511, 259] width 412 height 43
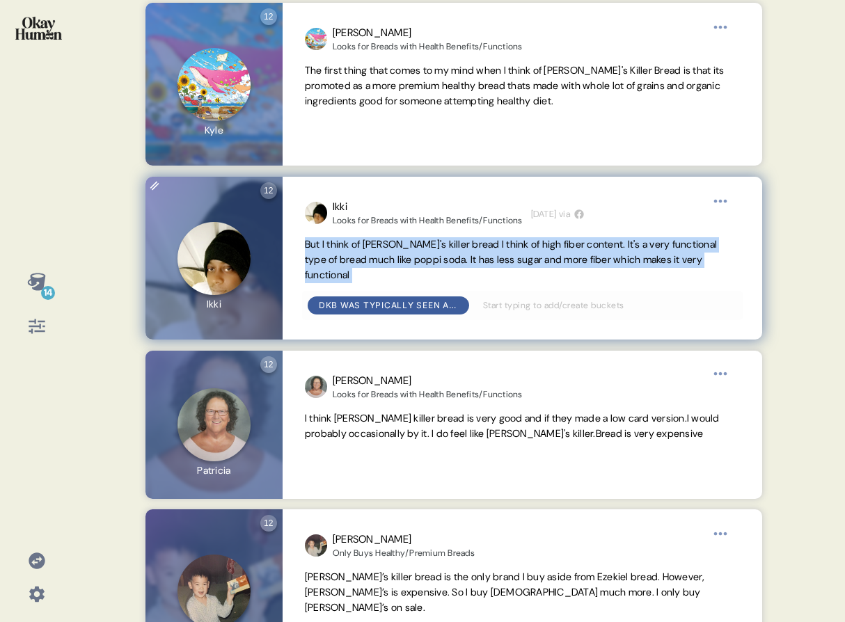
click at [542, 258] on span "But I think of [PERSON_NAME]'s killer bread I think of high fiber content. It's…" at bounding box center [511, 259] width 412 height 43
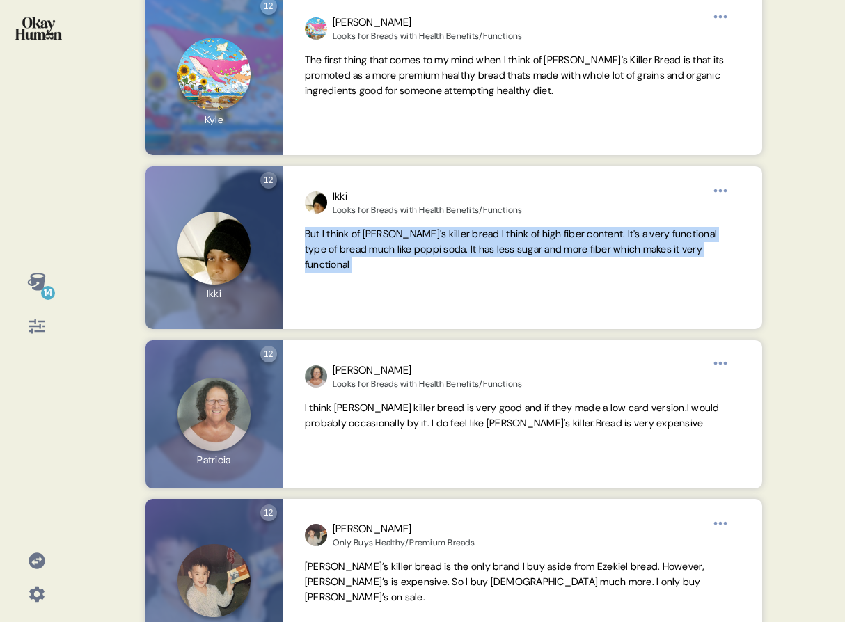
scroll to position [281, 0]
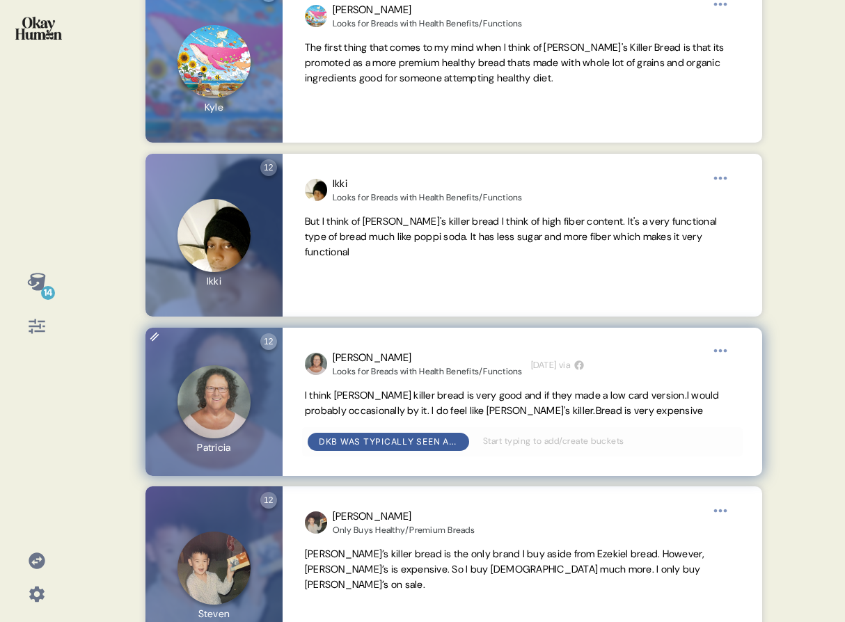
click at [407, 405] on span "I think [PERSON_NAME] killer bread is very good and if they made a low card ver…" at bounding box center [512, 403] width 415 height 28
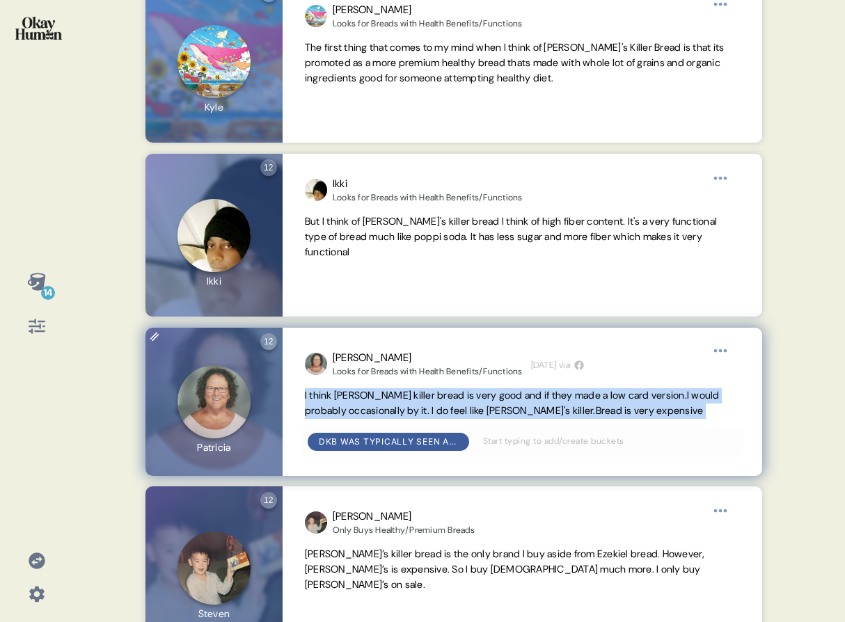
click at [407, 405] on span "I think [PERSON_NAME] killer bread is very good and if they made a low card ver…" at bounding box center [512, 403] width 415 height 28
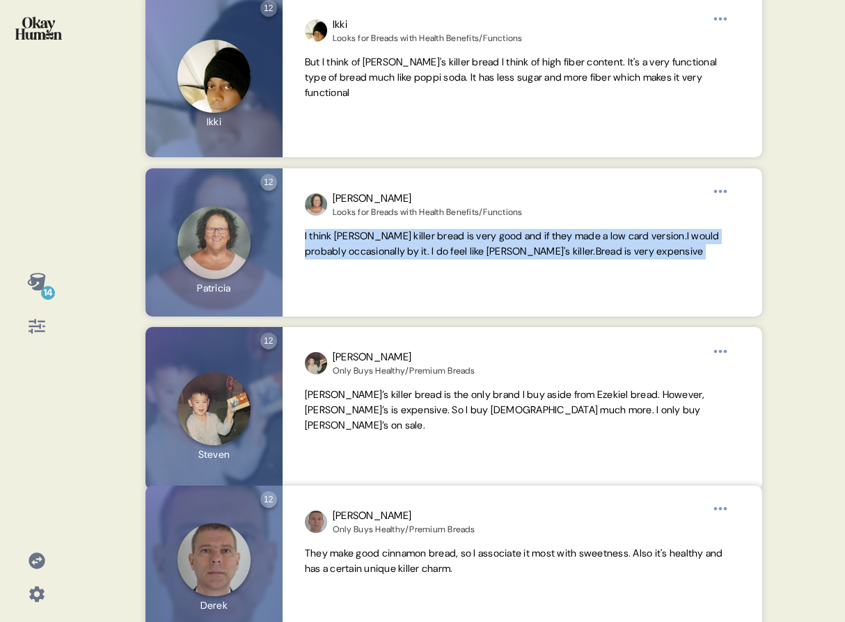
scroll to position [457, 0]
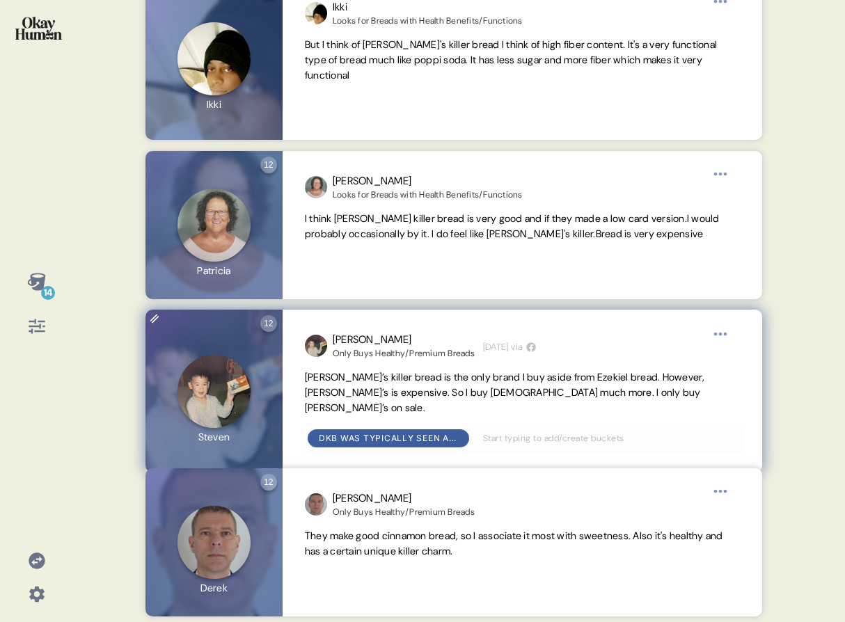
click at [448, 390] on span "[PERSON_NAME]’s killer bread is the only brand I buy aside from Ezekiel bread. …" at bounding box center [505, 392] width 400 height 43
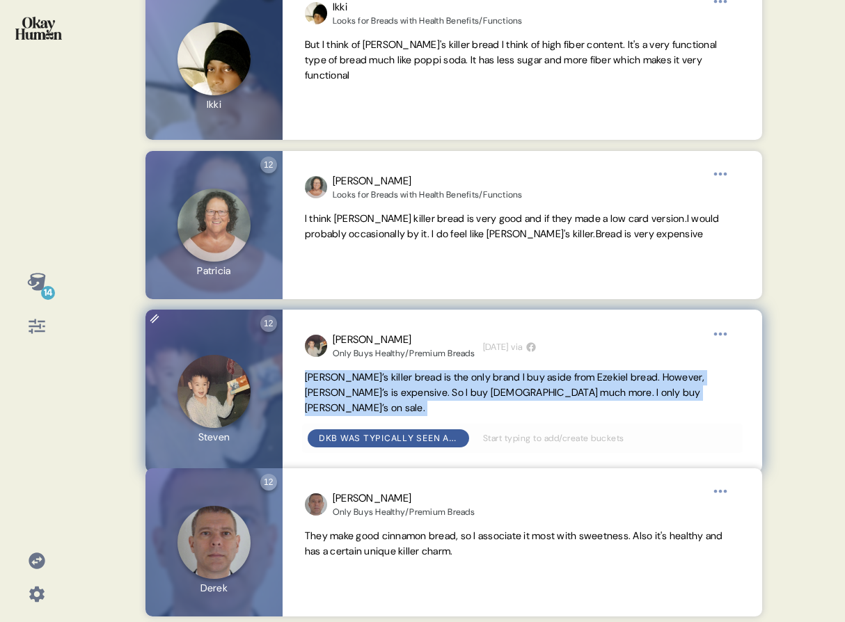
click at [448, 390] on span "[PERSON_NAME]’s killer bread is the only brand I buy aside from Ezekiel bread. …" at bounding box center [505, 392] width 400 height 43
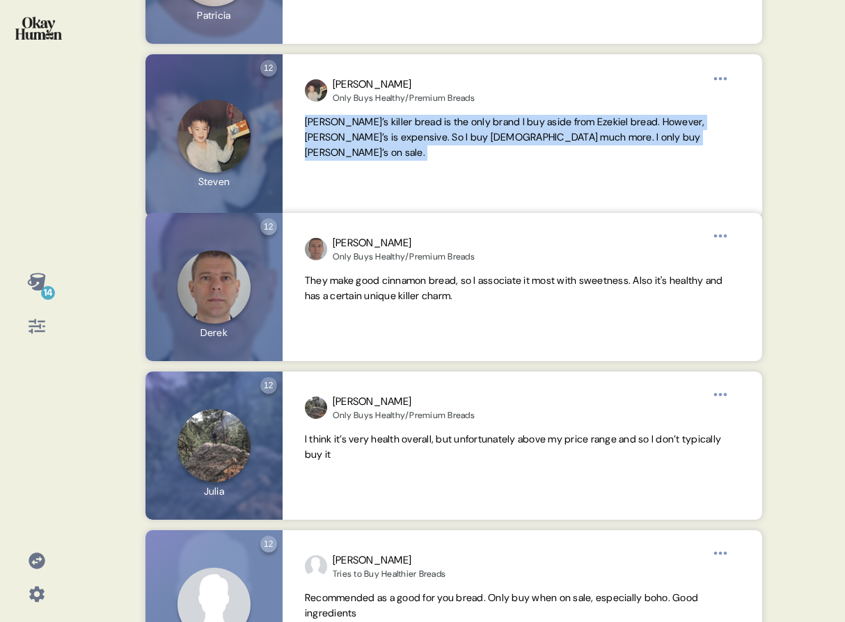
scroll to position [734, 0]
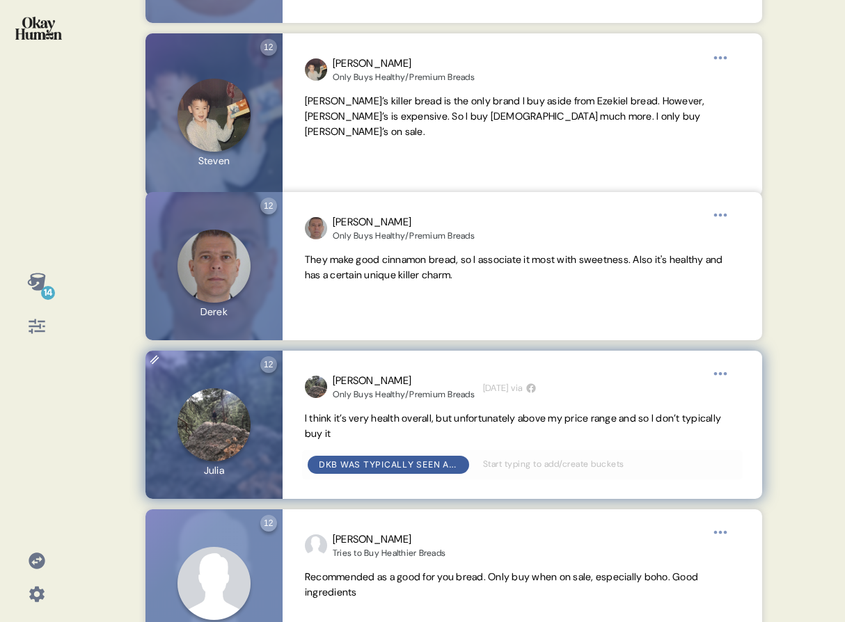
click at [438, 412] on span "I think it’s very health overall, but unfortunately above my price range and so…" at bounding box center [513, 426] width 416 height 28
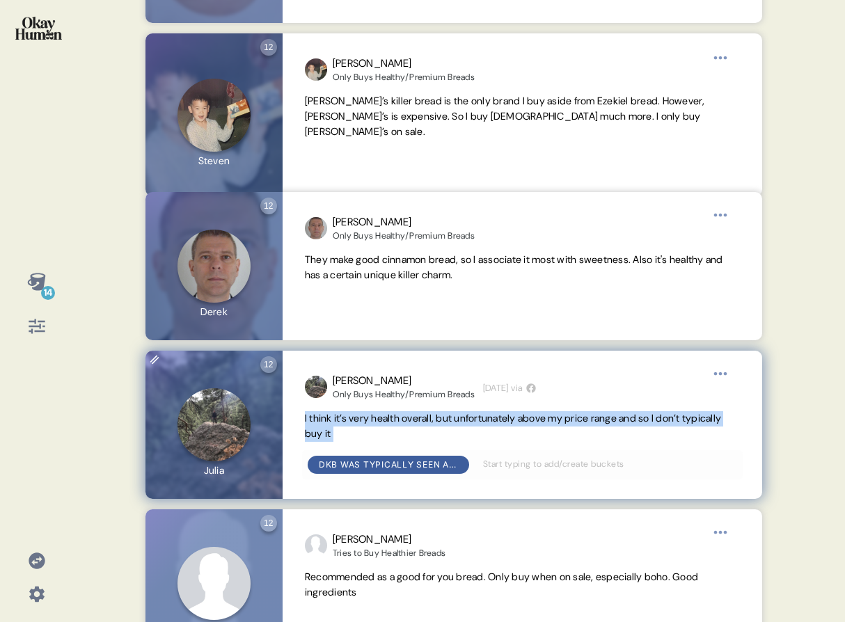
click at [438, 412] on span "I think it’s very health overall, but unfortunately above my price range and so…" at bounding box center [513, 426] width 416 height 28
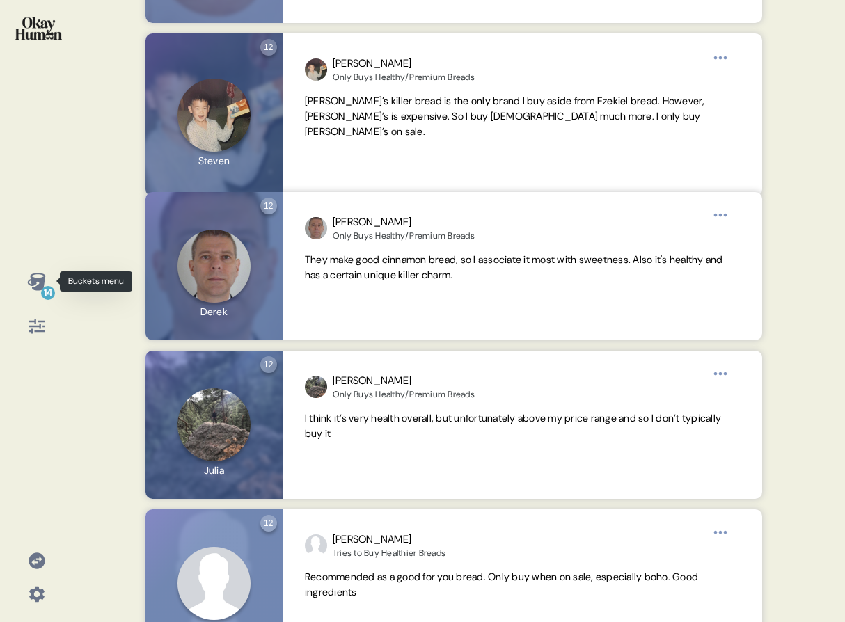
click at [33, 275] on icon at bounding box center [36, 281] width 19 height 19
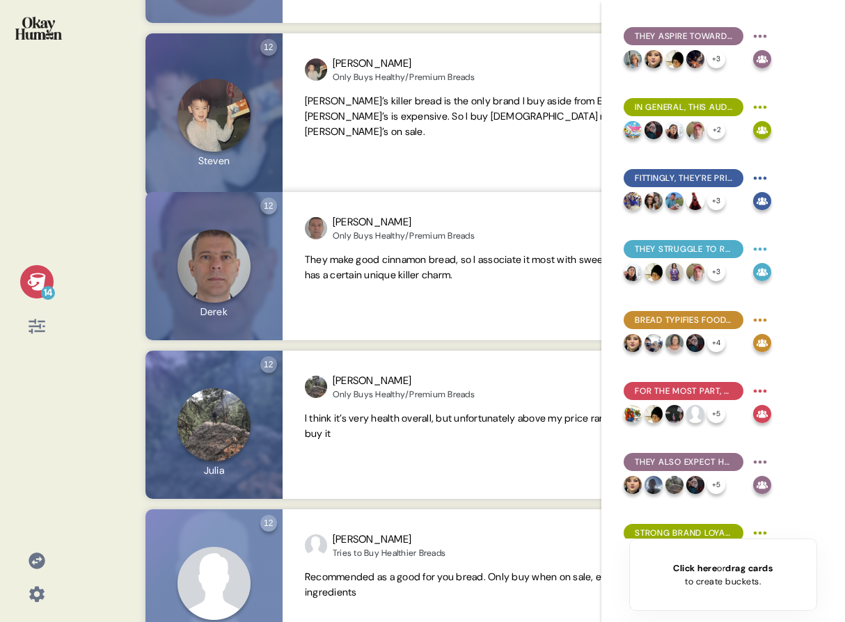
scroll to position [461, 0]
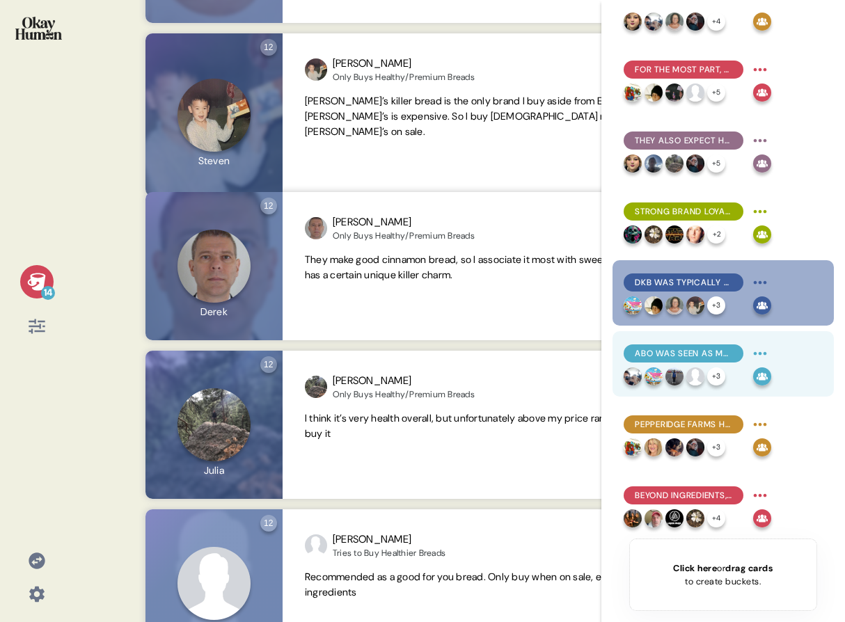
click at [668, 364] on div "ABO was seen as more approachable, but still healthy & premium, with lots of va…" at bounding box center [698, 354] width 148 height 22
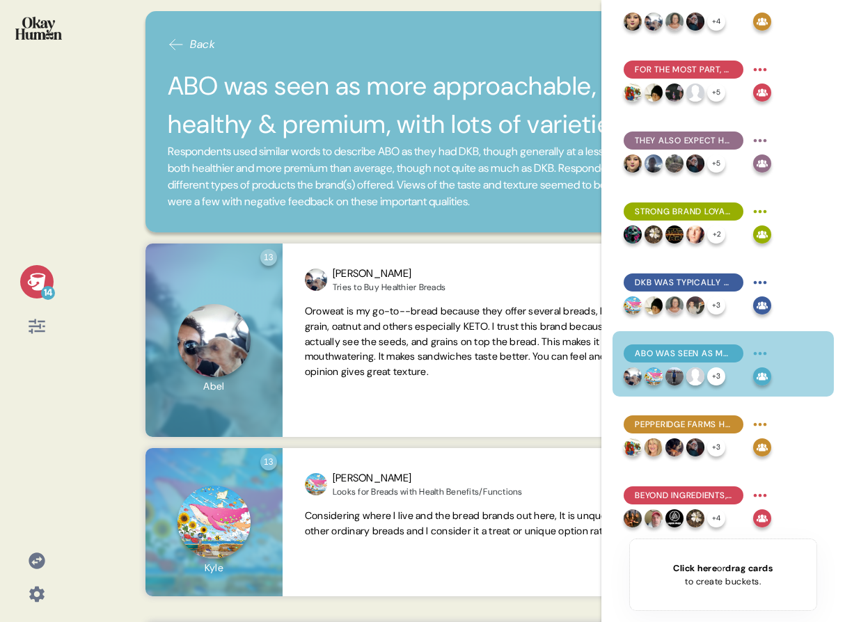
click at [40, 288] on icon at bounding box center [36, 281] width 18 height 17
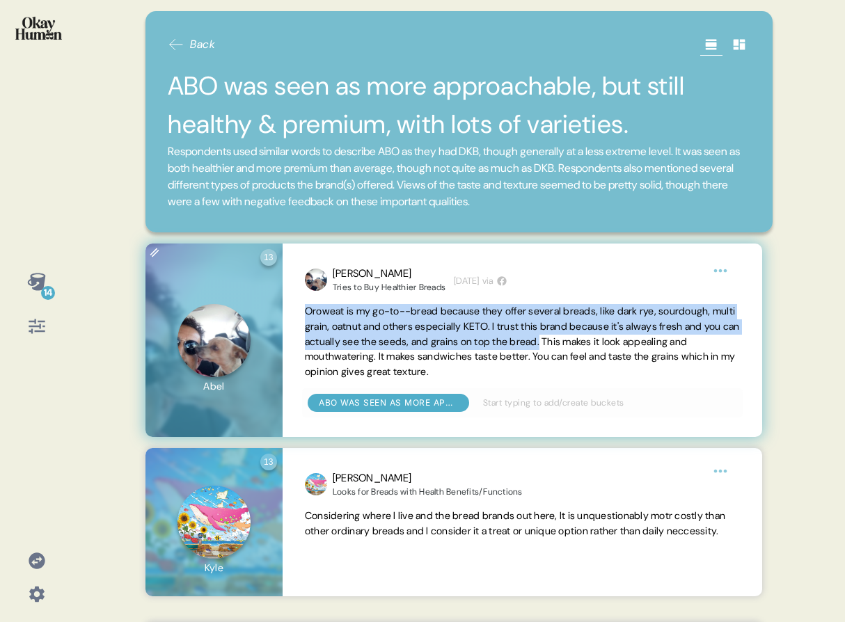
drag, startPoint x: 306, startPoint y: 313, endPoint x: 617, endPoint y: 335, distance: 311.3
click at [617, 335] on span "Oroweat is my go-to--bread because they offer several breads, like dark rye, so…" at bounding box center [522, 341] width 435 height 73
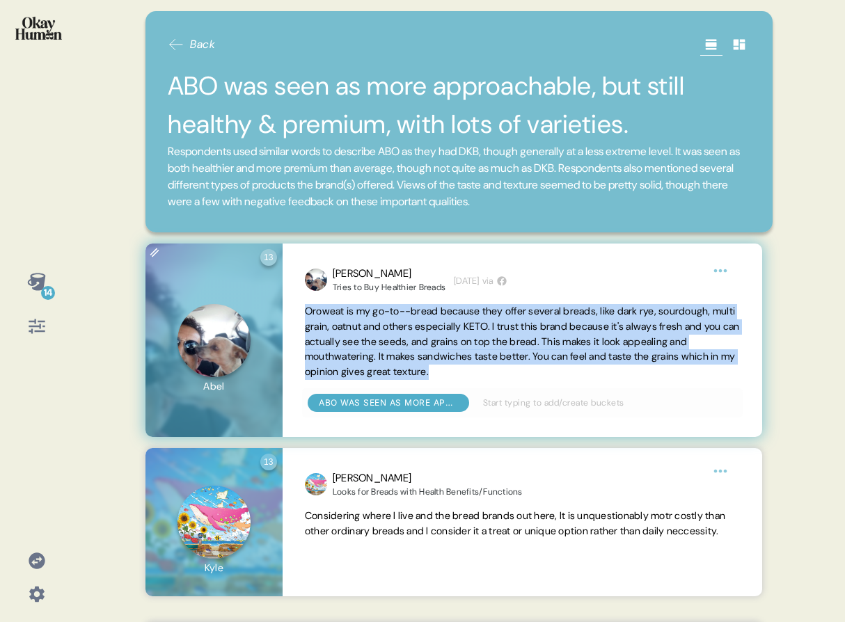
drag, startPoint x: 572, startPoint y: 371, endPoint x: 306, endPoint y: 315, distance: 271.2
click at [306, 315] on span "Oroweat is my go-to--bread because they offer several breads, like dark rye, so…" at bounding box center [522, 342] width 435 height 76
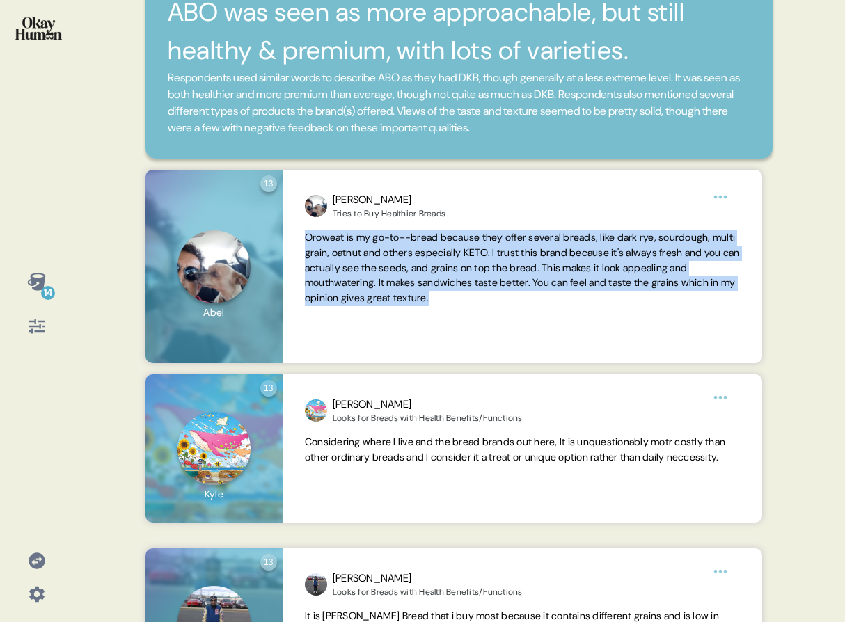
scroll to position [148, 0]
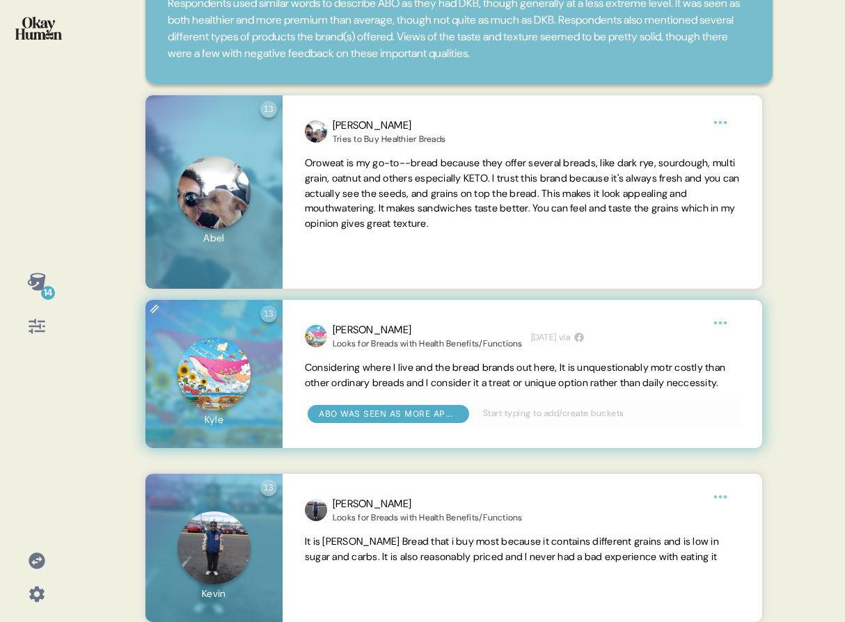
click at [437, 384] on span "Considering where I live and the bread brands out here, It is unquestionably mo…" at bounding box center [515, 375] width 420 height 28
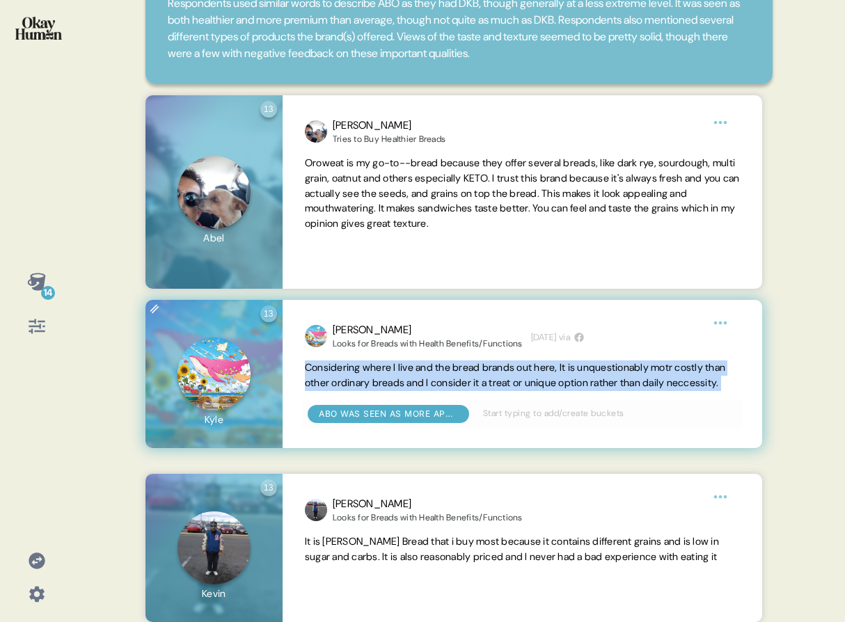
click at [437, 384] on span "Considering where I live and the bread brands out here, It is unquestionably mo…" at bounding box center [515, 375] width 420 height 28
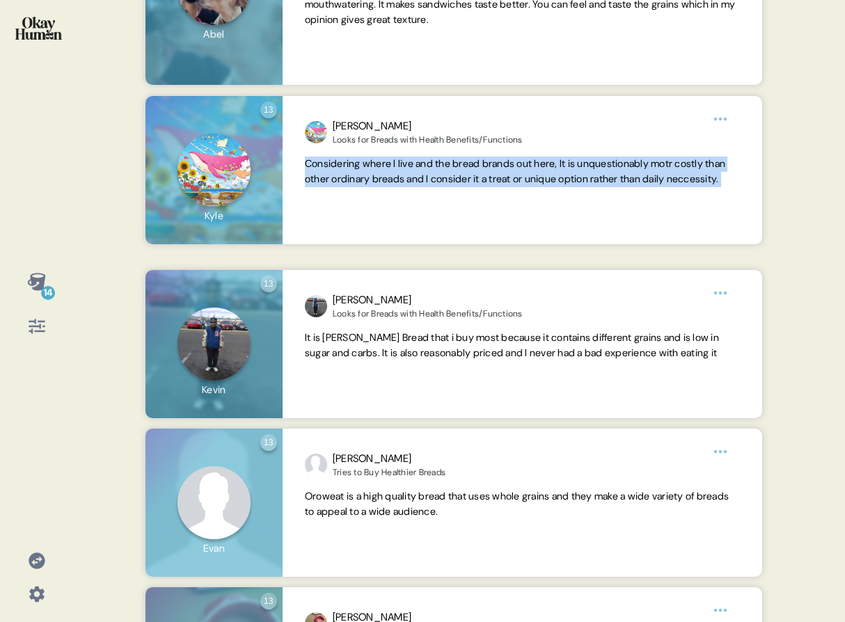
scroll to position [369, 0]
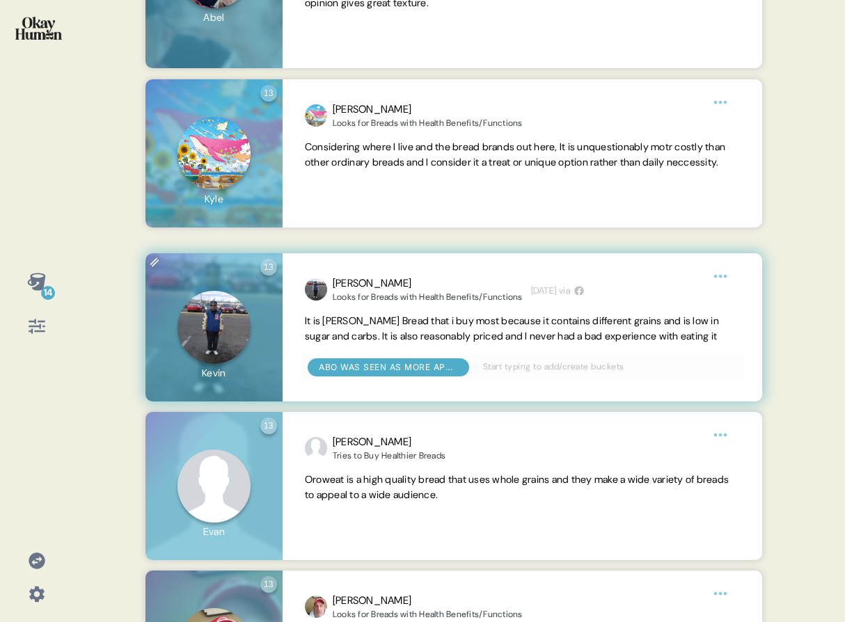
click at [561, 330] on span "It is [PERSON_NAME] Bread that i buy most because it contains different grains …" at bounding box center [512, 329] width 414 height 28
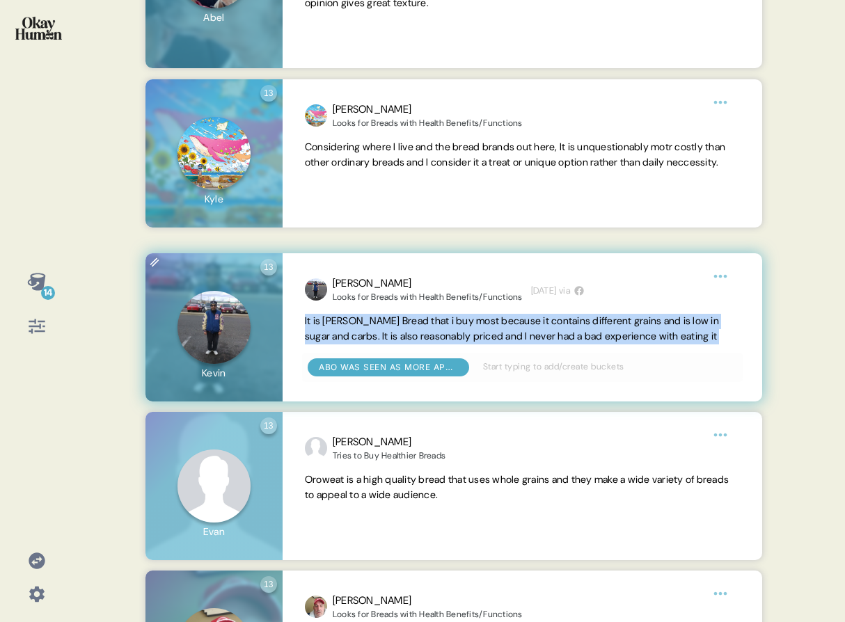
click at [561, 330] on span "It is [PERSON_NAME] Bread that i buy most because it contains different grains …" at bounding box center [512, 329] width 414 height 28
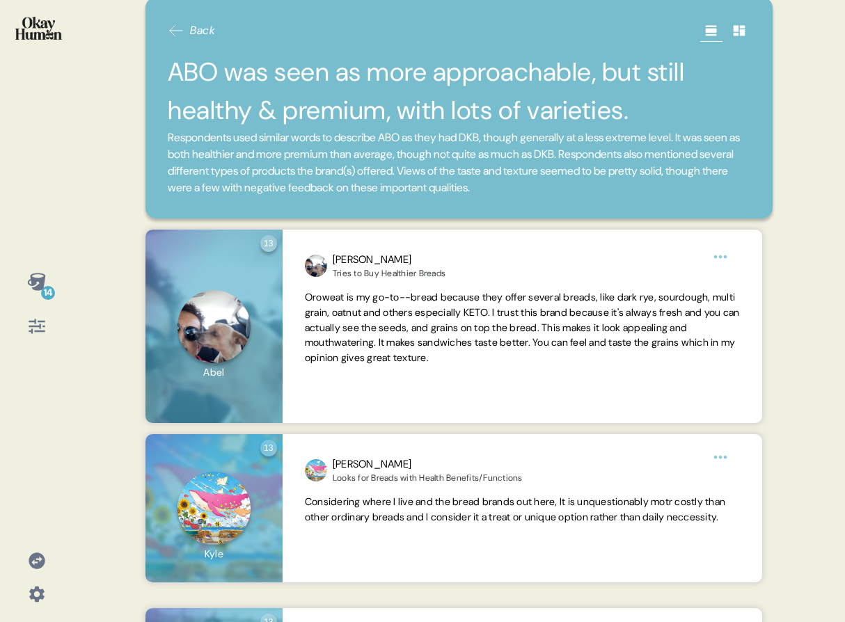
scroll to position [0, 0]
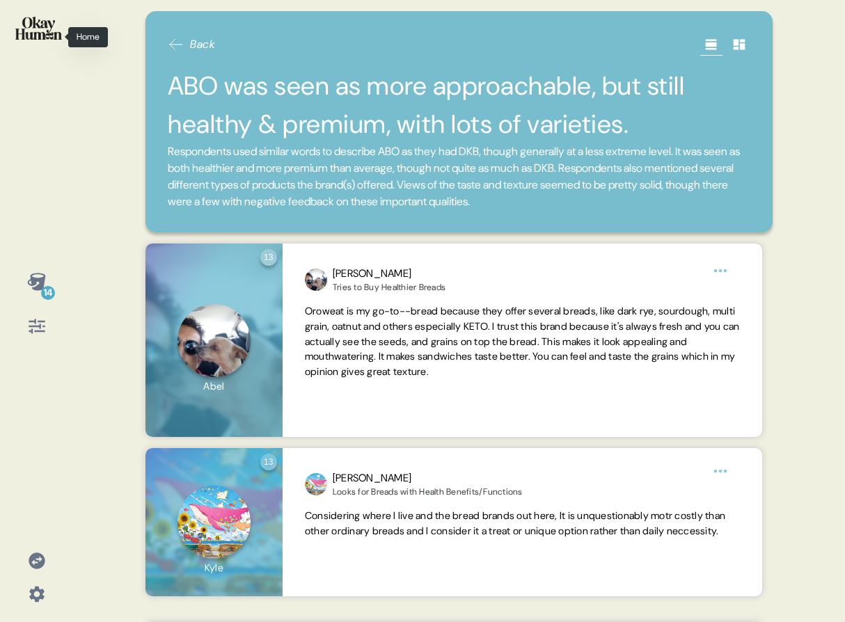
click at [51, 51] on div at bounding box center [36, 37] width 51 height 52
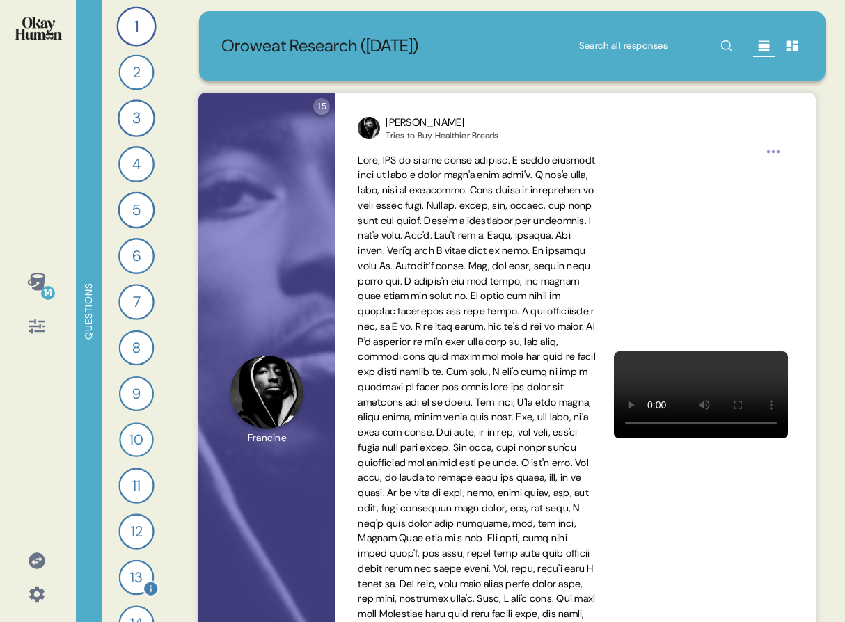
click at [119, 576] on div "13" at bounding box center [137, 578] width 36 height 36
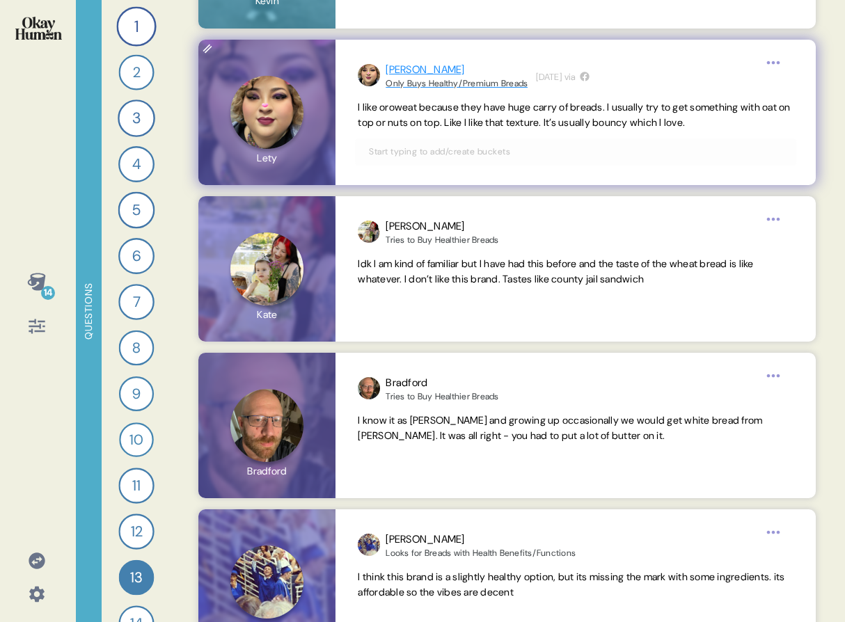
scroll to position [1100, 0]
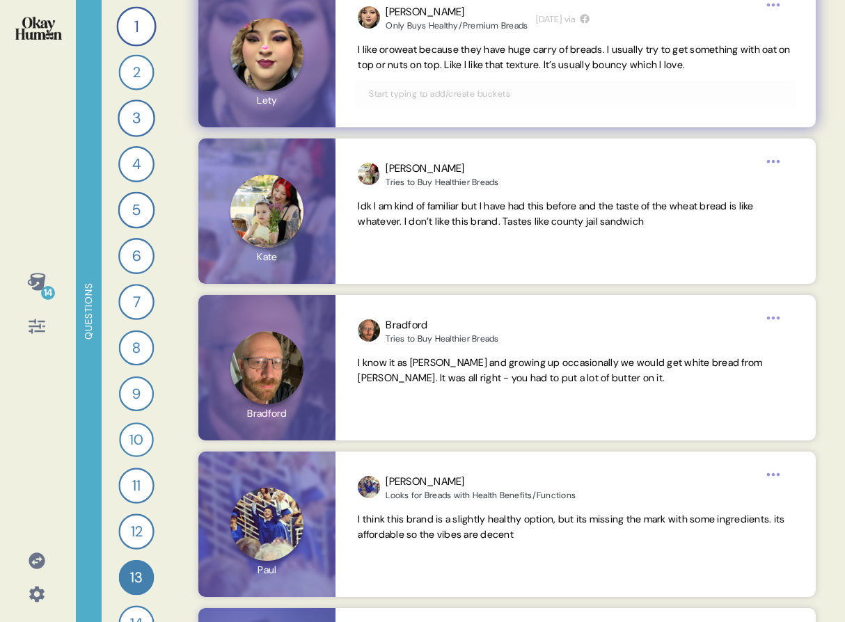
click at [597, 49] on span "I like oroweat because they have huge carry of breads. I usually try to get som…" at bounding box center [574, 57] width 432 height 28
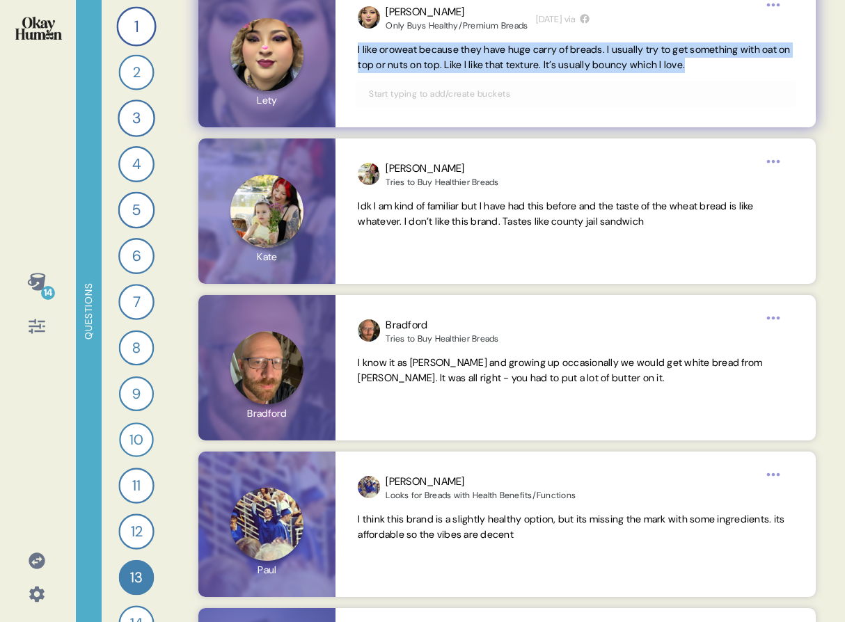
click at [597, 49] on span "I like oroweat because they have huge carry of breads. I usually try to get som…" at bounding box center [574, 57] width 432 height 28
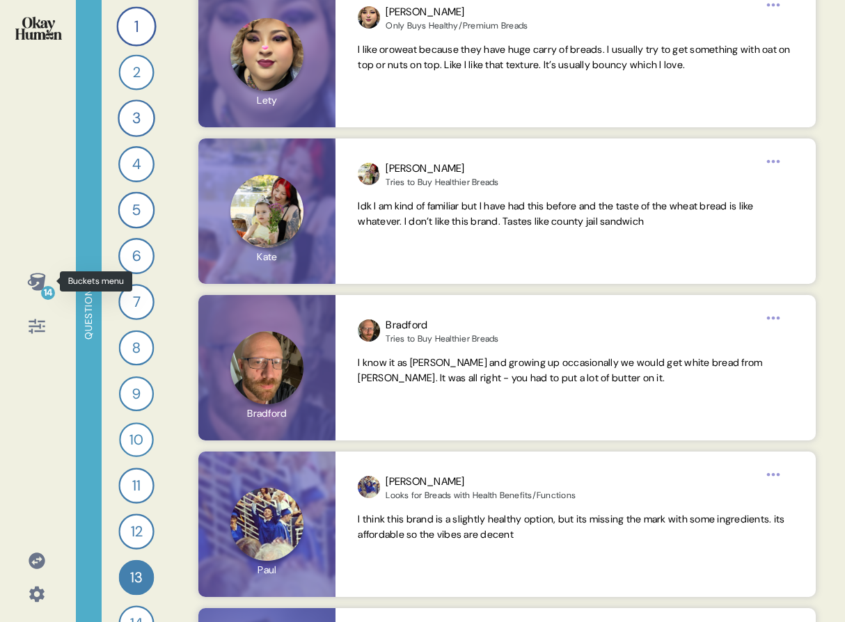
click at [32, 283] on icon at bounding box center [36, 281] width 18 height 17
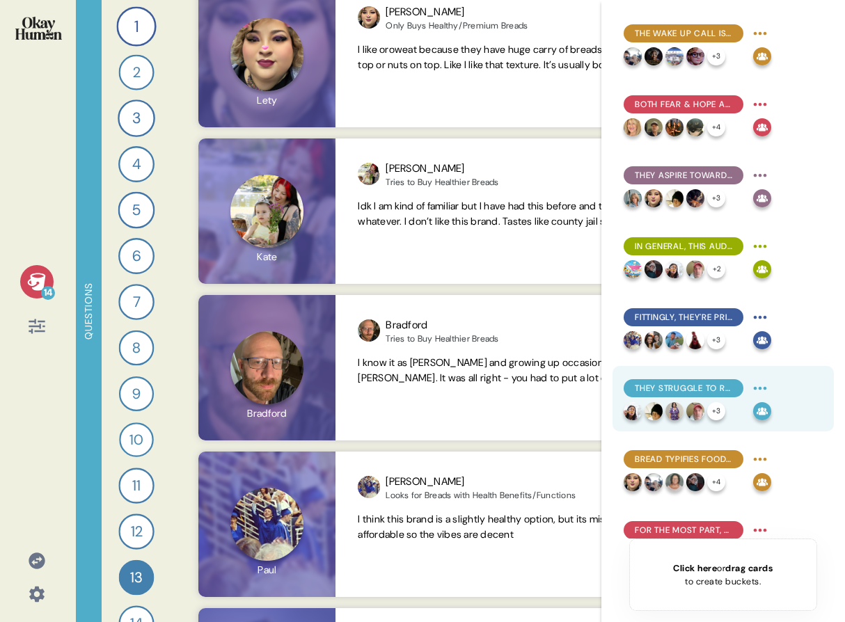
scroll to position [461, 0]
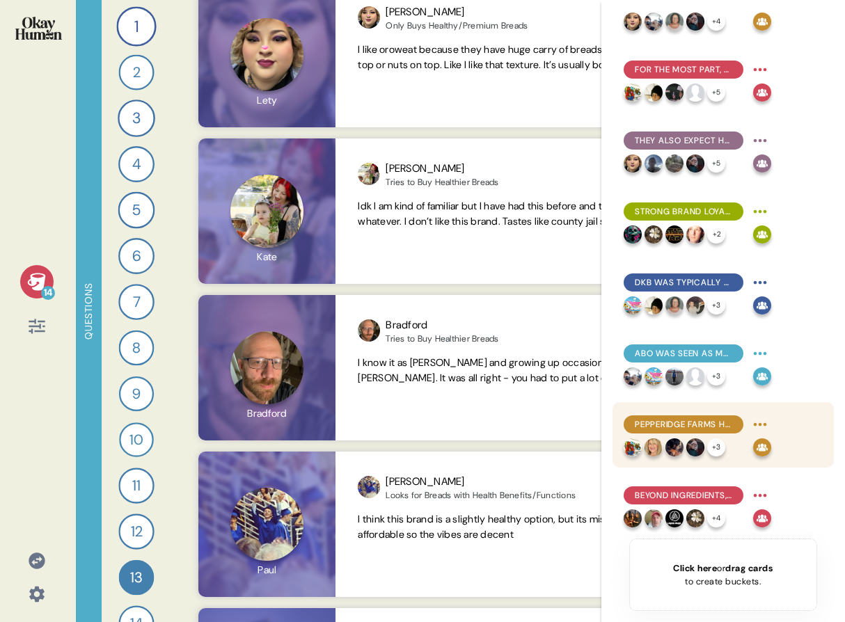
click at [668, 416] on div "Pepperidge Farms had the nostalgia advantage, but lacked a reputation for healt…" at bounding box center [684, 425] width 120 height 18
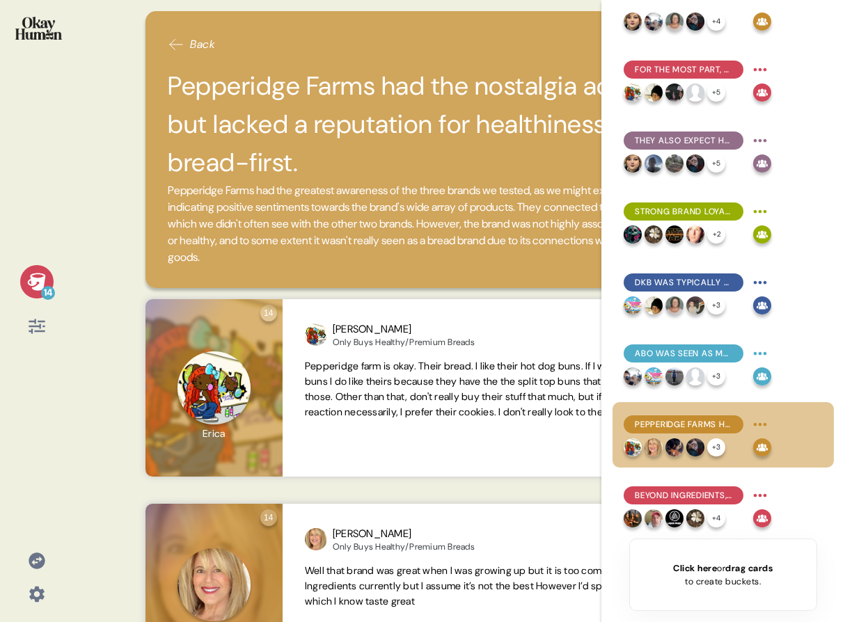
click at [26, 269] on div "14" at bounding box center [36, 281] width 33 height 33
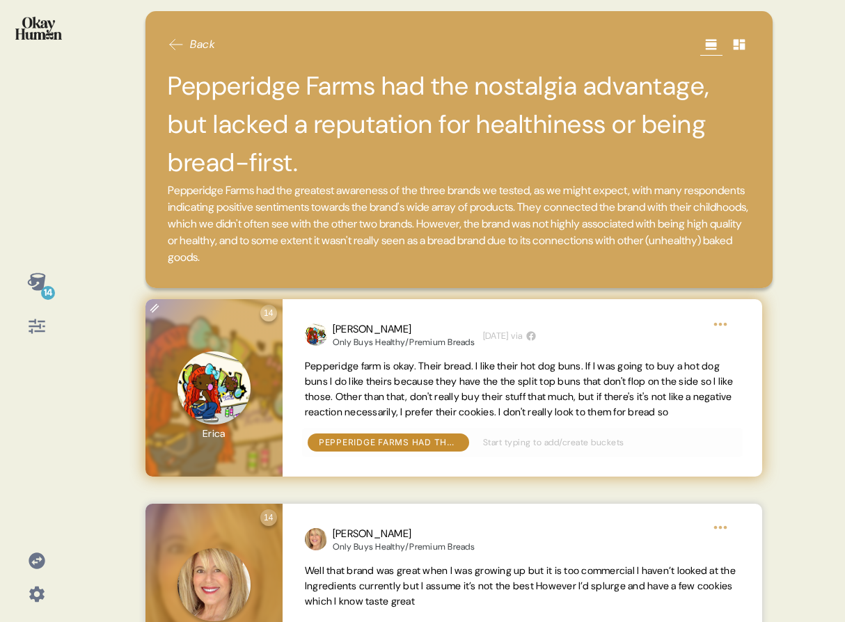
click at [447, 390] on span "Pepperidge farm is okay. Their bread. I like their hot dog buns. If I was going…" at bounding box center [519, 389] width 428 height 58
click at [445, 398] on span "Pepperidge farm is okay. Their bread. I like their hot dog buns. If I was going…" at bounding box center [519, 389] width 428 height 58
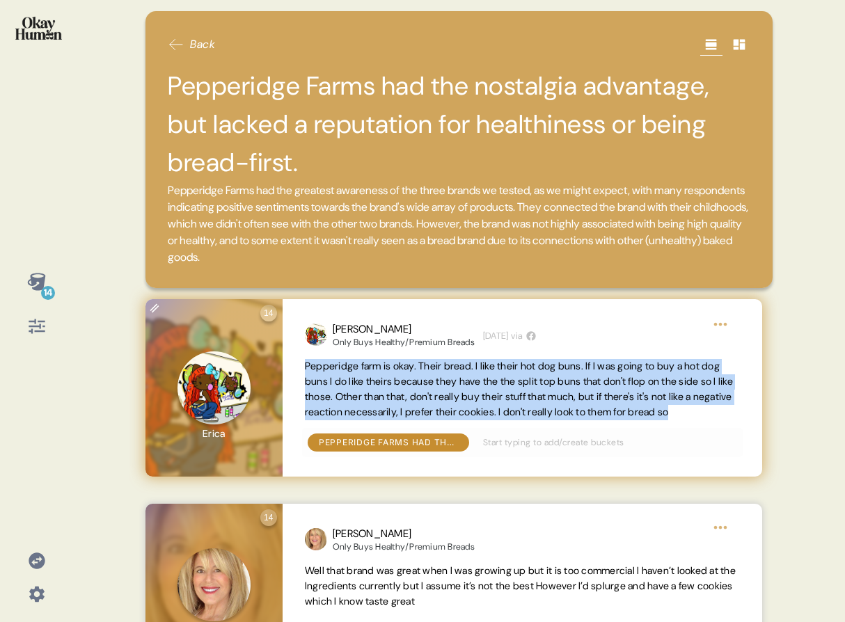
drag, startPoint x: 351, startPoint y: 425, endPoint x: 298, endPoint y: 368, distance: 77.8
click at [298, 368] on div "[PERSON_NAME] Only Buys Healthy/Premium Breads [DATE] via [GEOGRAPHIC_DATA] is …" at bounding box center [523, 388] width 480 height 178
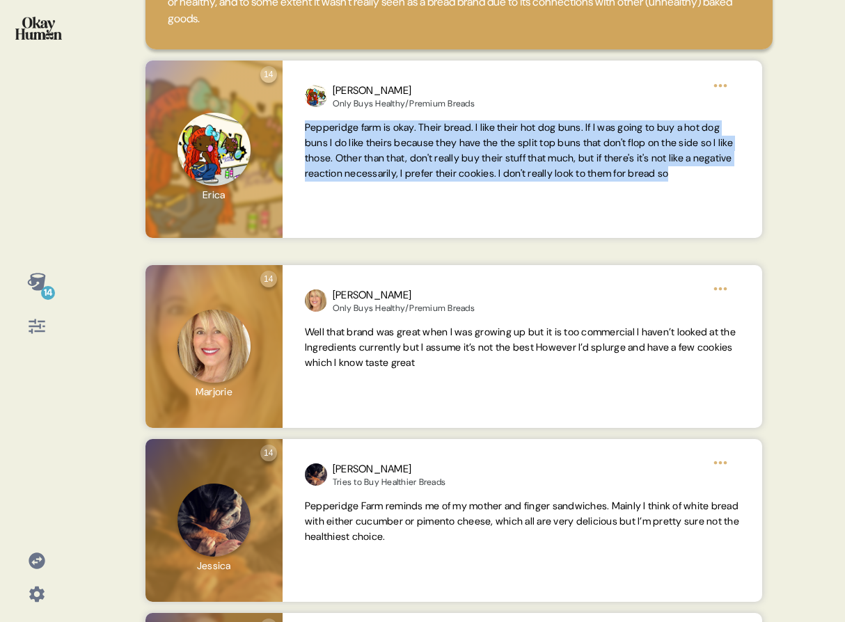
scroll to position [272, 0]
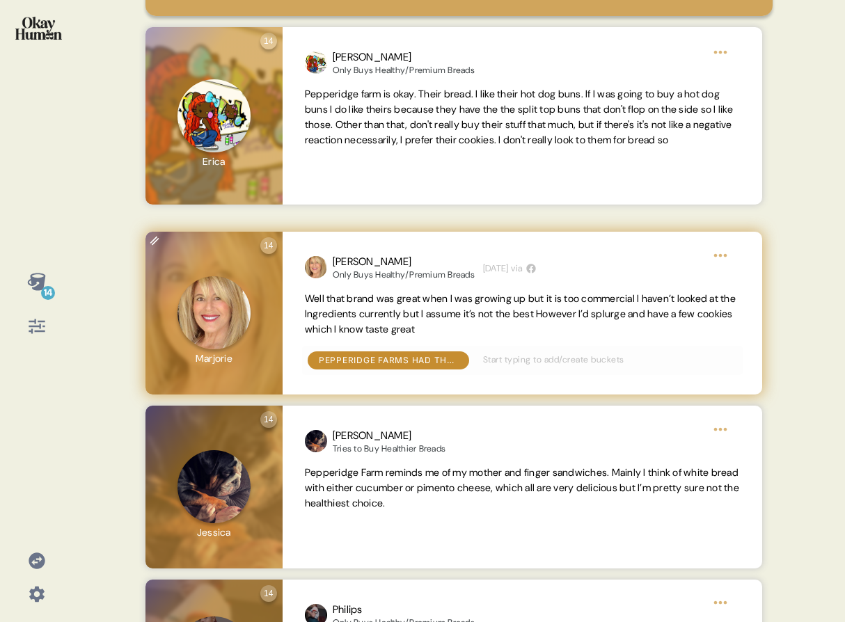
click at [384, 311] on span "Well that brand was great when I was growing up but it is too commercial I have…" at bounding box center [520, 313] width 431 height 43
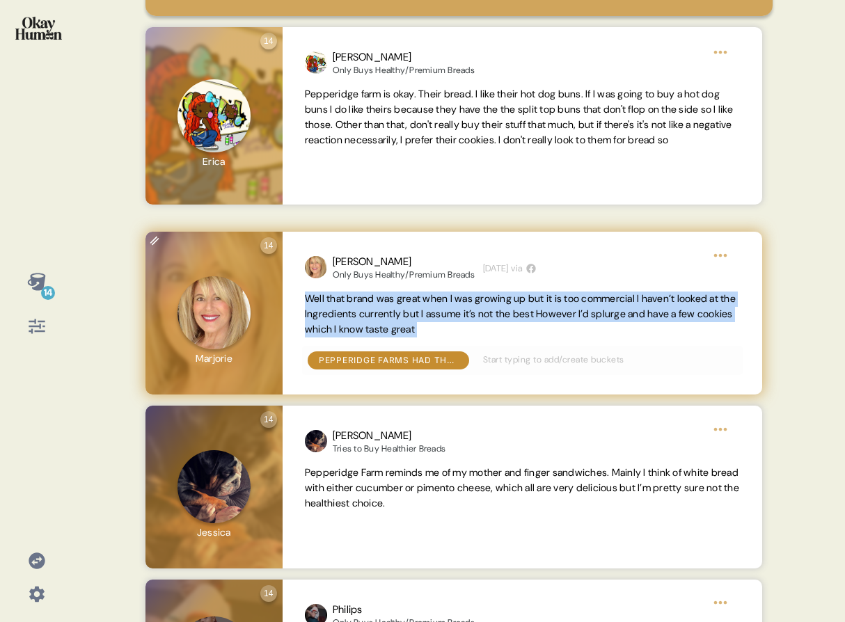
click at [384, 311] on span "Well that brand was great when I was growing up but it is too commercial I have…" at bounding box center [520, 313] width 431 height 43
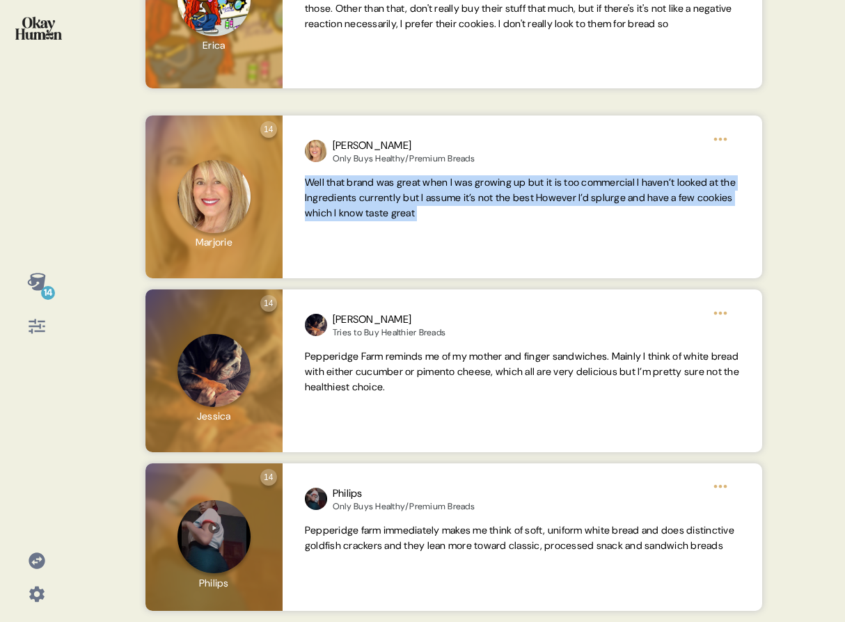
scroll to position [435, 0]
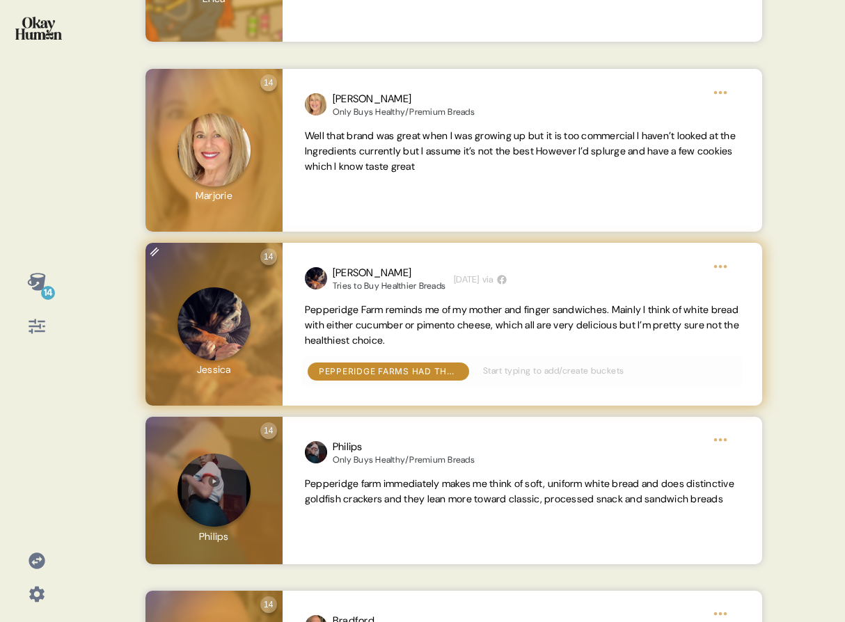
click at [409, 336] on span "Pepperidge Farm reminds me of my mother and finger sandwiches. Mainly I think o…" at bounding box center [522, 325] width 434 height 43
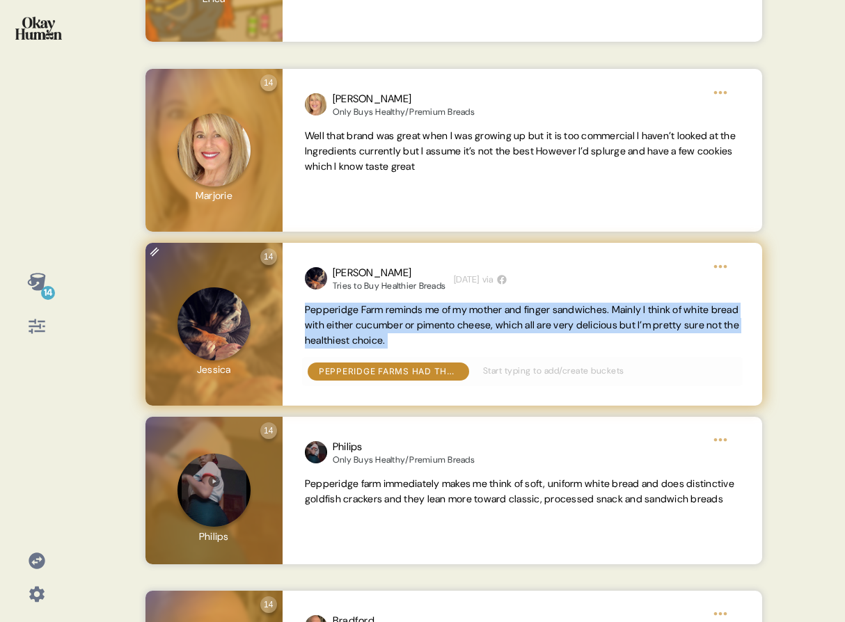
click at [409, 336] on span "Pepperidge Farm reminds me of my mother and finger sandwiches. Mainly I think o…" at bounding box center [522, 325] width 434 height 43
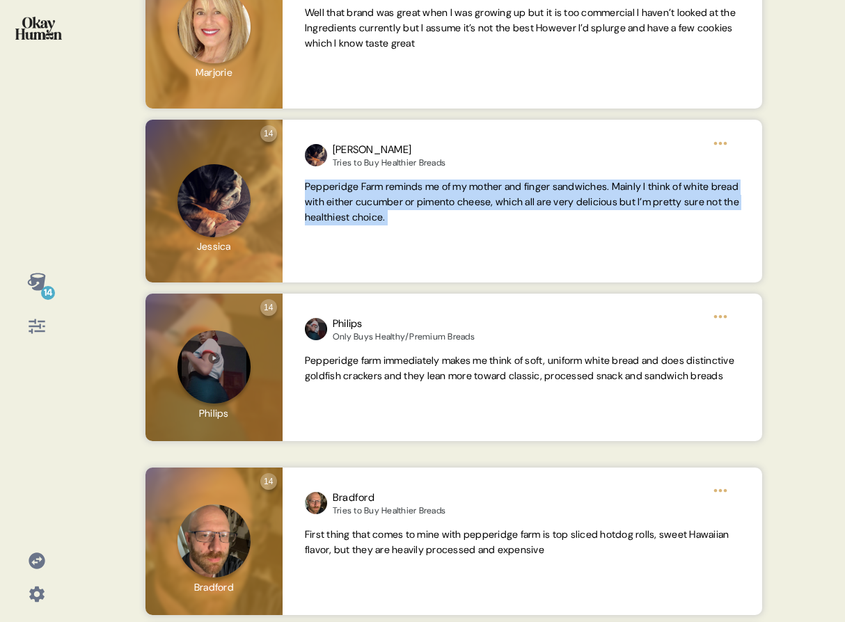
scroll to position [573, 0]
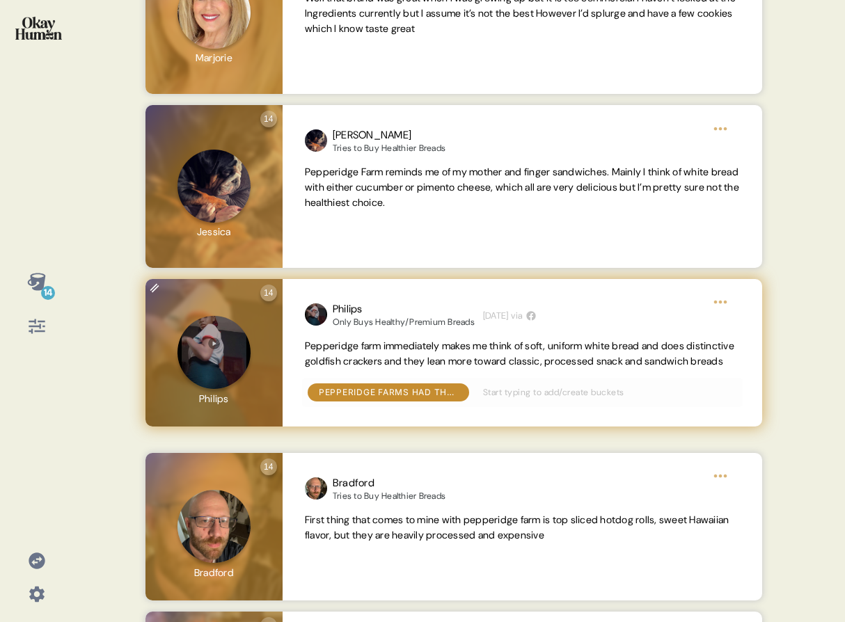
click at [381, 365] on span "Pepperidge farm immediately makes me think of soft, uniform white bread and doe…" at bounding box center [520, 354] width 430 height 28
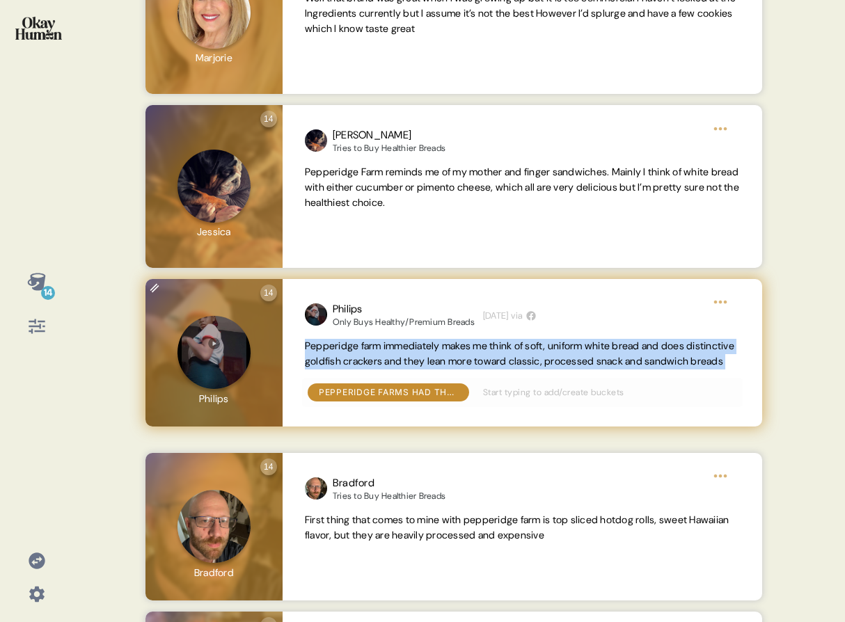
click at [381, 365] on span "Pepperidge farm immediately makes me think of soft, uniform white bread and doe…" at bounding box center [520, 354] width 430 height 28
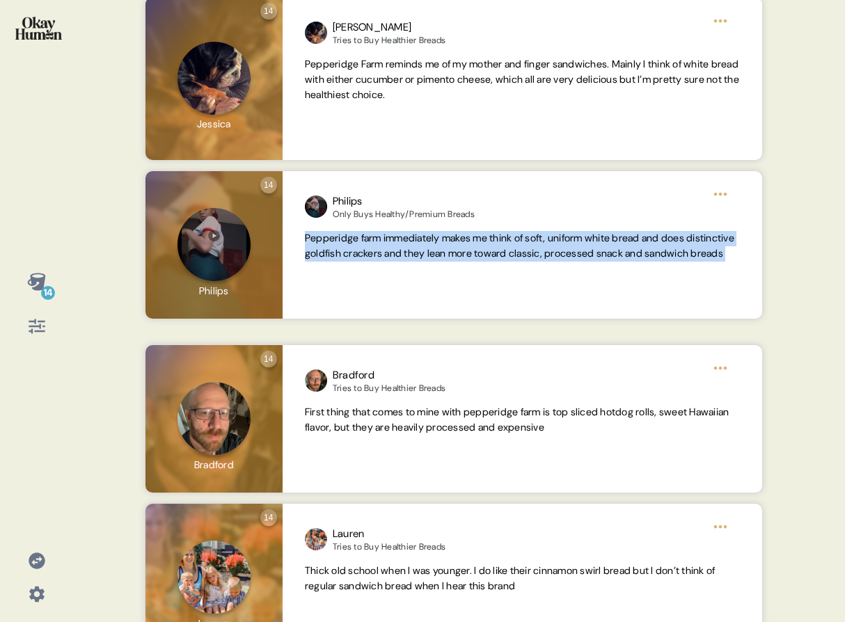
scroll to position [723, 0]
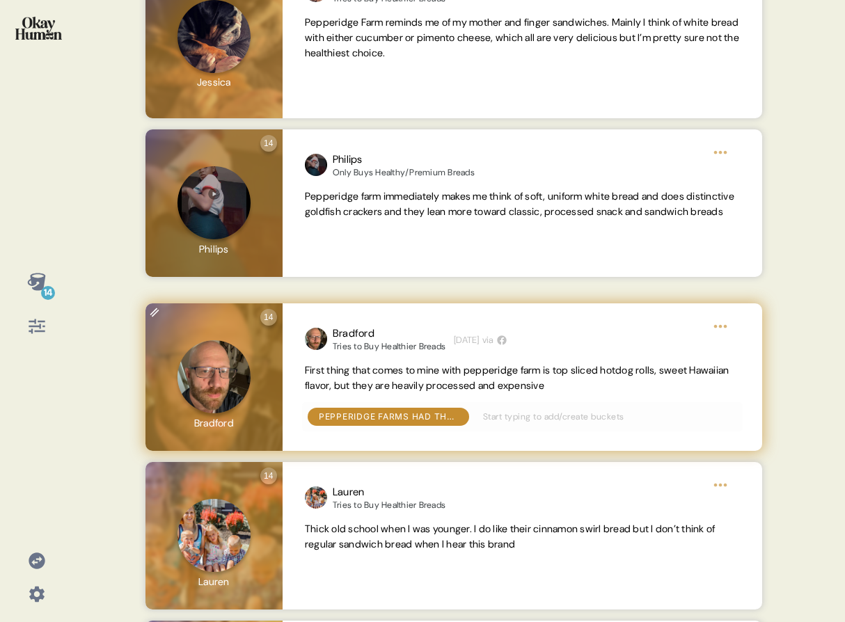
click at [561, 384] on span "First thing that comes to mine with pepperidge farm is top sliced hotdog rolls,…" at bounding box center [517, 378] width 425 height 28
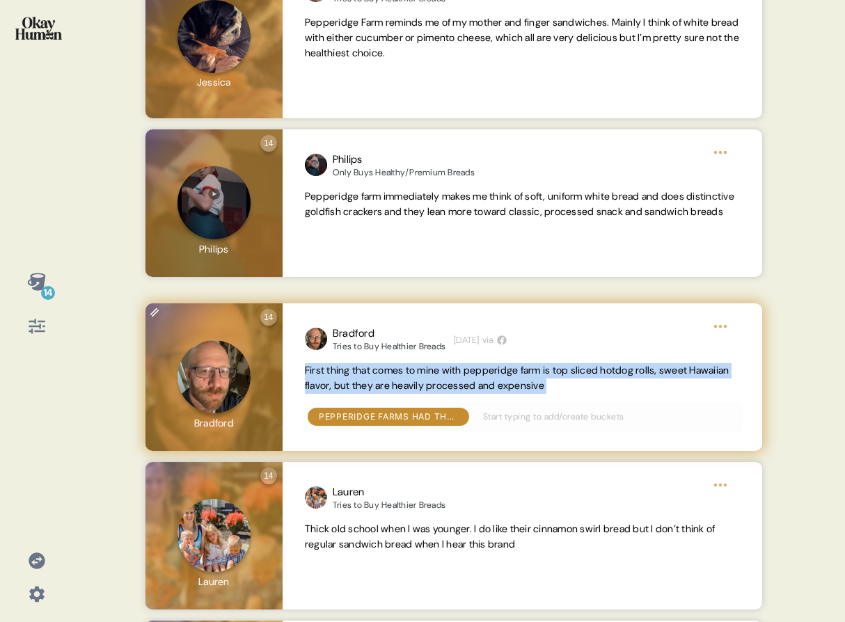
click at [561, 384] on span "First thing that comes to mine with pepperidge farm is top sliced hotdog rolls,…" at bounding box center [517, 378] width 425 height 28
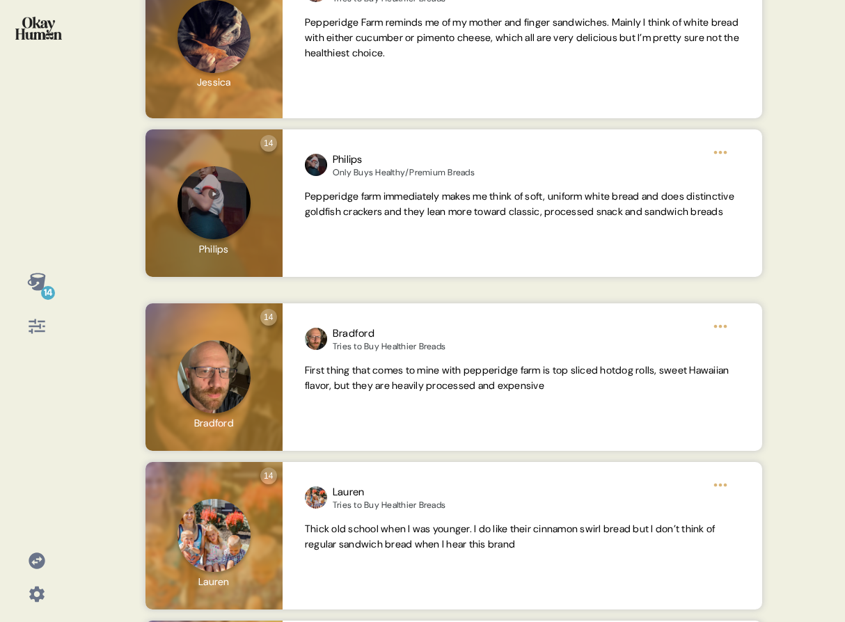
click at [31, 281] on icon at bounding box center [36, 281] width 18 height 17
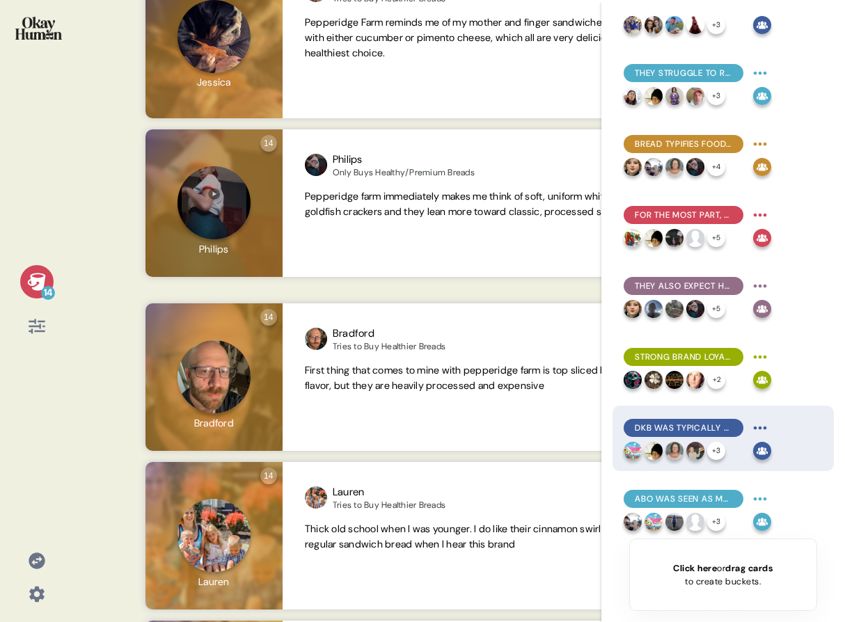
scroll to position [461, 0]
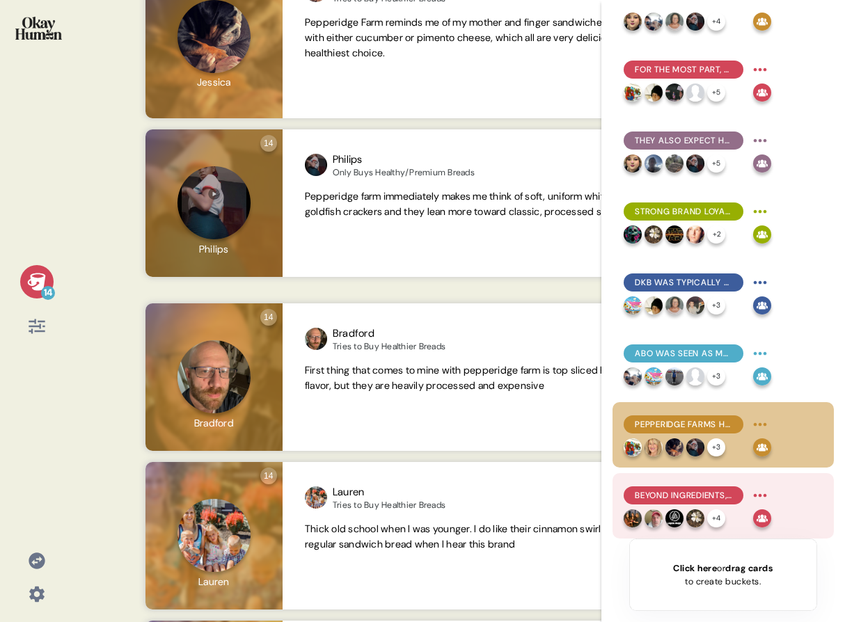
click at [668, 496] on span "Beyond ingredients, respondents sought to make their breads stand out with pric…" at bounding box center [683, 495] width 97 height 13
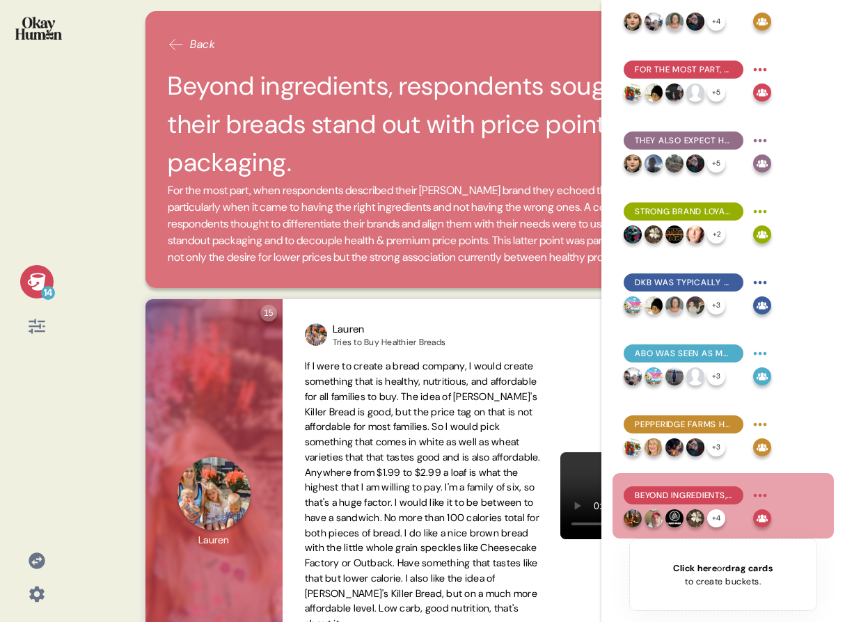
click at [22, 276] on div "14" at bounding box center [36, 281] width 33 height 33
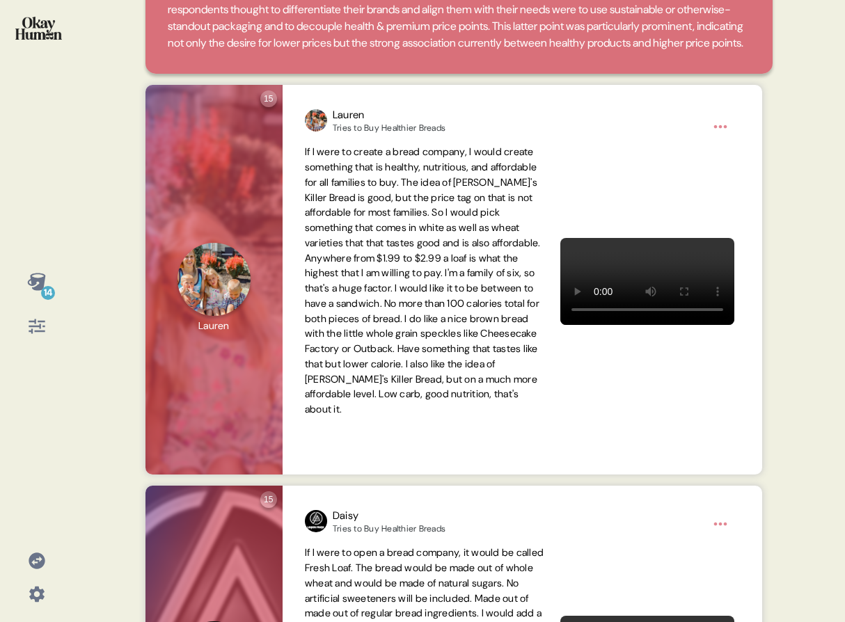
scroll to position [259, 0]
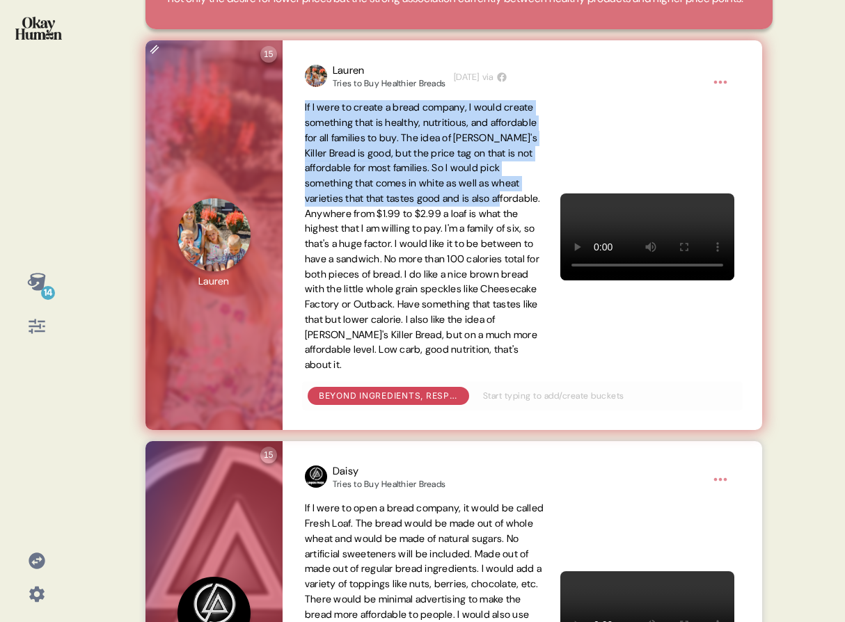
drag, startPoint x: 304, startPoint y: 126, endPoint x: 357, endPoint y: 227, distance: 114.0
click at [357, 227] on span "If I were to create a bread company, I would create something that is healthy, …" at bounding box center [423, 236] width 236 height 270
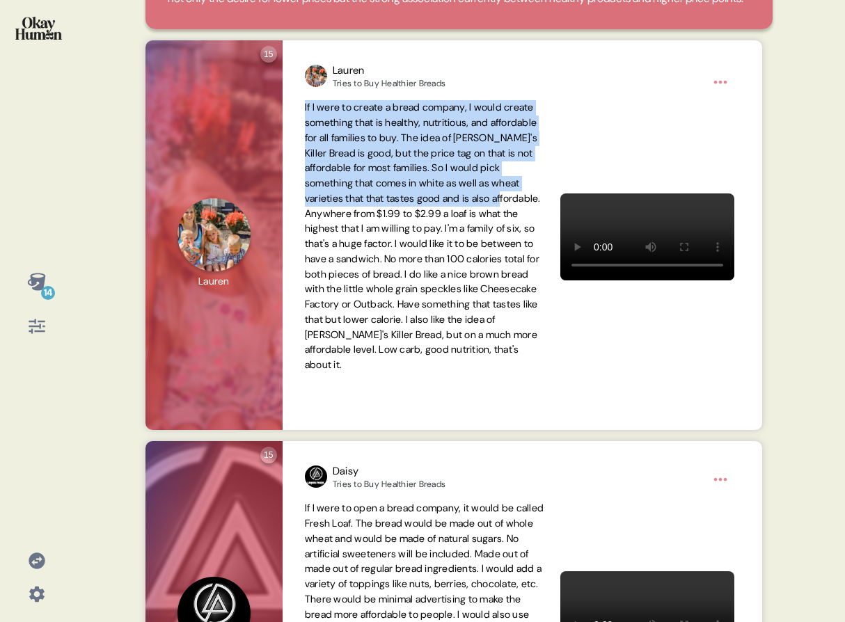
drag, startPoint x: 617, startPoint y: 239, endPoint x: 1153, endPoint y: 398, distance: 559.2
click at [668, 398] on html "14 Back Beyond ingredients, respondents sought to make their breads stand out w…" at bounding box center [422, 311] width 845 height 622
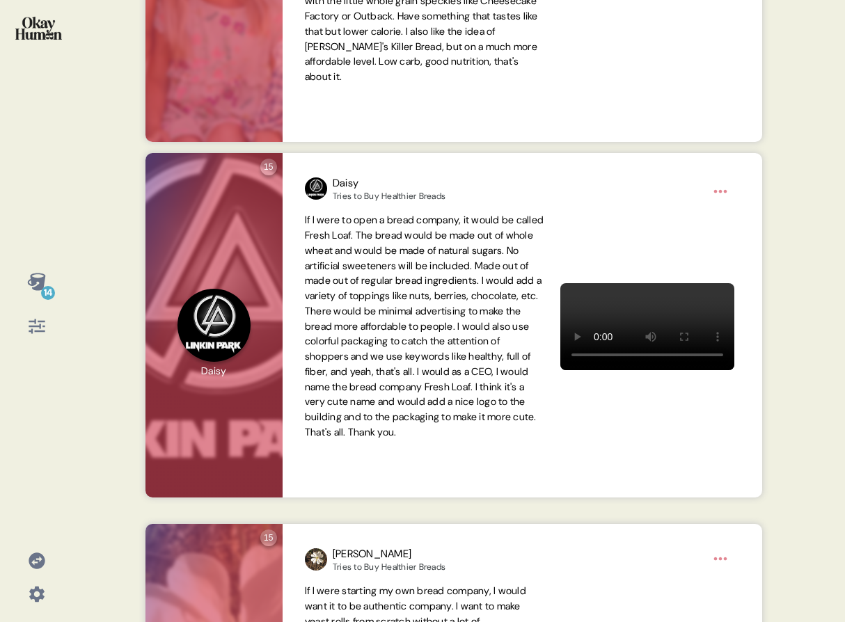
scroll to position [551, 0]
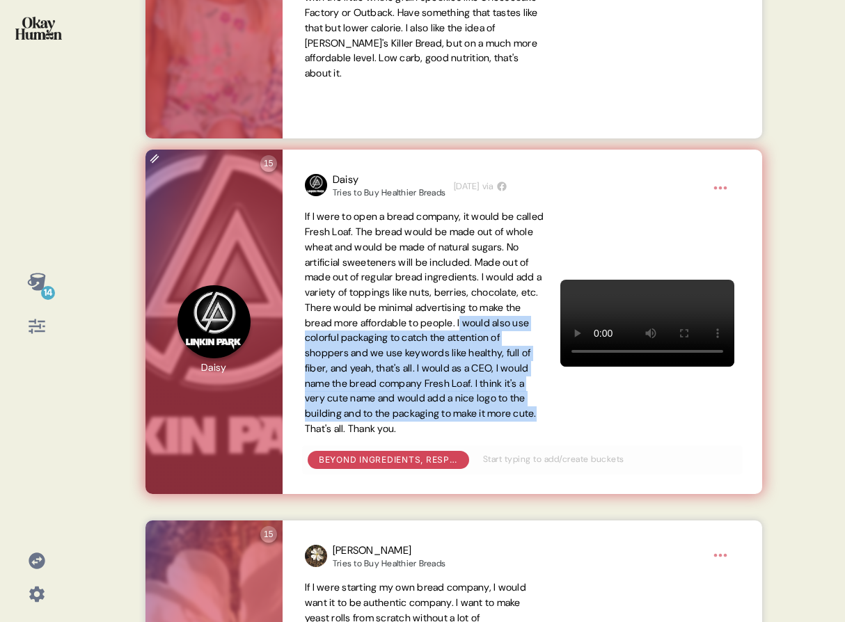
drag, startPoint x: 410, startPoint y: 354, endPoint x: 514, endPoint y: 439, distance: 134.1
click at [514, 435] on span "If I were to open a bread company, it would be called Fresh Loaf. The bread wou…" at bounding box center [424, 322] width 239 height 225
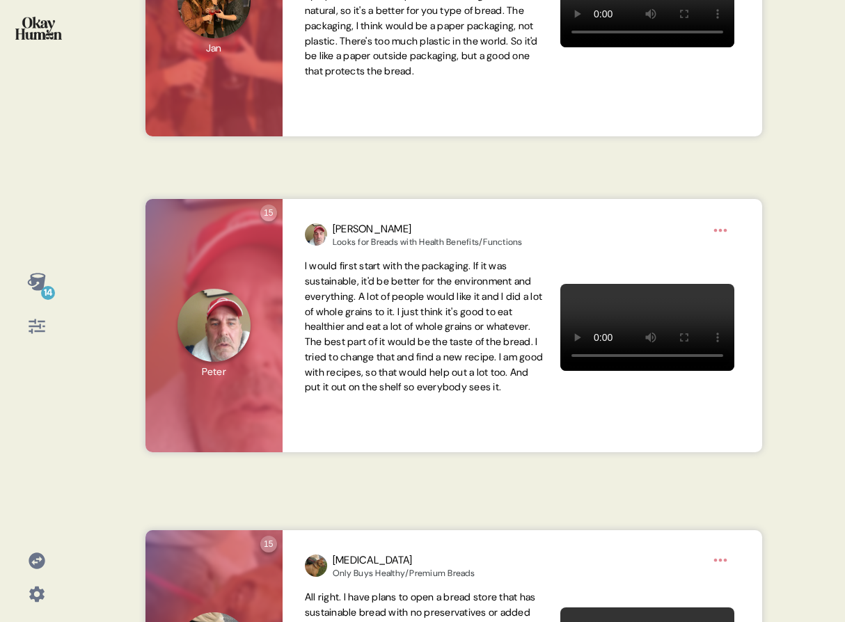
scroll to position [1880, 0]
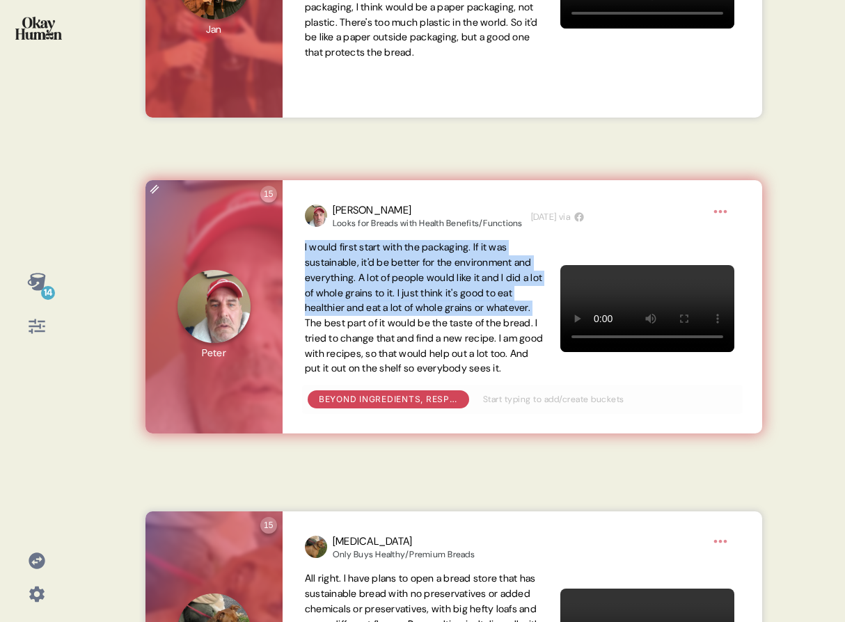
drag, startPoint x: 305, startPoint y: 262, endPoint x: 353, endPoint y: 337, distance: 89.2
click at [354, 340] on span "I would first start with the packaging. If it was sustainable, it'd be better f…" at bounding box center [424, 308] width 238 height 134
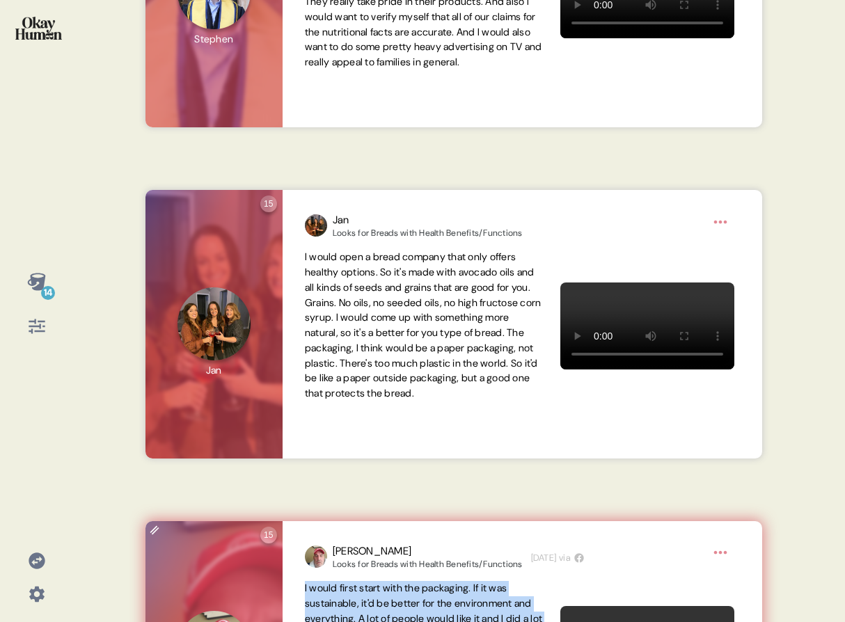
scroll to position [1494, 0]
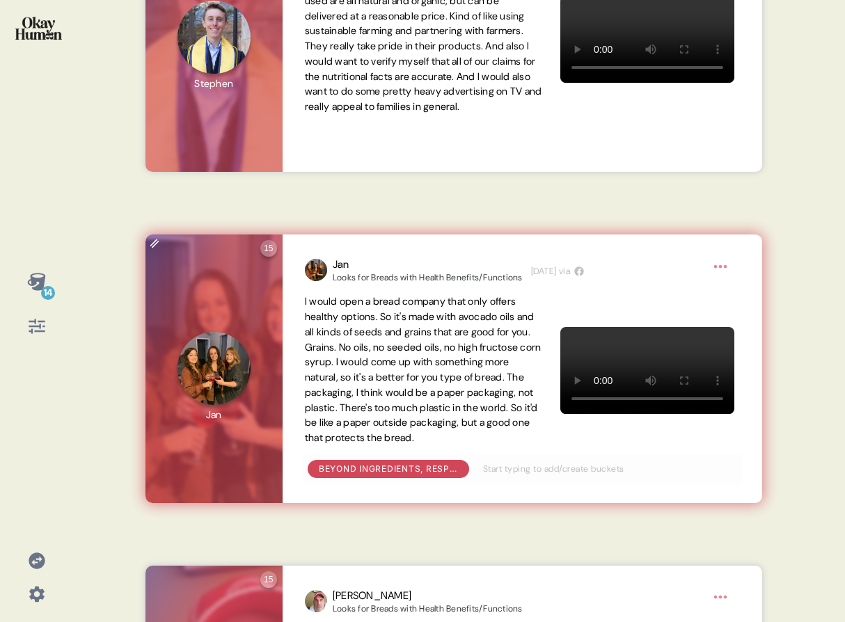
click at [354, 354] on span "I would open a bread company that only offers healthy options. So it's made wit…" at bounding box center [423, 369] width 237 height 149
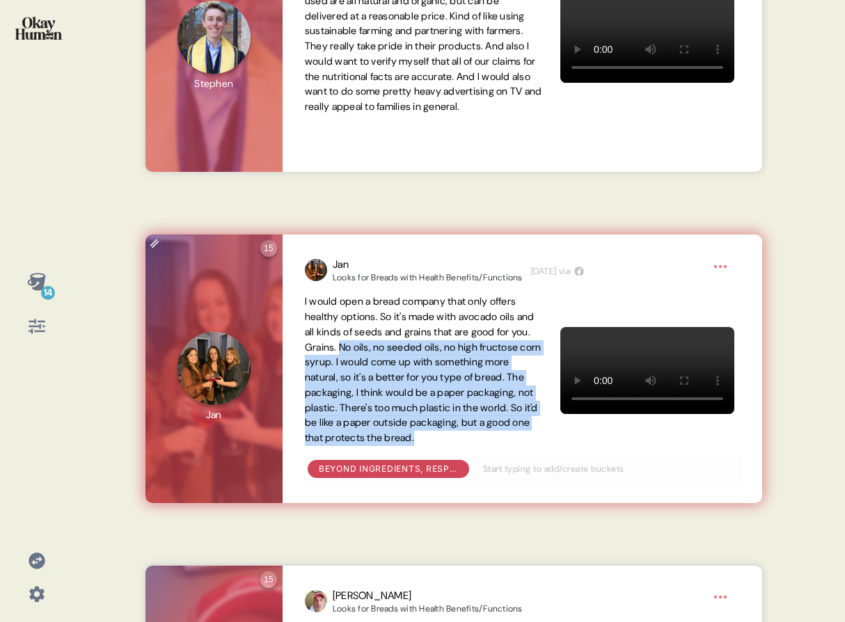
drag, startPoint x: 366, startPoint y: 364, endPoint x: 371, endPoint y: 466, distance: 102.4
click at [371, 446] on span "I would open a bread company that only offers healthy options. So it's made wit…" at bounding box center [424, 370] width 239 height 152
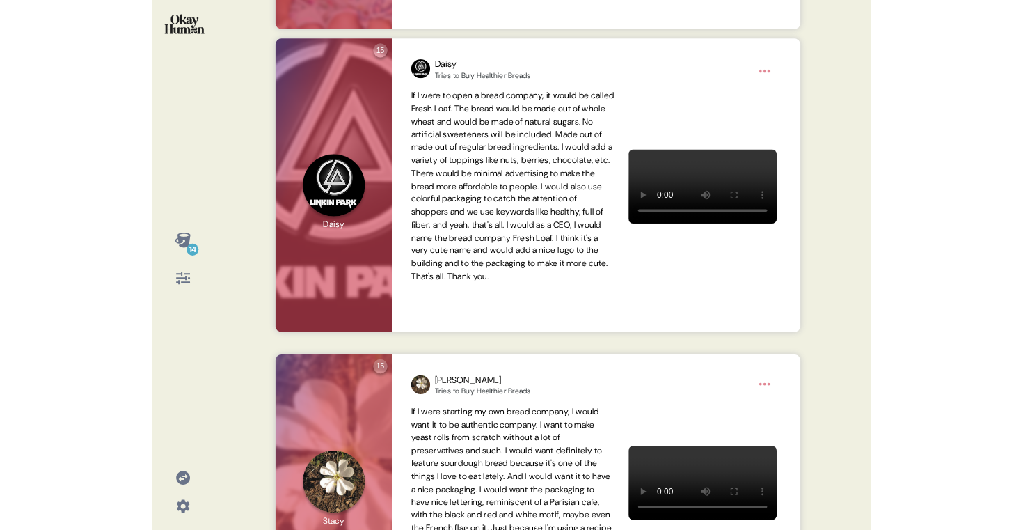
scroll to position [655, 0]
